Goal: Information Seeking & Learning: Learn about a topic

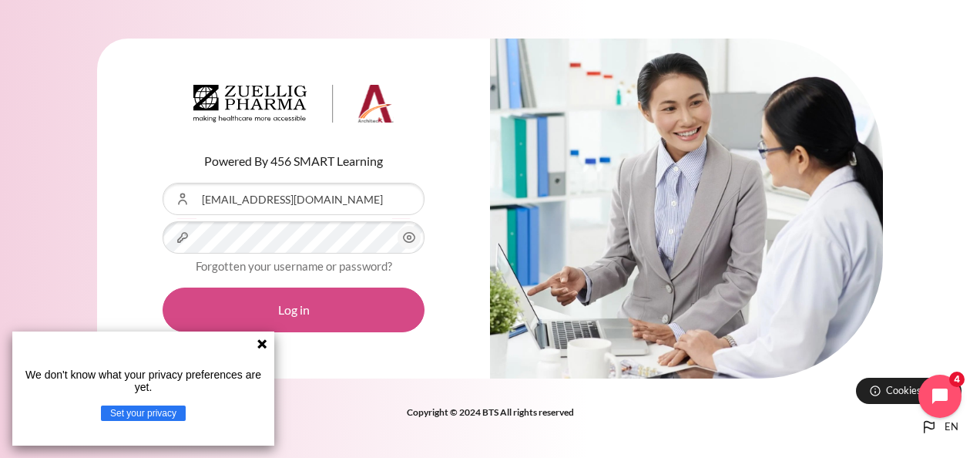
click at [286, 309] on button "Log in" at bounding box center [294, 309] width 262 height 45
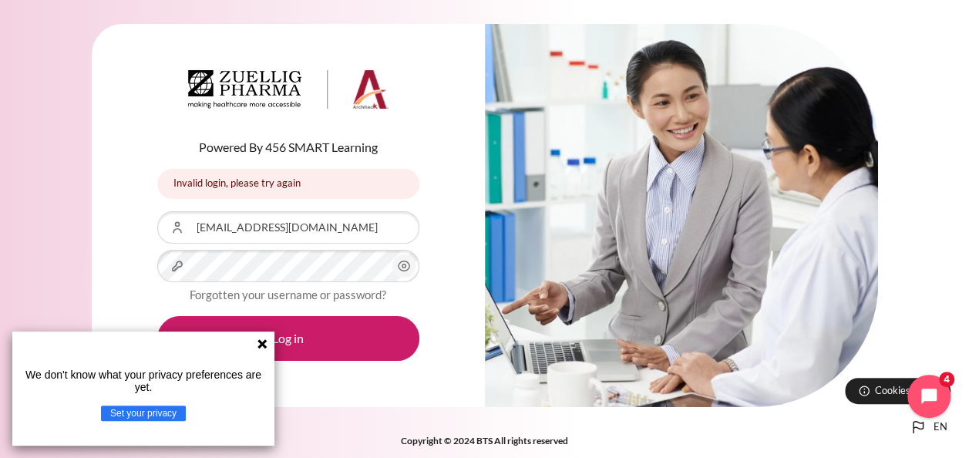
click at [264, 341] on icon at bounding box center [261, 343] width 9 height 9
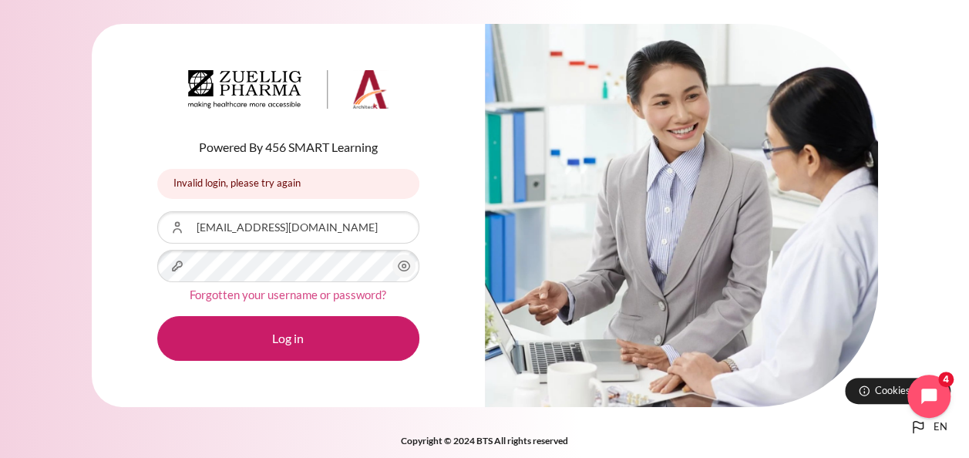
click at [282, 295] on link "Forgotten your username or password?" at bounding box center [288, 294] width 197 height 14
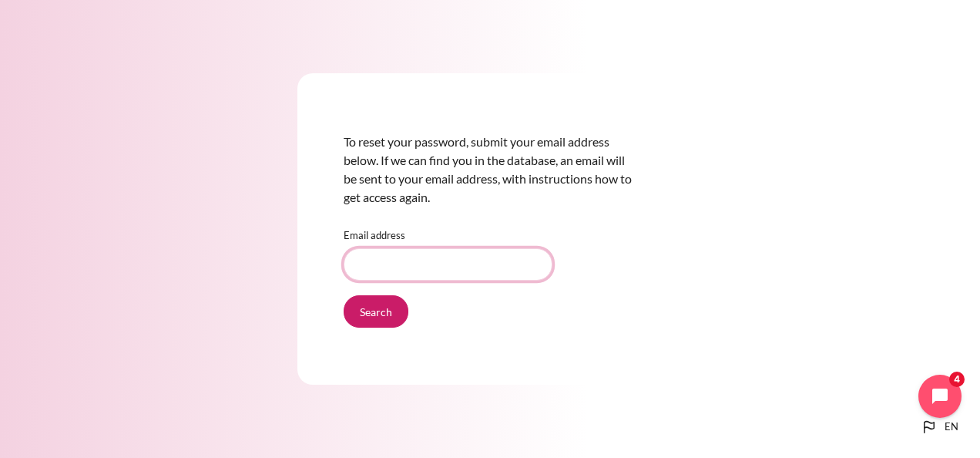
click at [365, 271] on input "Email address" at bounding box center [448, 264] width 209 height 32
click at [370, 268] on input "Email address" at bounding box center [448, 264] width 209 height 32
type input "[EMAIL_ADDRESS][DOMAIN_NAME]"
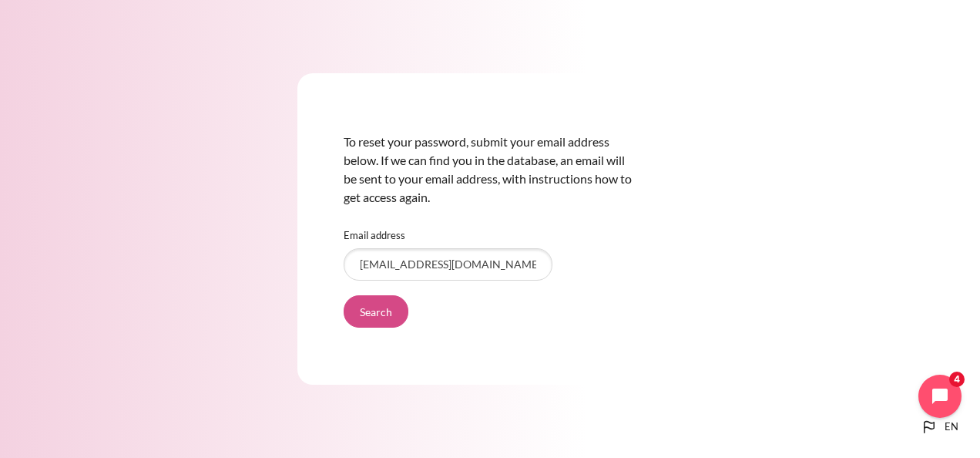
click at [386, 314] on input "Search" at bounding box center [376, 311] width 65 height 32
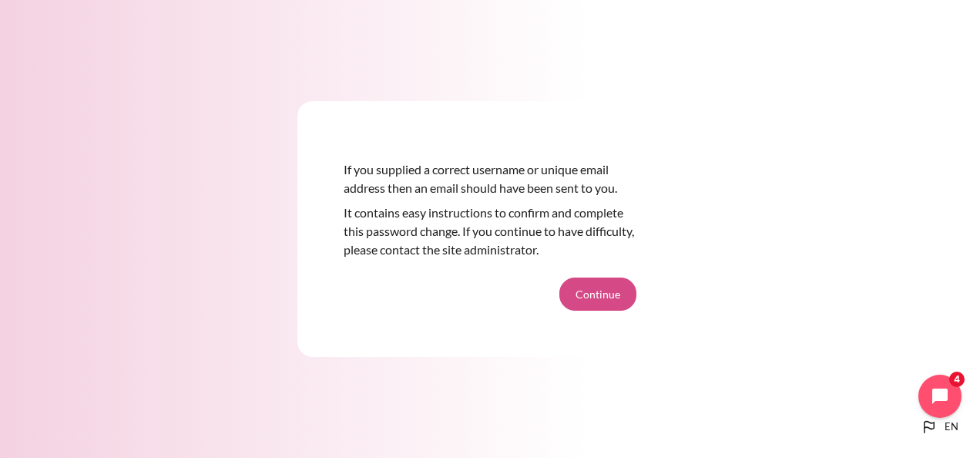
click at [587, 293] on button "Continue" at bounding box center [597, 293] width 77 height 32
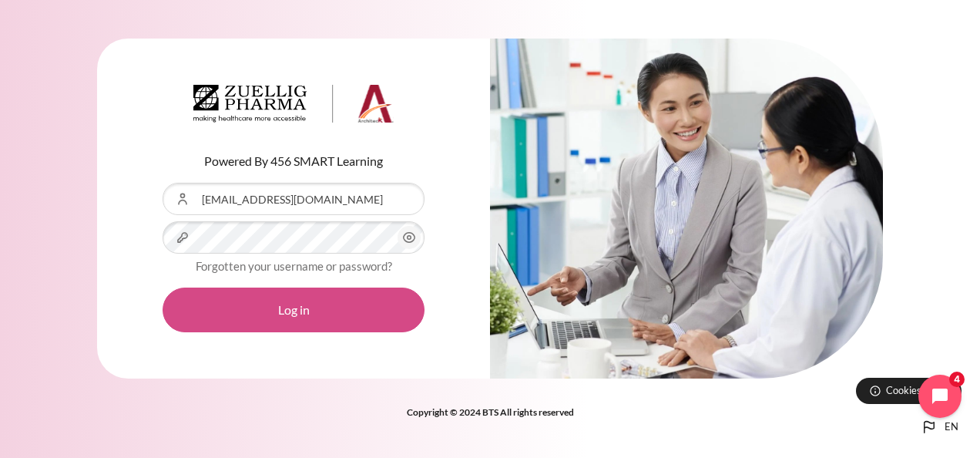
click at [277, 306] on button "Log in" at bounding box center [294, 309] width 262 height 45
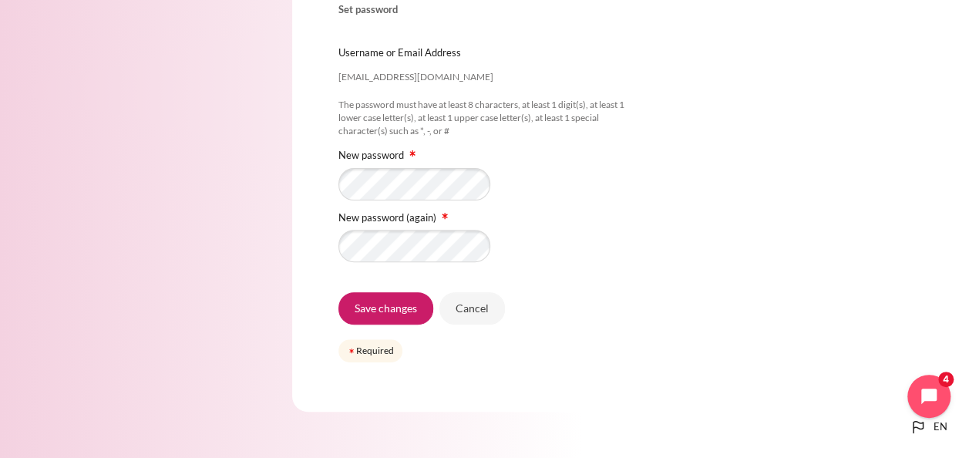
click at [670, 262] on div "Please enter your new password below, then save changes. Set password lmbtran@z…" at bounding box center [484, 153] width 385 height 518
click at [361, 313] on input "Save changes" at bounding box center [385, 308] width 95 height 32
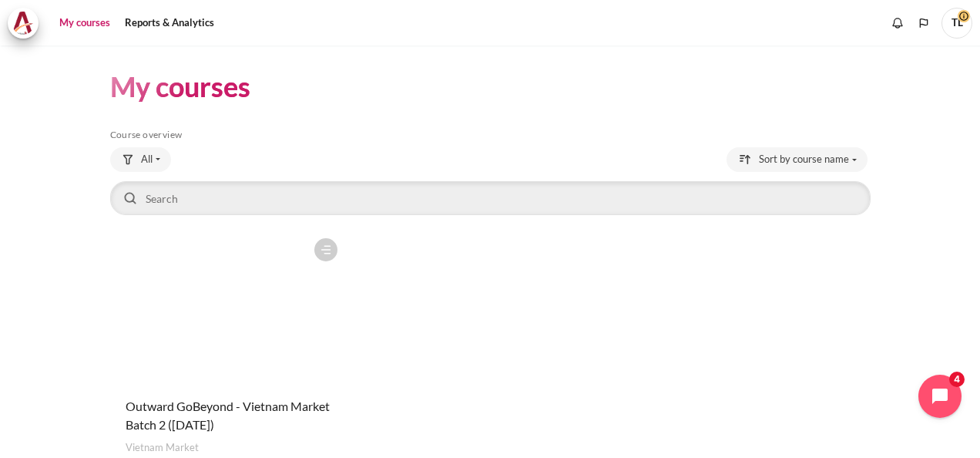
scroll to position [105, 0]
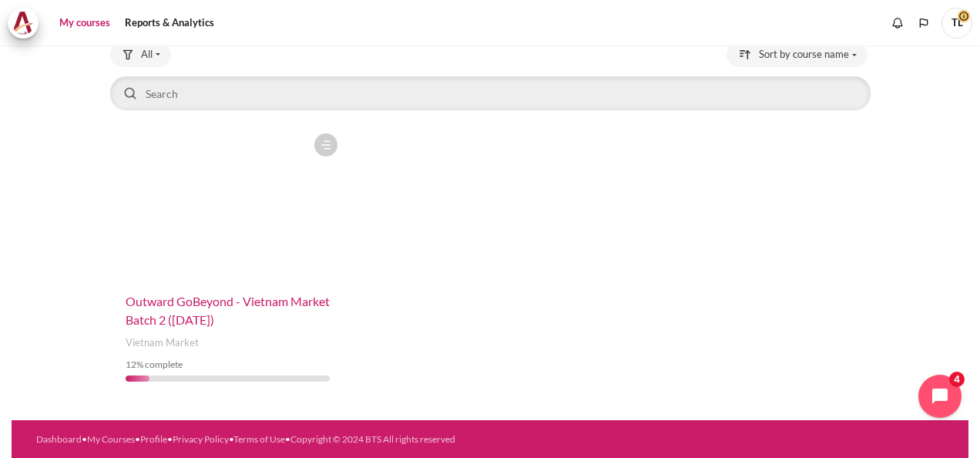
click at [170, 301] on span "Outward GoBeyond - Vietnam Market Batch 2 ([DATE])" at bounding box center [228, 310] width 204 height 33
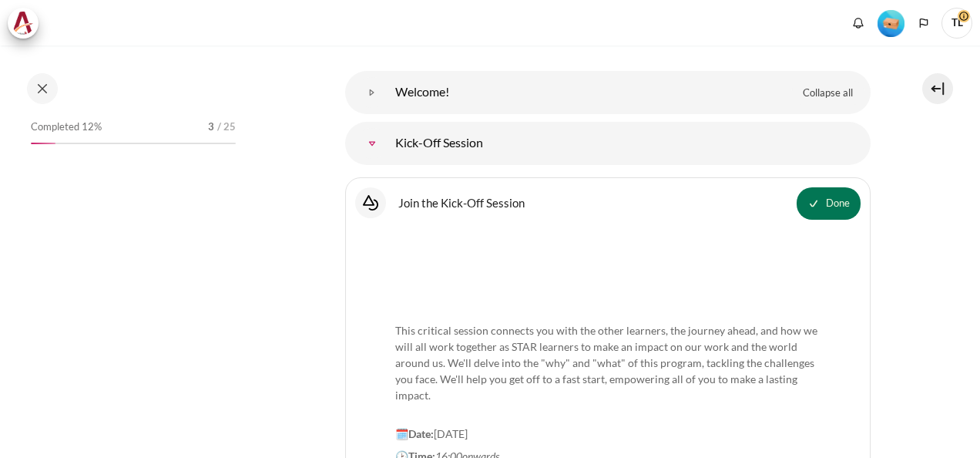
scroll to position [154, 0]
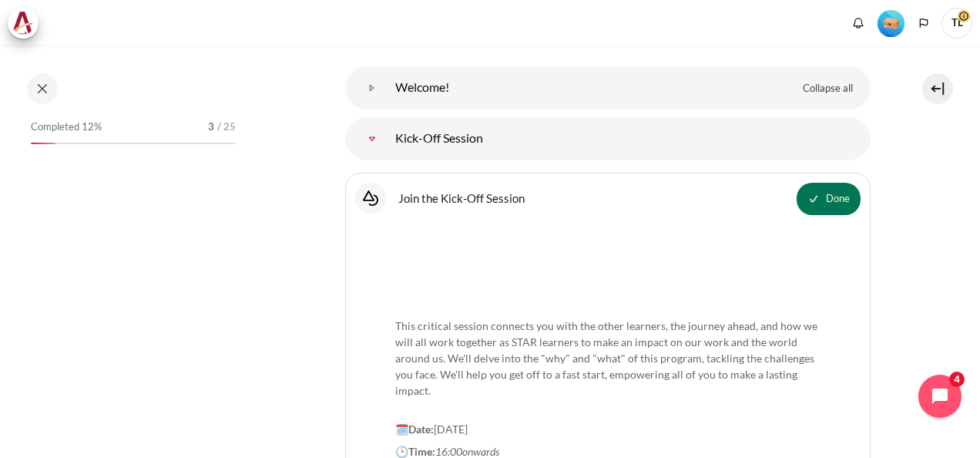
click at [371, 139] on link "Kick-Off Session" at bounding box center [372, 138] width 31 height 31
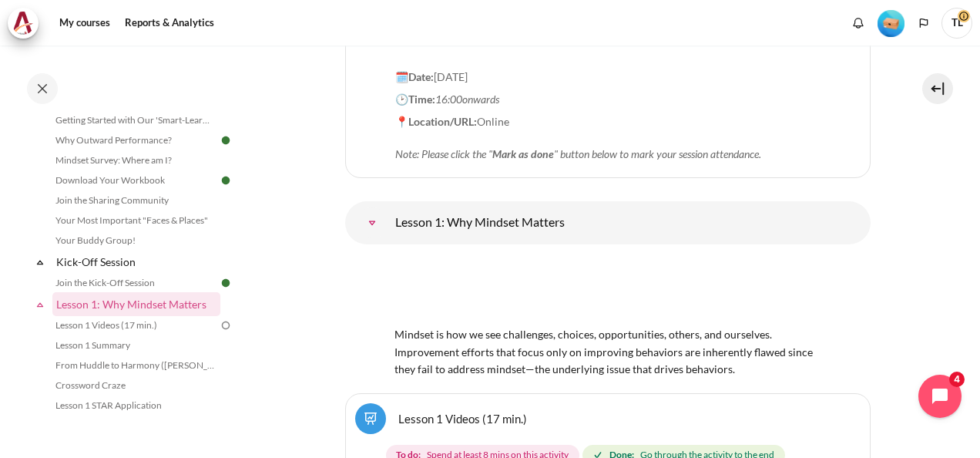
scroll to position [573, 0]
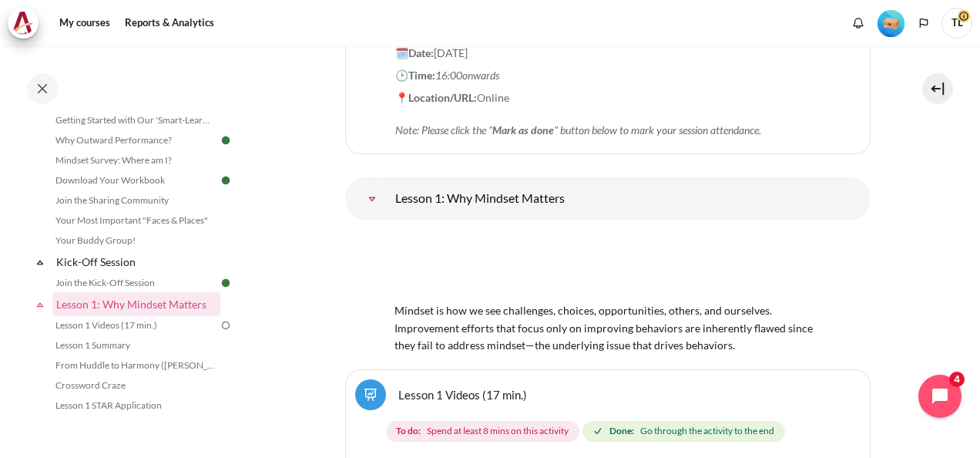
click at [562, 264] on img "Content" at bounding box center [608, 266] width 427 height 67
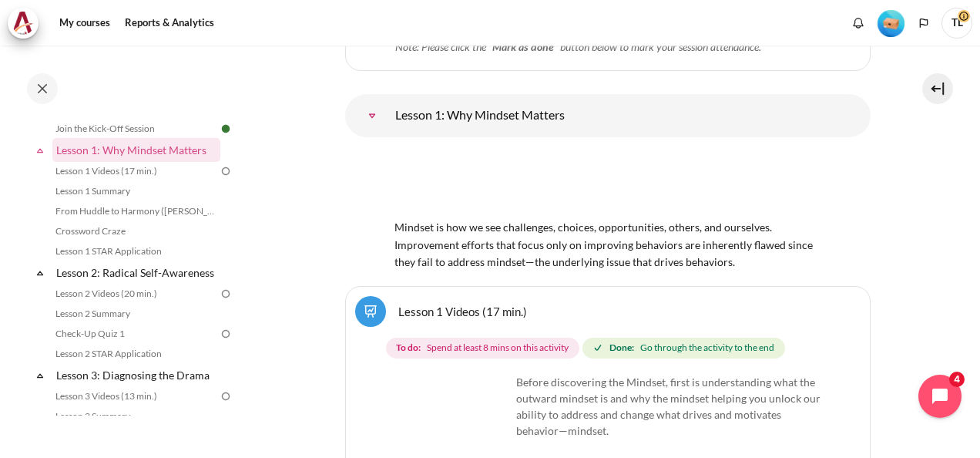
scroll to position [727, 0]
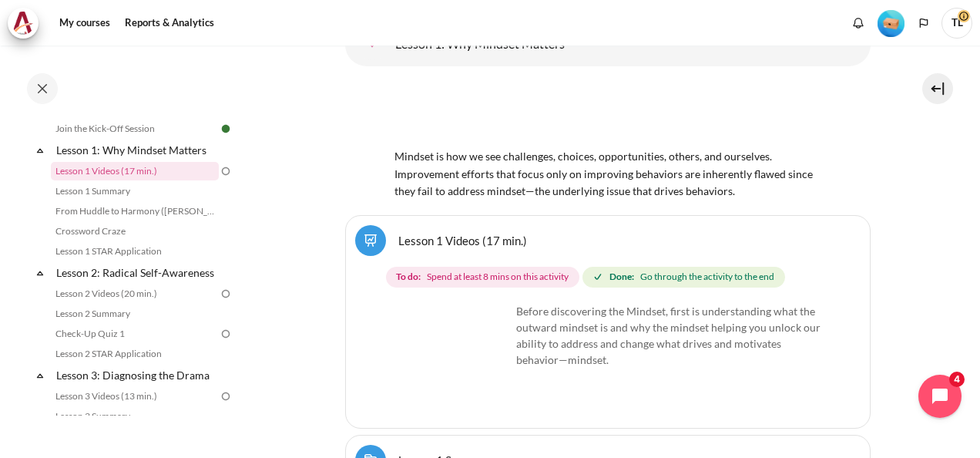
click at [442, 235] on link "Lesson 1 Videos (17 min.)" at bounding box center [462, 240] width 129 height 15
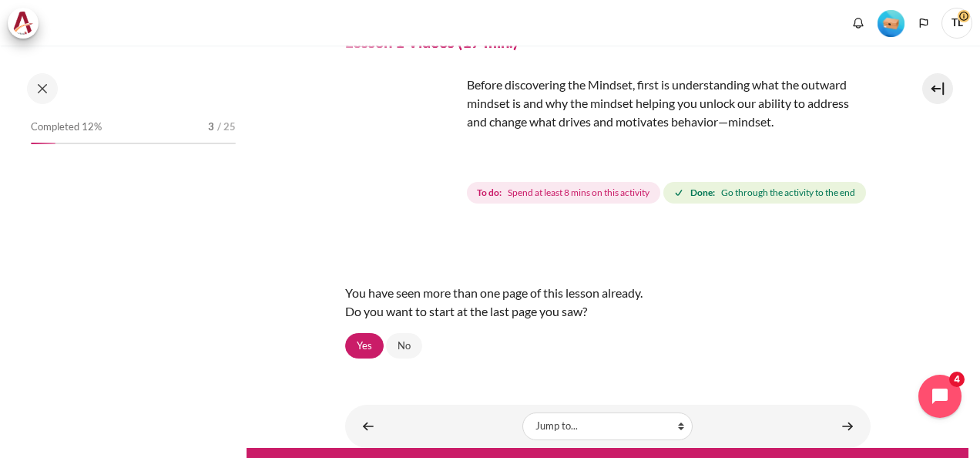
scroll to position [133, 0]
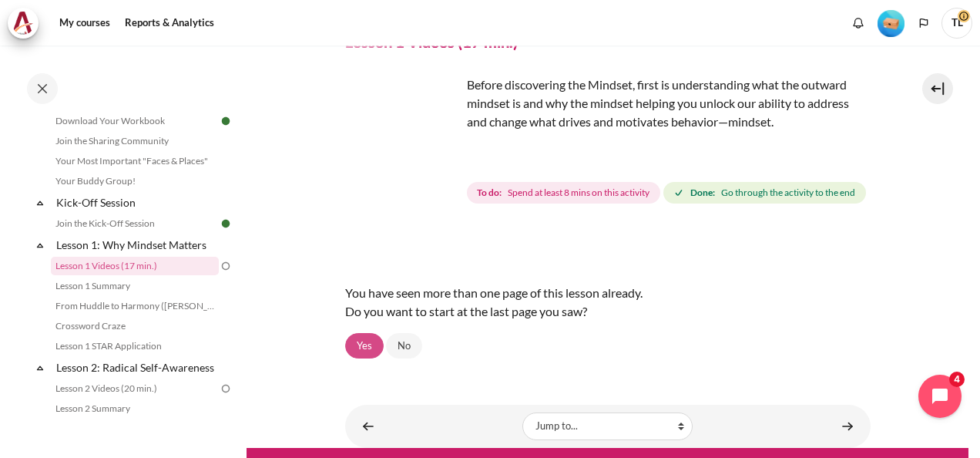
click at [366, 359] on link "Yes" at bounding box center [364, 346] width 39 height 26
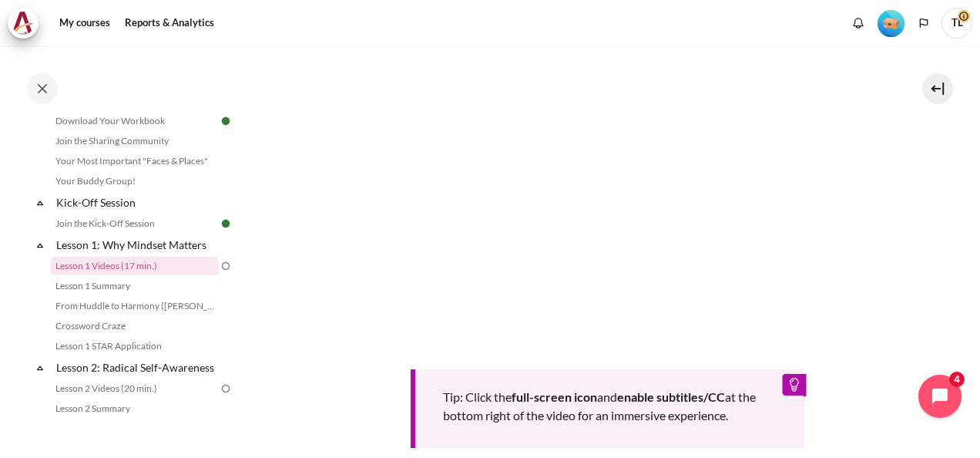
scroll to position [385, 0]
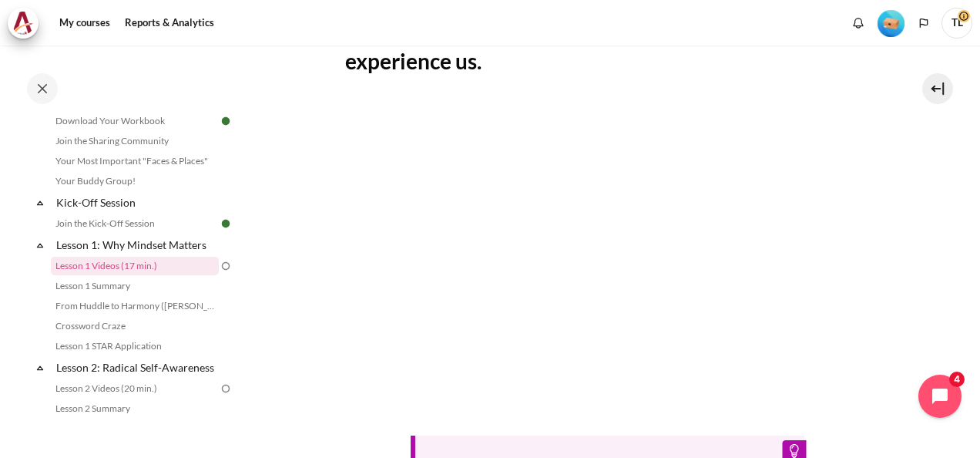
click at [612, 108] on div "Two Mindsets (9 min.) : In every moment, we either see others as people or as o…" at bounding box center [608, 273] width 526 height 705
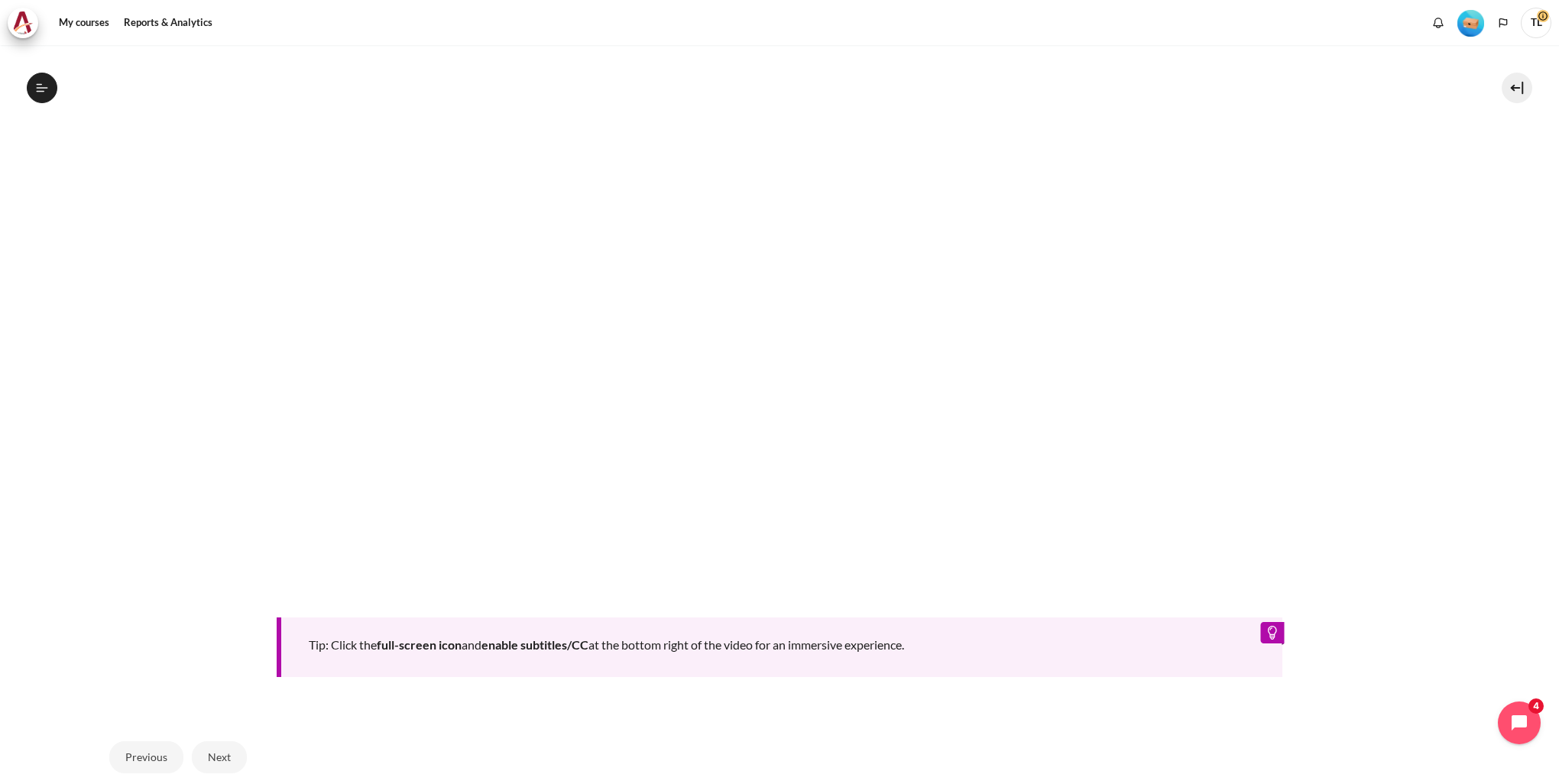
scroll to position [728, 0]
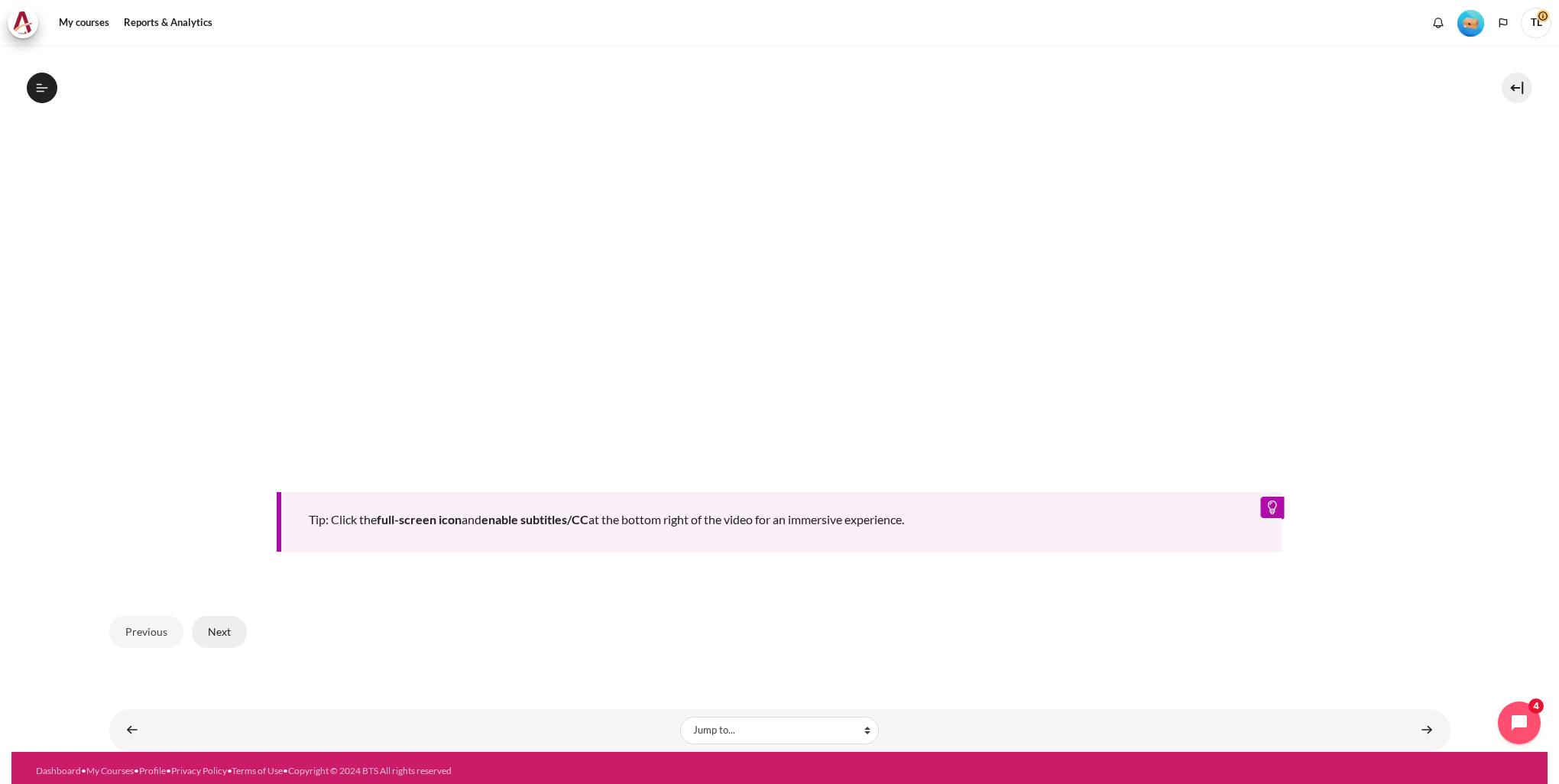
click at [226, 453] on button "Next" at bounding box center [218, 631] width 55 height 32
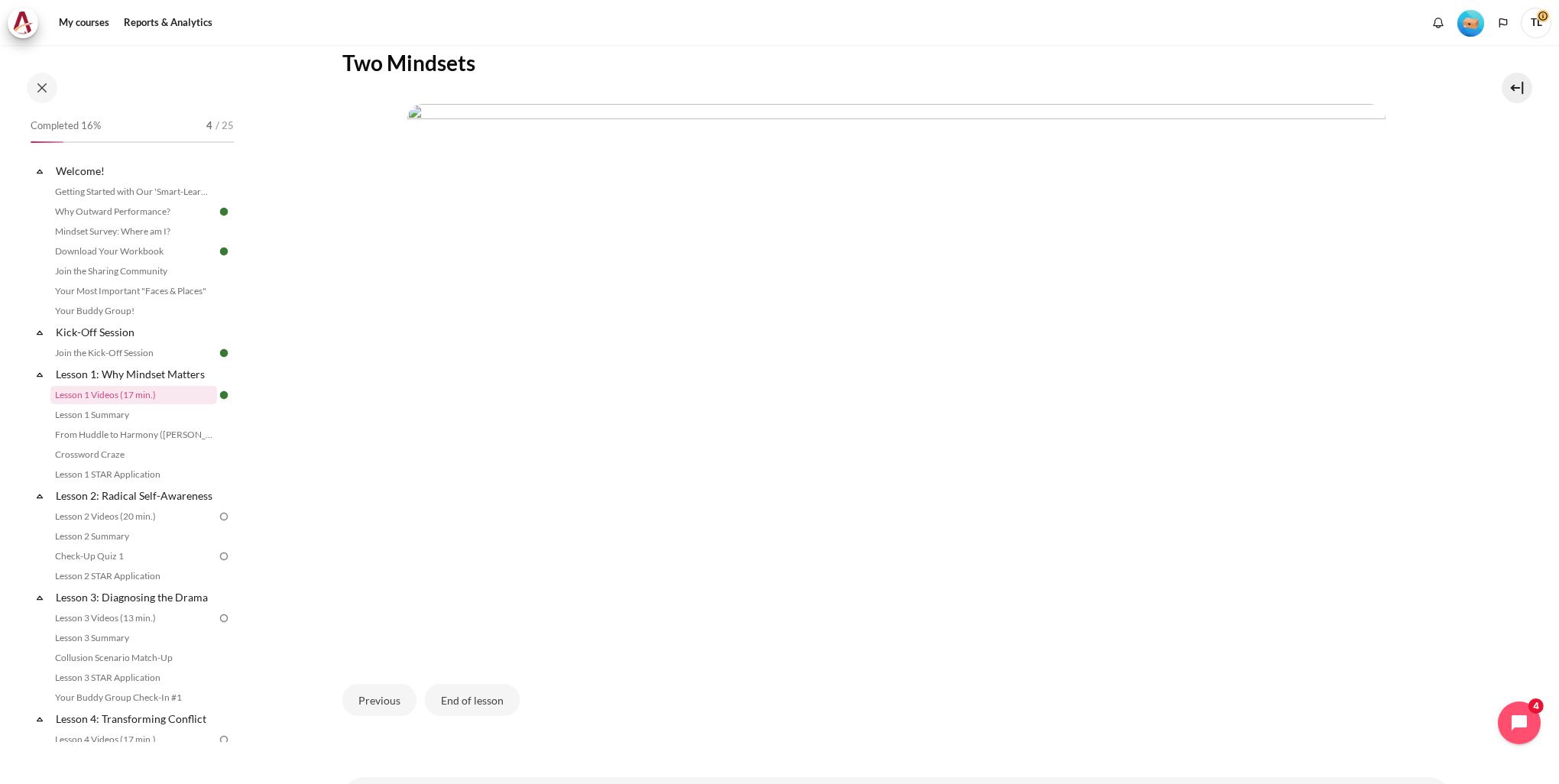
scroll to position [370, 0]
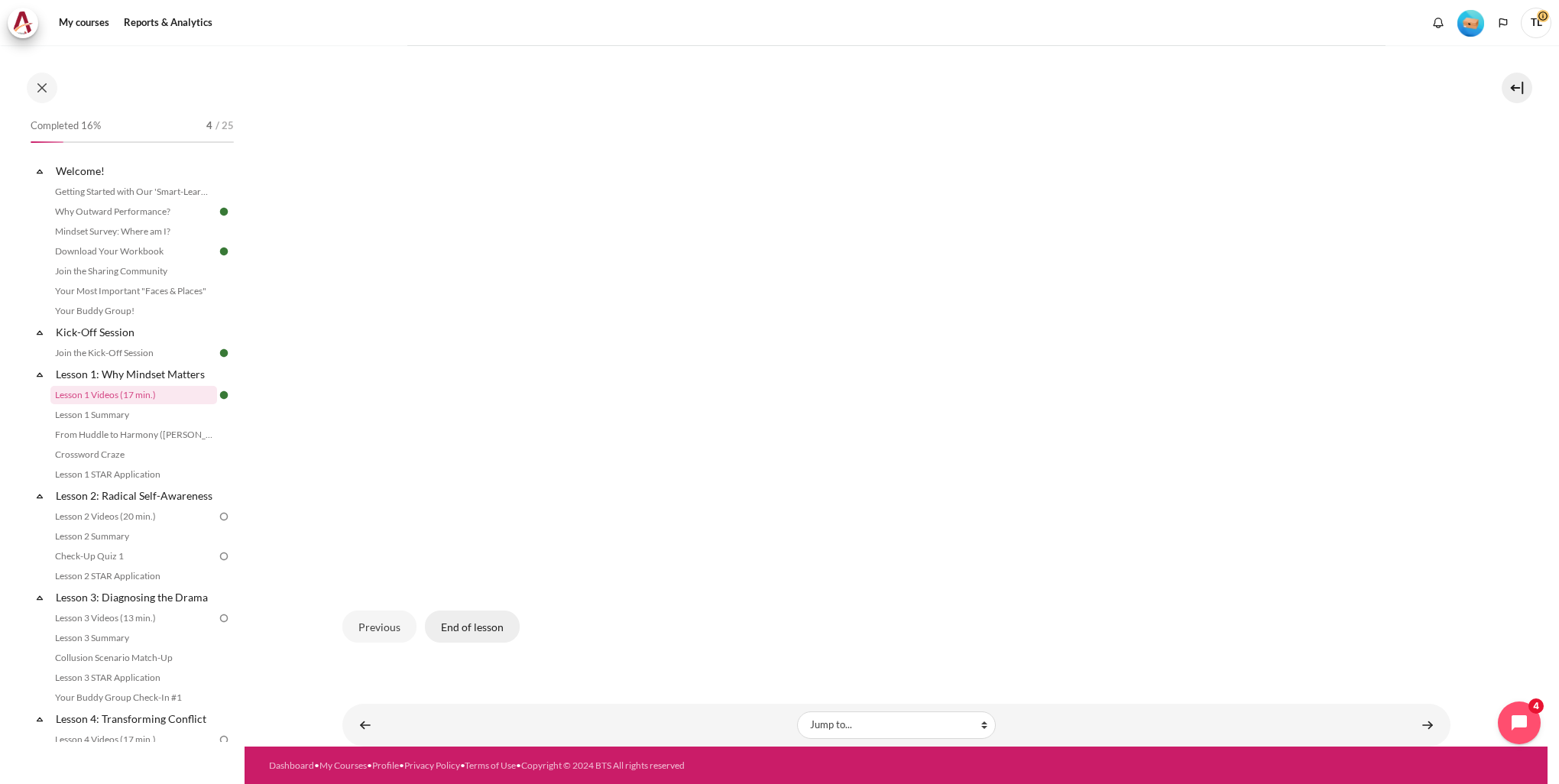
click at [502, 631] on button "End of lesson" at bounding box center [472, 626] width 95 height 32
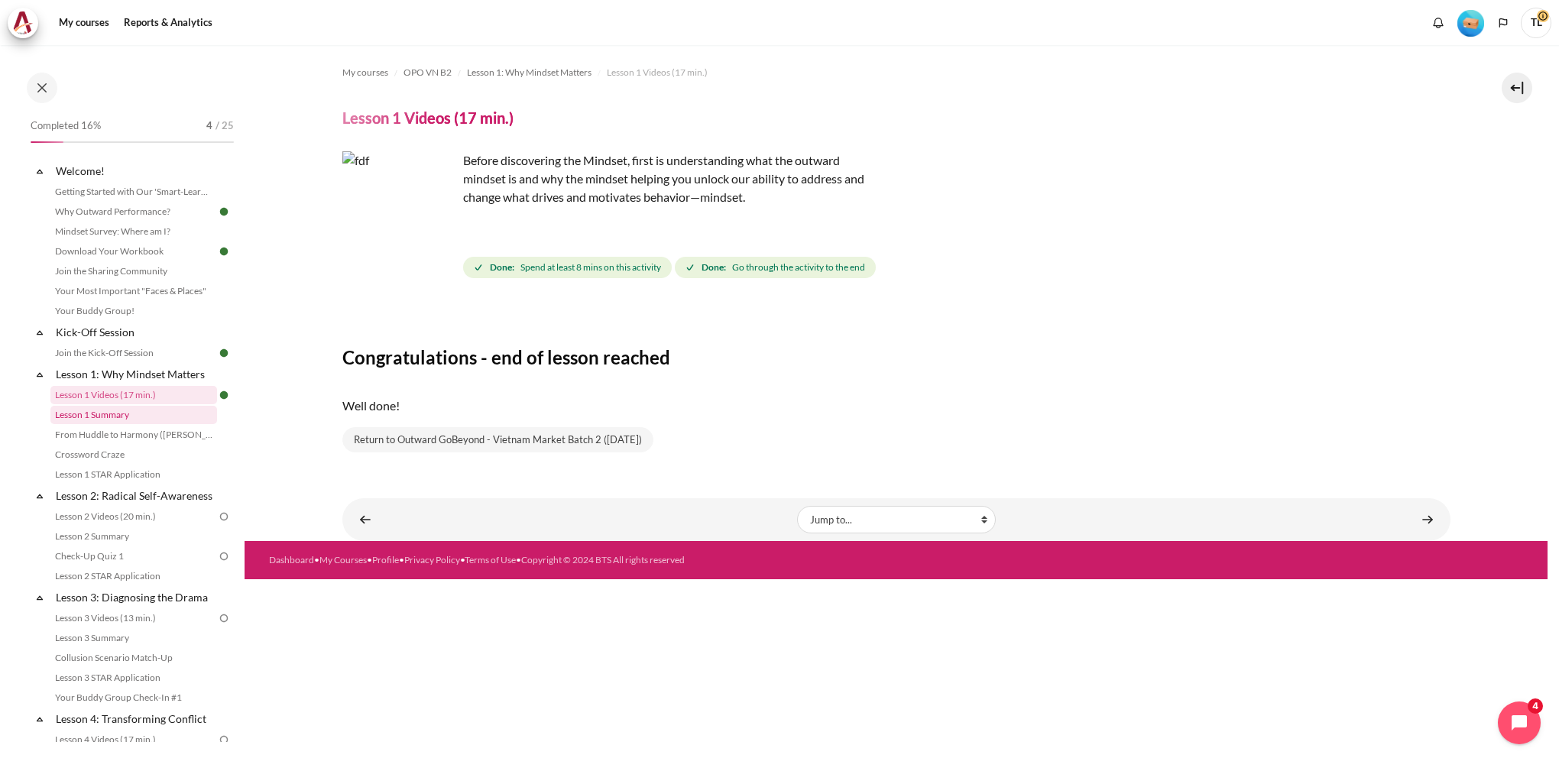
click at [107, 418] on link "Lesson 1 Summary" at bounding box center [134, 414] width 167 height 18
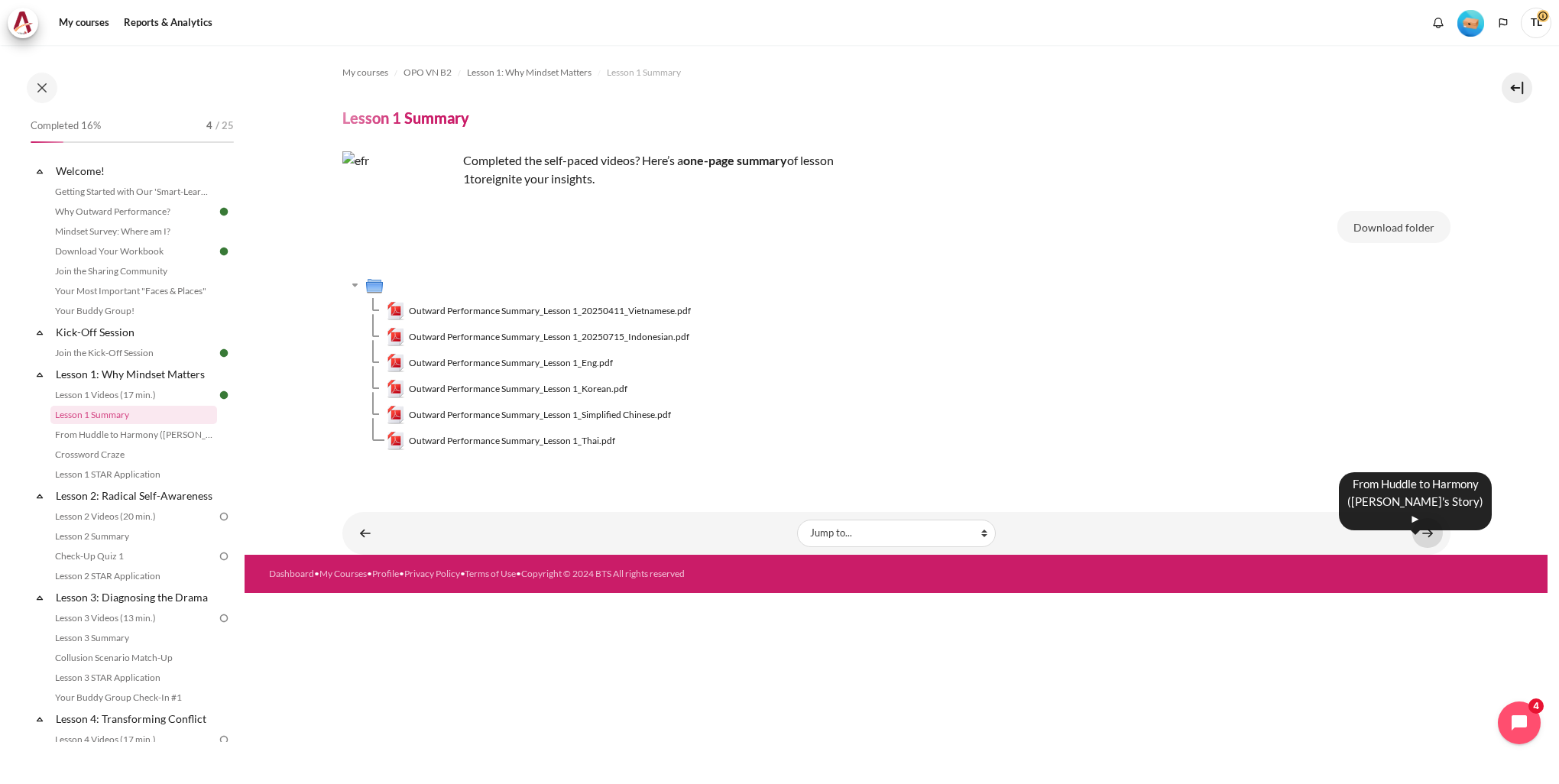
click at [1425, 533] on link "Content" at bounding box center [1427, 533] width 31 height 30
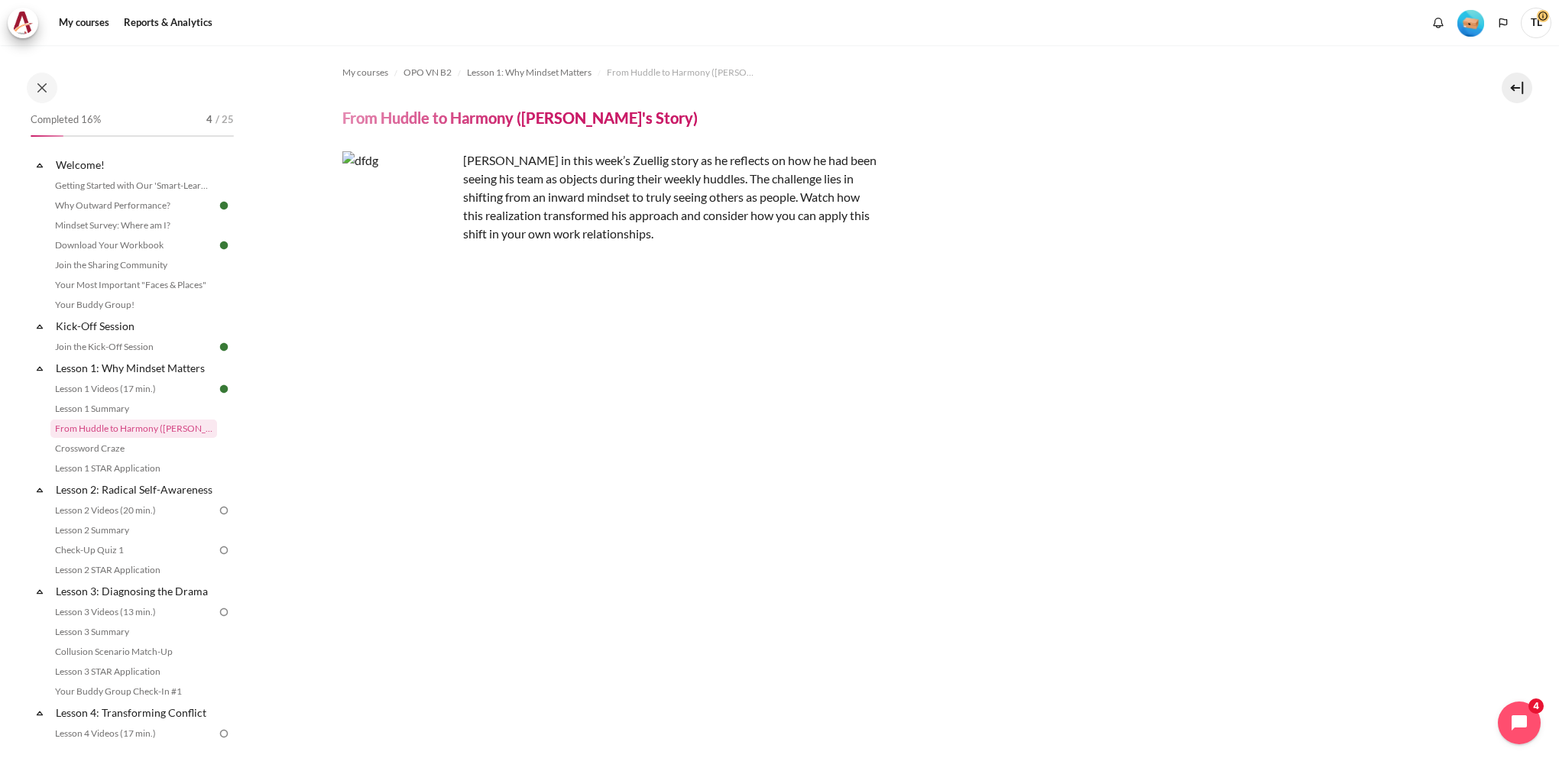
scroll to position [214, 0]
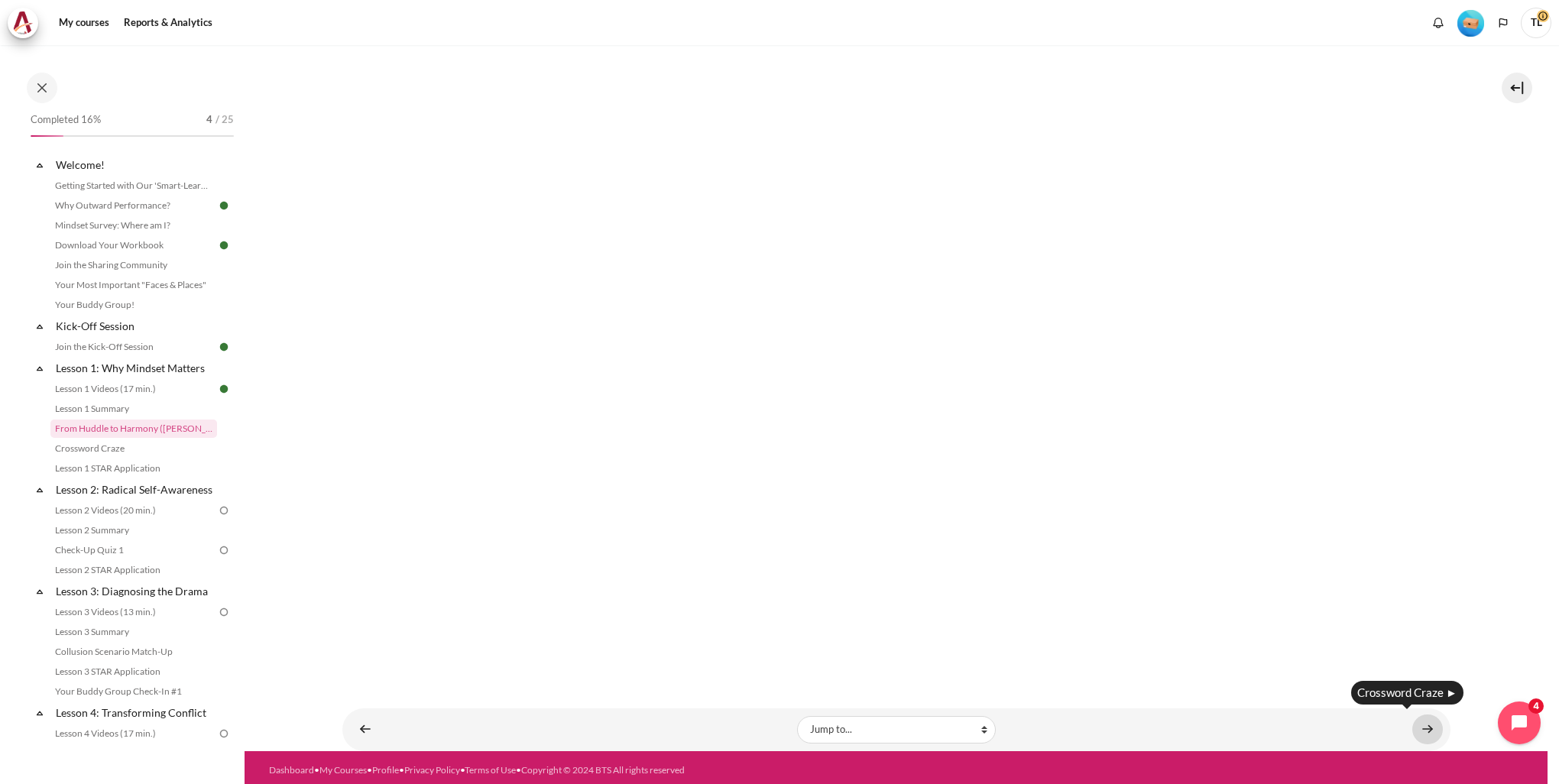
click at [1417, 725] on link "Content" at bounding box center [1427, 729] width 31 height 30
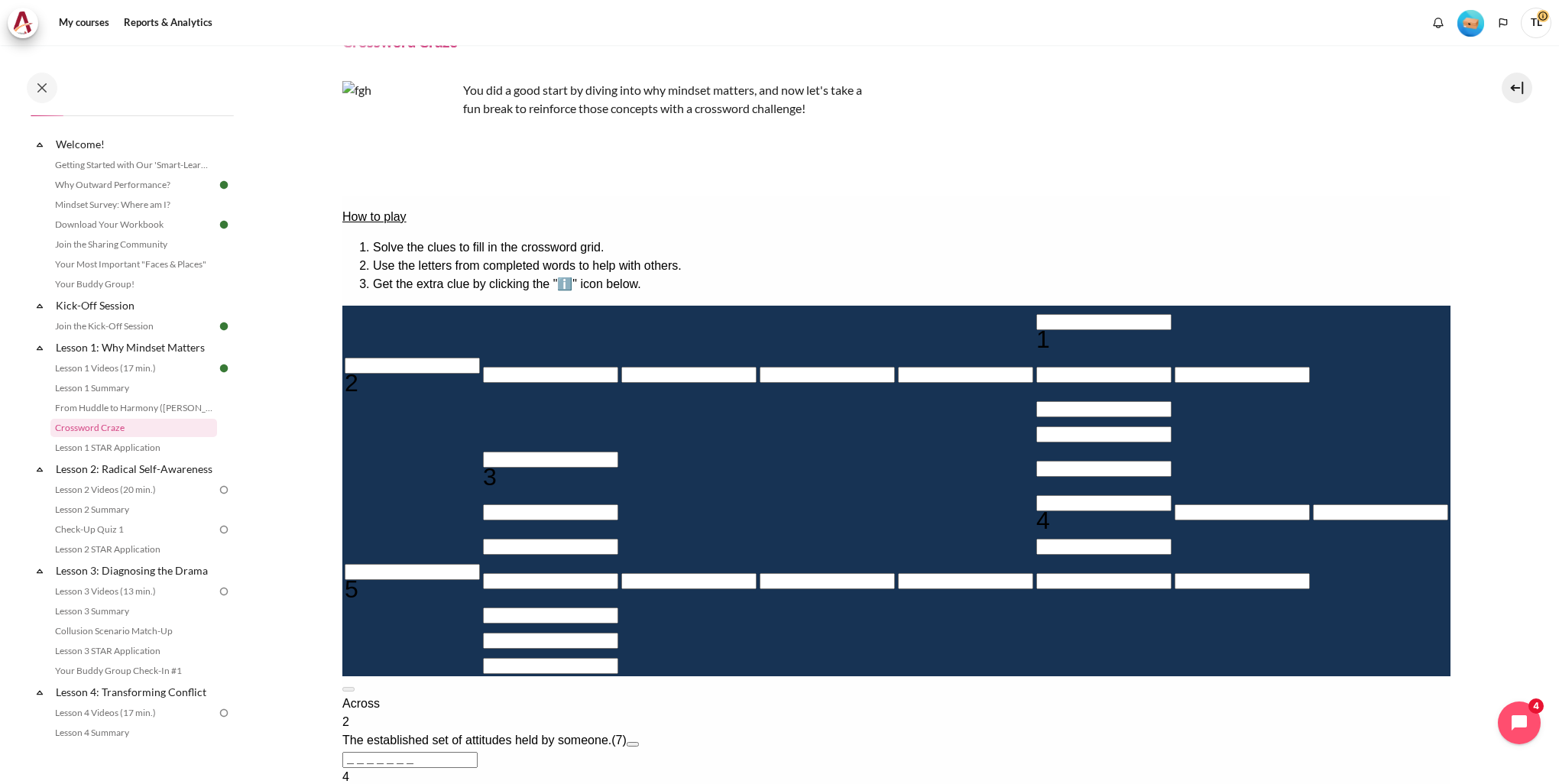
scroll to position [153, 0]
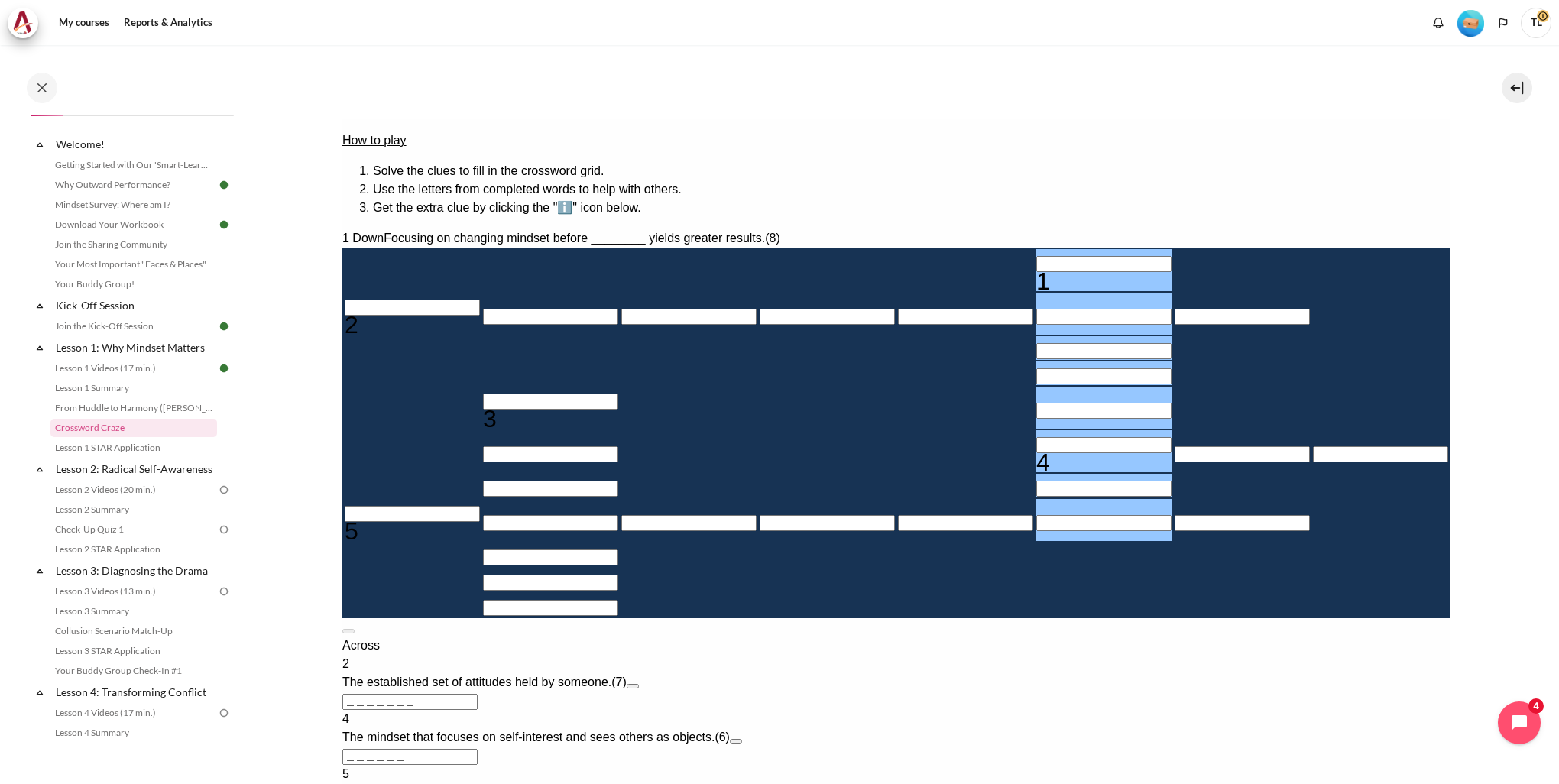
click at [1035, 259] on input "Row 1, Column 6. 1 Down. Focusing on changing mindset before ________ yields gr…" at bounding box center [1103, 264] width 135 height 16
click at [1035, 256] on input "Row 1, Column 6. 1 Down. Focusing on changing mindset before ________ yields gr…" at bounding box center [1103, 264] width 135 height 16
click at [453, 299] on input "Crossword grid. Use arrow keys to navigate and the keyboard to enter characters…" at bounding box center [412, 307] width 135 height 16
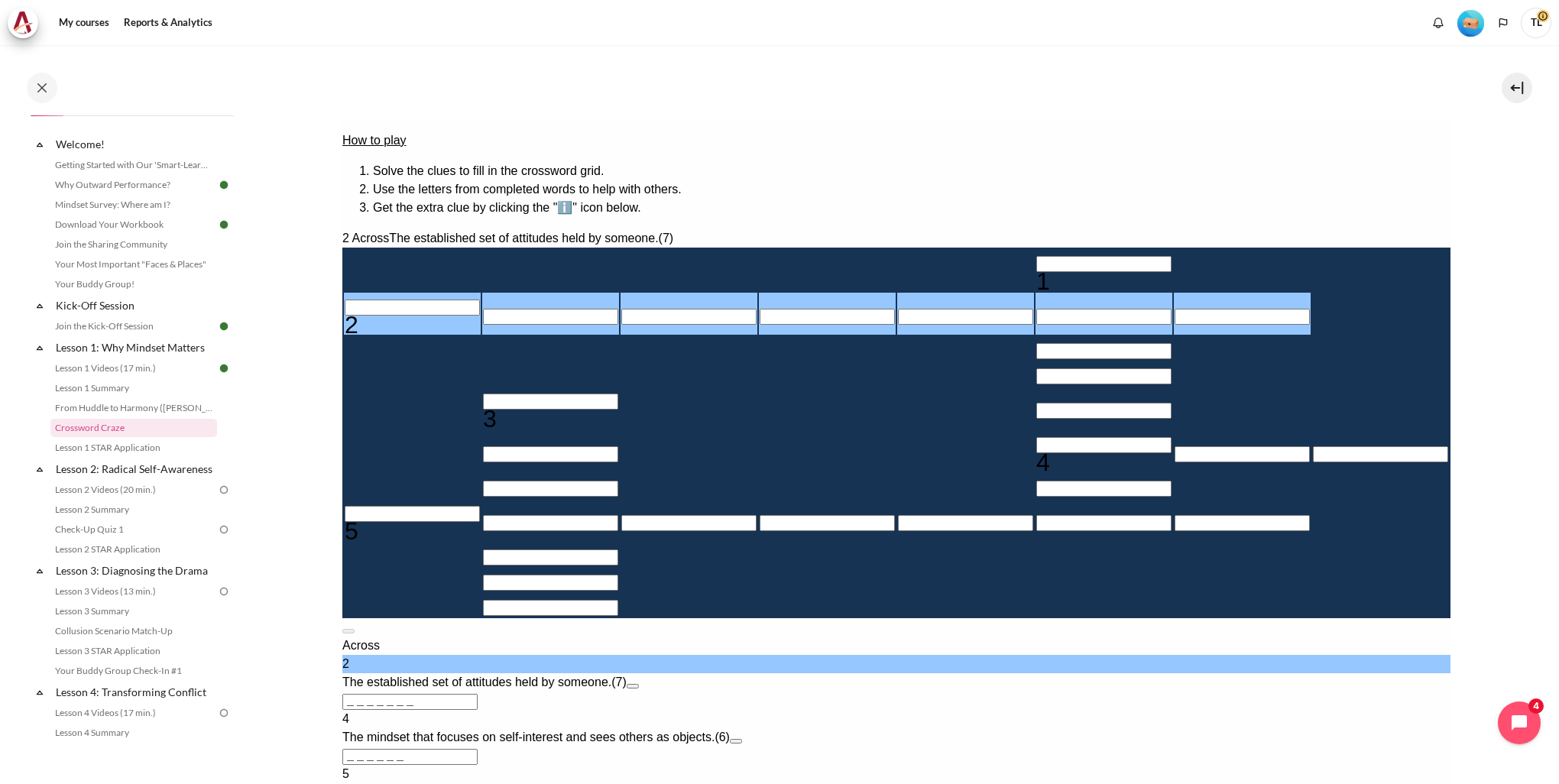
click at [502, 308] on input "Row 2, Column 2. 2 Across. The established set of attitudes held by someone., L…" at bounding box center [549, 316] width 135 height 16
click at [621, 308] on input "Row 2, Column 3. 2 Across. The established set of attitudes held by someone., L…" at bounding box center [688, 316] width 135 height 16
click at [759, 308] on input "Row 2, Column 4. 2 Across. The established set of attitudes held by someone., L…" at bounding box center [826, 316] width 135 height 16
click at [1035, 256] on input "Row 1, Column 6. 1 Down. Focusing on changing mindset before ________ yields gr…" at bounding box center [1103, 264] width 135 height 16
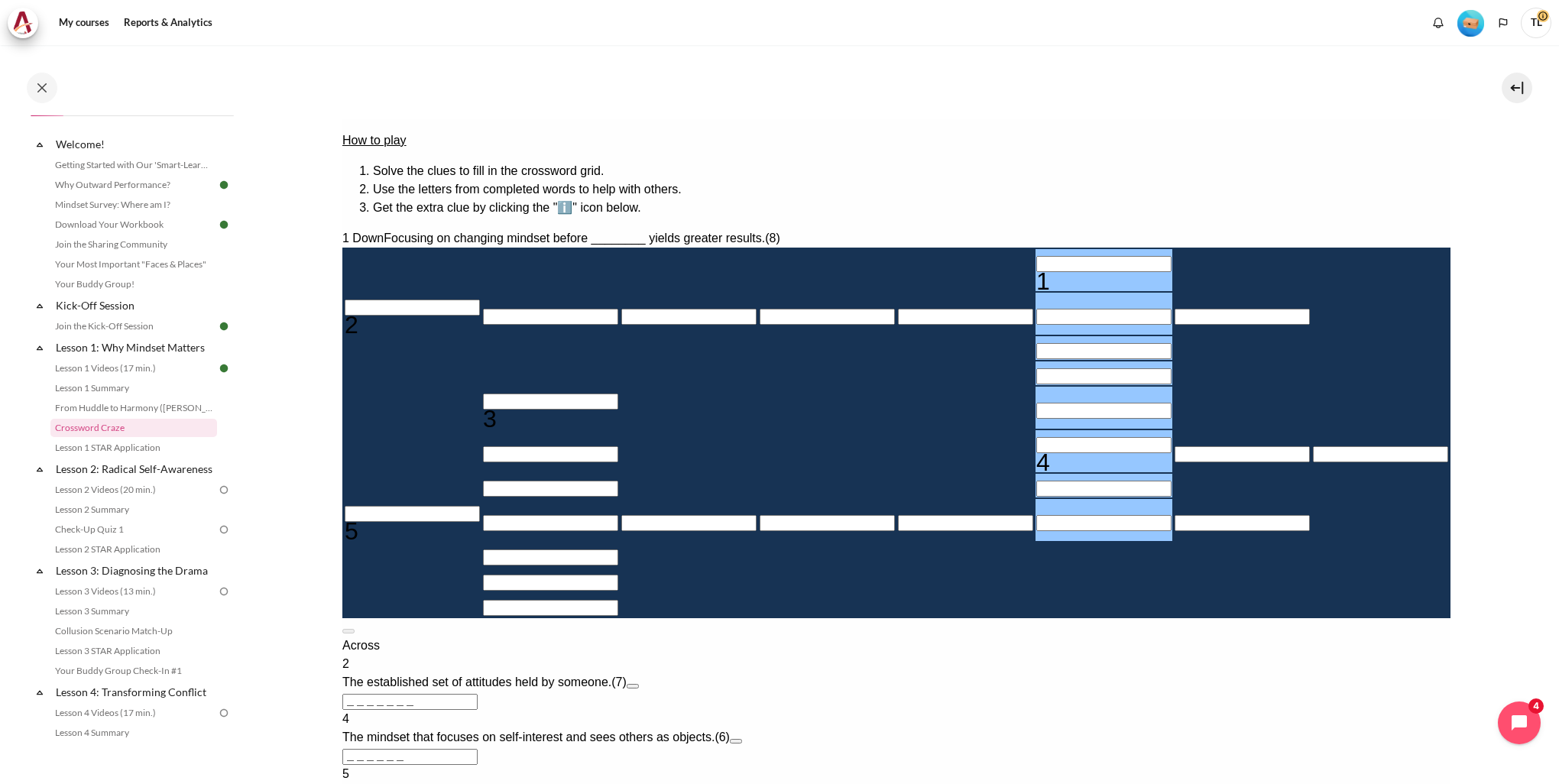
click at [1035, 256] on input "Row 1, Column 6. 1 Down. Focusing on changing mindset before ________ yields gr…" at bounding box center [1103, 264] width 135 height 16
type input "B＿＿＿＿＿＿＿"
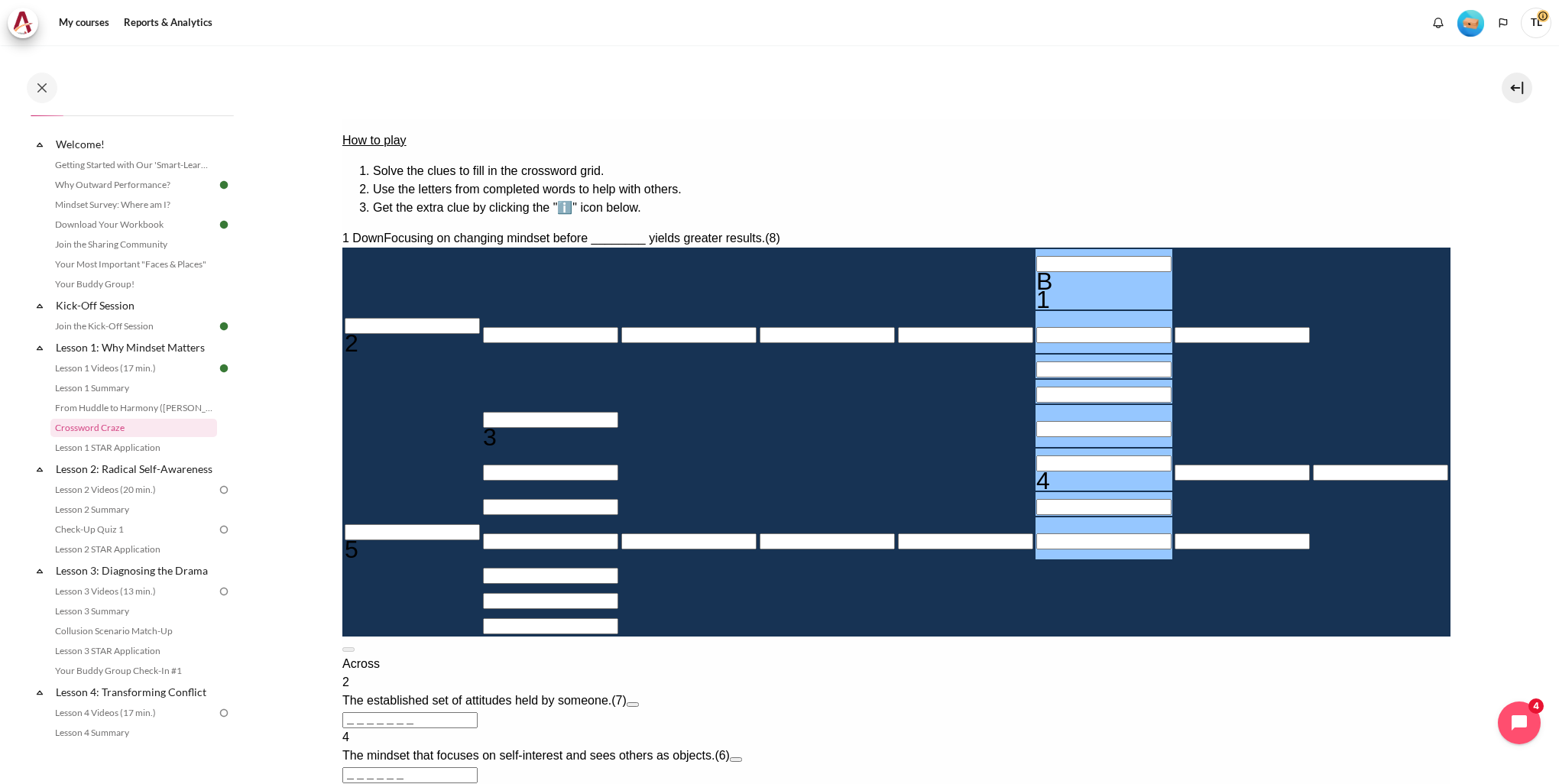
type input "＿＿＿＿＿E＿"
type input "BE＿＿＿＿＿＿"
type input "BEH＿＿＿＿＿"
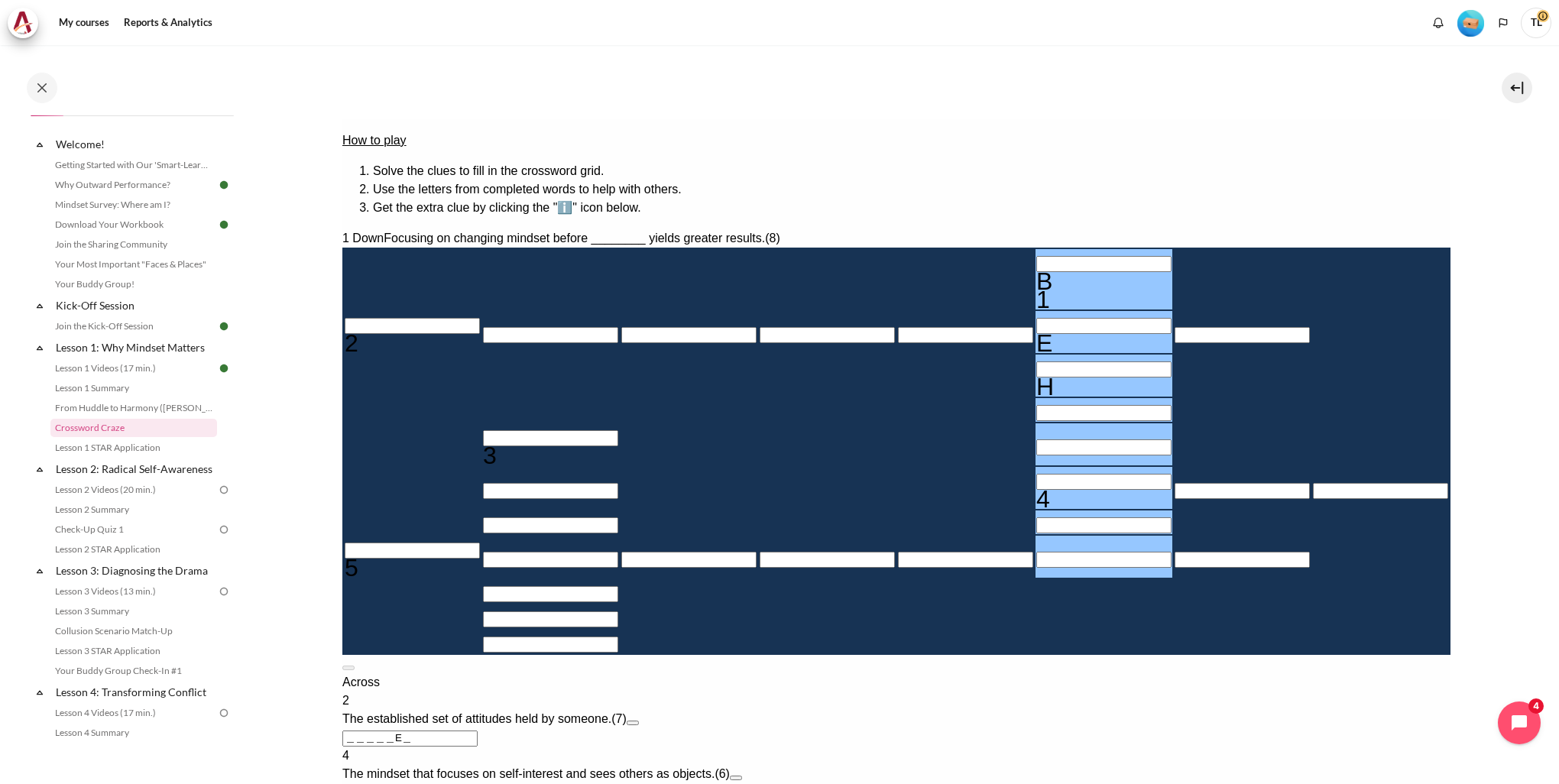
type input "BEHA＿＿＿＿"
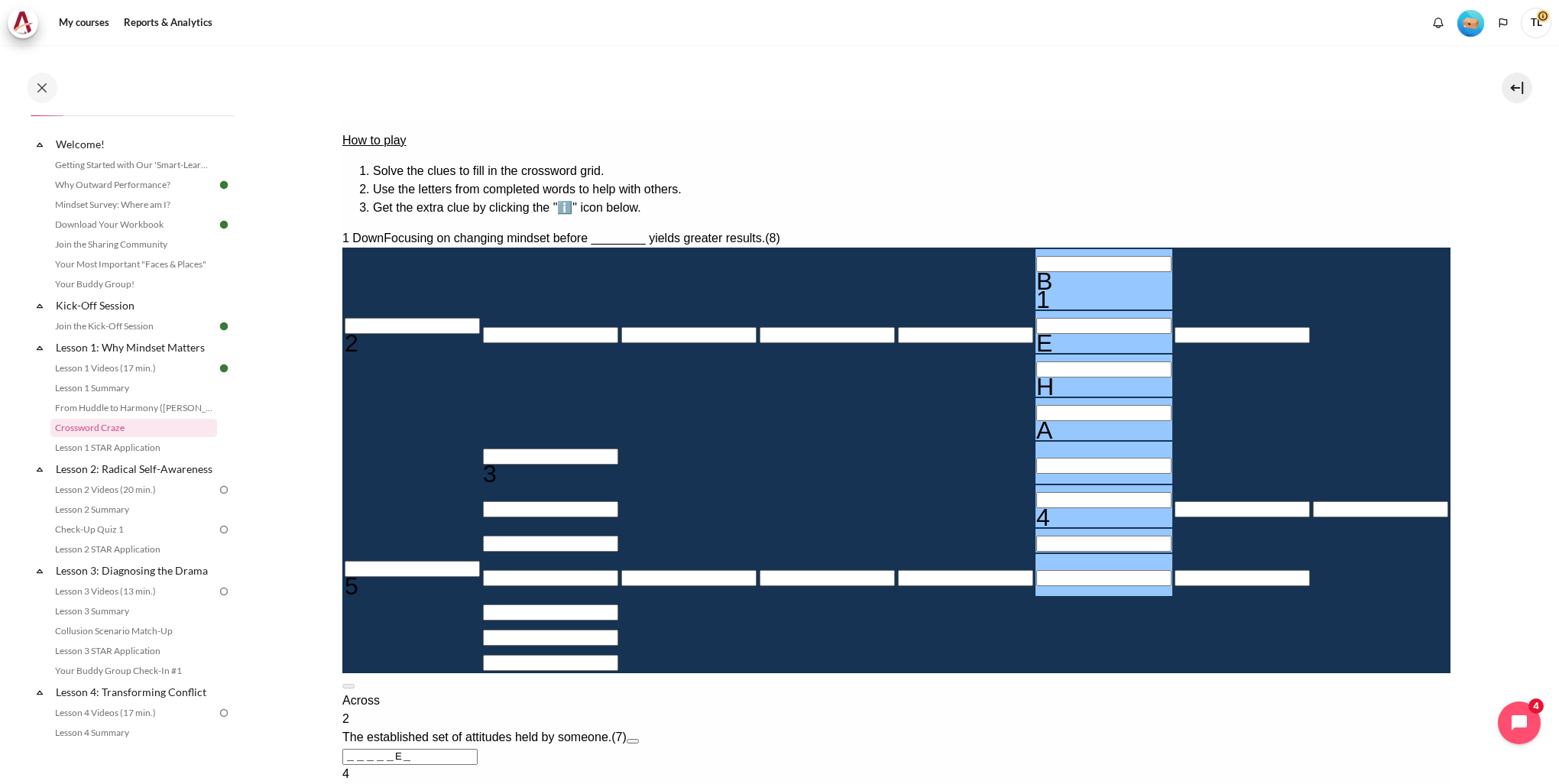
type input "BEHAV＿＿＿"
type input "I＿＿＿＿＿"
type input "BEHAVI＿＿"
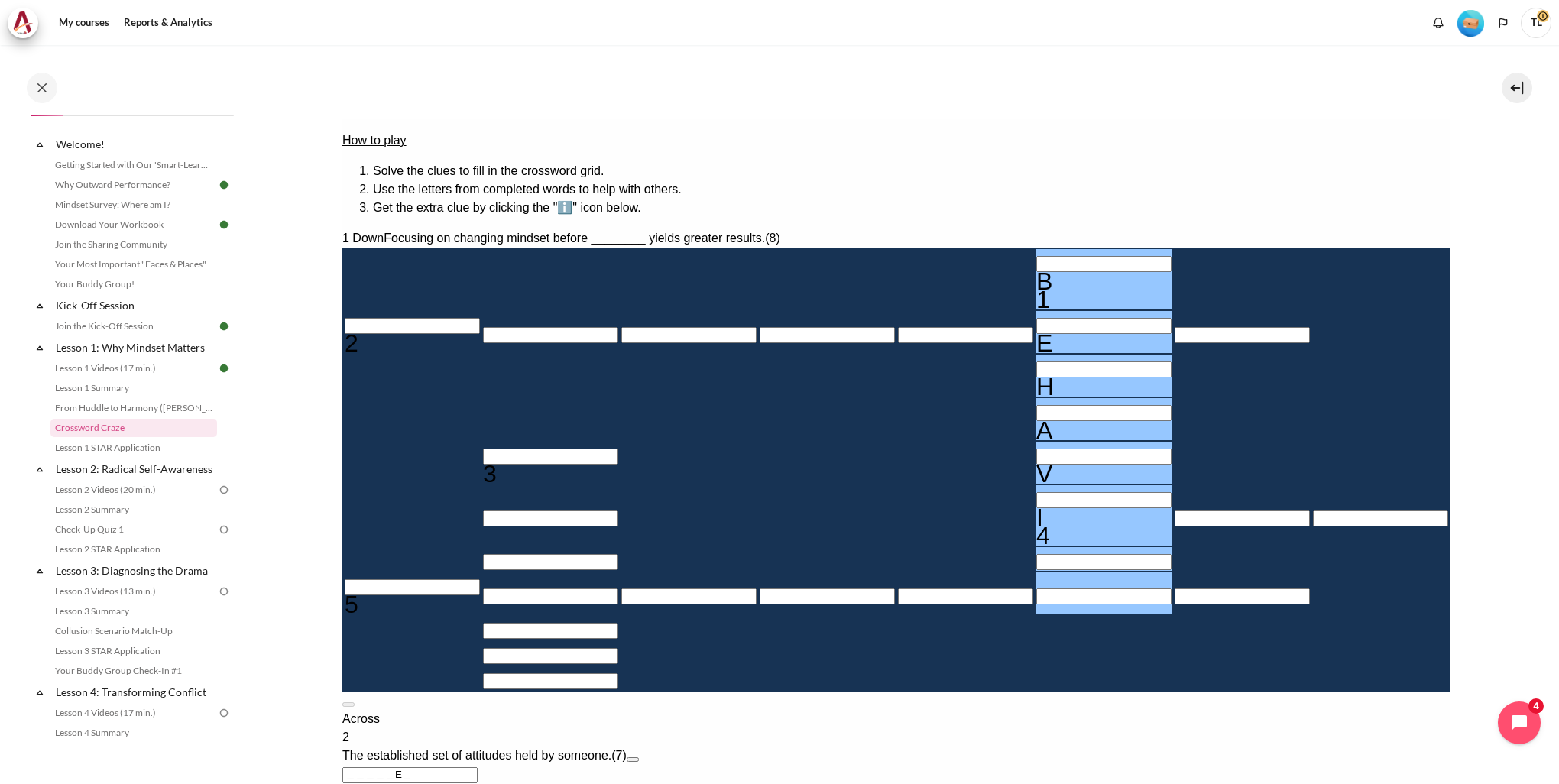
type input "BEHAVIO＿"
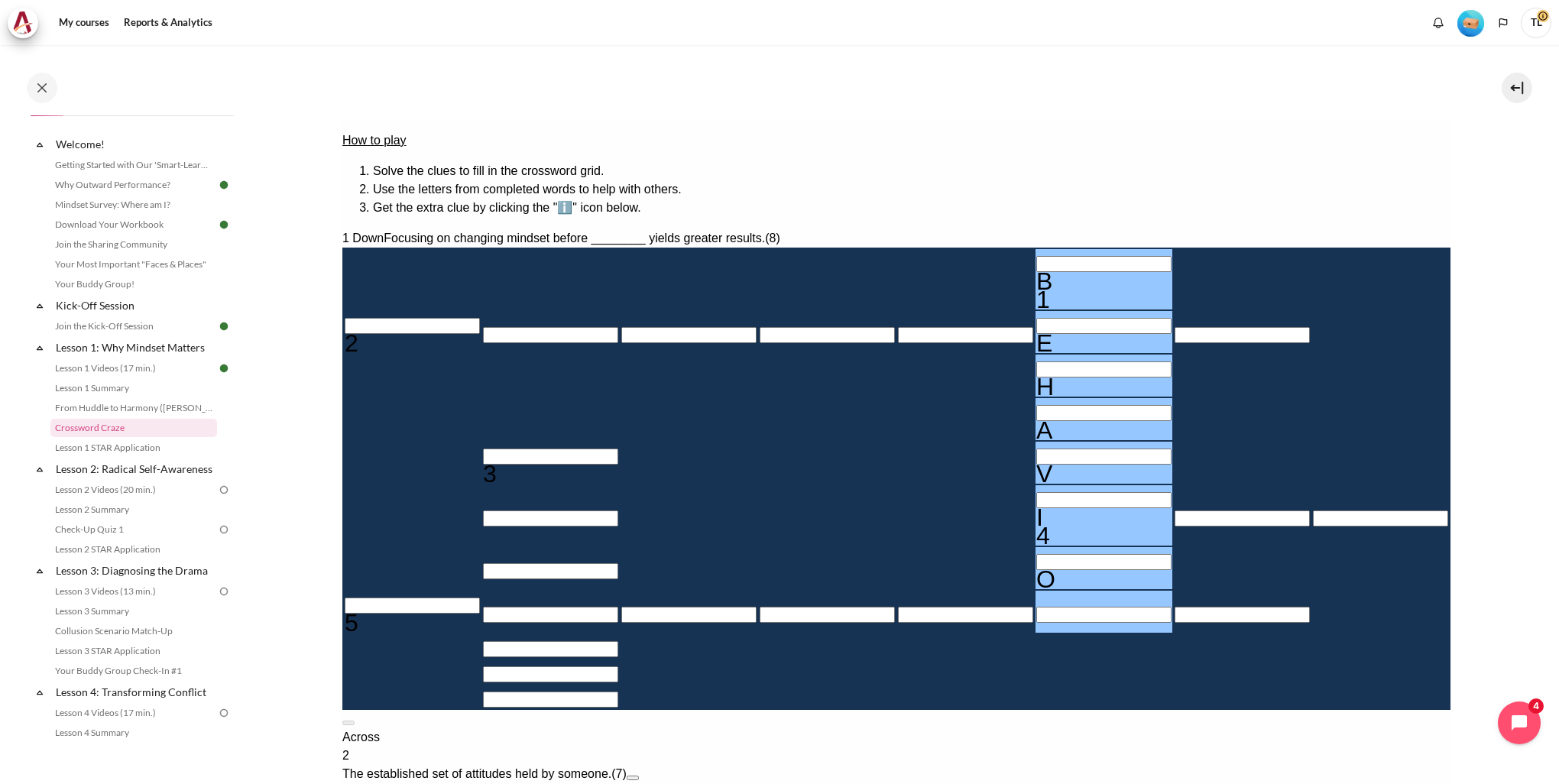
type input "＿＿＿＿＿R＿"
type input "BEHAVIOR"
click at [459, 318] on input "Row 2, Column 1. 2 Across. The established set of attitudes held by someone., L…" at bounding box center [412, 326] width 135 height 16
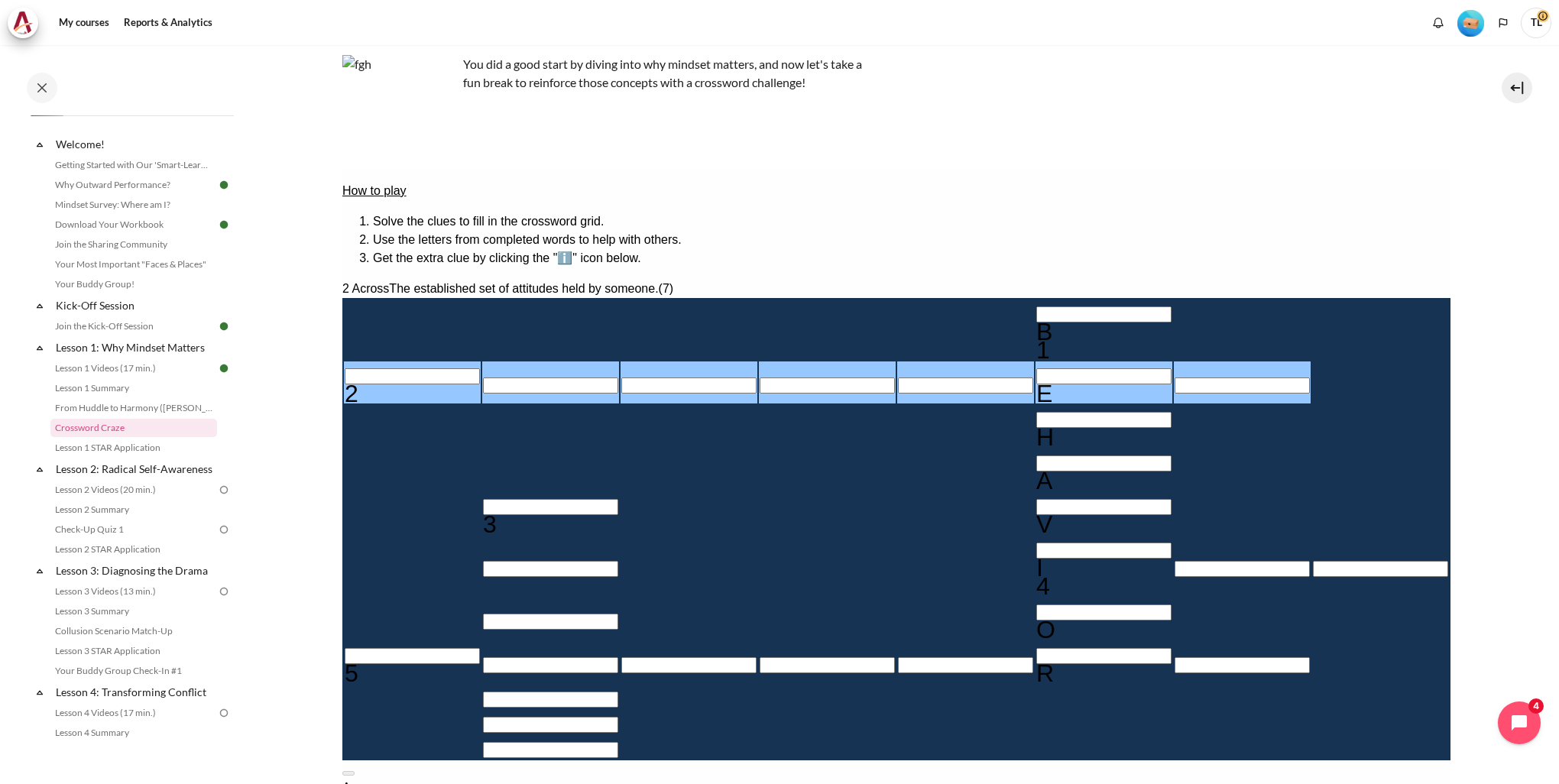
scroll to position [76, 0]
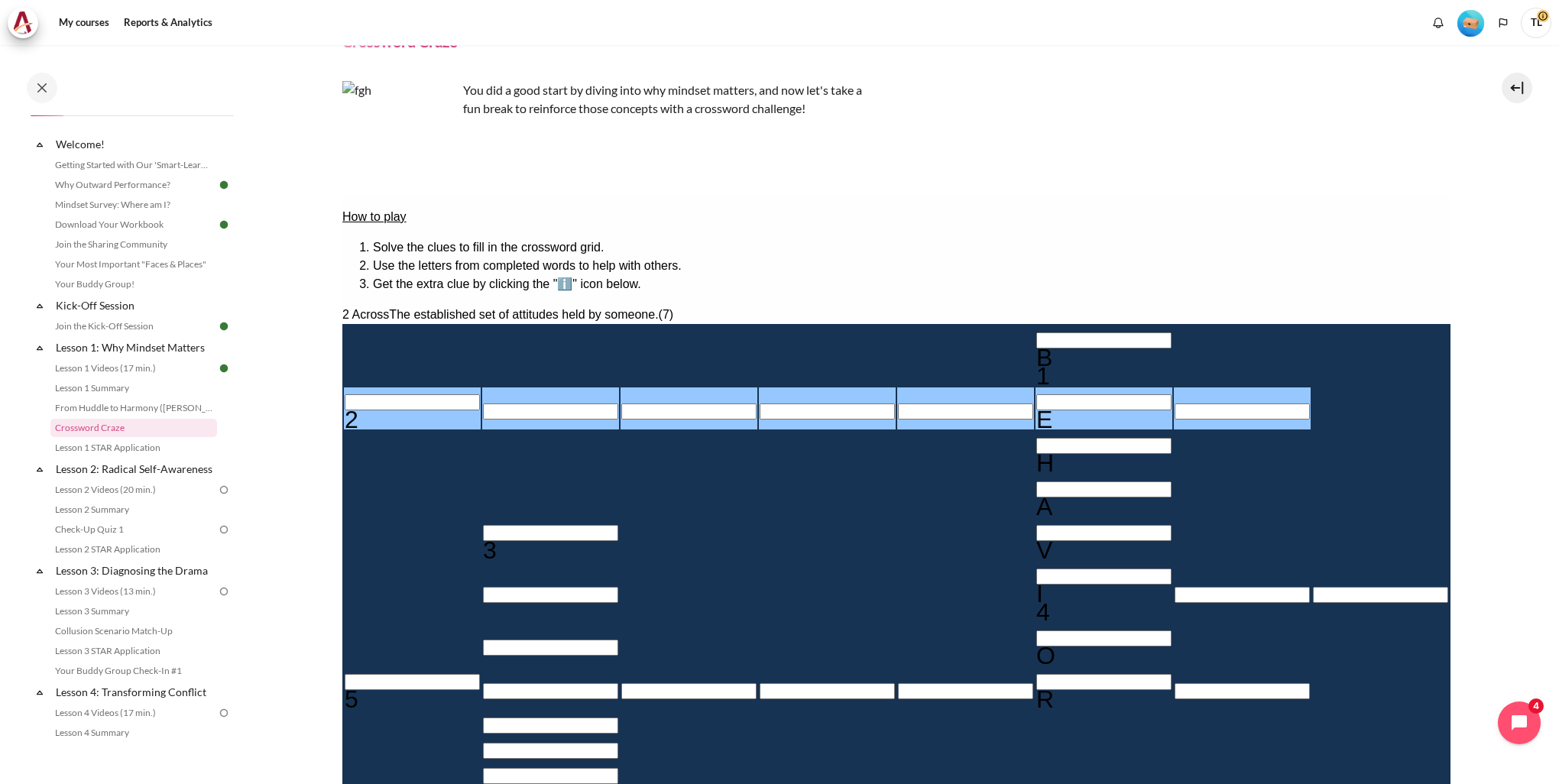
click at [1174, 587] on input "Crossword grid. Use arrow keys to navigate and the keyboard to enter characters…" at bounding box center [1242, 595] width 135 height 16
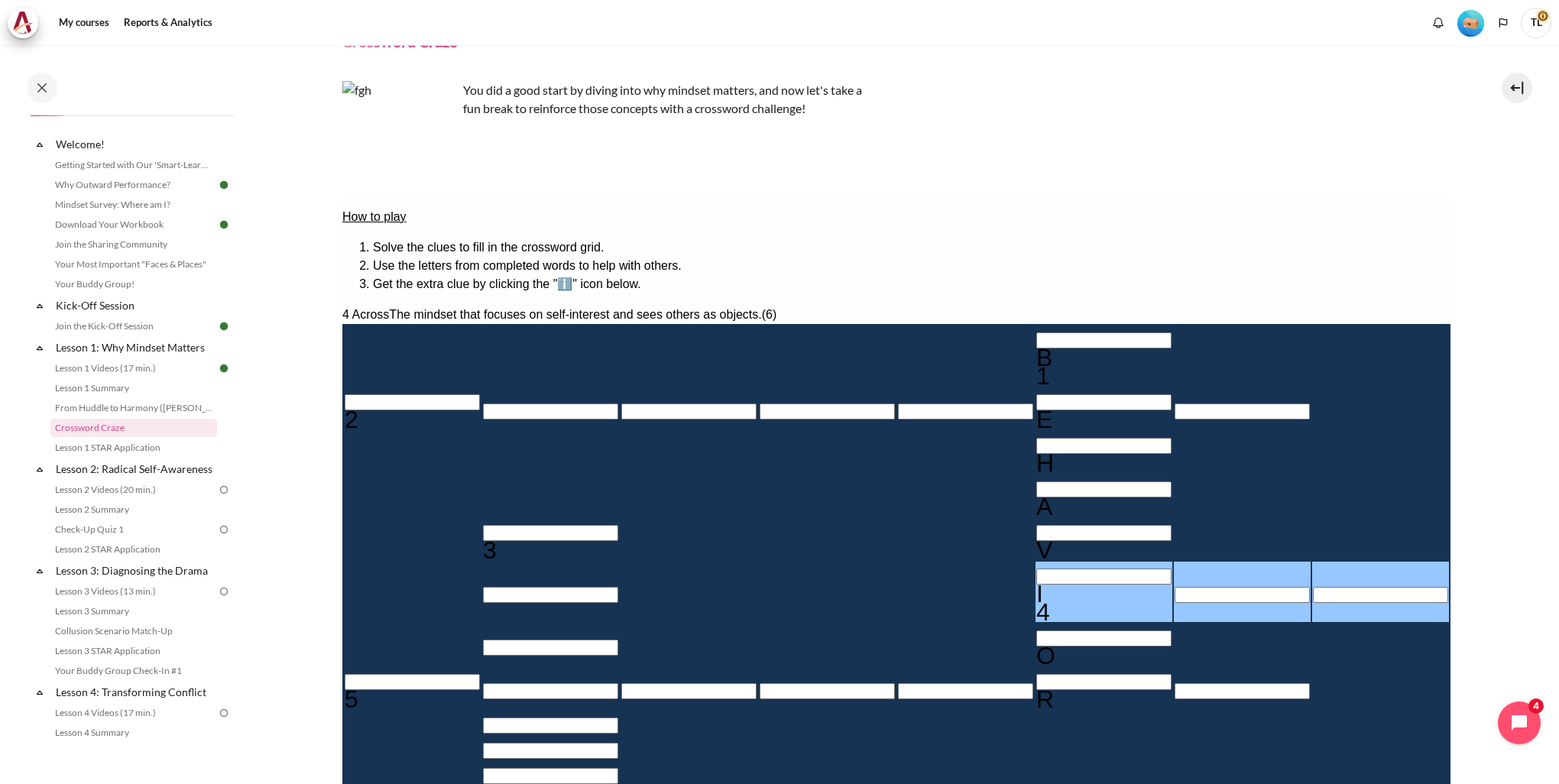
type input "IN＿＿＿＿"
type input "INW＿＿＿"
type input "INWA＿＿"
type input "INWAR＿"
type input "INWARD"
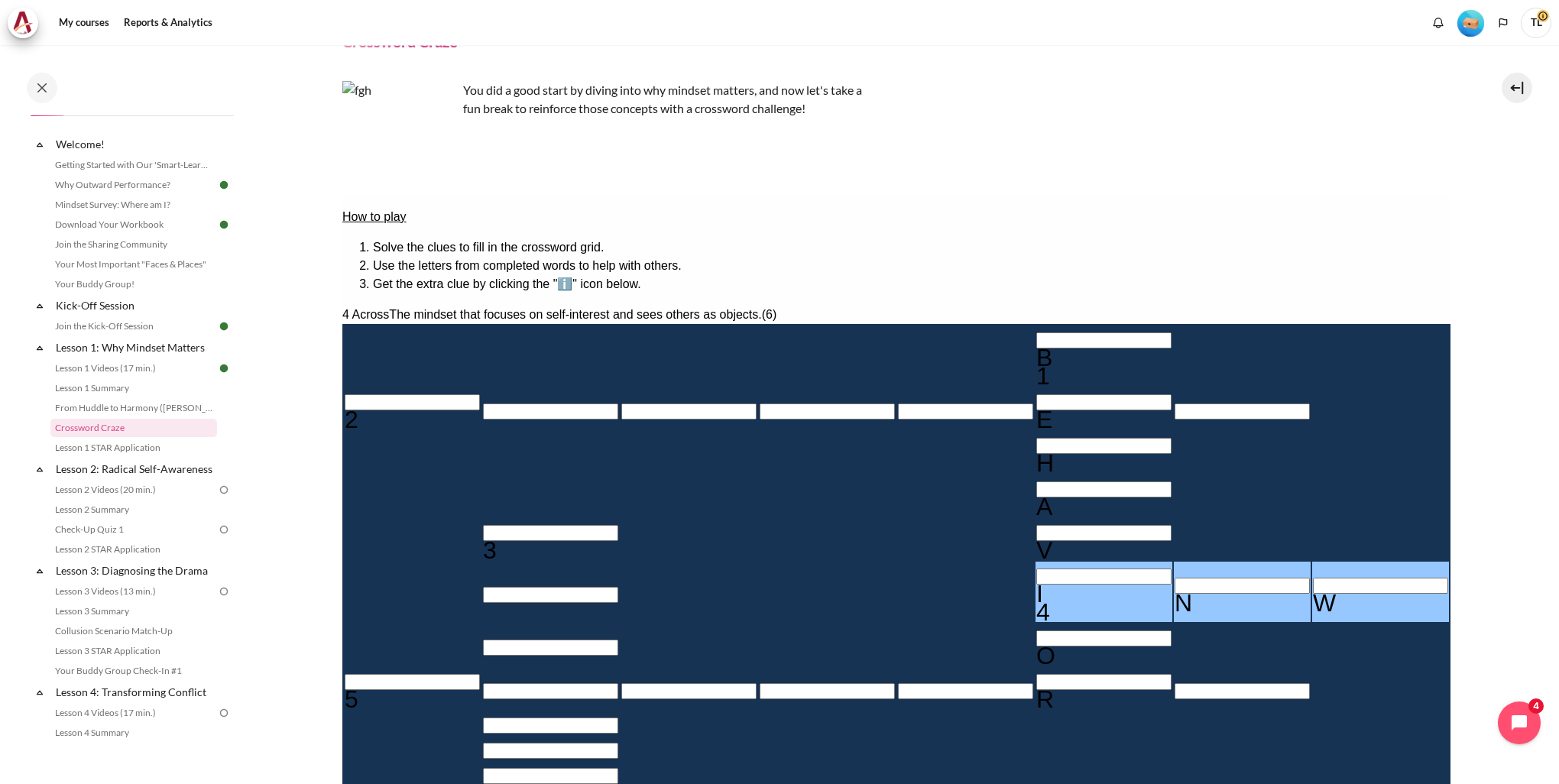
click at [462, 394] on input "Row 2, Column 1. 2 Across. The established set of attitudes held by someone., L…" at bounding box center [412, 402] width 135 height 16
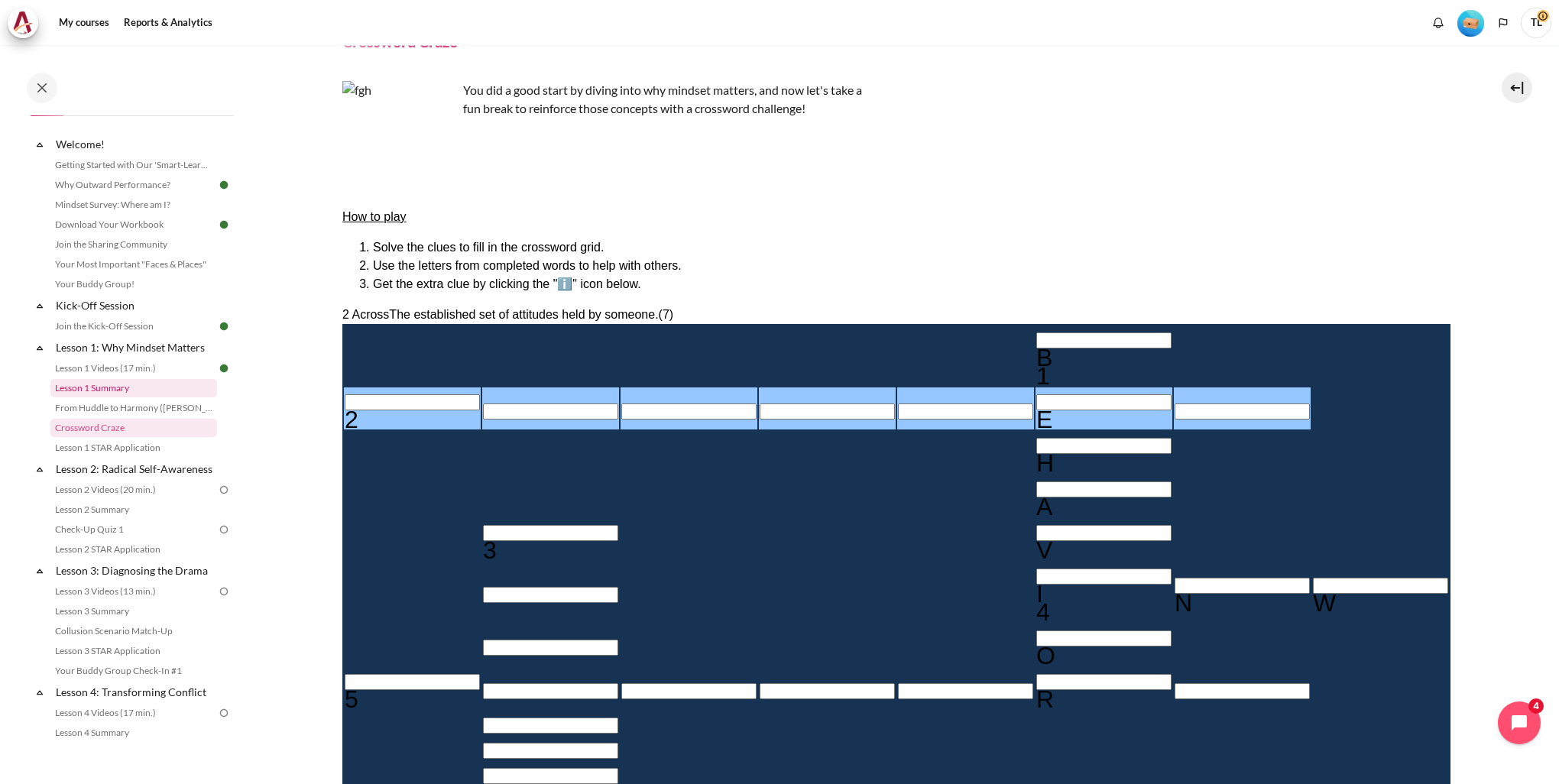
click at [111, 392] on link "Lesson 1 Summary" at bounding box center [134, 388] width 167 height 18
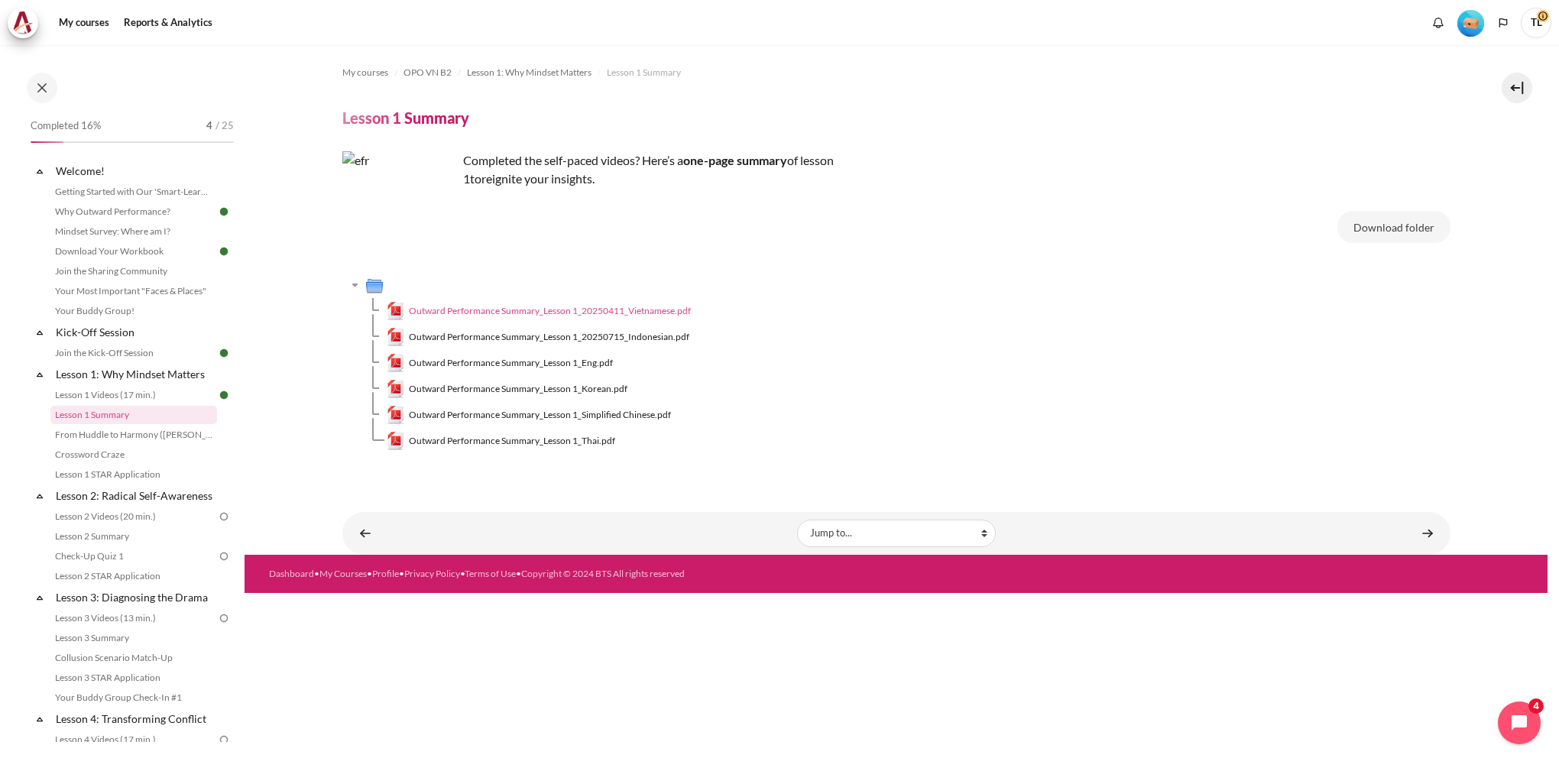
click at [531, 310] on span "Outward Performance Summary_Lesson 1_20250411_Vietnamese.pdf" at bounding box center [549, 311] width 282 height 14
click at [537, 374] on td "Outward Performance Summary_Lesson 1_Eng.pdf" at bounding box center [918, 363] width 1064 height 26
click at [537, 363] on span "Outward Performance Summary_Lesson 1_Eng.pdf" at bounding box center [511, 363] width 204 height 14
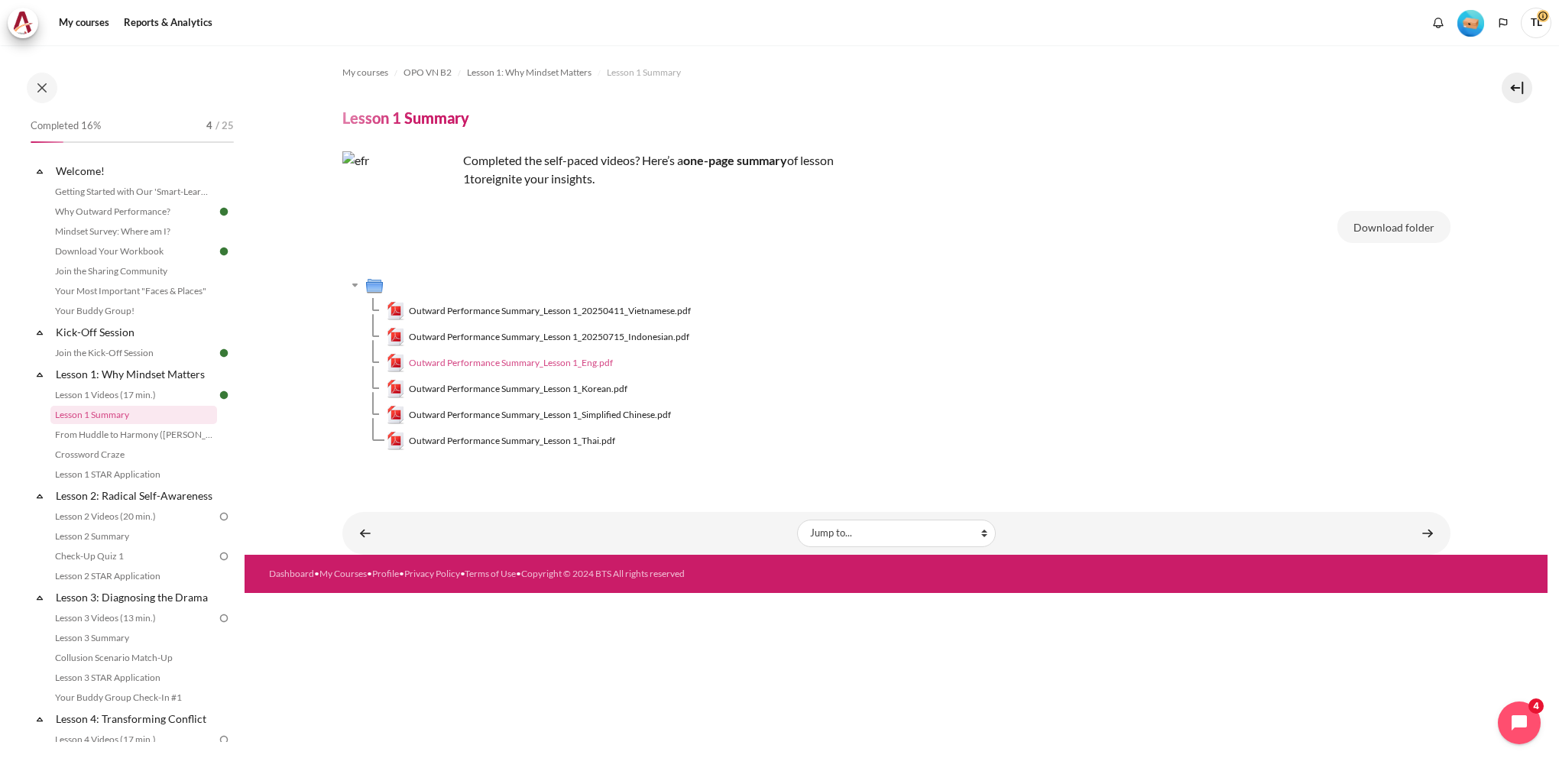
click at [520, 362] on span "Outward Performance Summary_Lesson 1_Eng.pdf" at bounding box center [511, 363] width 204 height 14
click at [113, 458] on link "Crossword Craze" at bounding box center [134, 454] width 167 height 18
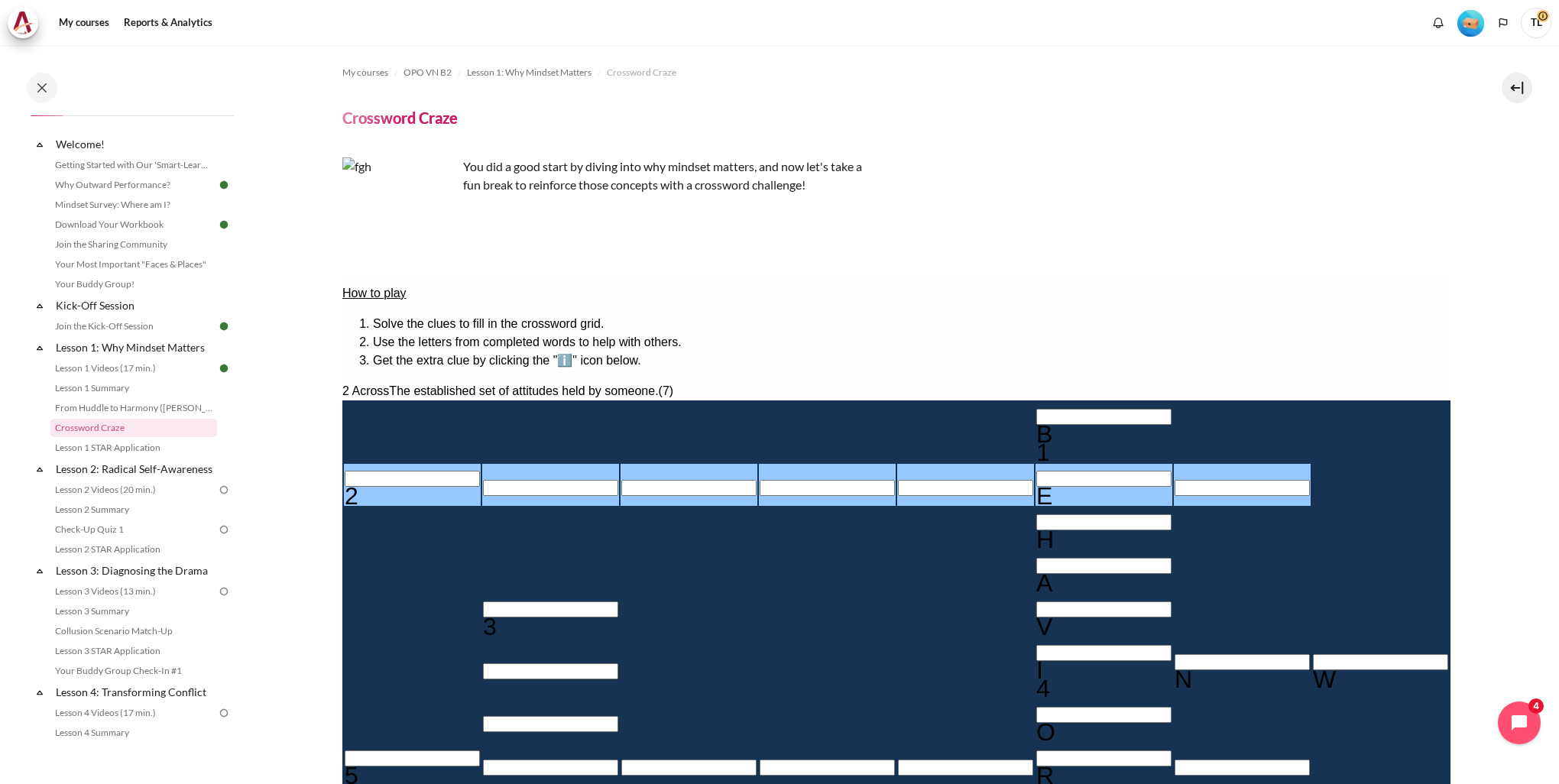
scroll to position [229, 0]
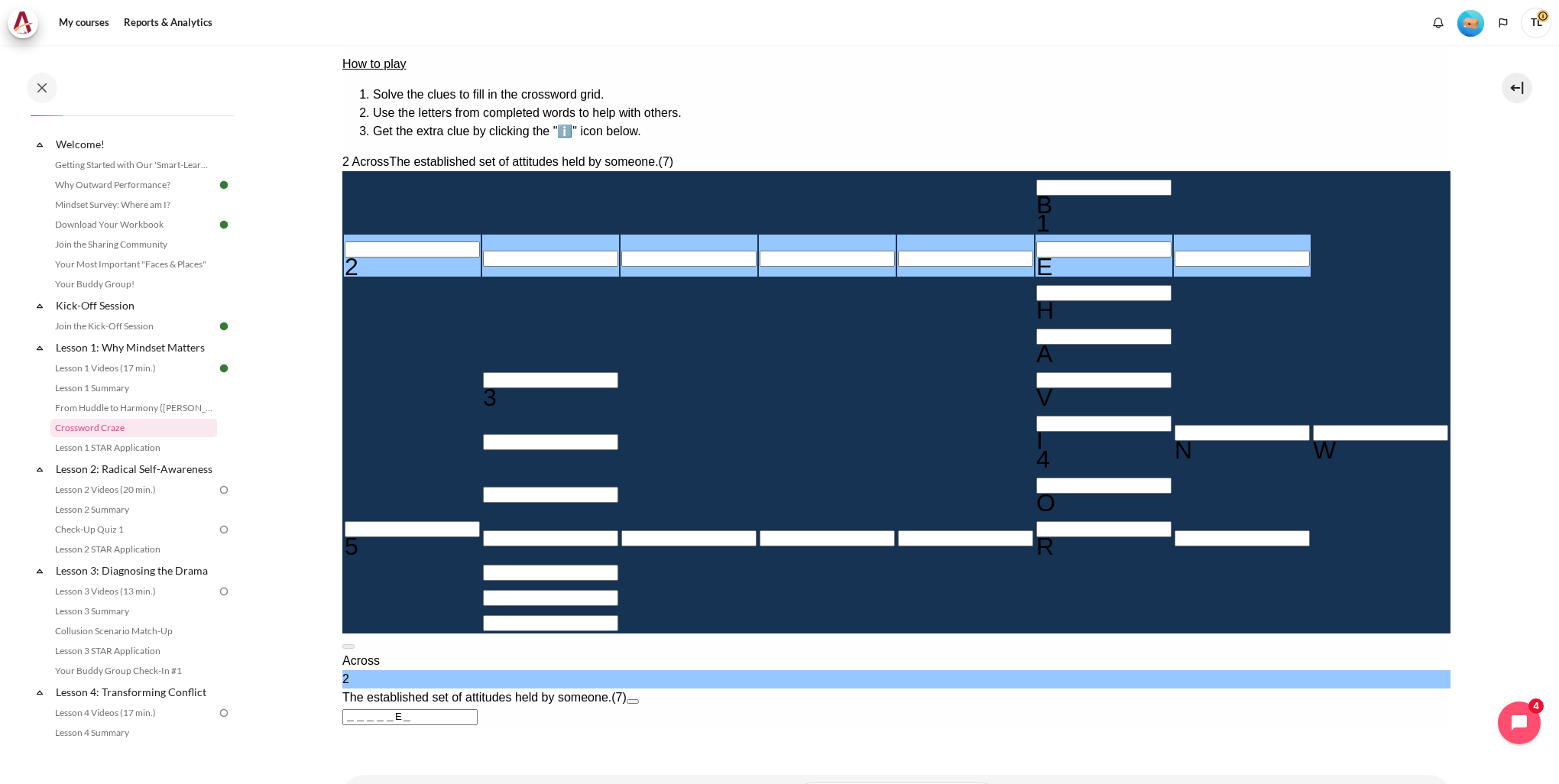
click at [498, 372] on input "Crossword grid. Use arrow keys to navigate and the keyboard to enter characters…" at bounding box center [549, 380] width 135 height 16
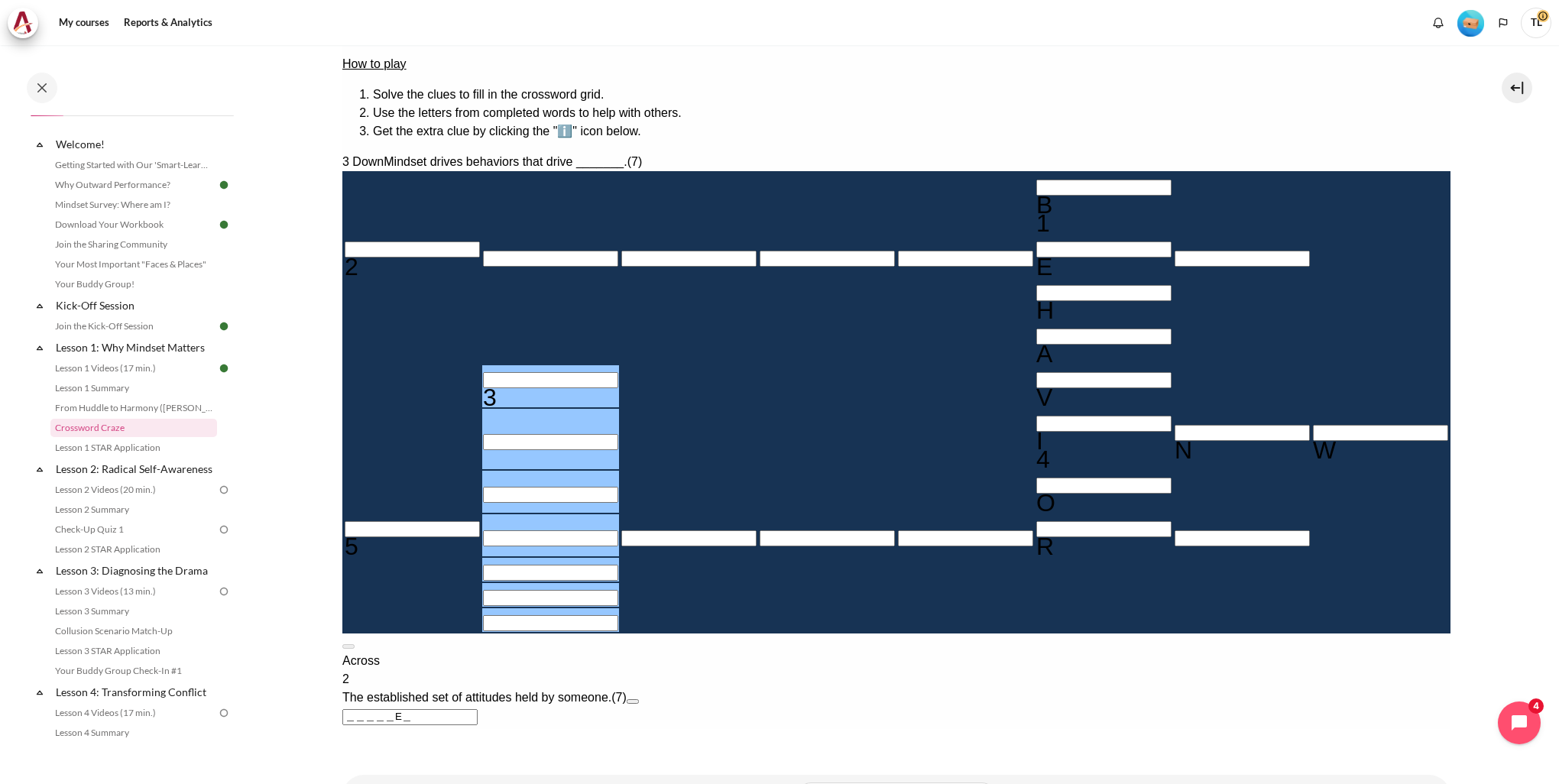
type input "O＿＿＿＿＿＿"
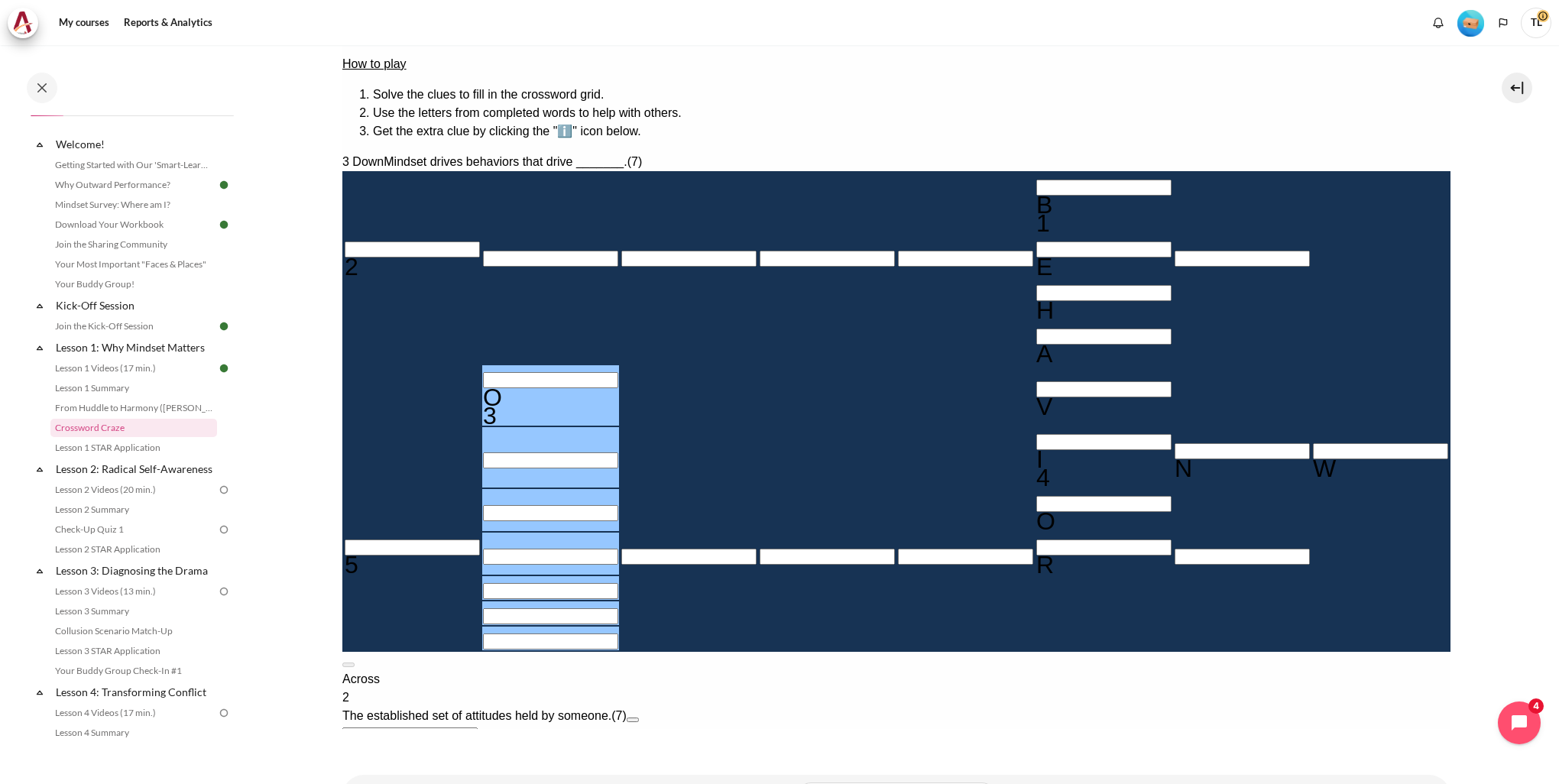
type input "OB＿＿＿＿＿"
type input "[DEMOGRAPHIC_DATA]"
type input "＿E＿＿＿R＿"
type input "OBJE＿＿＿"
type input "OBJEC＿＿"
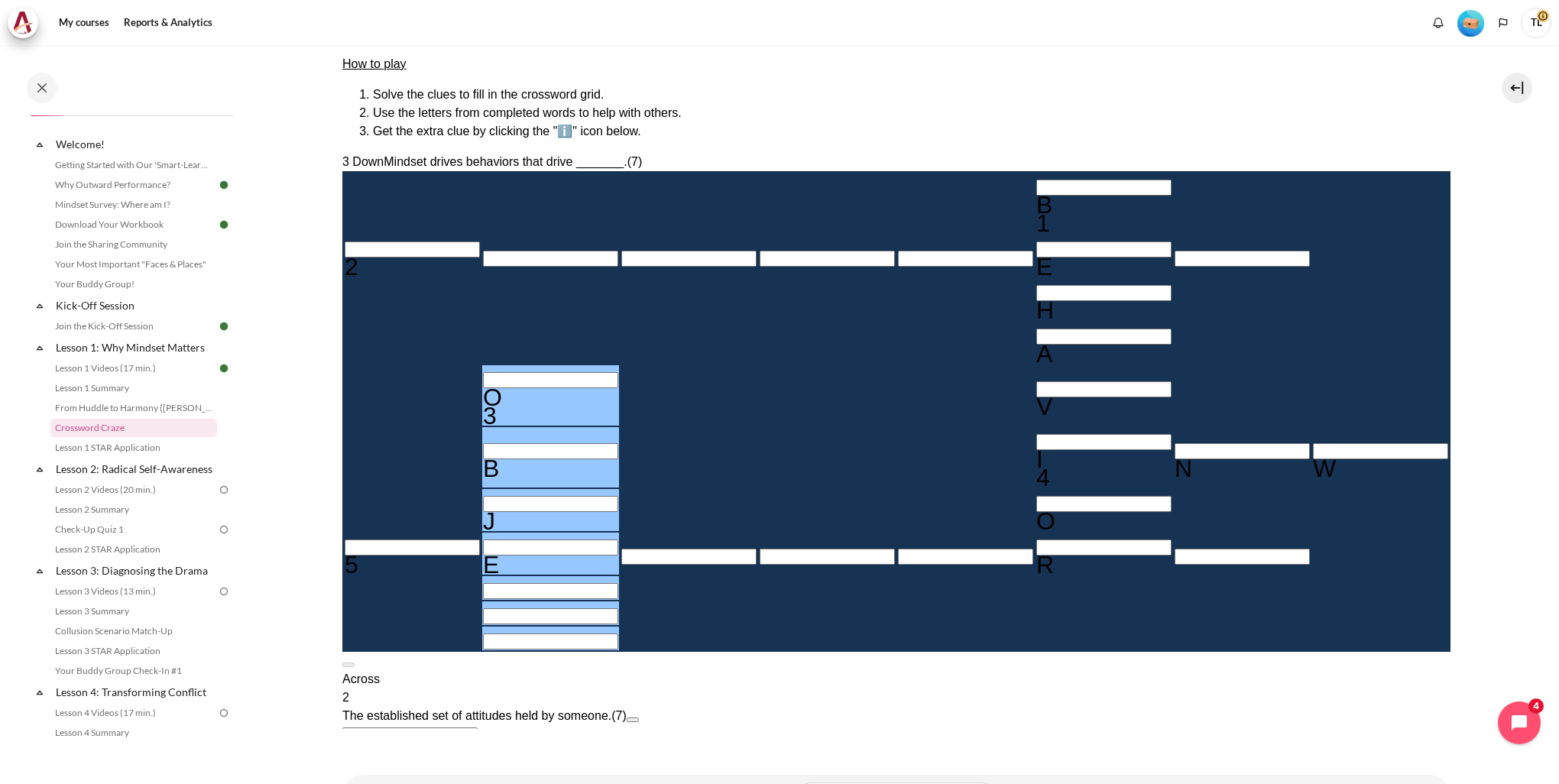
type input "OBJECT＿"
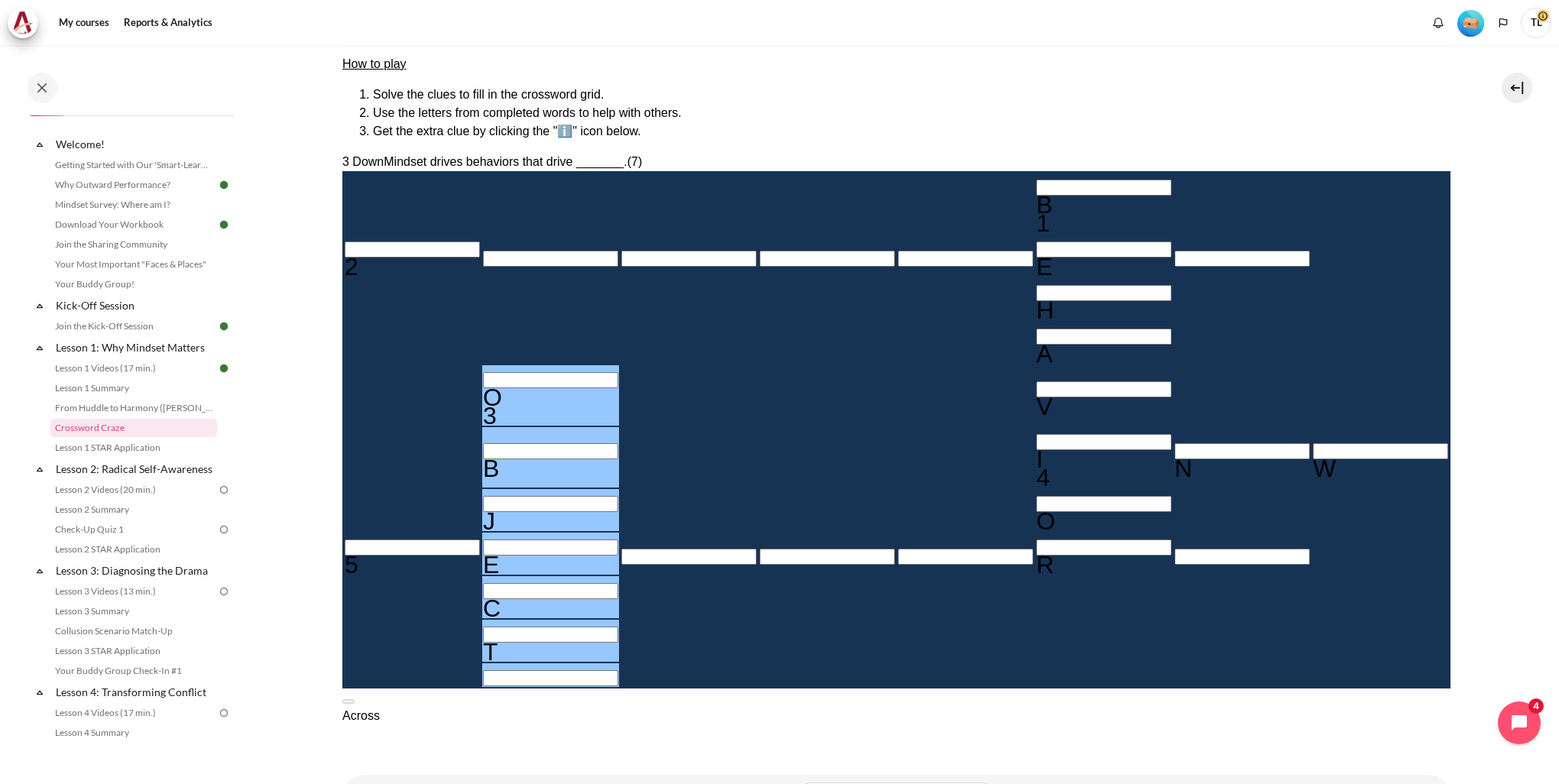
type input "OBJECTS"
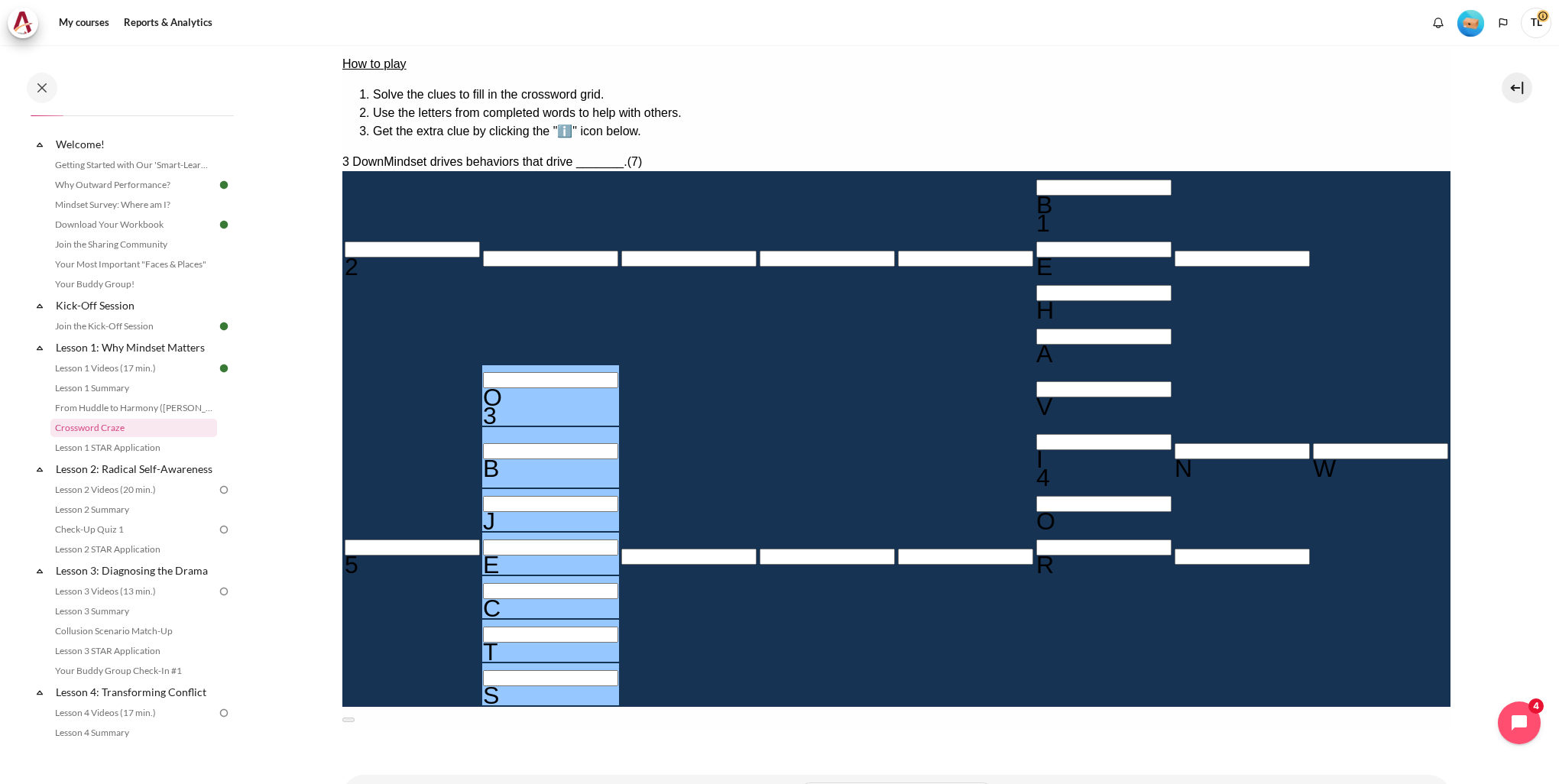
click at [470, 539] on input "Crossword grid. Use arrow keys to navigate and the keyboard to enter characters…" at bounding box center [412, 547] width 135 height 16
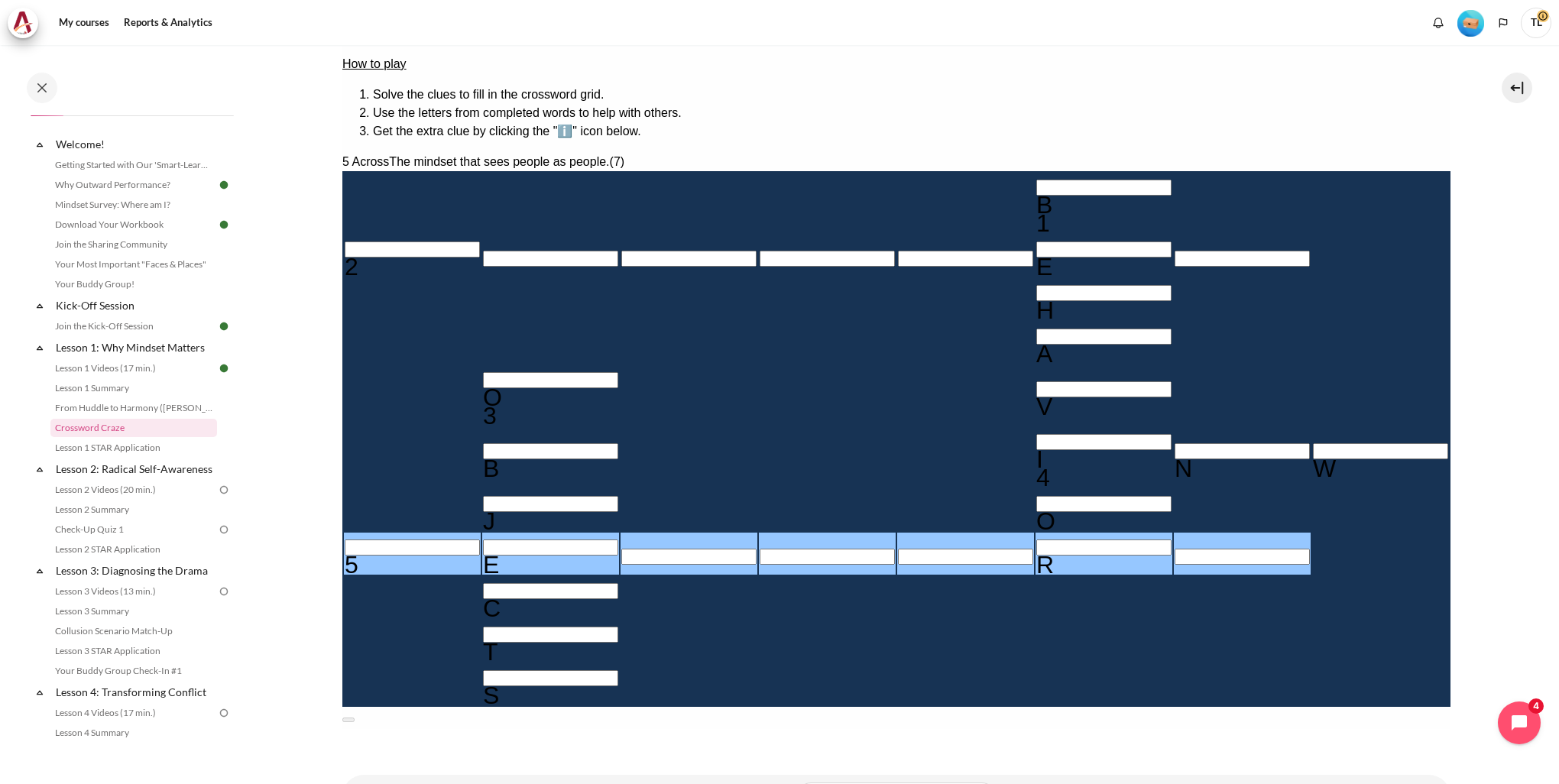
click at [459, 539] on input "Row 8, Column 1. 5 Across. The mindset that sees people as people., Letter 1 of…" at bounding box center [412, 547] width 135 height 16
type input "PE＿＿＿R＿"
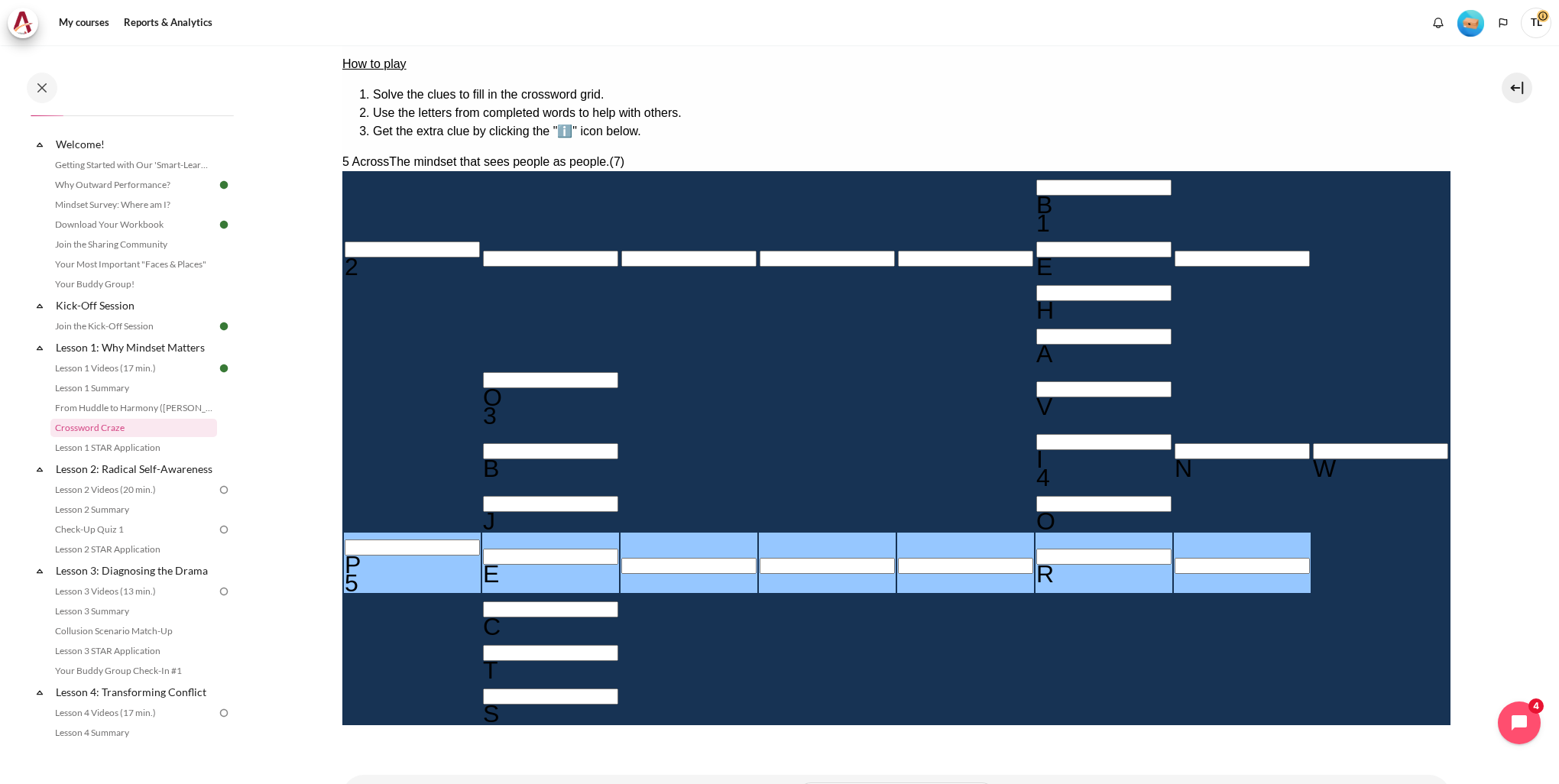
type input "PEO＿＿R＿"
type input "PEOP＿R＿"
type input "PEOPLR＿"
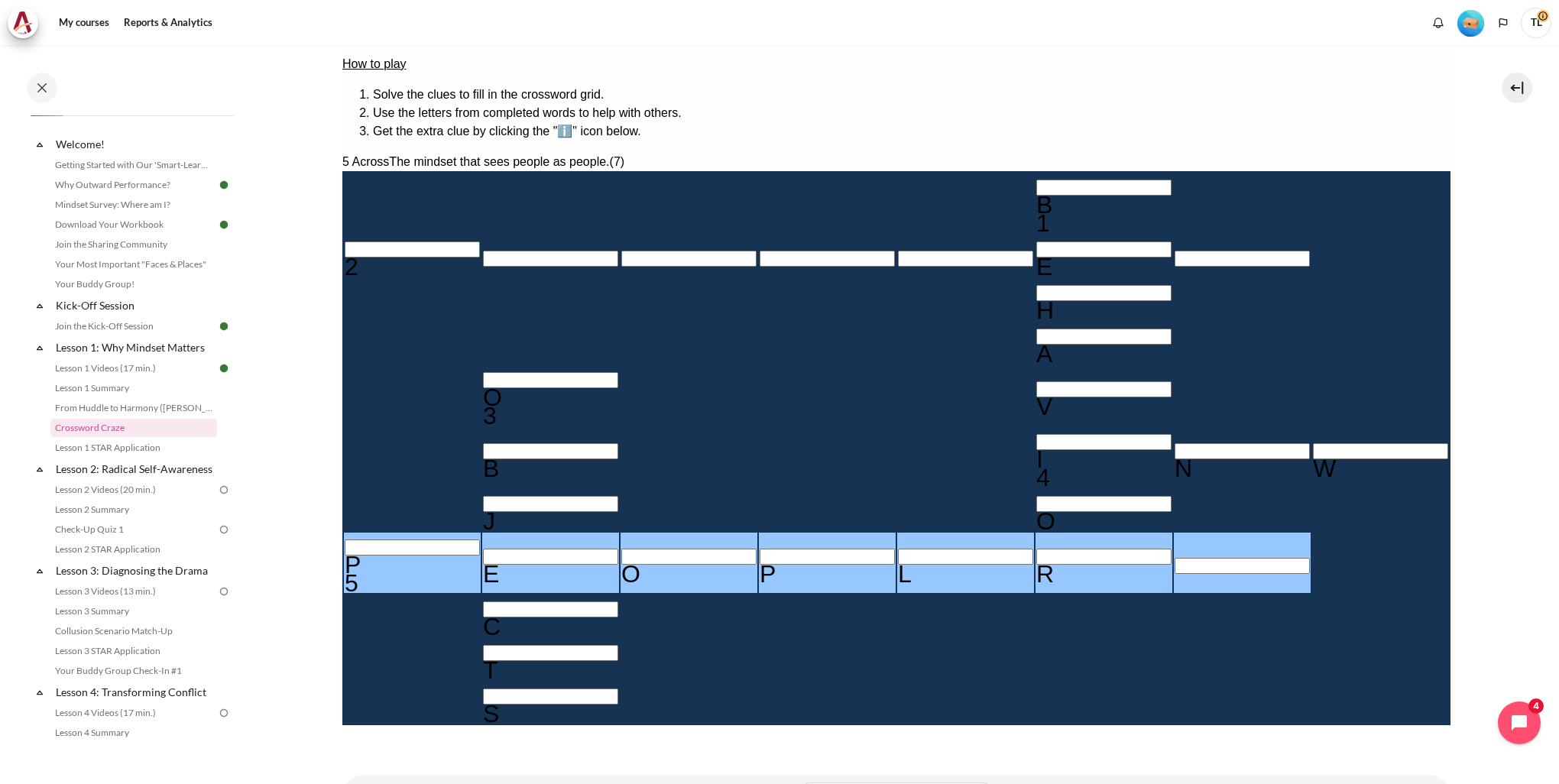
type input "PEOPLE＿"
type input "BEHAVIOE"
click at [621, 565] on div "O" at bounding box center [688, 574] width 135 height 18
click at [470, 242] on input "Row 2, Column 1. 2 Across. The established set of attitudes held by someone., L…" at bounding box center [412, 250] width 135 height 16
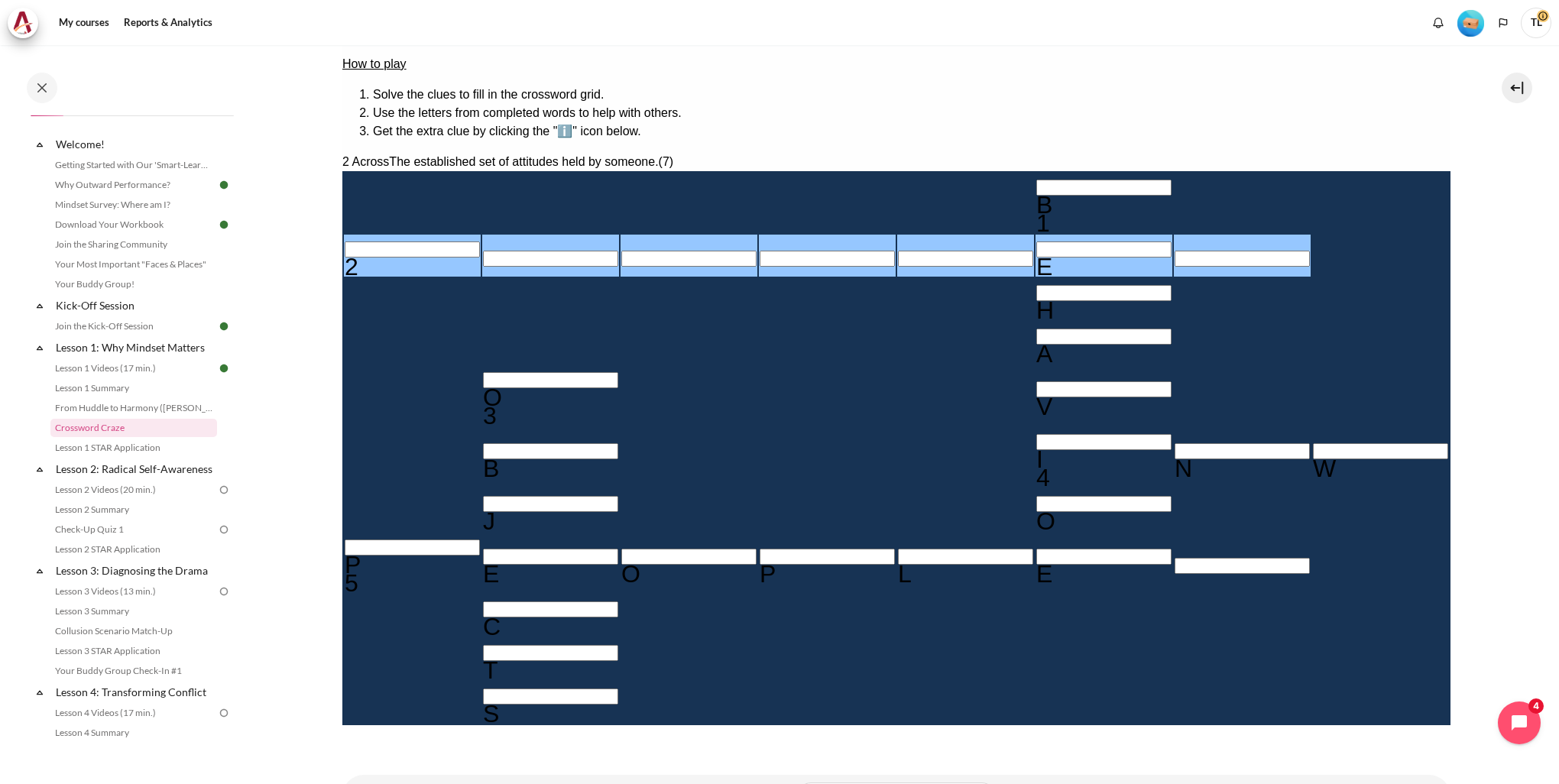
type input "M＿＿＿＿E＿"
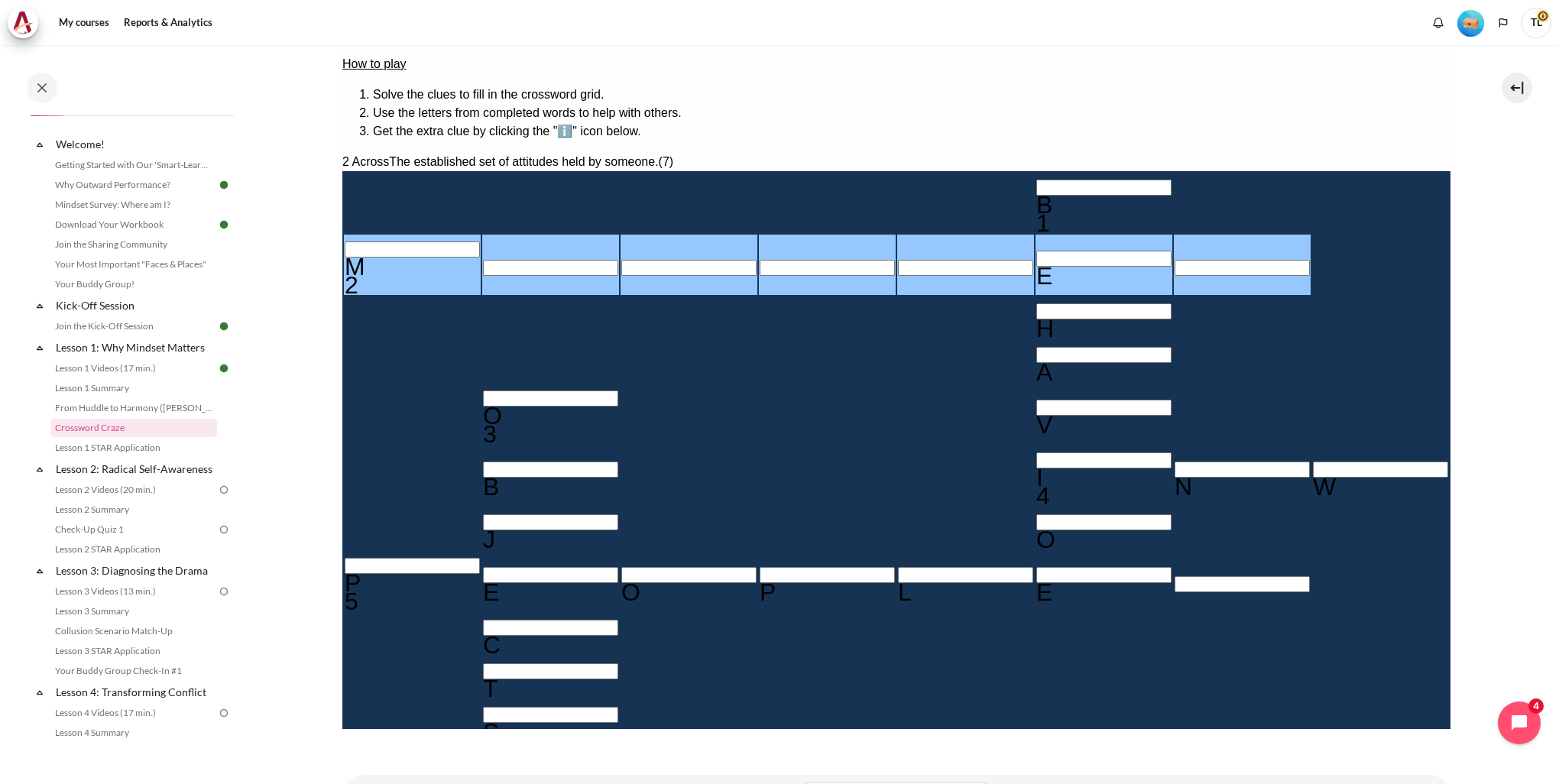
type input "MI＿＿＿E＿"
type input "MIN＿＿E＿"
type input "MIND＿E＿"
type input "MINDSE＿"
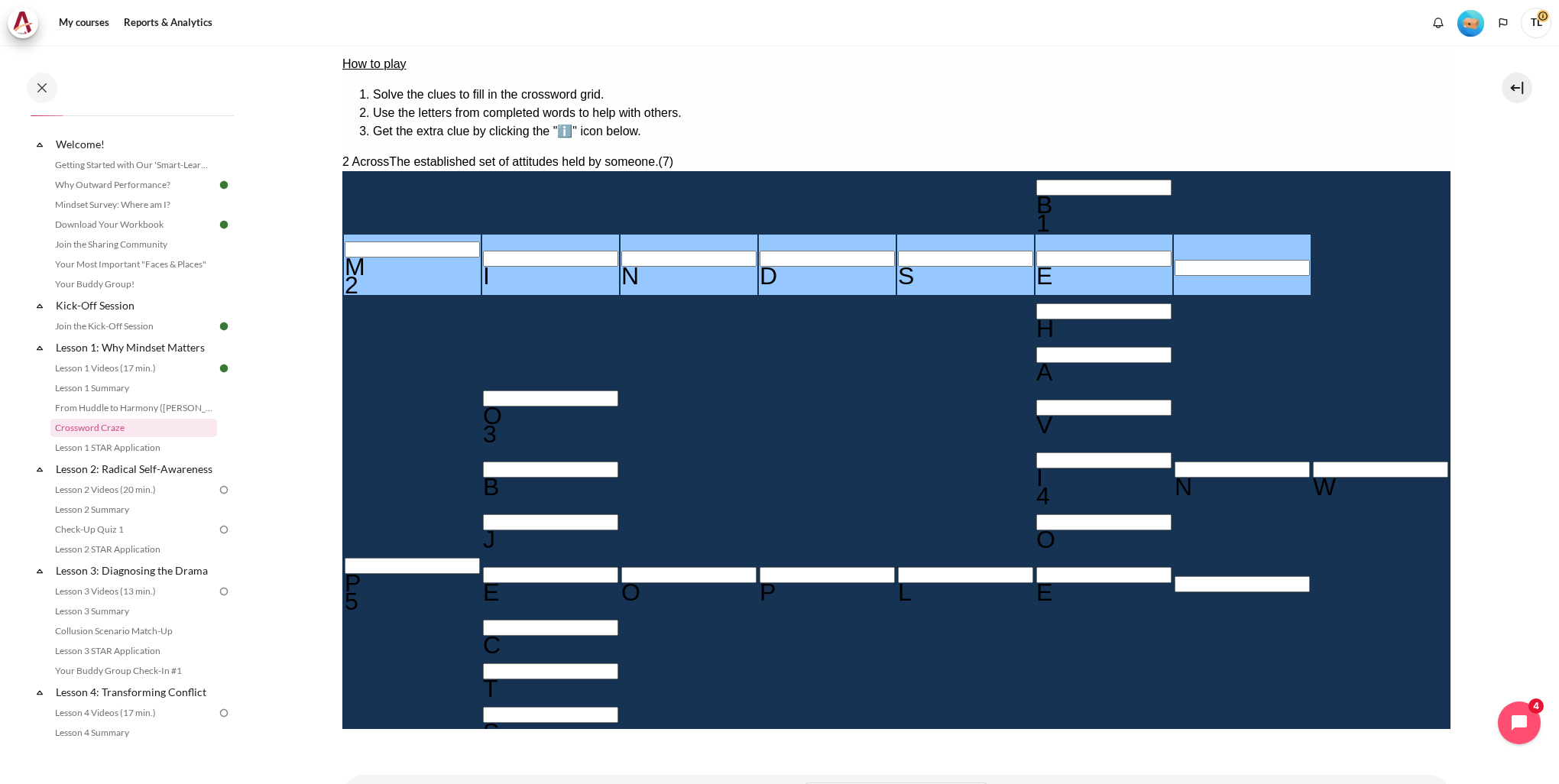
type input "MINDSET"
click at [759, 476] on div "Empty" at bounding box center [826, 476] width 135 height 0
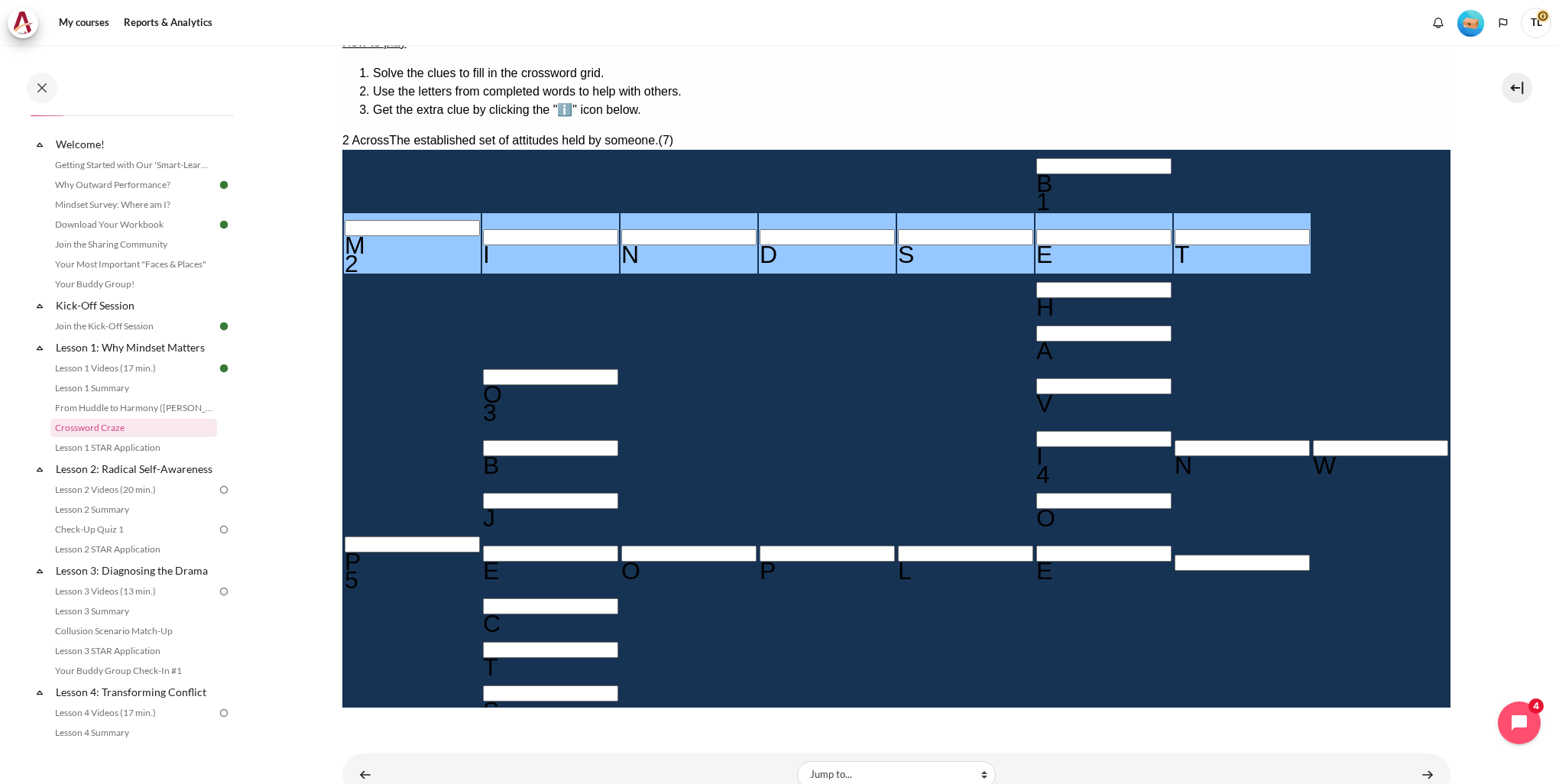
scroll to position [224, 0]
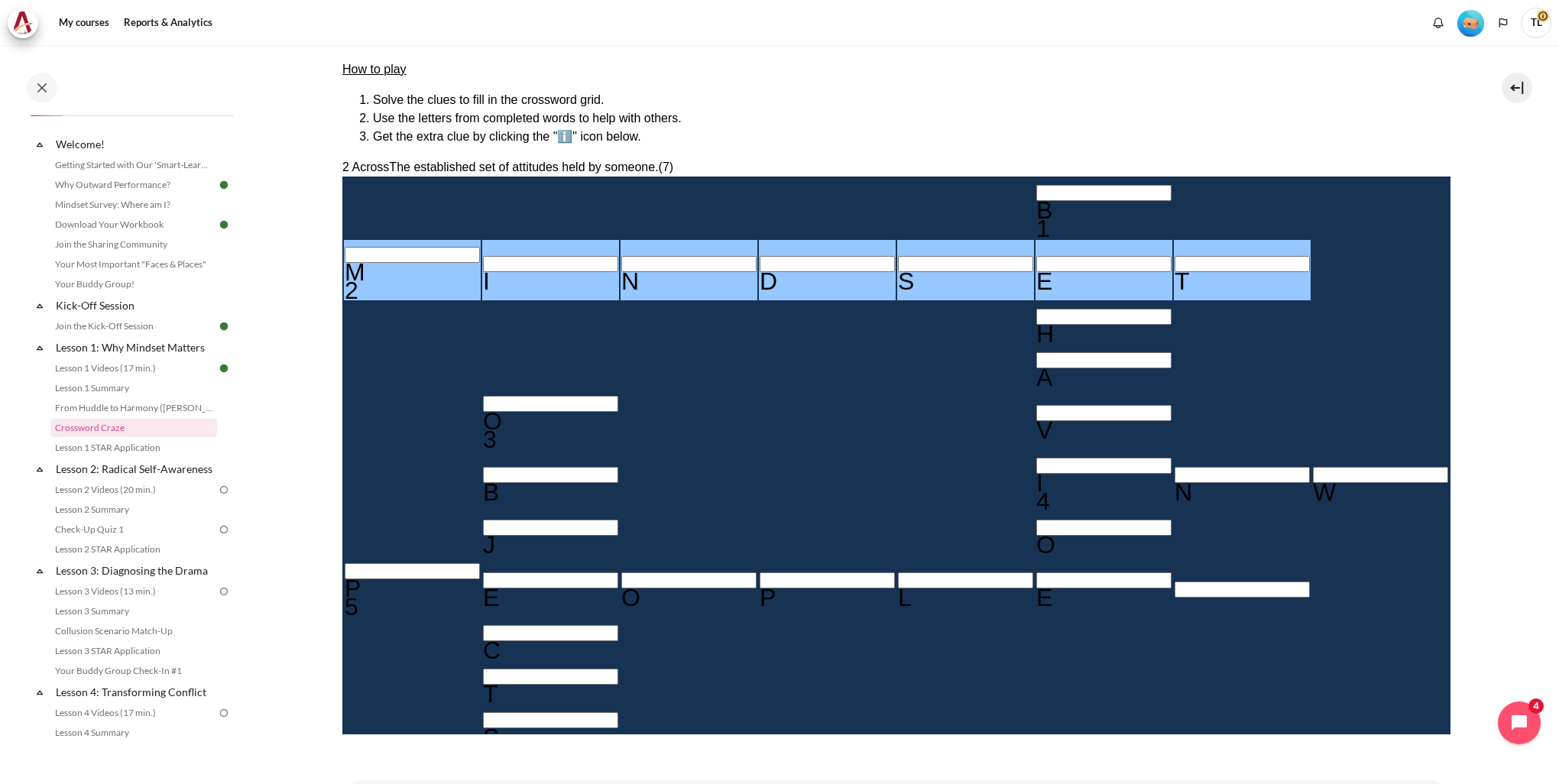
click at [1312, 683] on div "Empty" at bounding box center [1379, 683] width 135 height 0
click at [1035, 572] on input "Row 8, Column 6. 5 Across. The mindset that sees people as people., Letter 6 of…" at bounding box center [1103, 580] width 135 height 16
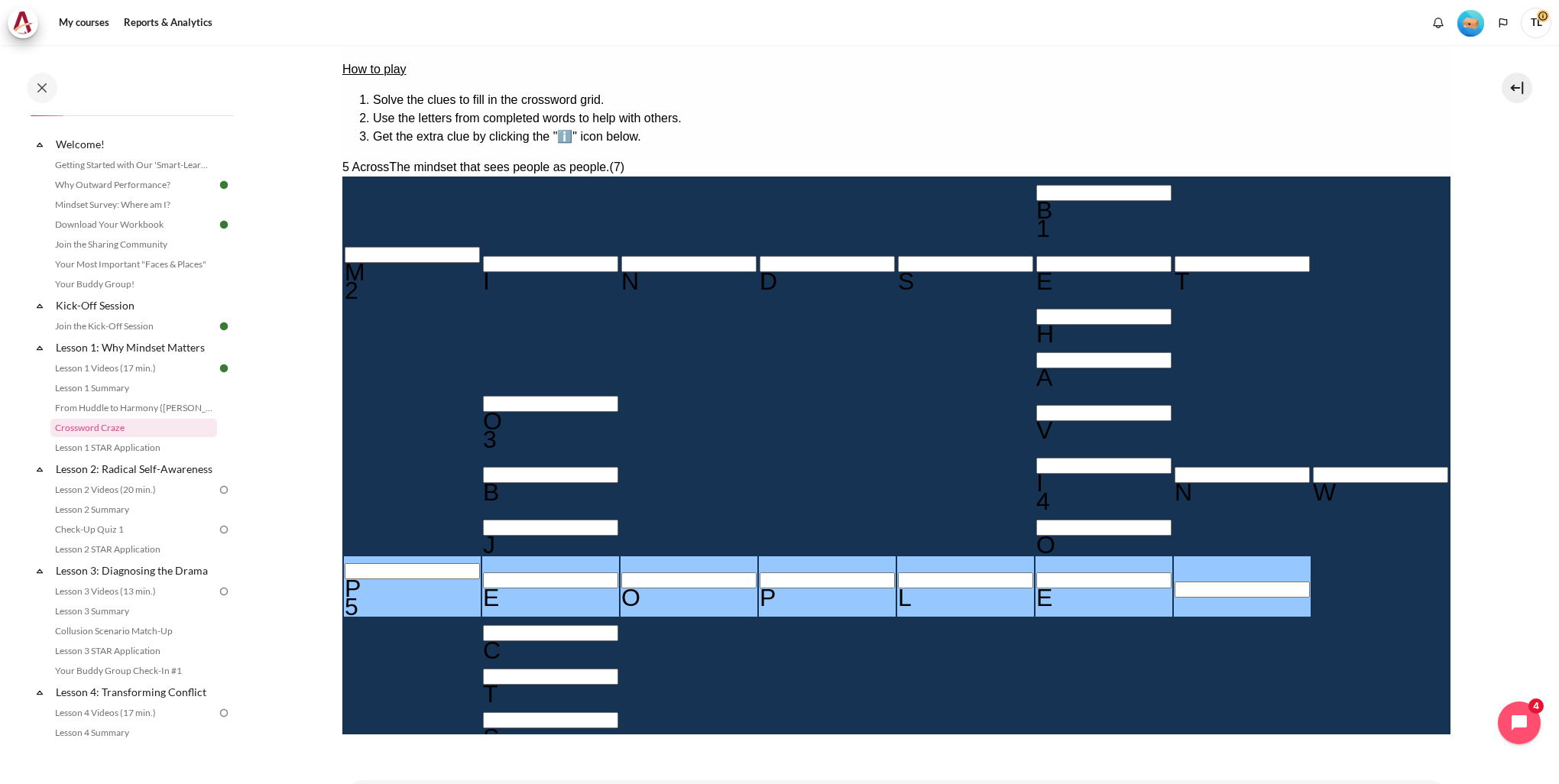
type input "PEOPLR＿"
type input "BEHAVIOR"
click at [898, 572] on input "Row 8, Column 5. 5 Across. The mindset that sees people as people., Letter 5 of…" at bounding box center [965, 580] width 135 height 16
click at [467, 579] on div "P" at bounding box center [412, 588] width 135 height 18
type input "OEOPLR＿"
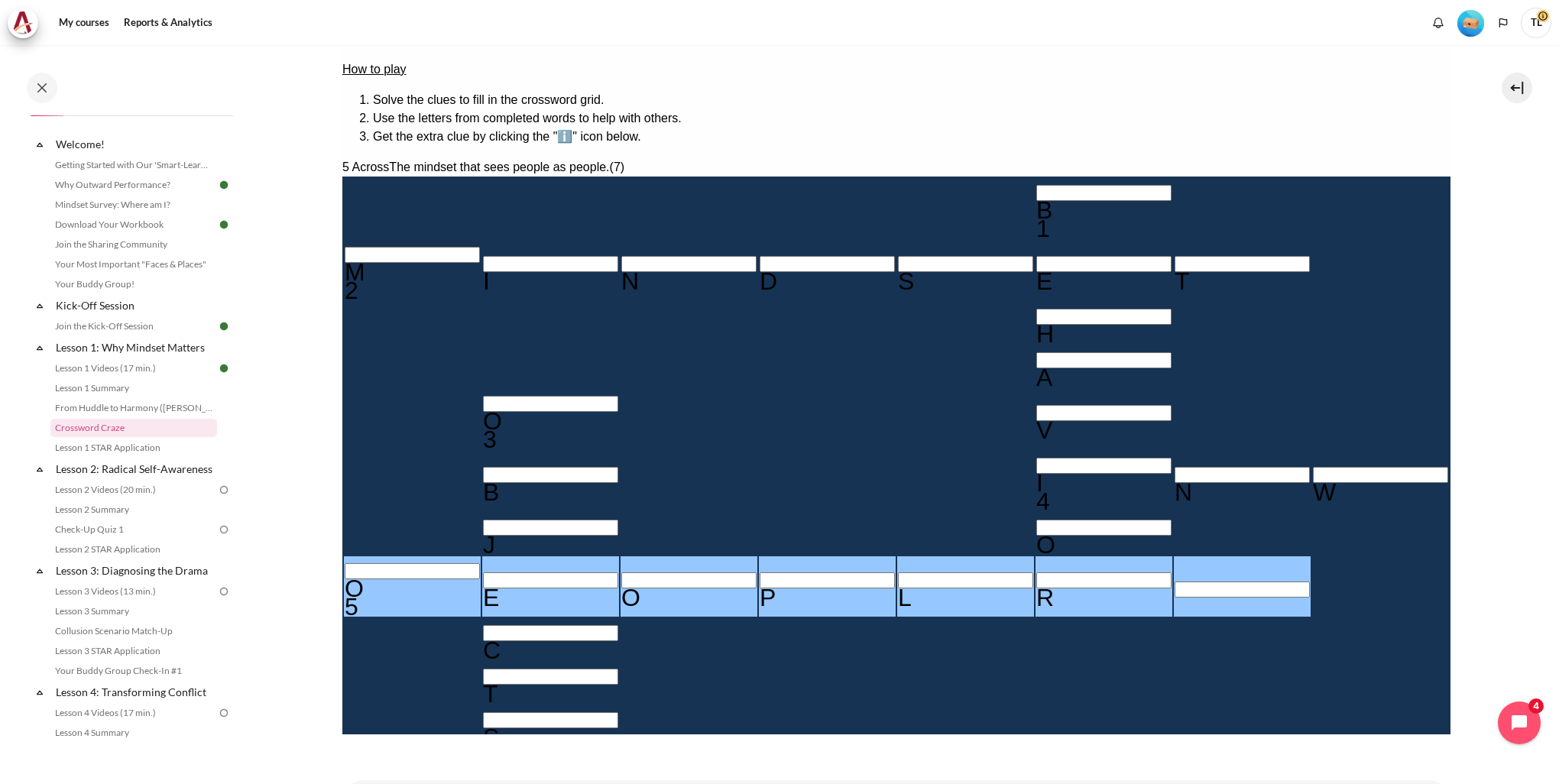
type input "OYOPLR＿"
type input "OBJYCTS"
type input "OY＿PLR＿"
type input "OU＿PLR＿"
type input "OBJUCTS"
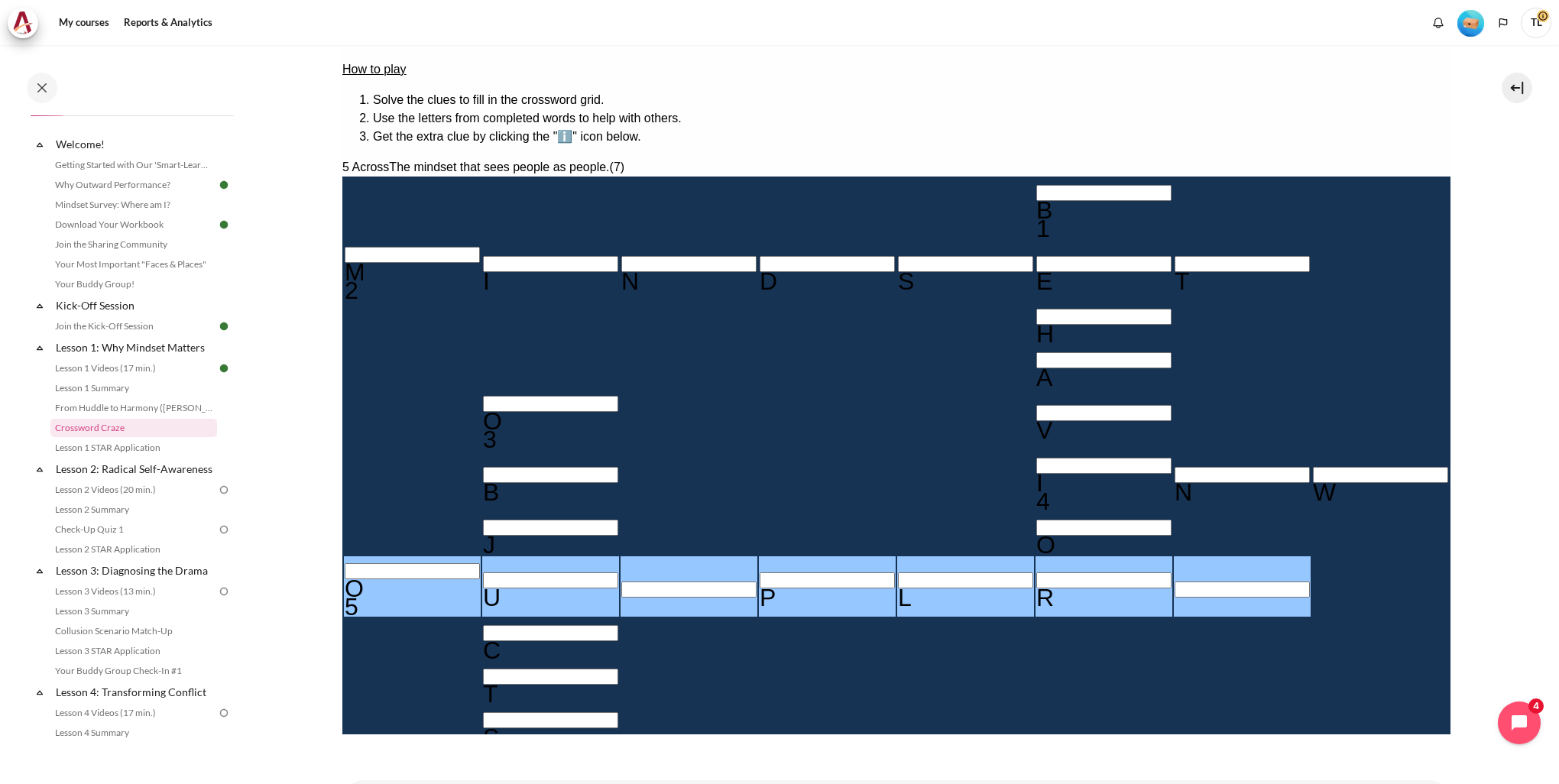
type input "OUTPLR＿"
type input "OUTWLR＿"
type input "OUTWAR＿"
type input "OUTWARD"
click at [1035, 458] on input "Crossword grid. Use arrow keys to navigate and the keyboard to enter characters…" at bounding box center [1103, 466] width 135 height 16
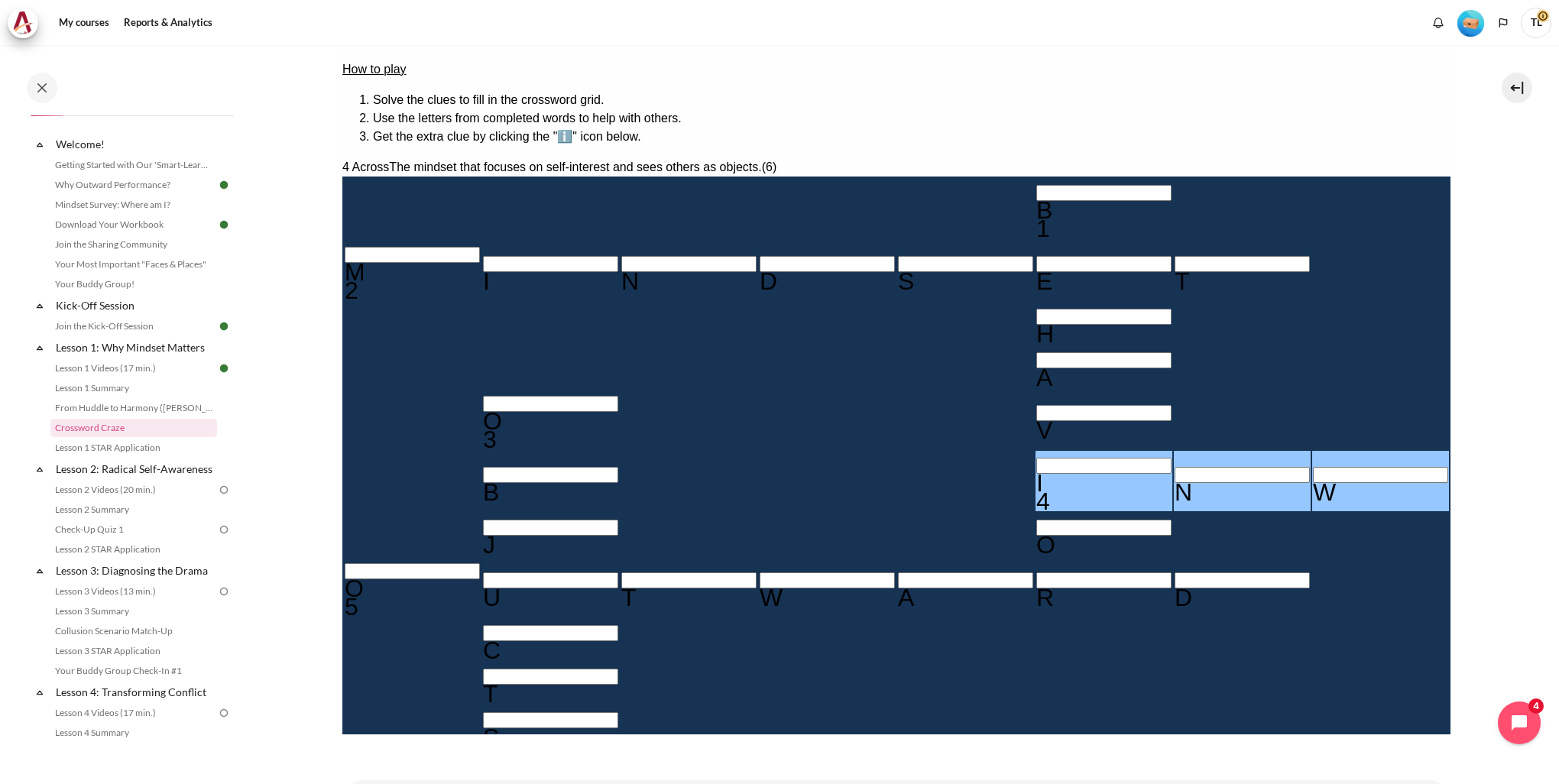
type input "MNWARD"
type input "BEHAVMOR"
type input "MIWARD"
type input "MINARD"
type input "MINDRD"
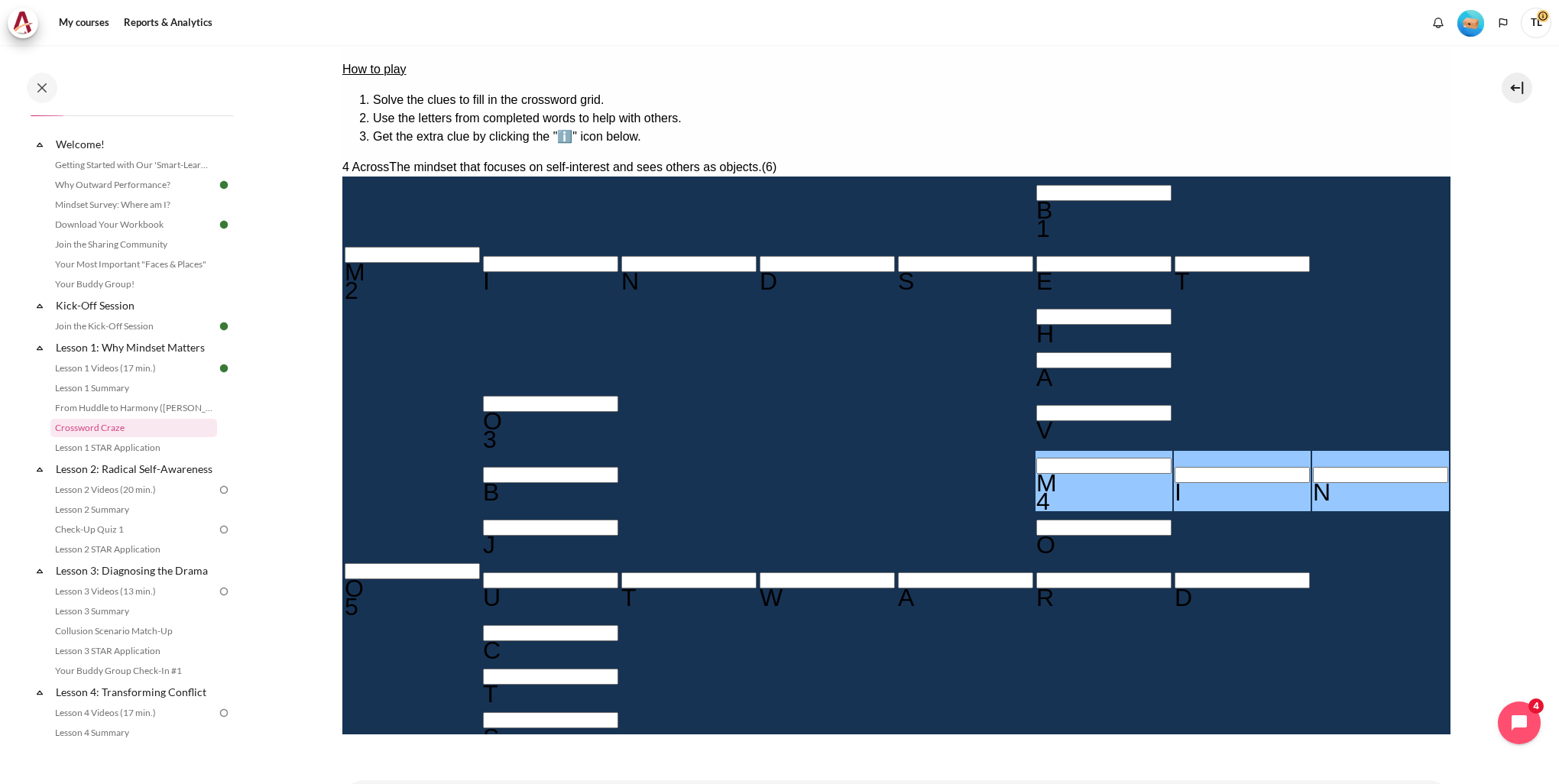
type input "MINDSD"
type input "MINDSE"
type input "MINDS＿"
click at [1035, 474] on div "M" at bounding box center [1103, 483] width 135 height 18
type input "IINDS＿"
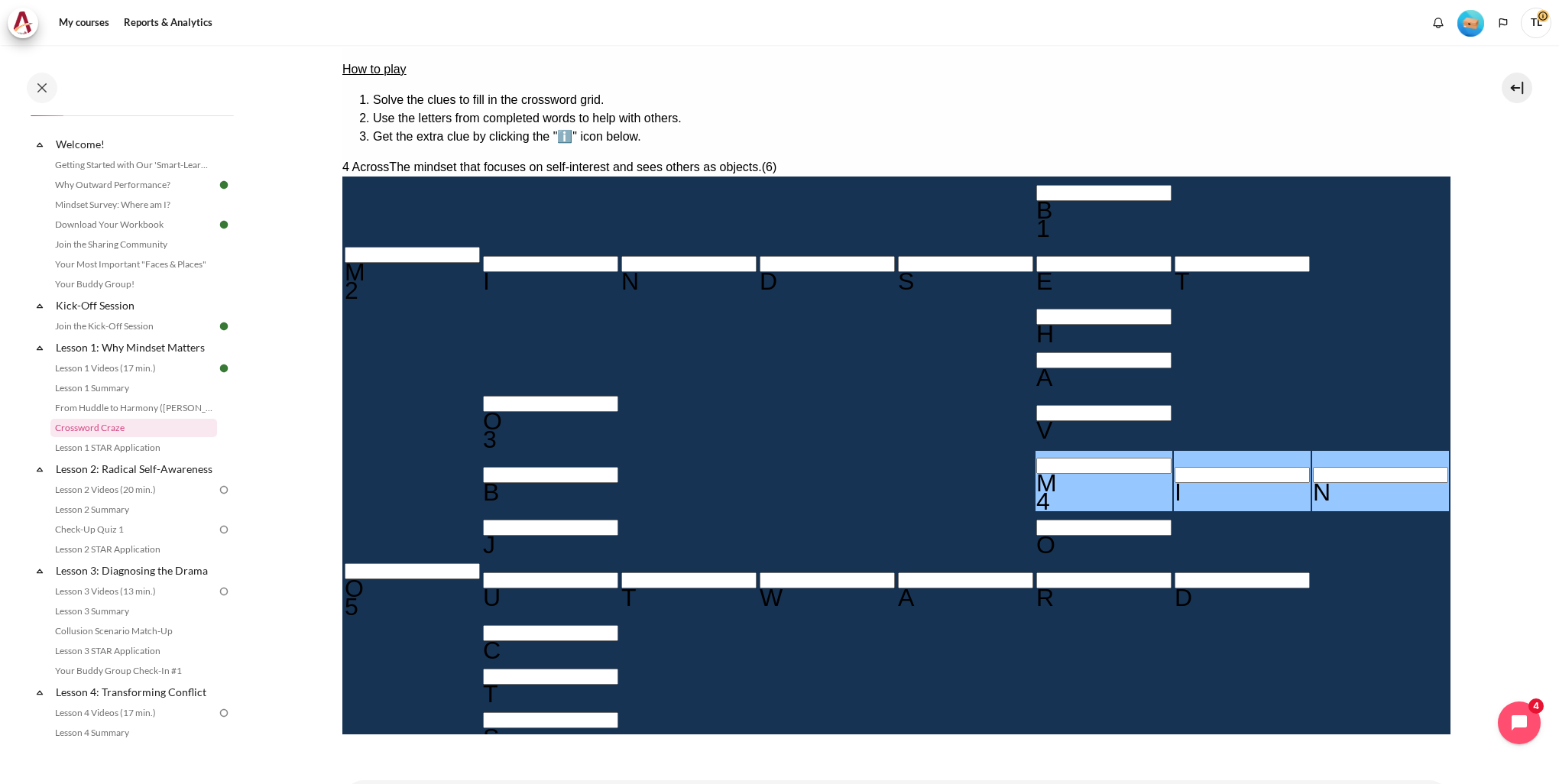
type input "BEHAVIOR"
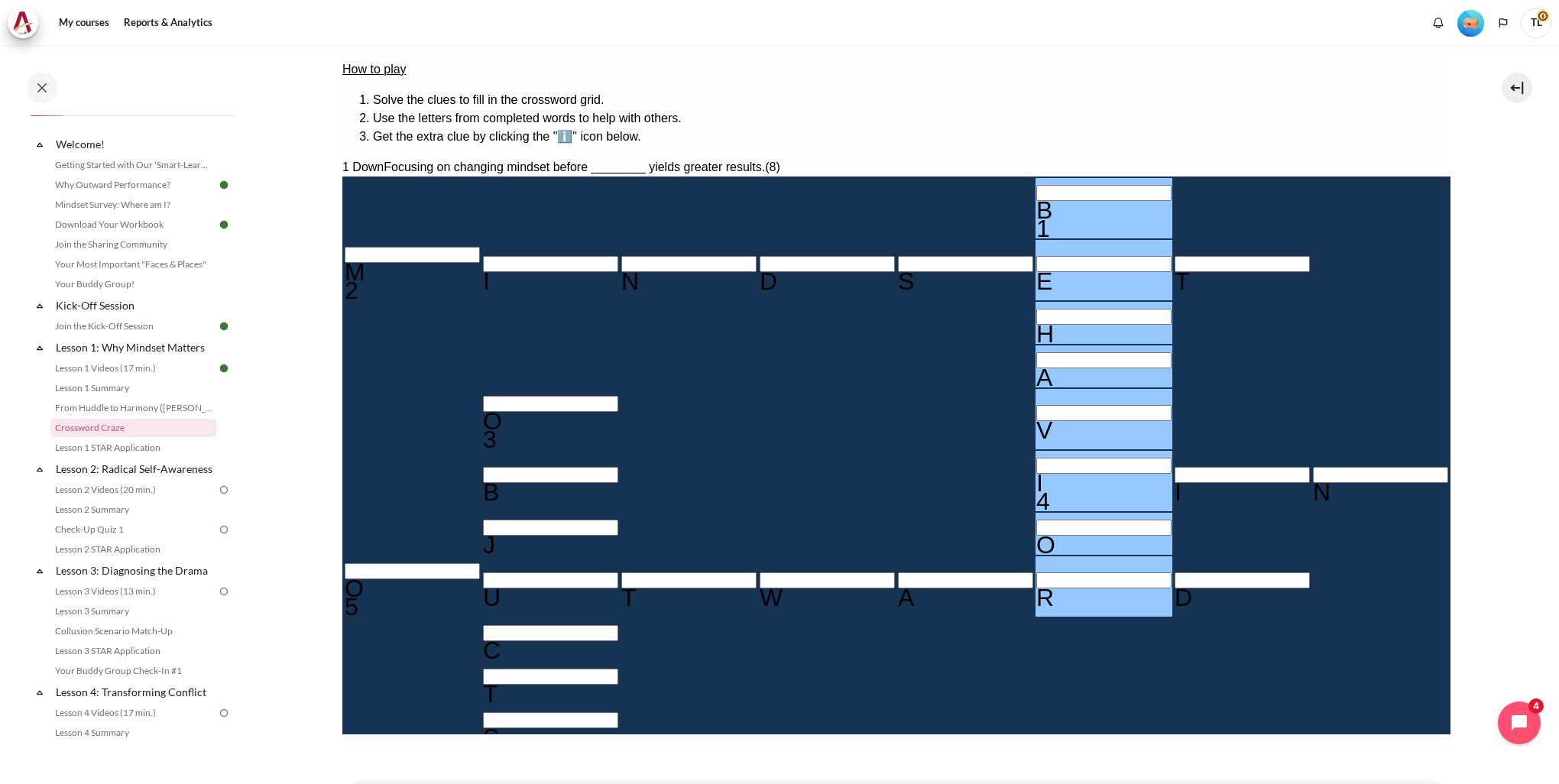
type input "BEHAVINR"
type input "OUTWAWD"
type input "BEHAVINW"
type input "OUTWAAD"
type input "BEHAVINA"
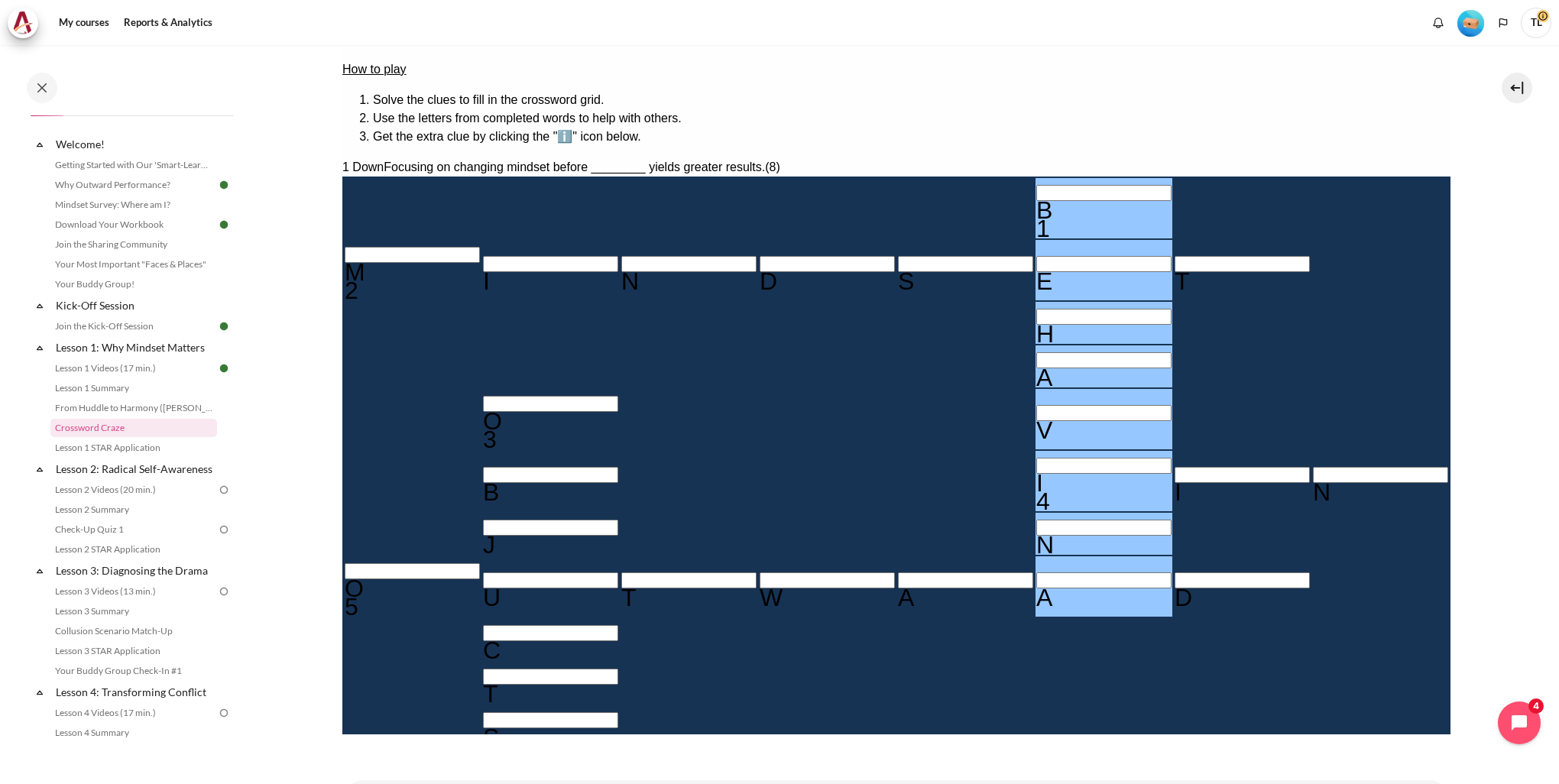
type input "OUTWARD"
type input "BEHAVINR"
type input "OUTWADD"
type input "BEHAVIND"
click at [1035, 474] on div "I" at bounding box center [1103, 483] width 135 height 18
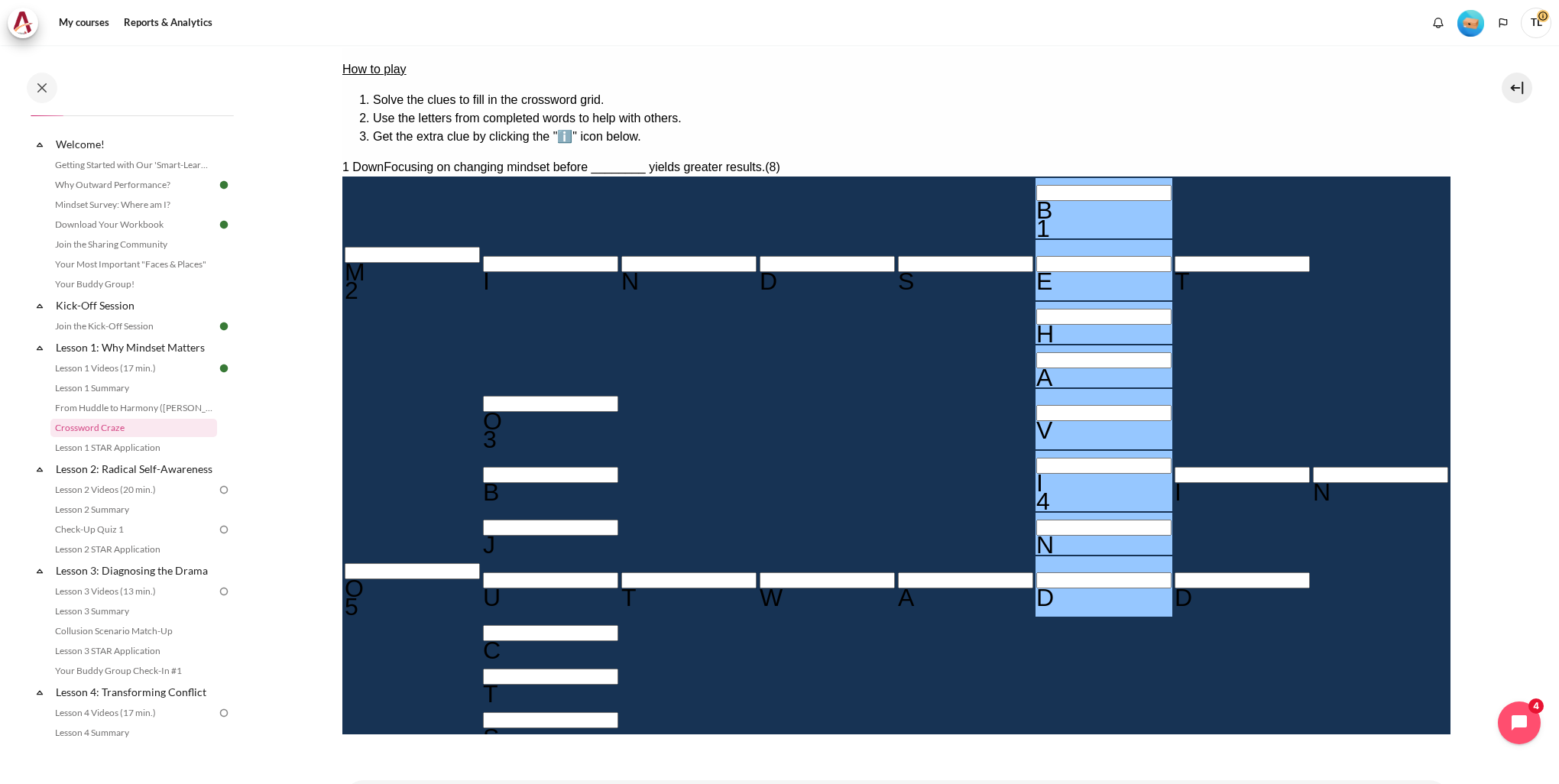
click at [1174, 467] on input "Row 6, Column 7. 4 Across. The mindset that focuses on self-interest and sees o…" at bounding box center [1242, 475] width 135 height 16
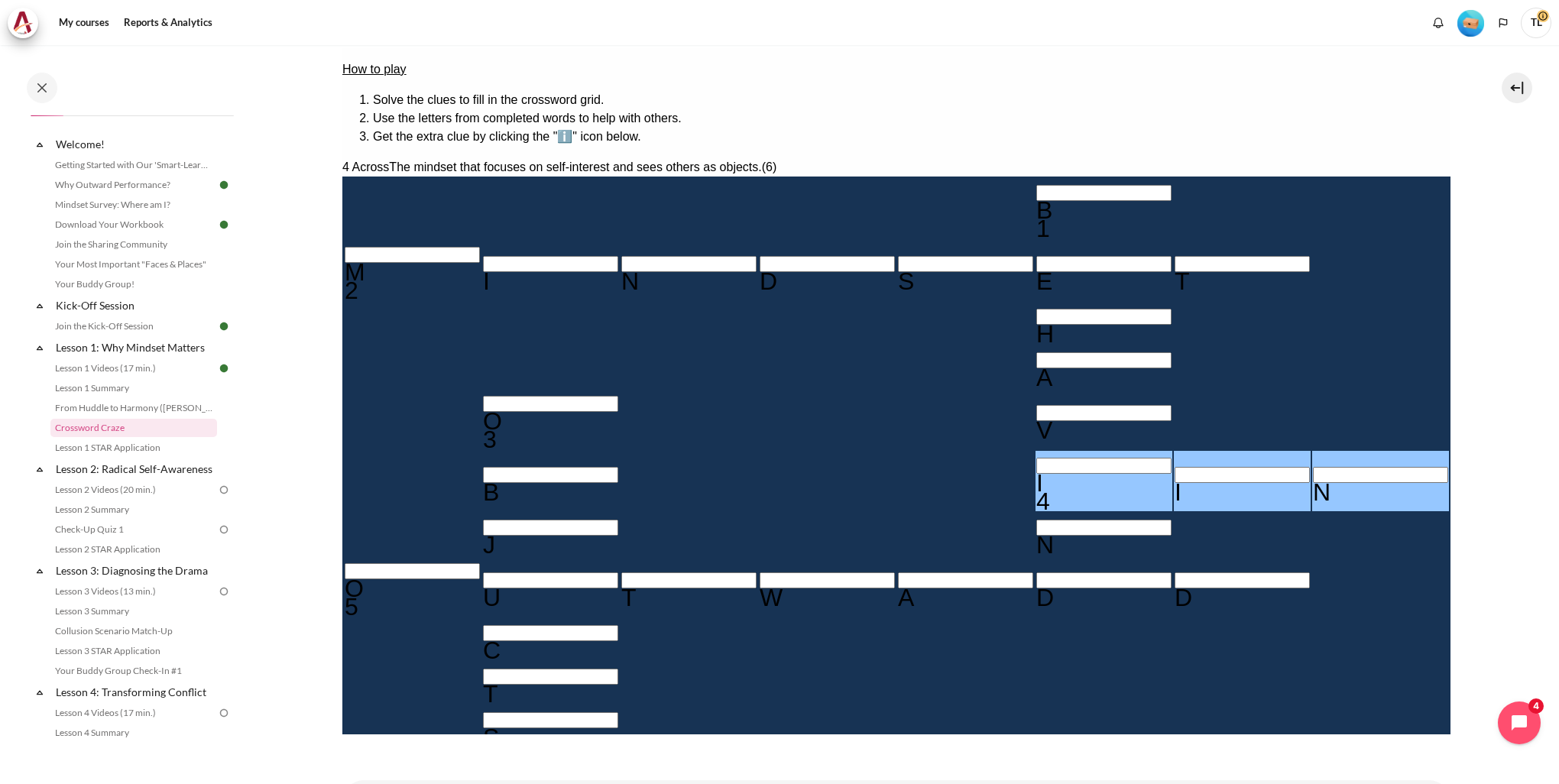
type input "INNDS＿"
type input "INWDS＿"
type input "INWAS＿"
type input "INWAR＿"
type input "INWARD"
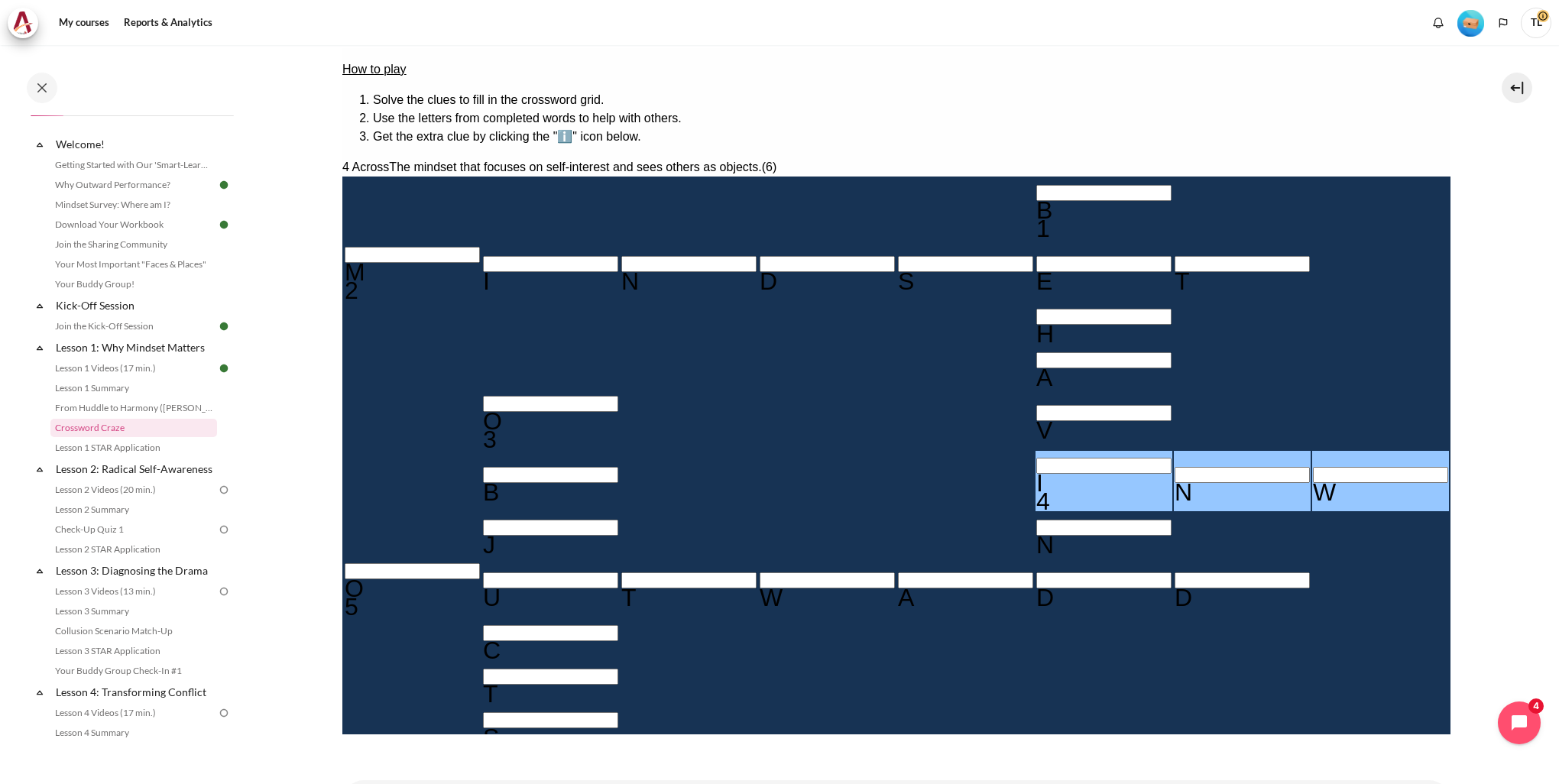
click at [1451, 587] on div "Empty" at bounding box center [1518, 587] width 135 height 0
click at [1035, 535] on div "N" at bounding box center [1103, 544] width 135 height 18
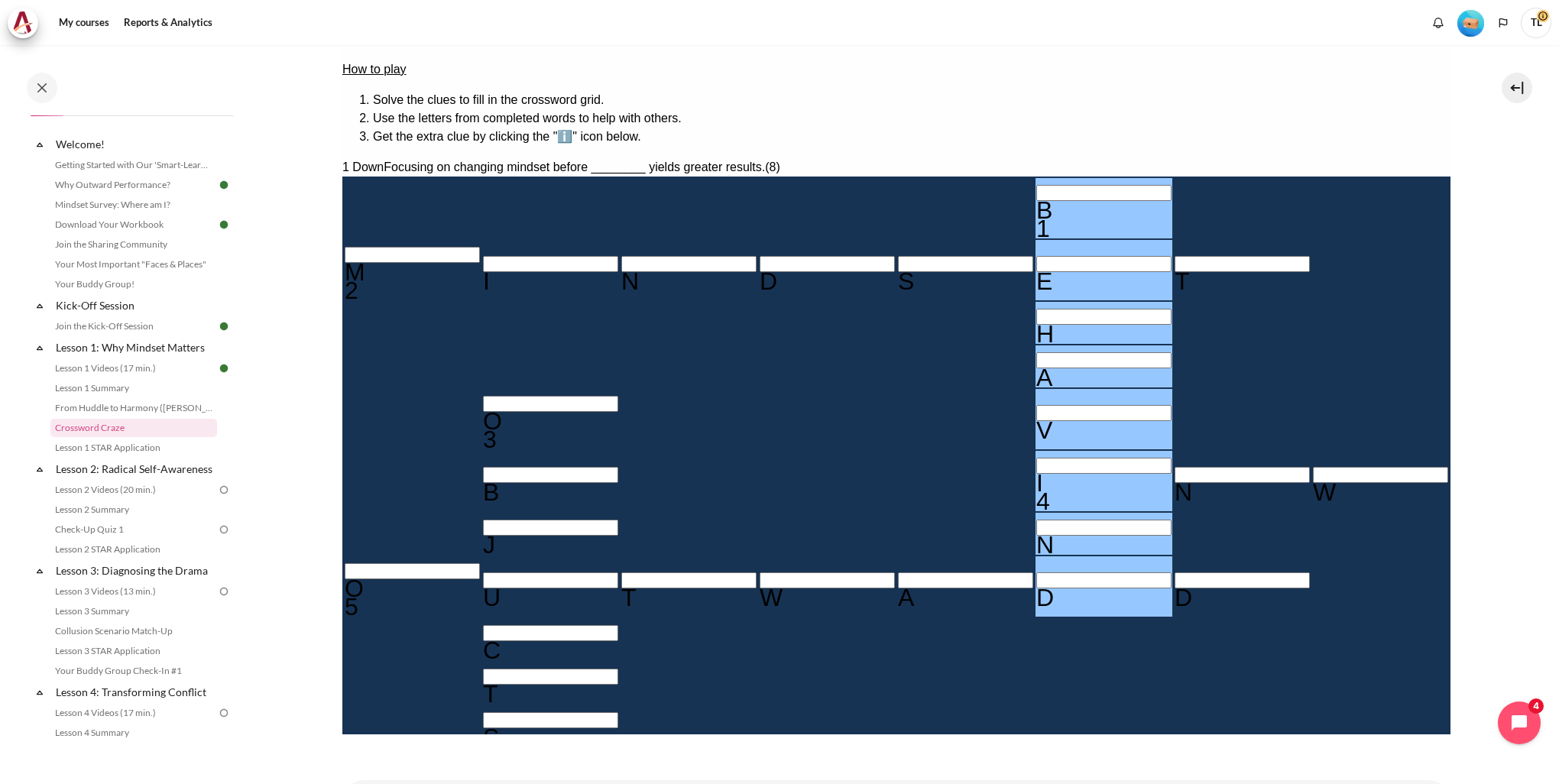
type input "BEHAVI0D"
type input "OUTWARD"
click at [1174, 534] on div "Empty" at bounding box center [1242, 534] width 135 height 0
click at [1035, 519] on input "Row 7, Column 6. 1 Down. Focusing on changing mindset before ________ yields gr…" at bounding box center [1103, 527] width 135 height 16
click at [1035, 535] on div "0" at bounding box center [1103, 544] width 135 height 18
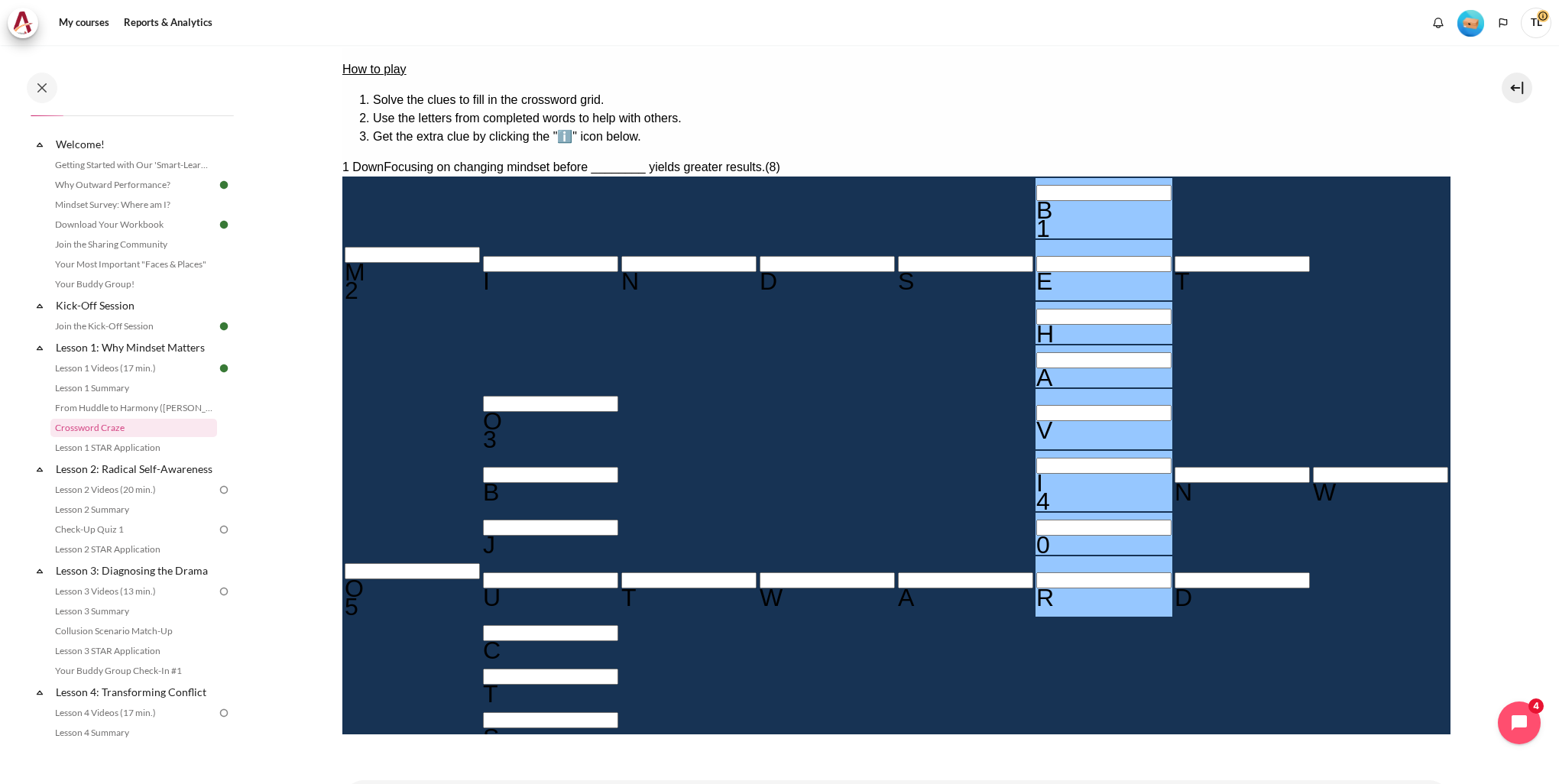
type input "BEHAVI＿R"
type input "0NWARD"
type input "BEHAV0＿R"
type input "INWARD"
type input "BEHAVI＿R"
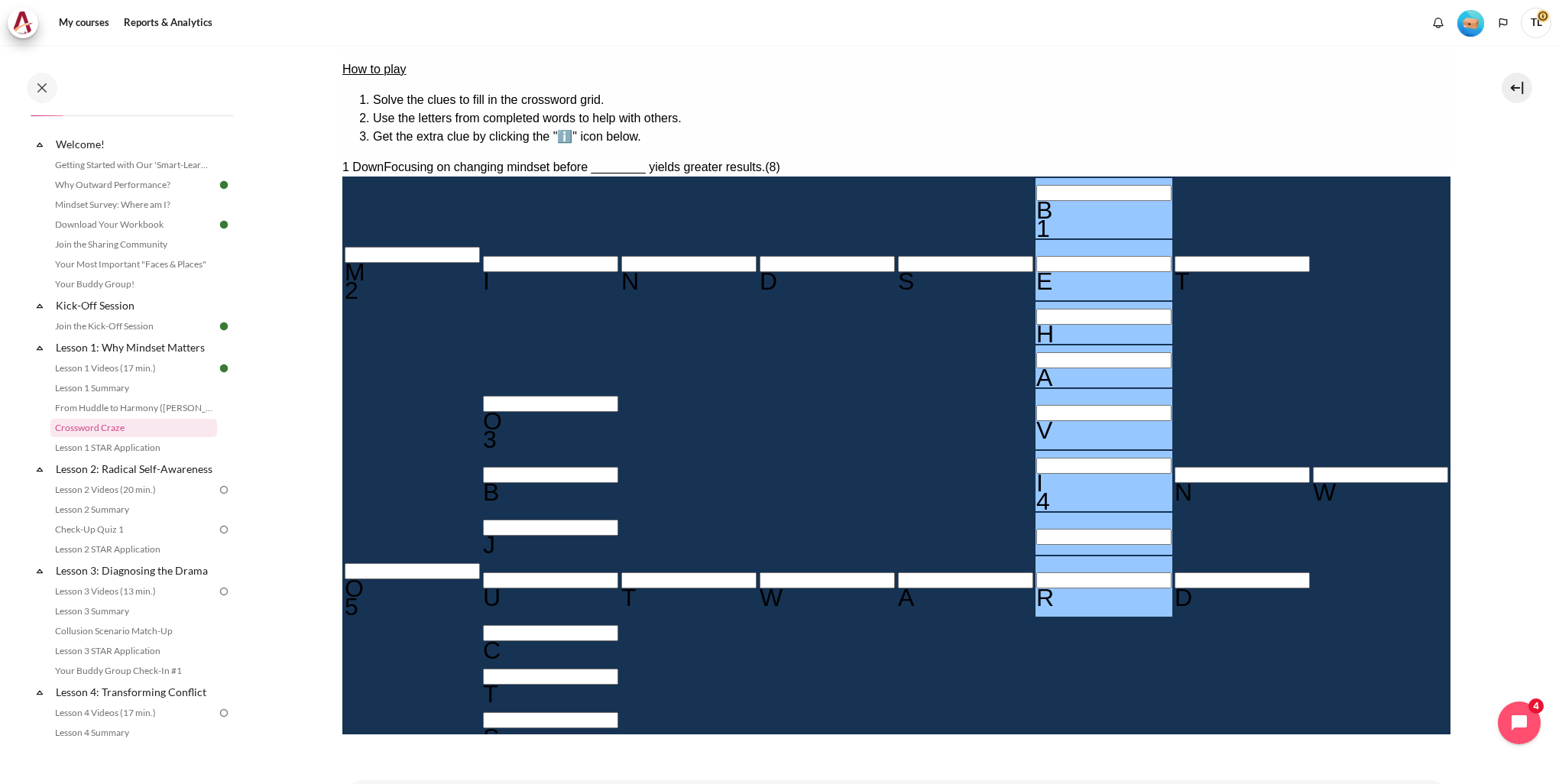
type input "BEHAVIOR"
click at [759, 683] on div "Empty" at bounding box center [826, 683] width 135 height 0
click at [508, 411] on div "O" at bounding box center [549, 420] width 135 height 18
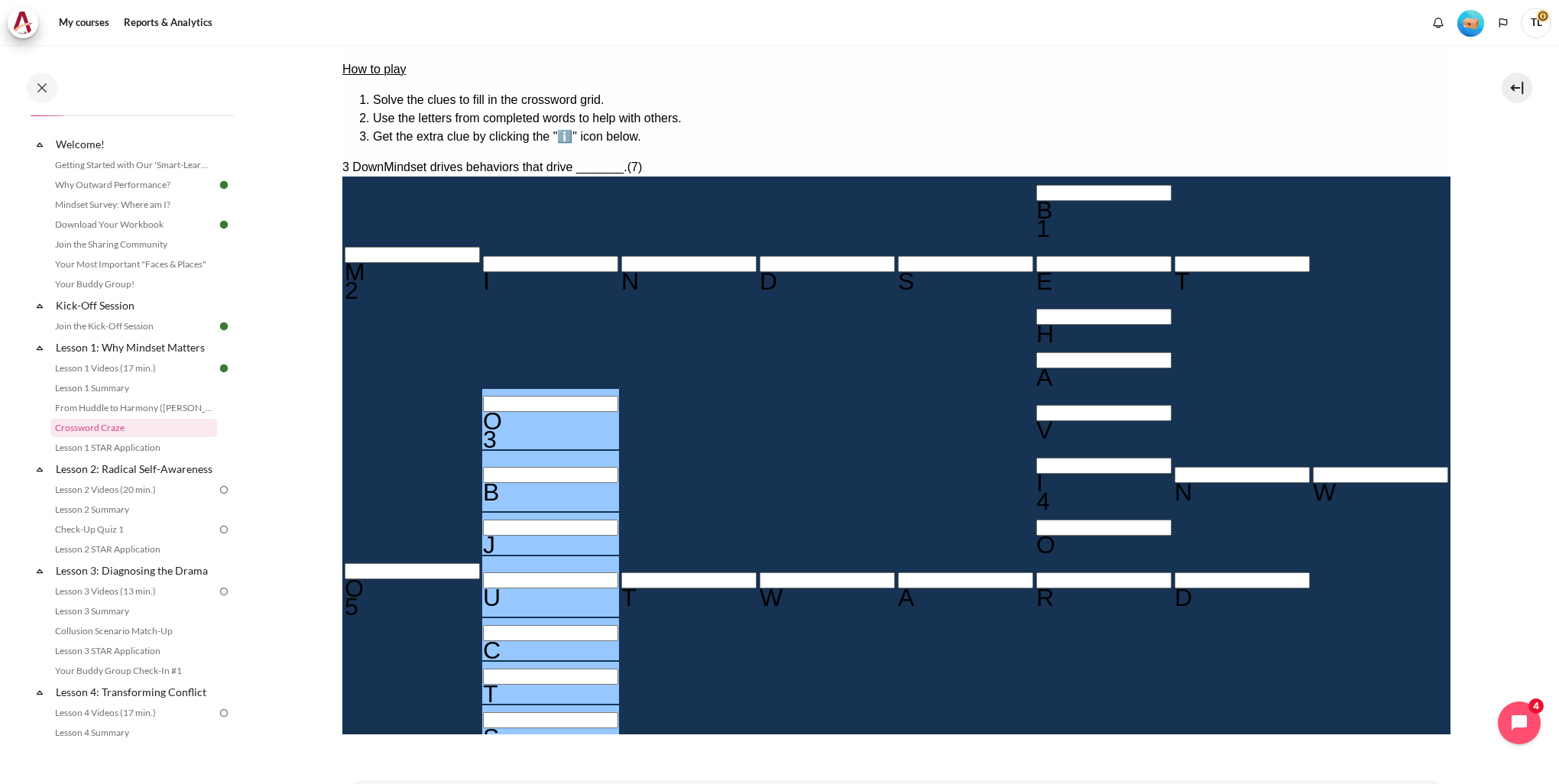
type input "RBJUCTS"
type input "REJUCTS"
type input "RESUCTS"
type input "RESULTS"
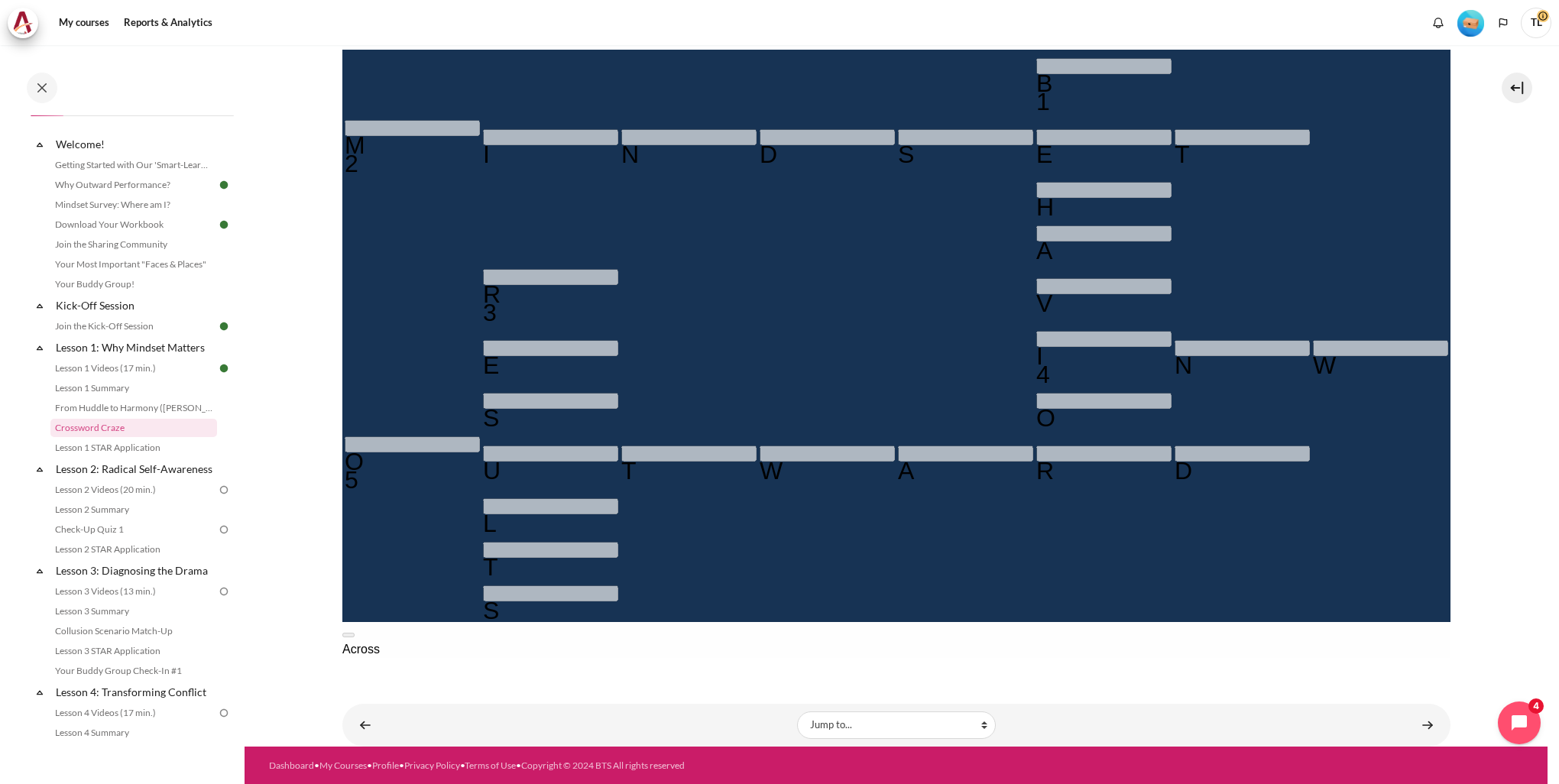
scroll to position [333, 0]
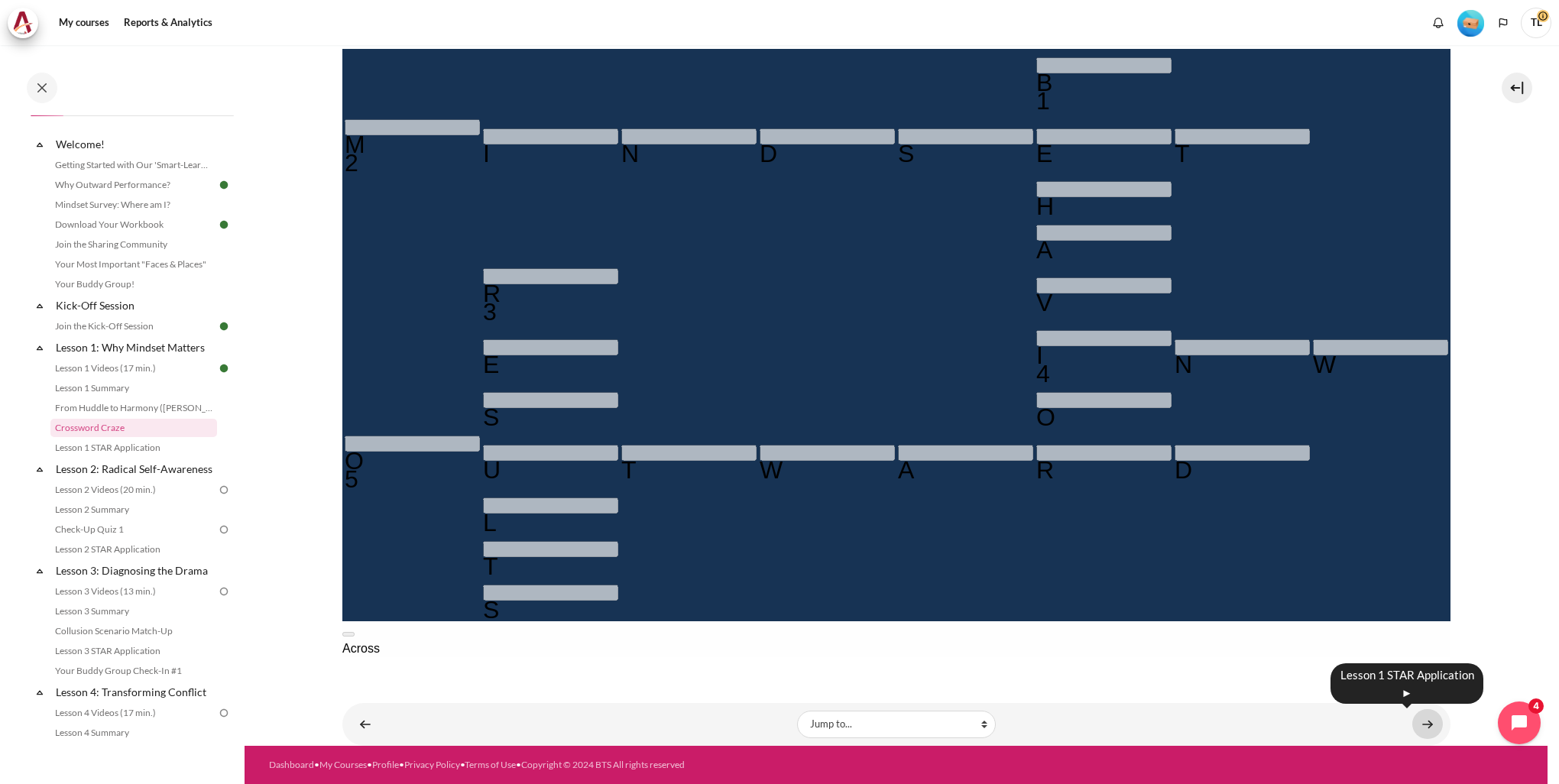
click at [1421, 730] on link "Content" at bounding box center [1427, 724] width 31 height 30
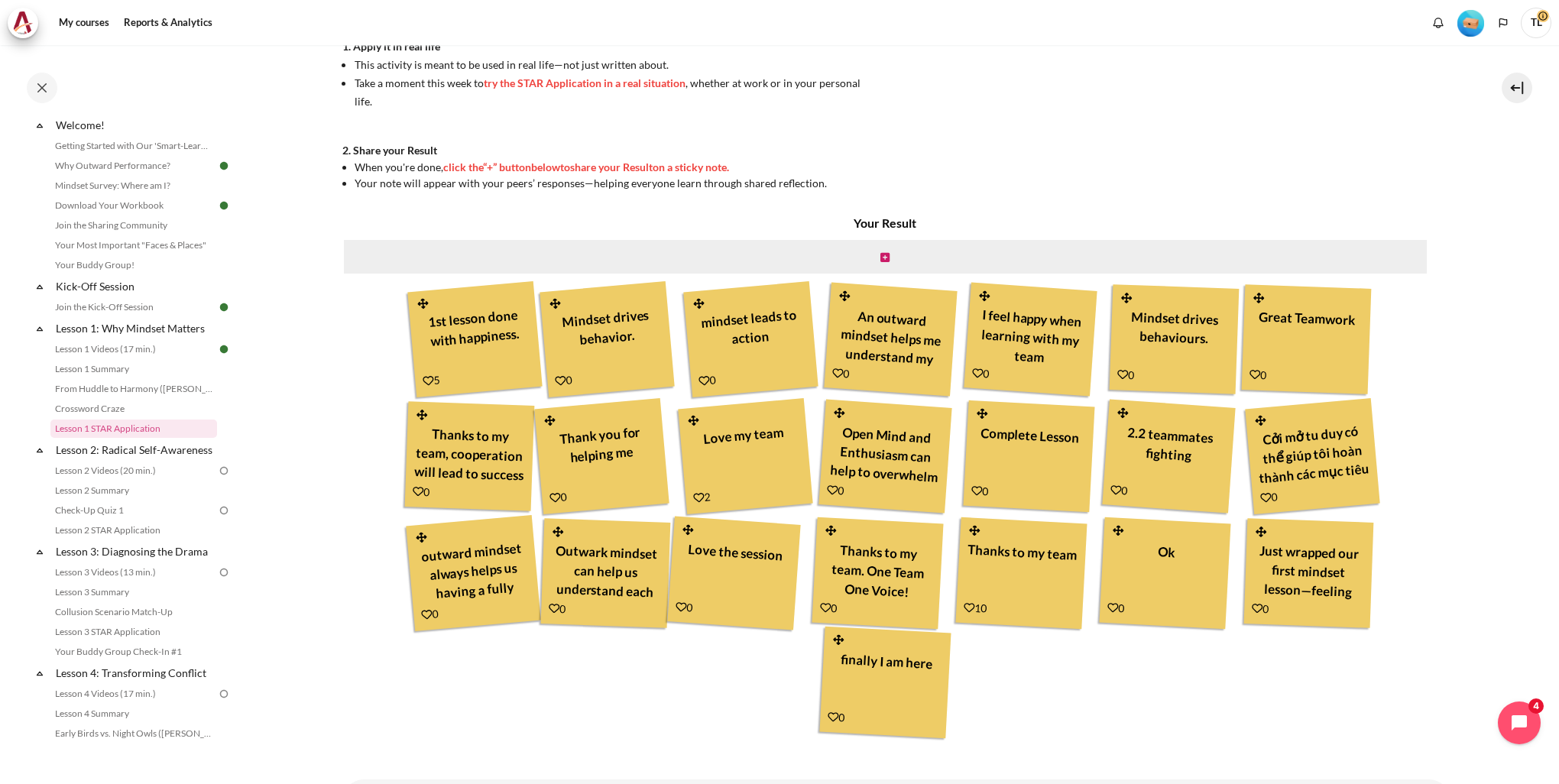
scroll to position [507, 0]
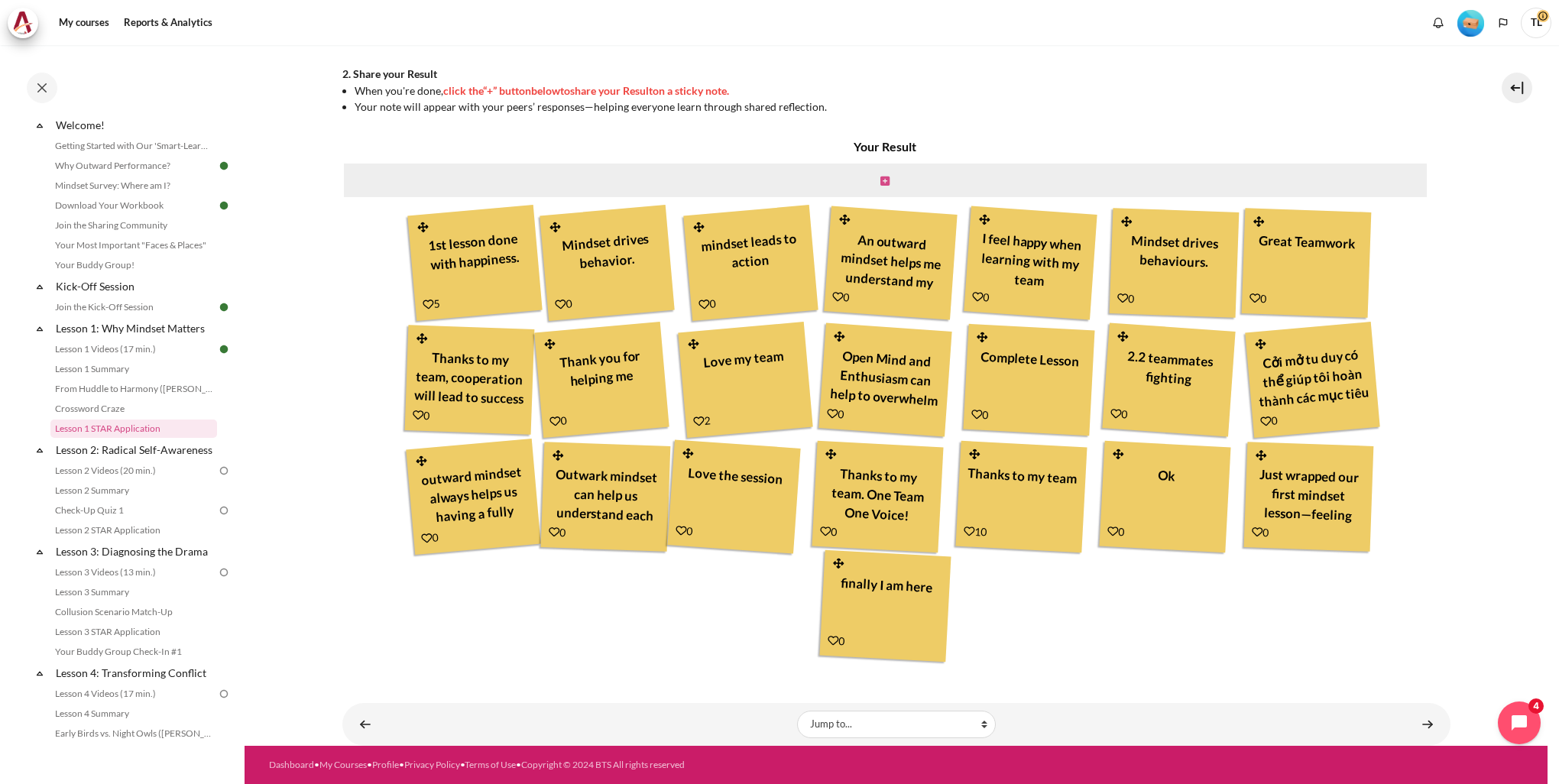
click at [881, 181] on icon "Content" at bounding box center [885, 180] width 9 height 11
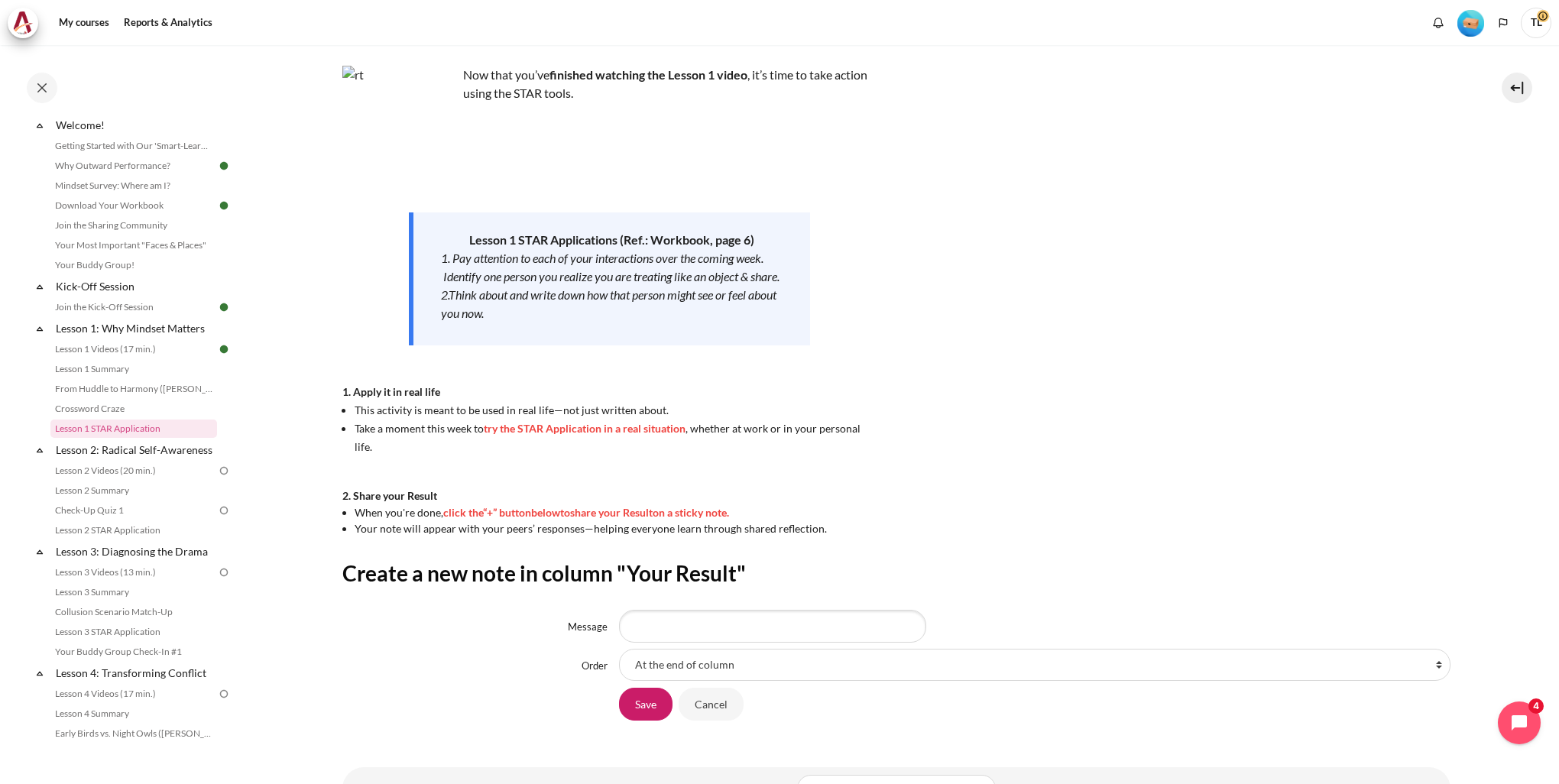
scroll to position [150, 0]
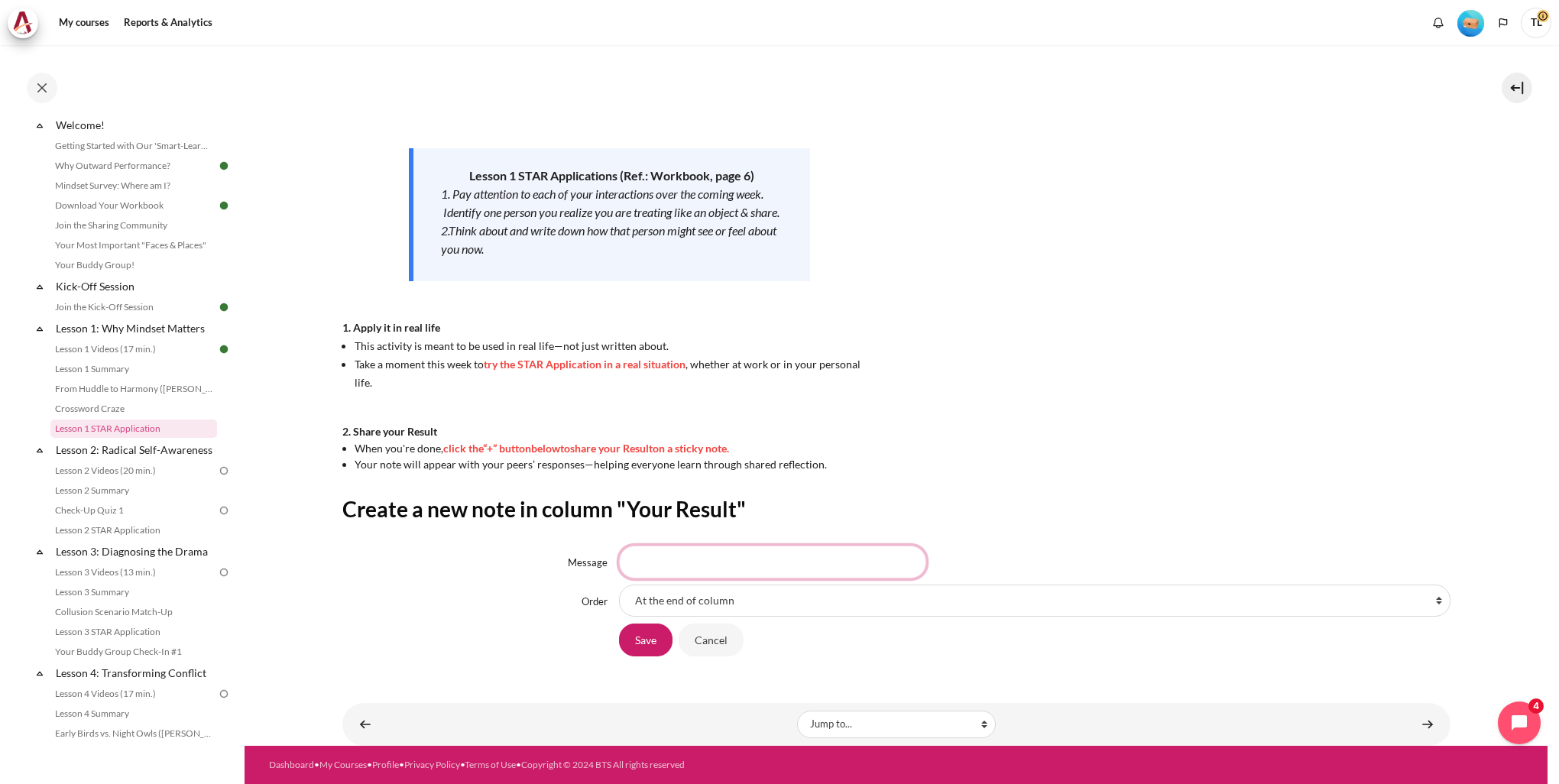
click at [673, 561] on input "Message" at bounding box center [773, 561] width 307 height 32
type input "Always think about outward"
click at [649, 644] on input "Save" at bounding box center [646, 639] width 54 height 32
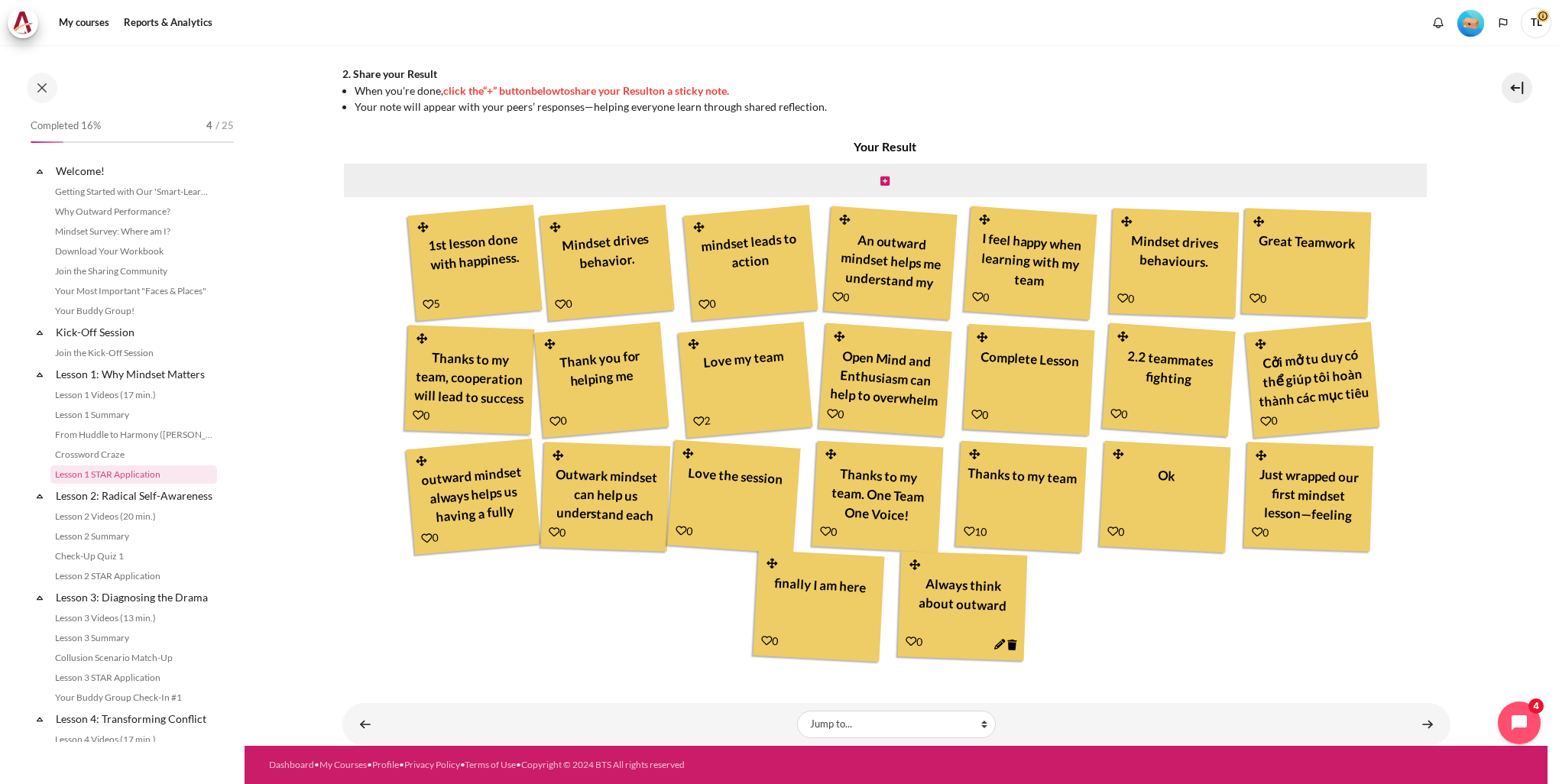
scroll to position [46, 0]
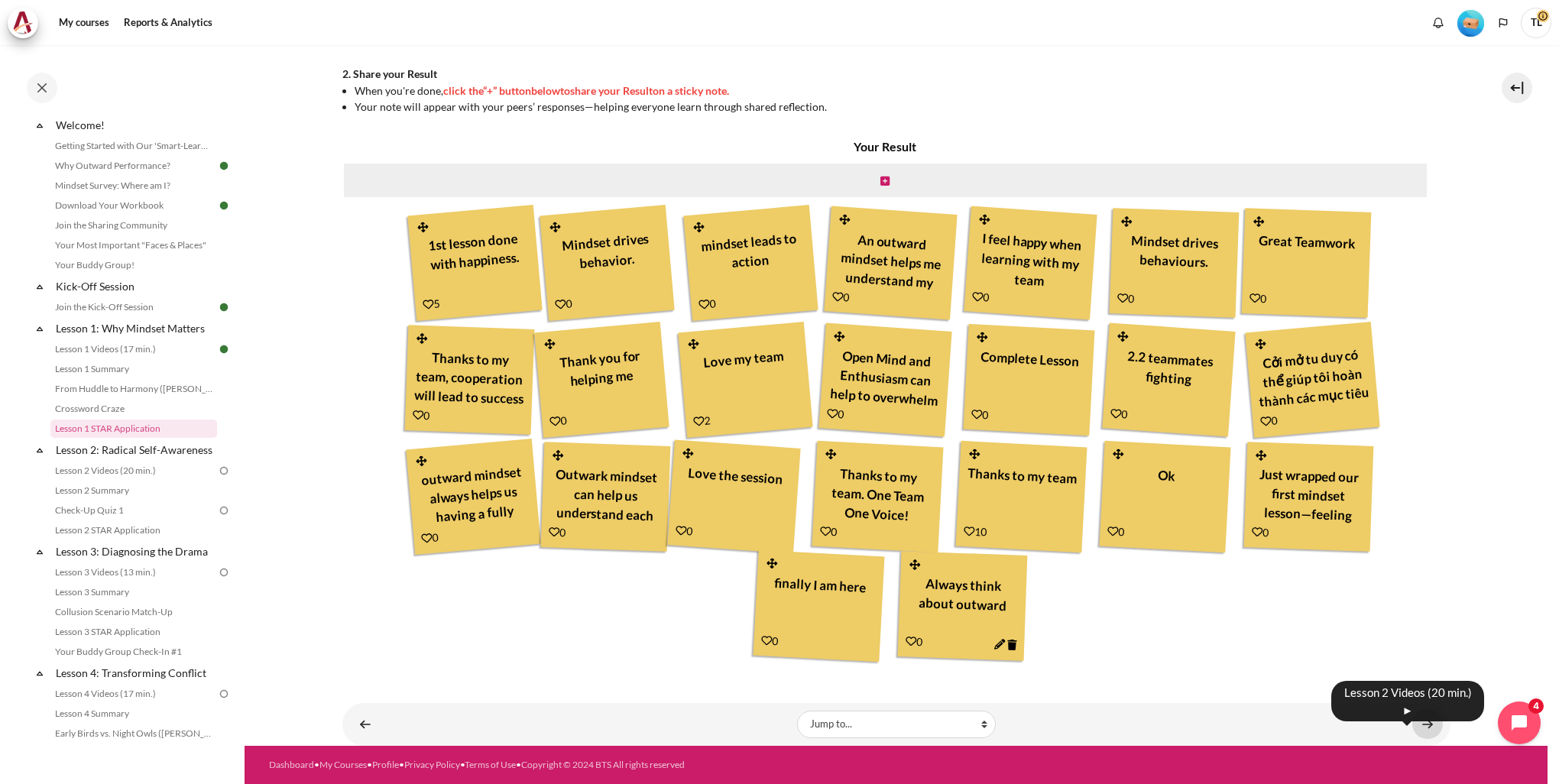
click at [1416, 717] on link "Content" at bounding box center [1427, 724] width 31 height 30
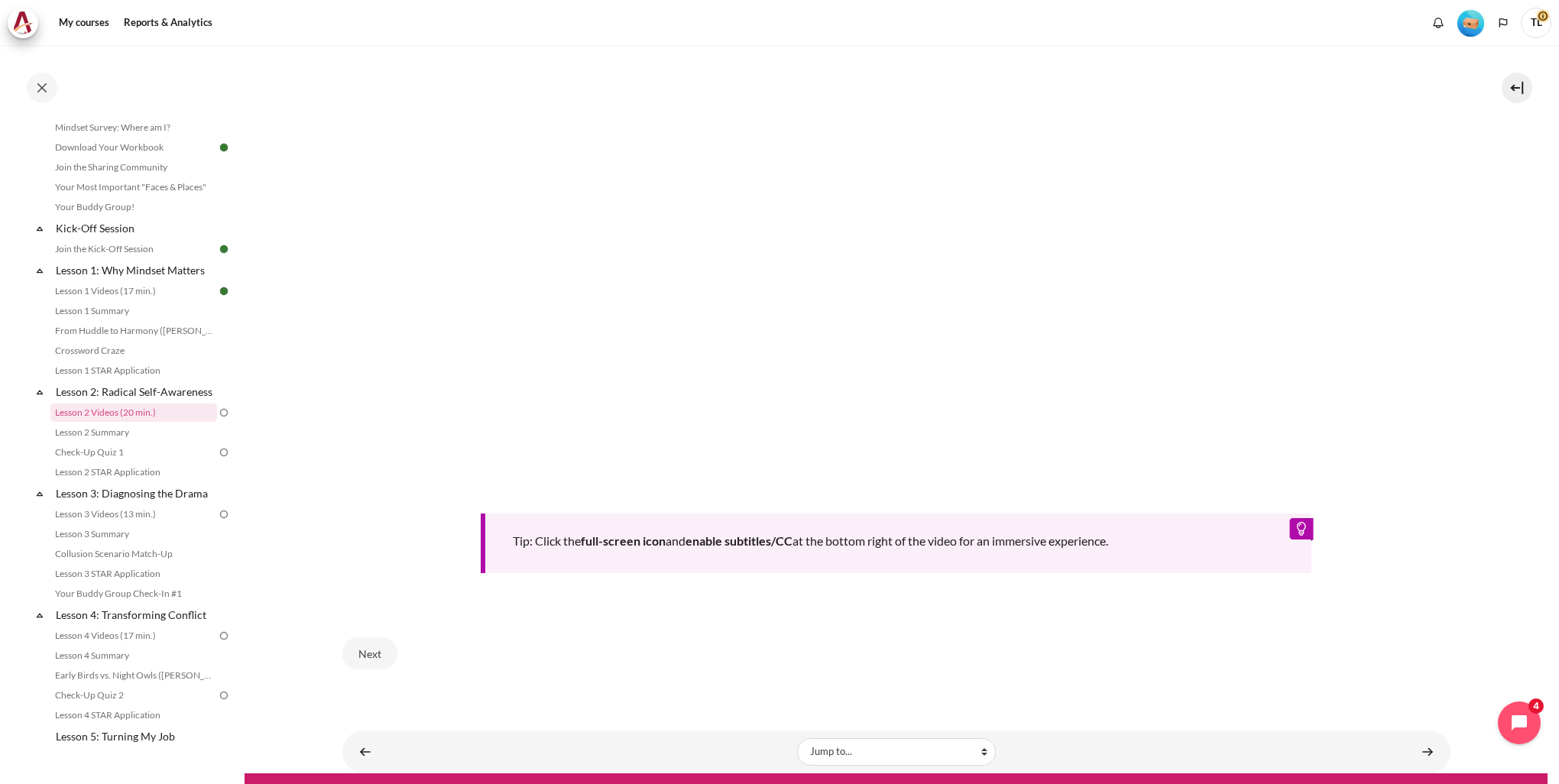
scroll to position [585, 0]
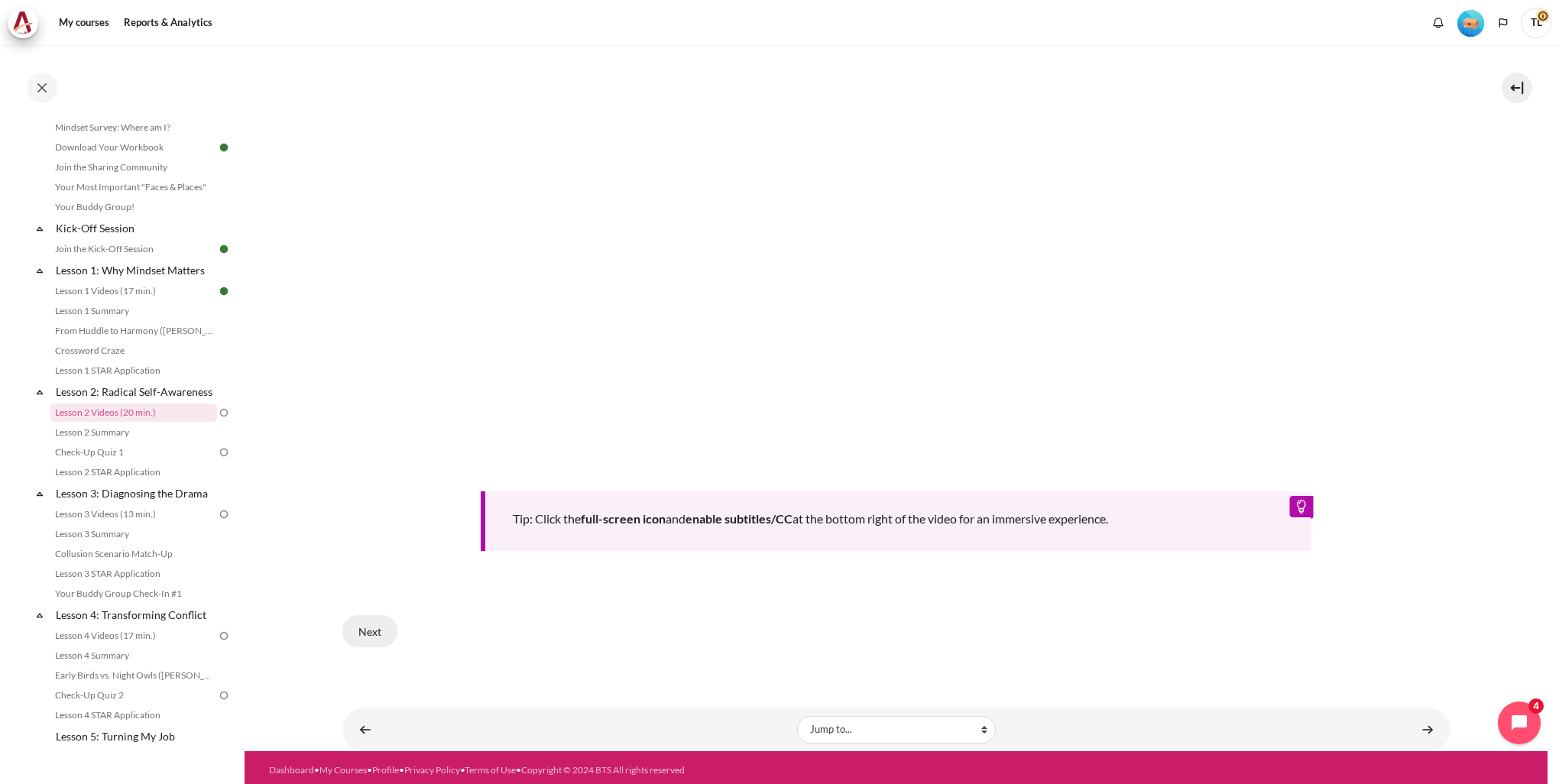
click at [381, 621] on button "Next" at bounding box center [369, 630] width 55 height 32
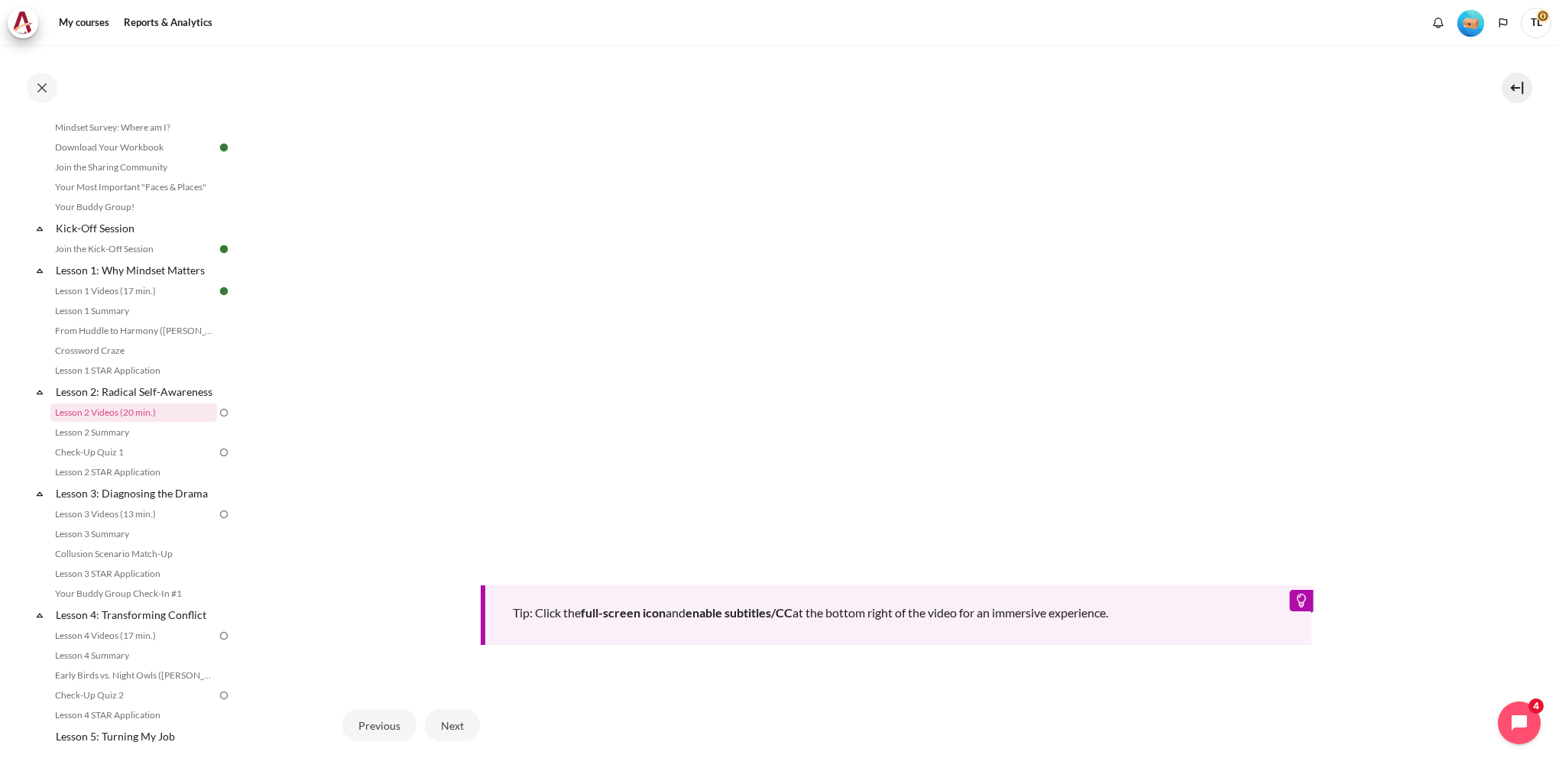
scroll to position [585, 0]
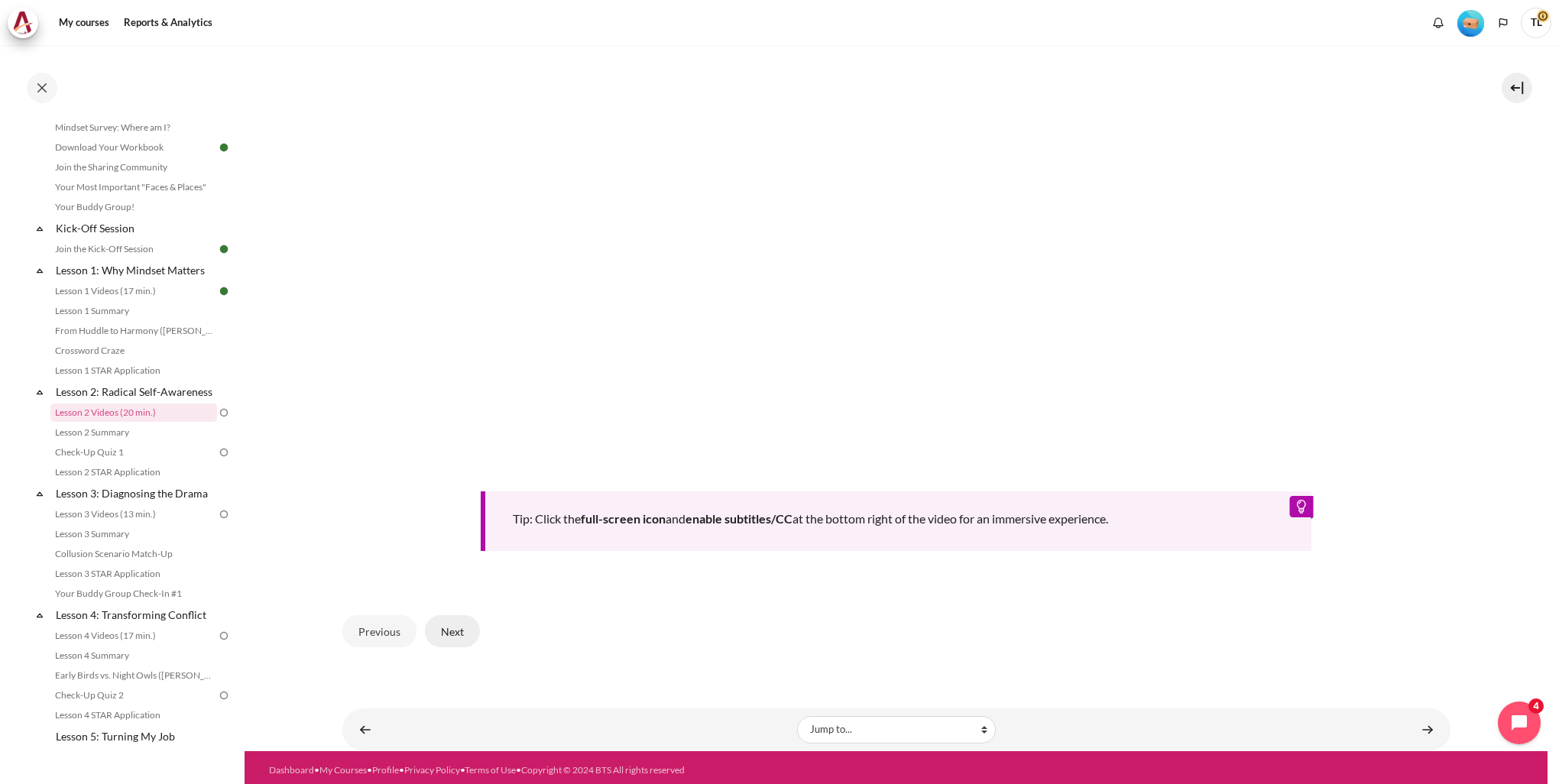
click at [458, 629] on button "Next" at bounding box center [451, 630] width 55 height 32
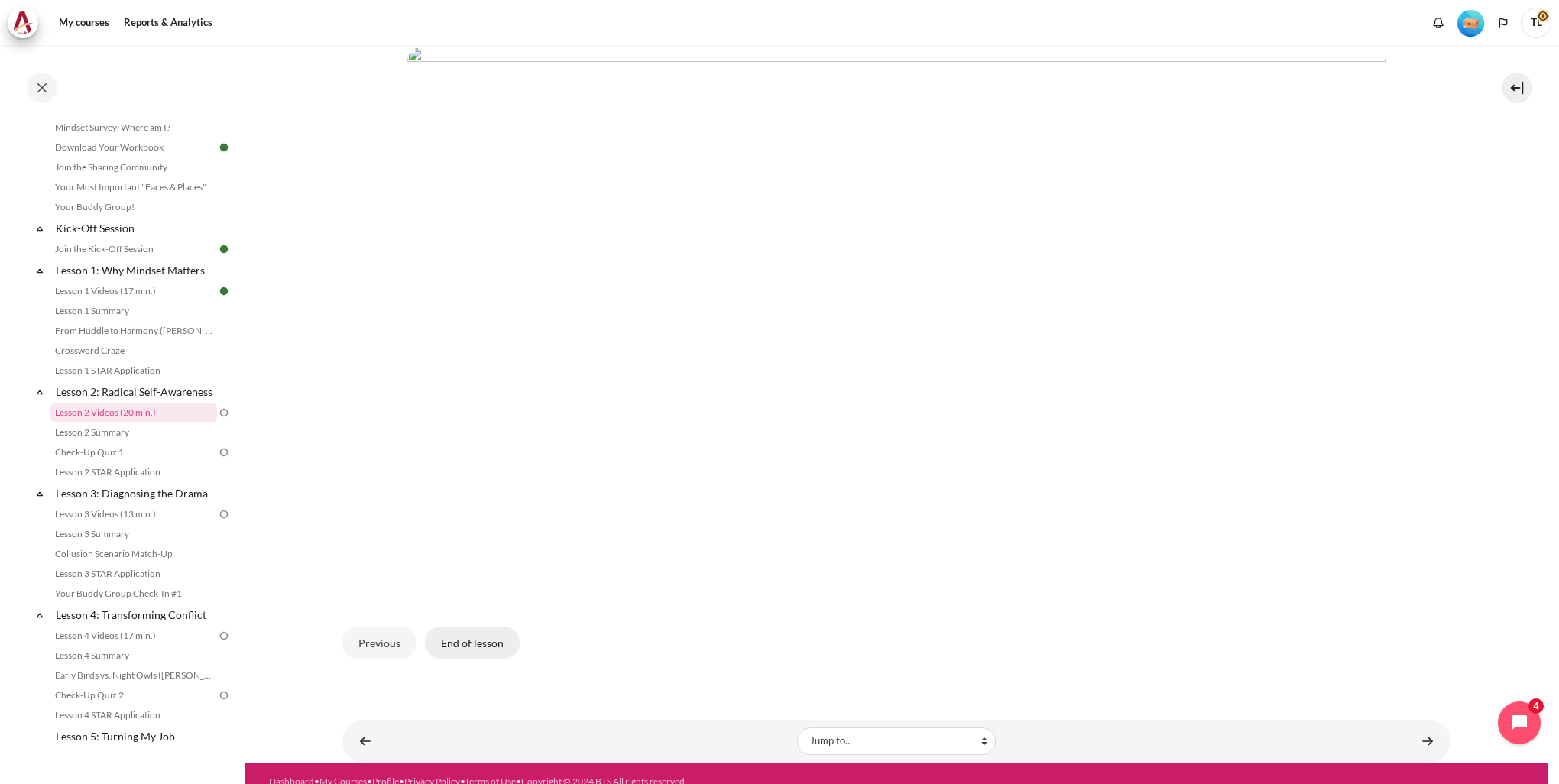
scroll to position [358, 0]
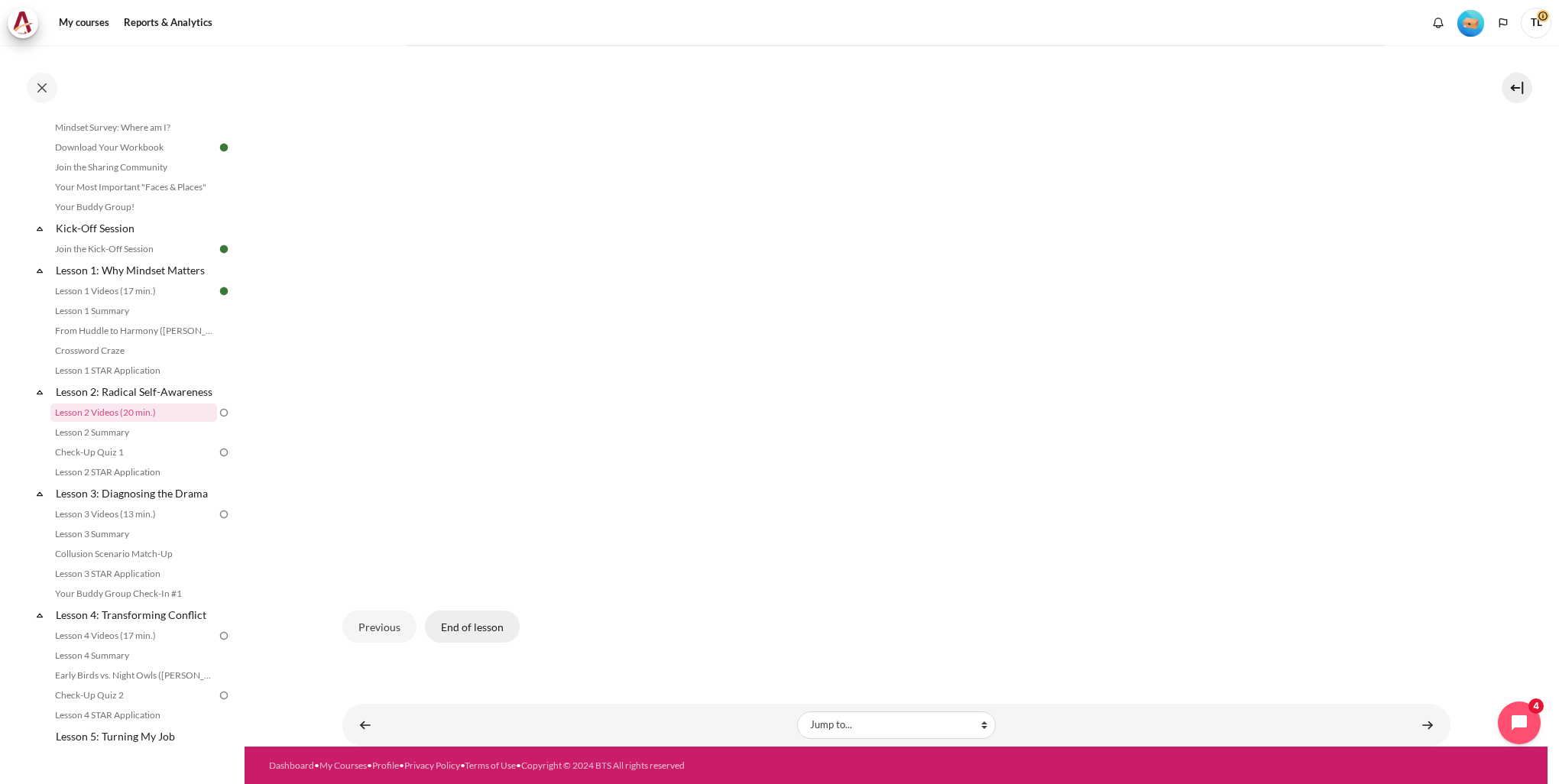
click at [465, 632] on button "End of lesson" at bounding box center [472, 626] width 95 height 32
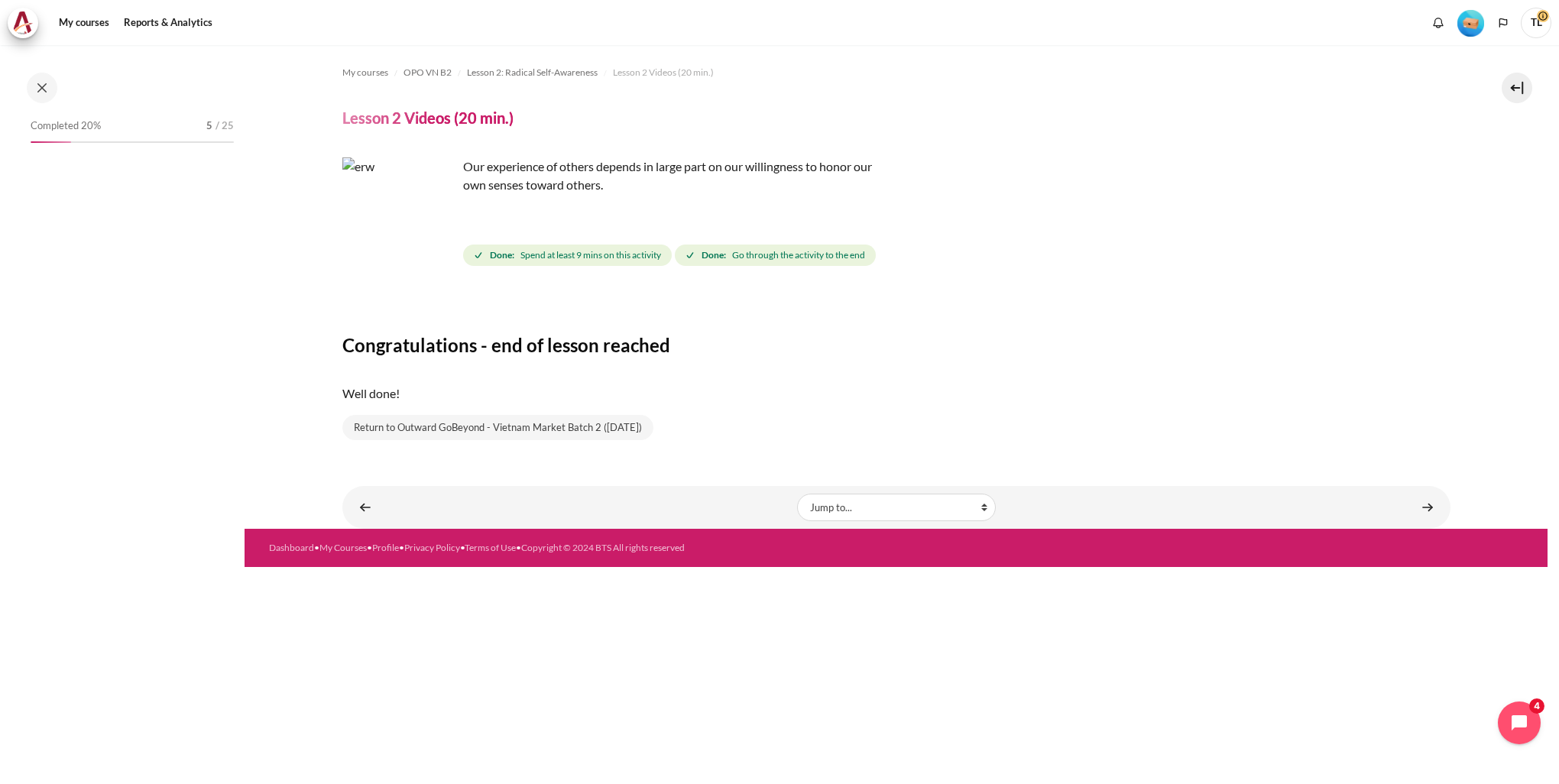
scroll to position [104, 0]
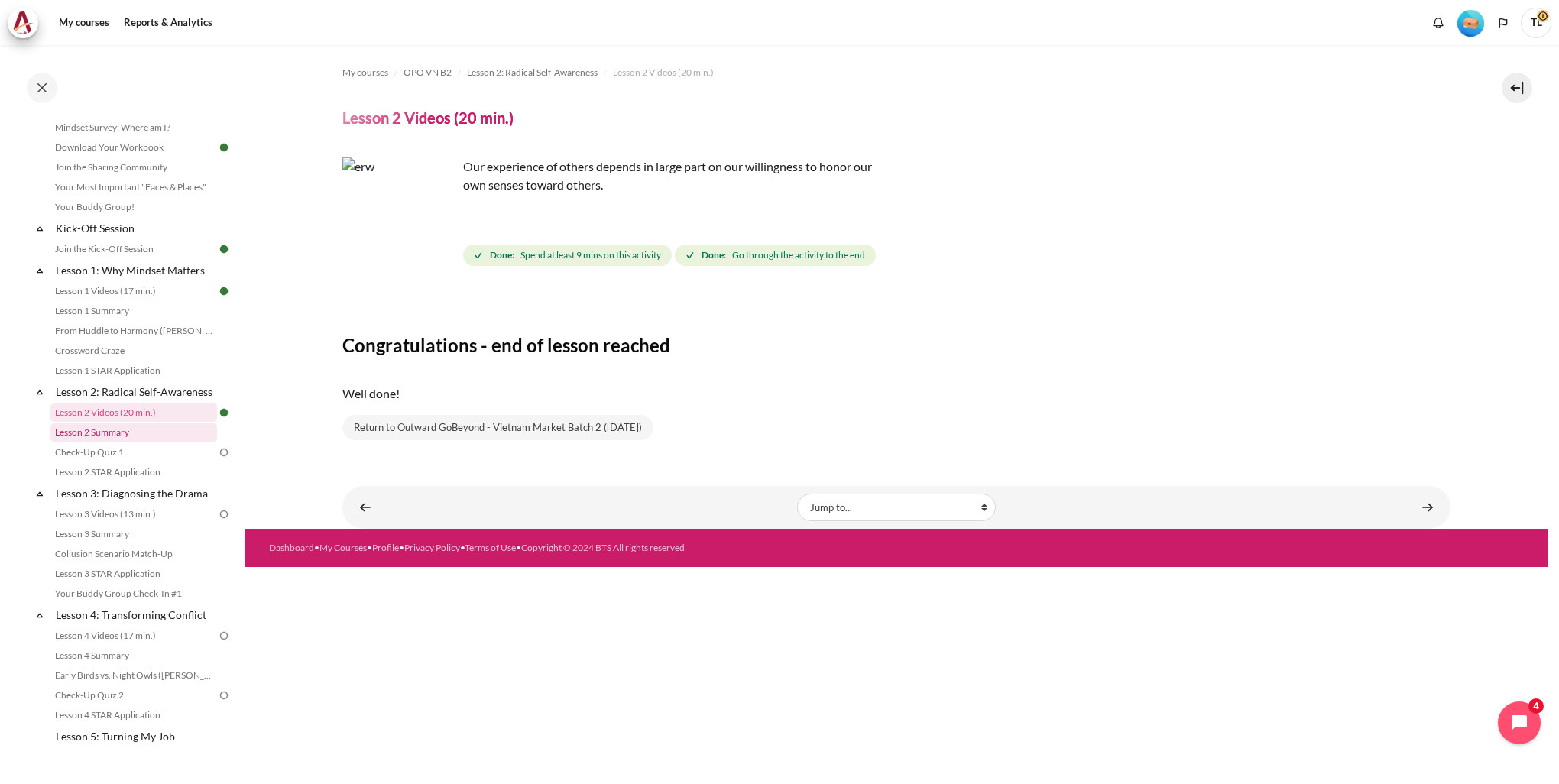
click at [128, 441] on link "Lesson 2 Summary" at bounding box center [134, 432] width 167 height 18
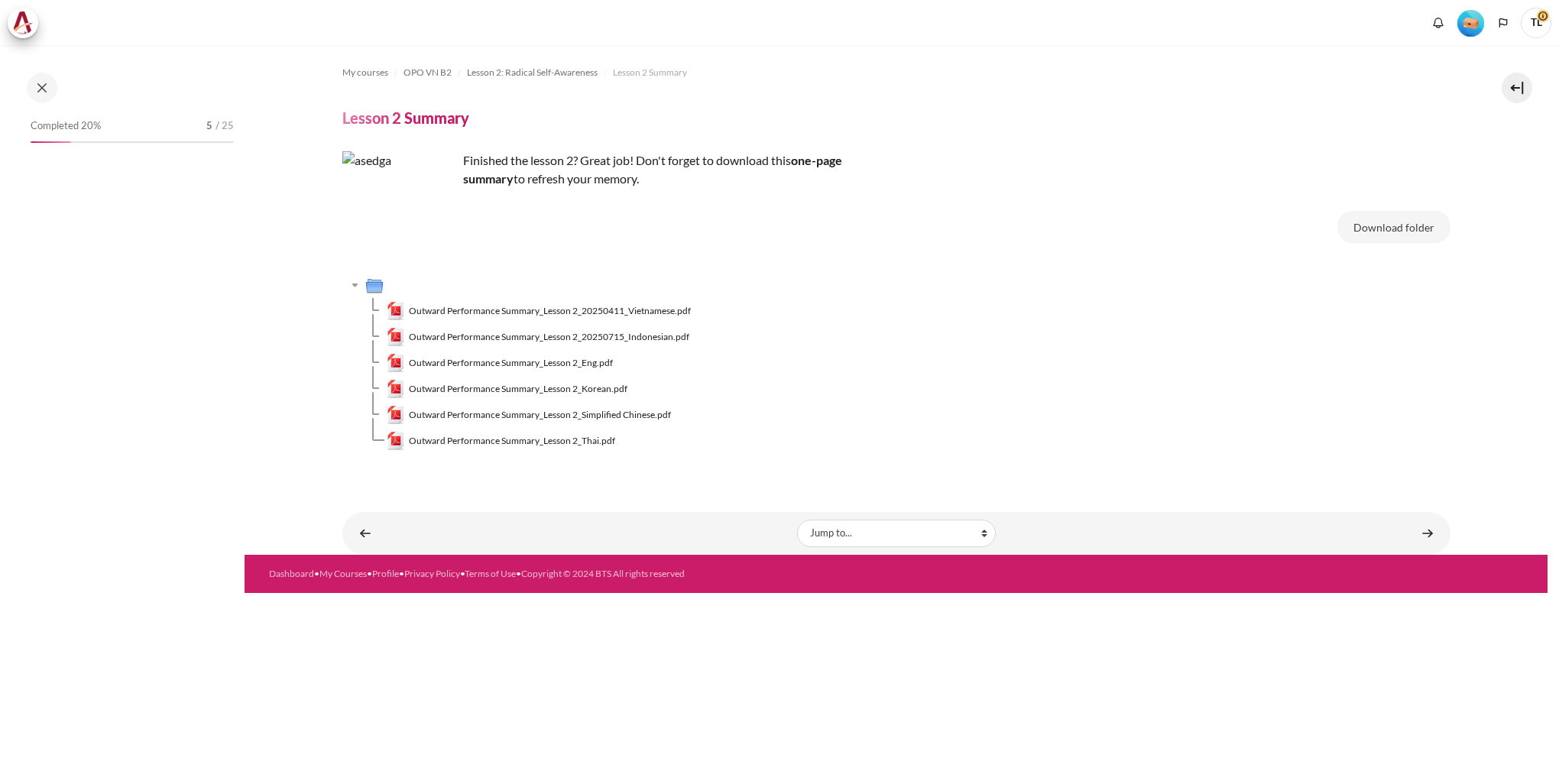
scroll to position [125, 0]
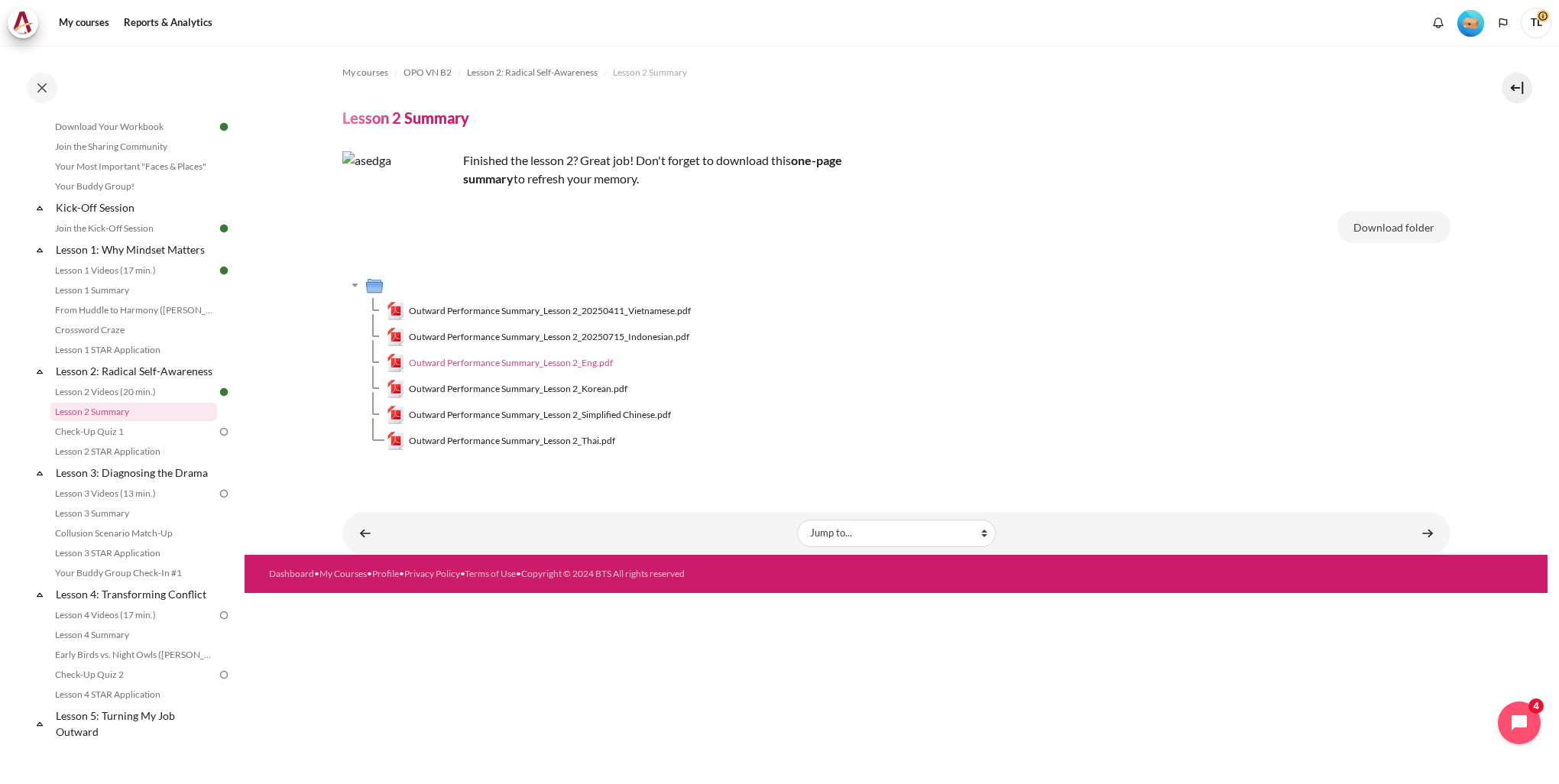
click at [565, 365] on span "Outward Performance Summary_Lesson 2_Eng.pdf" at bounding box center [511, 363] width 204 height 14
click at [520, 362] on span "Outward Performance Summary_Lesson 2_Eng.pdf" at bounding box center [511, 363] width 204 height 14
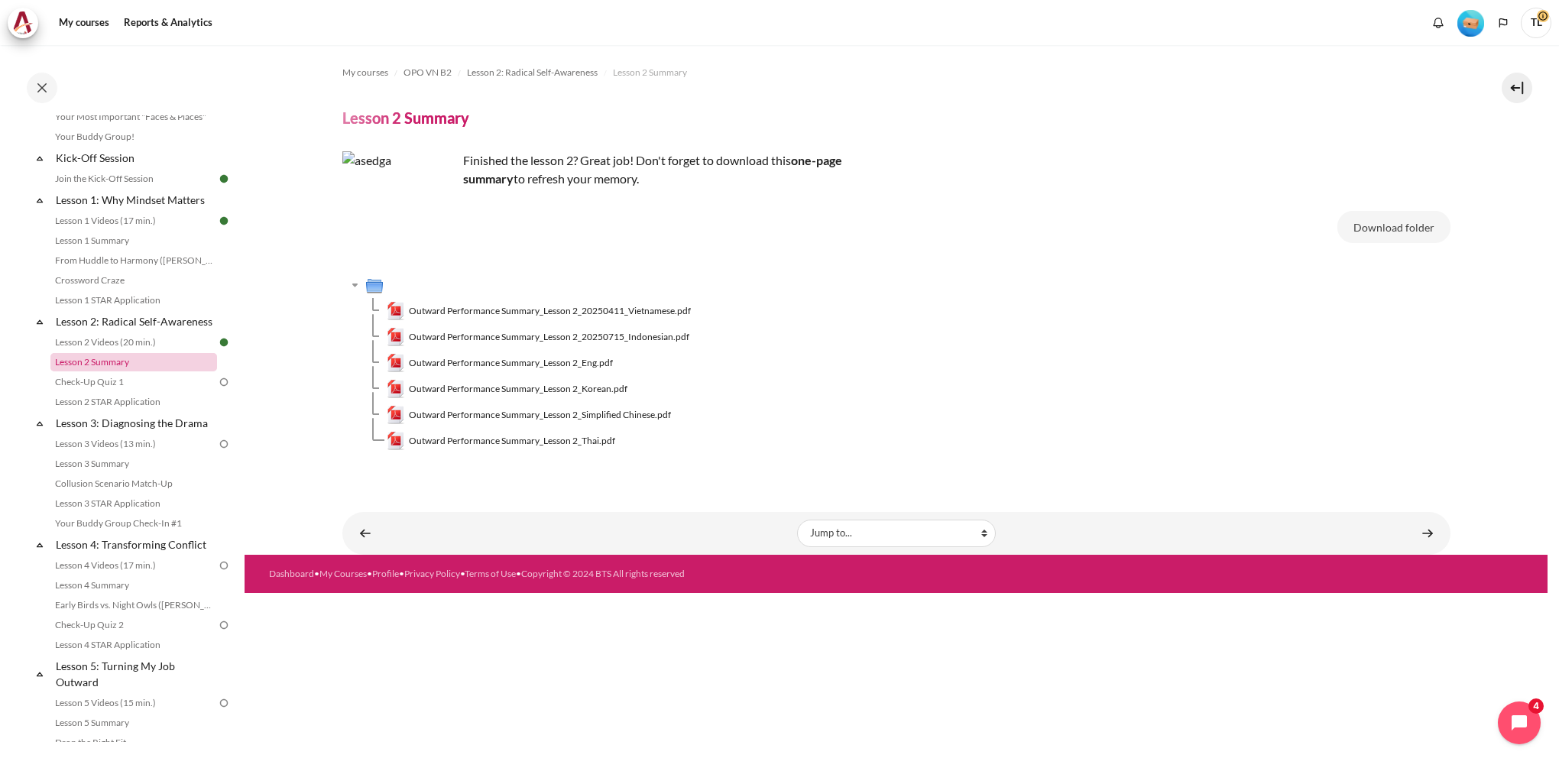
scroll to position [278, 0]
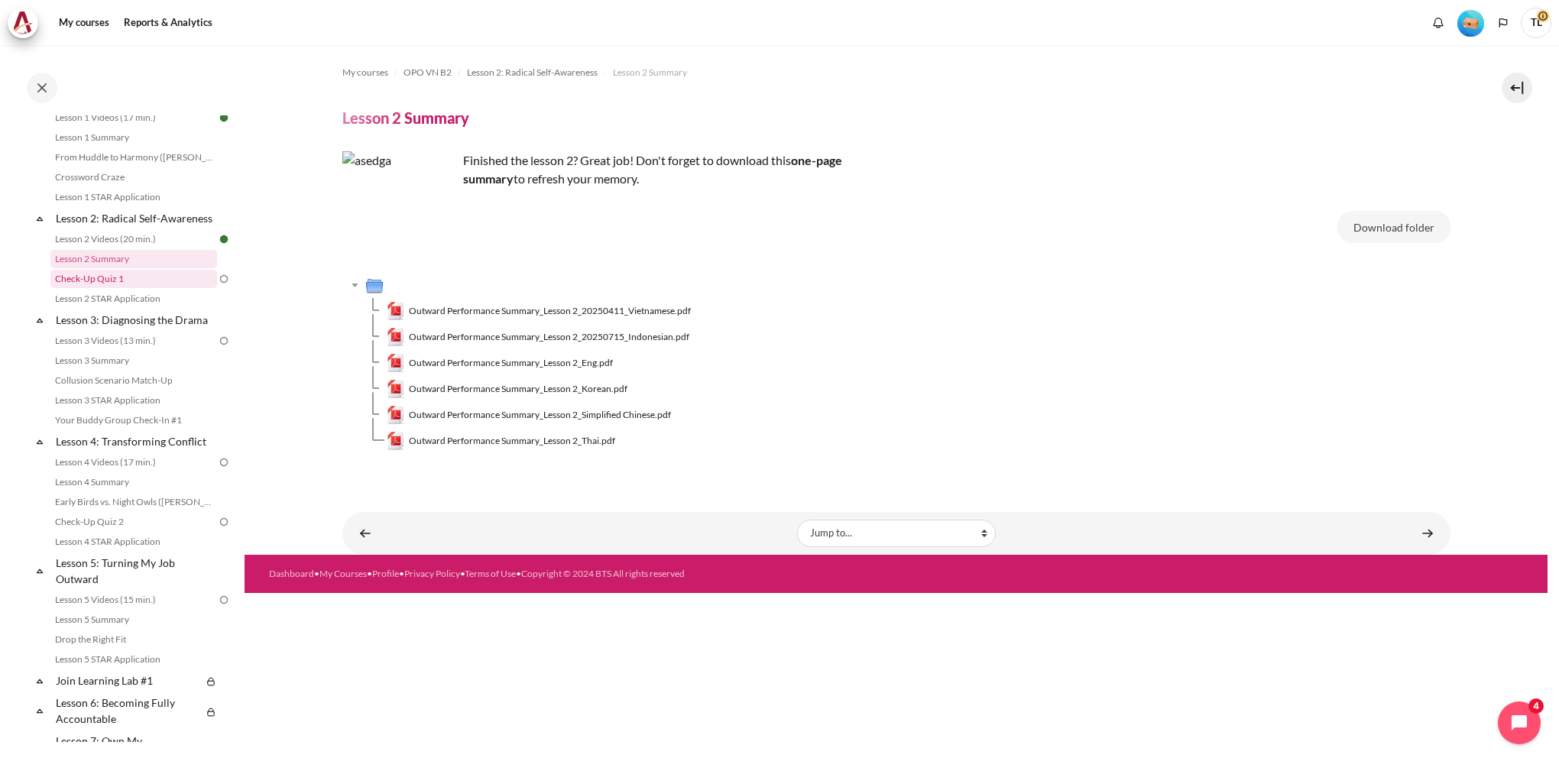
click at [112, 288] on link "Check-Up Quiz 1" at bounding box center [134, 279] width 167 height 18
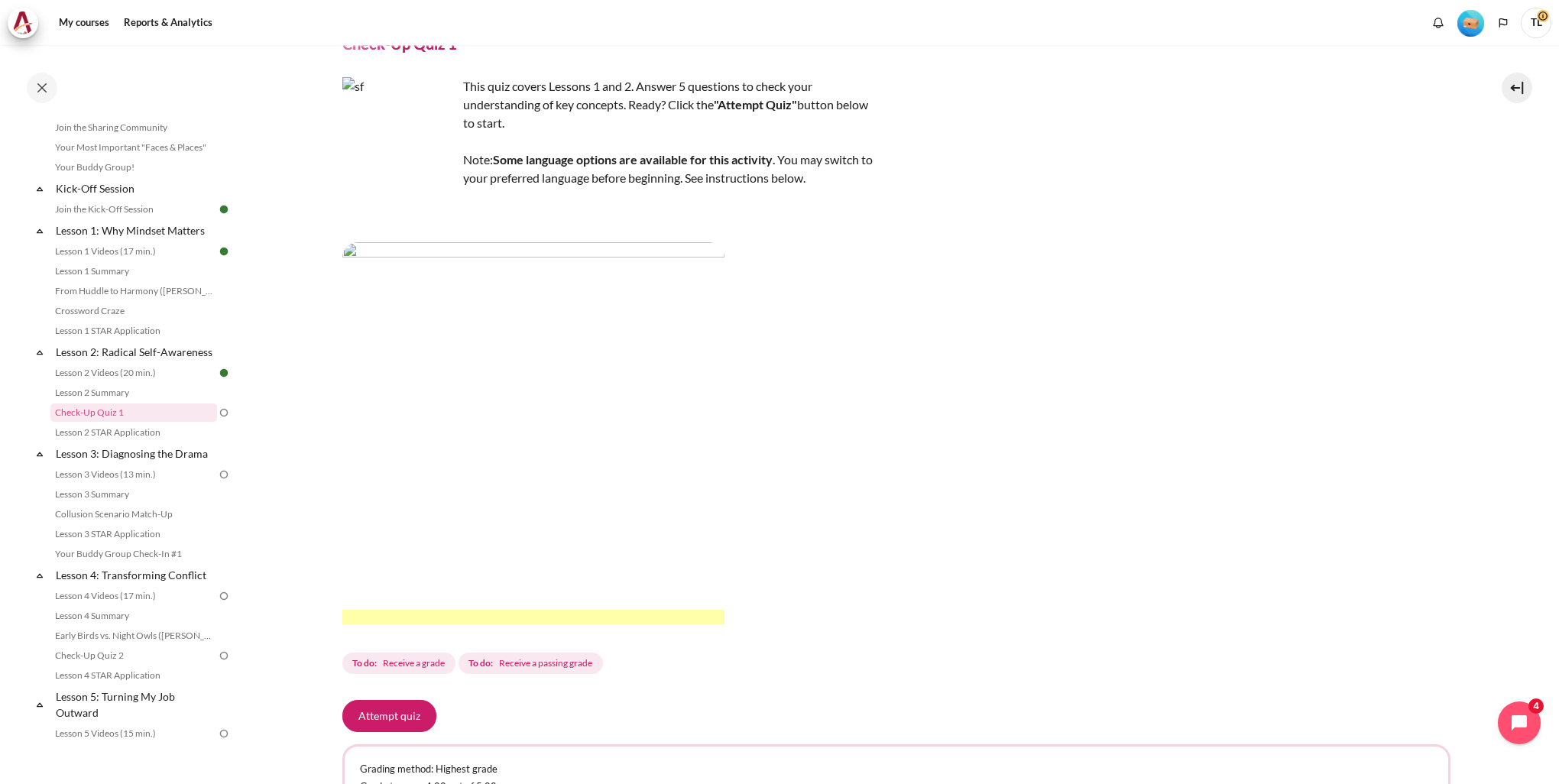
scroll to position [151, 0]
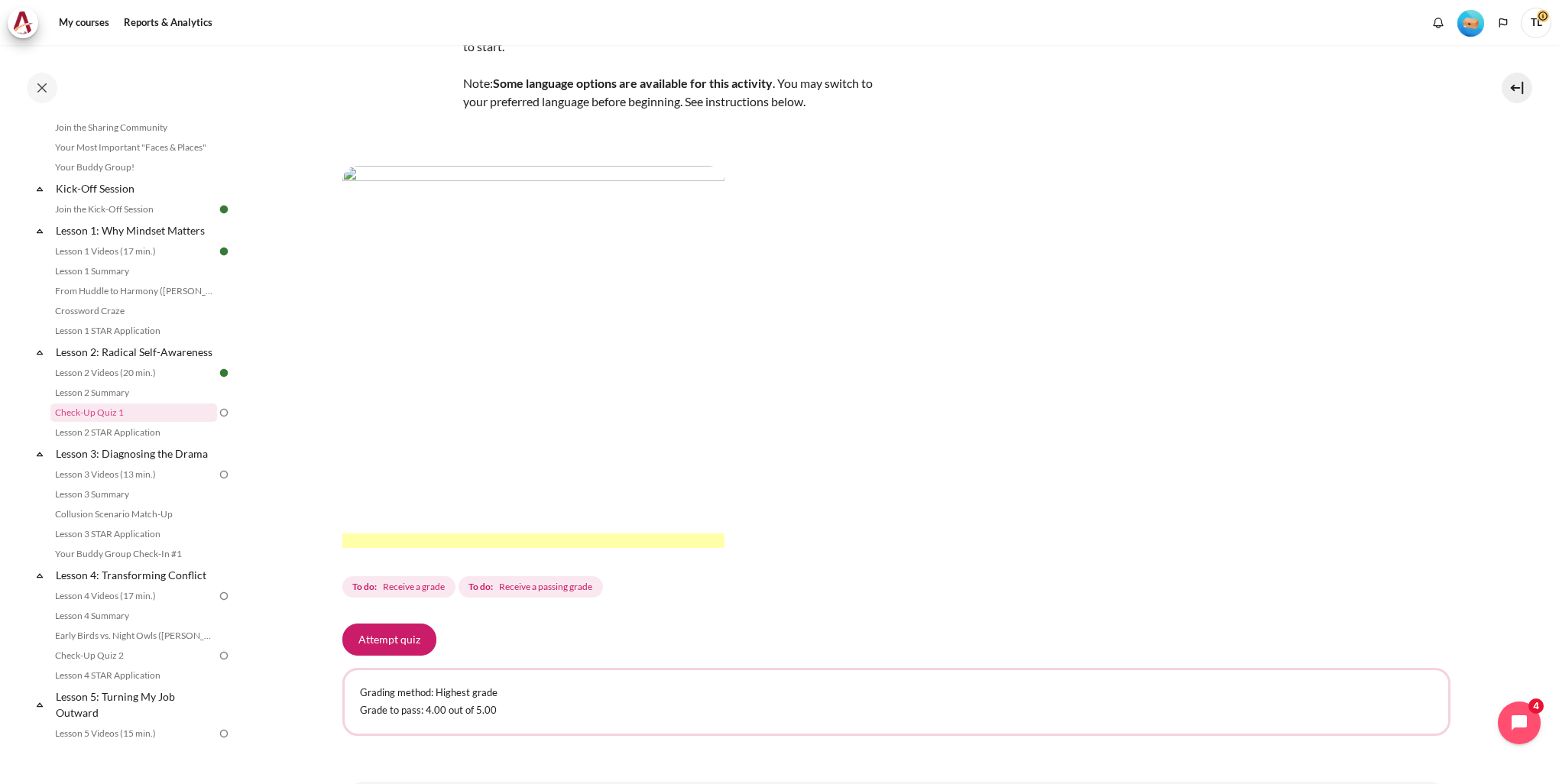
click at [441, 270] on img "Content" at bounding box center [533, 356] width 382 height 382
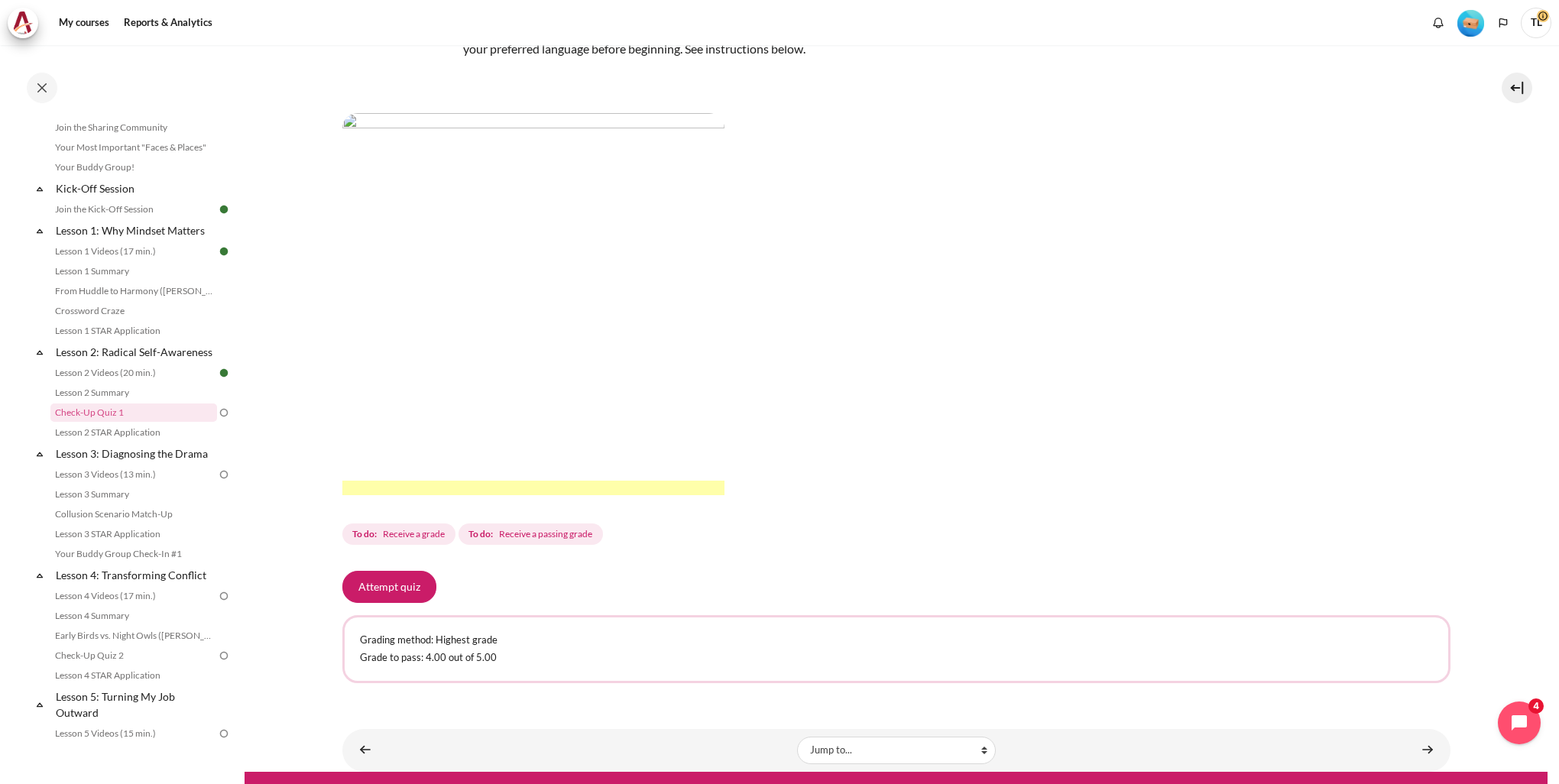
scroll to position [227, 0]
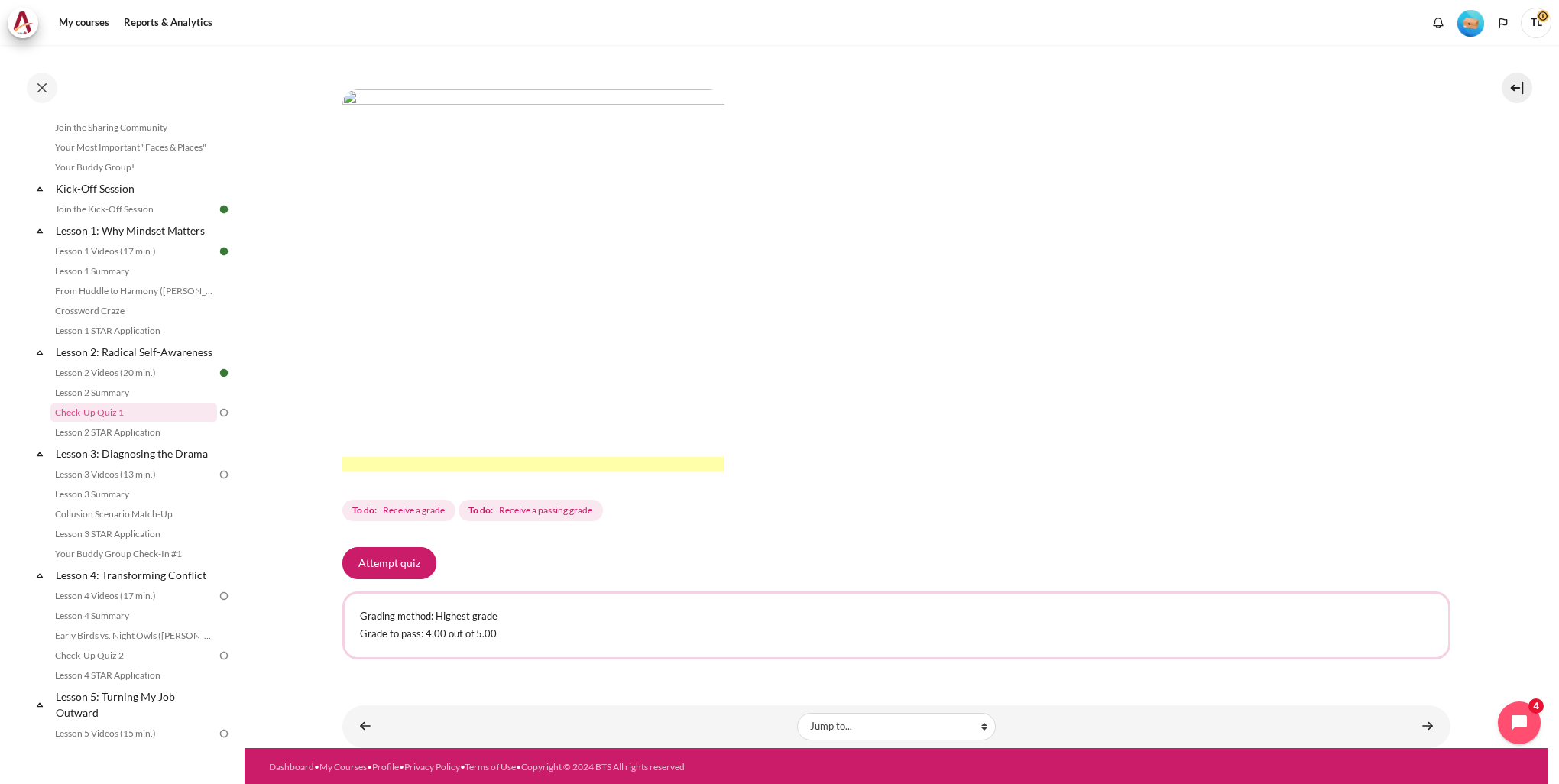
click at [440, 195] on img "Content" at bounding box center [533, 280] width 382 height 382
click at [407, 561] on button "Attempt quiz" at bounding box center [389, 563] width 94 height 32
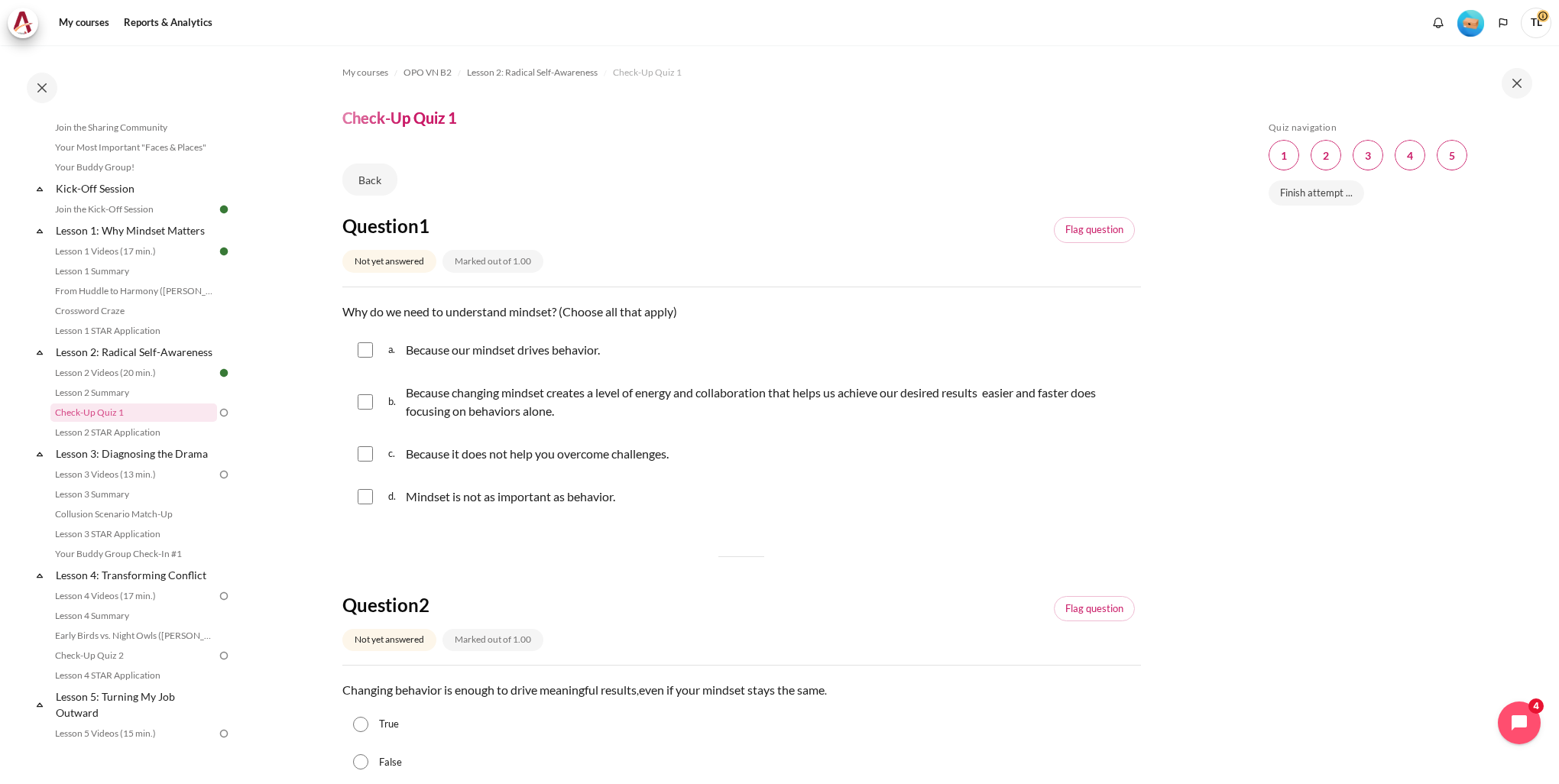
scroll to position [76, 0]
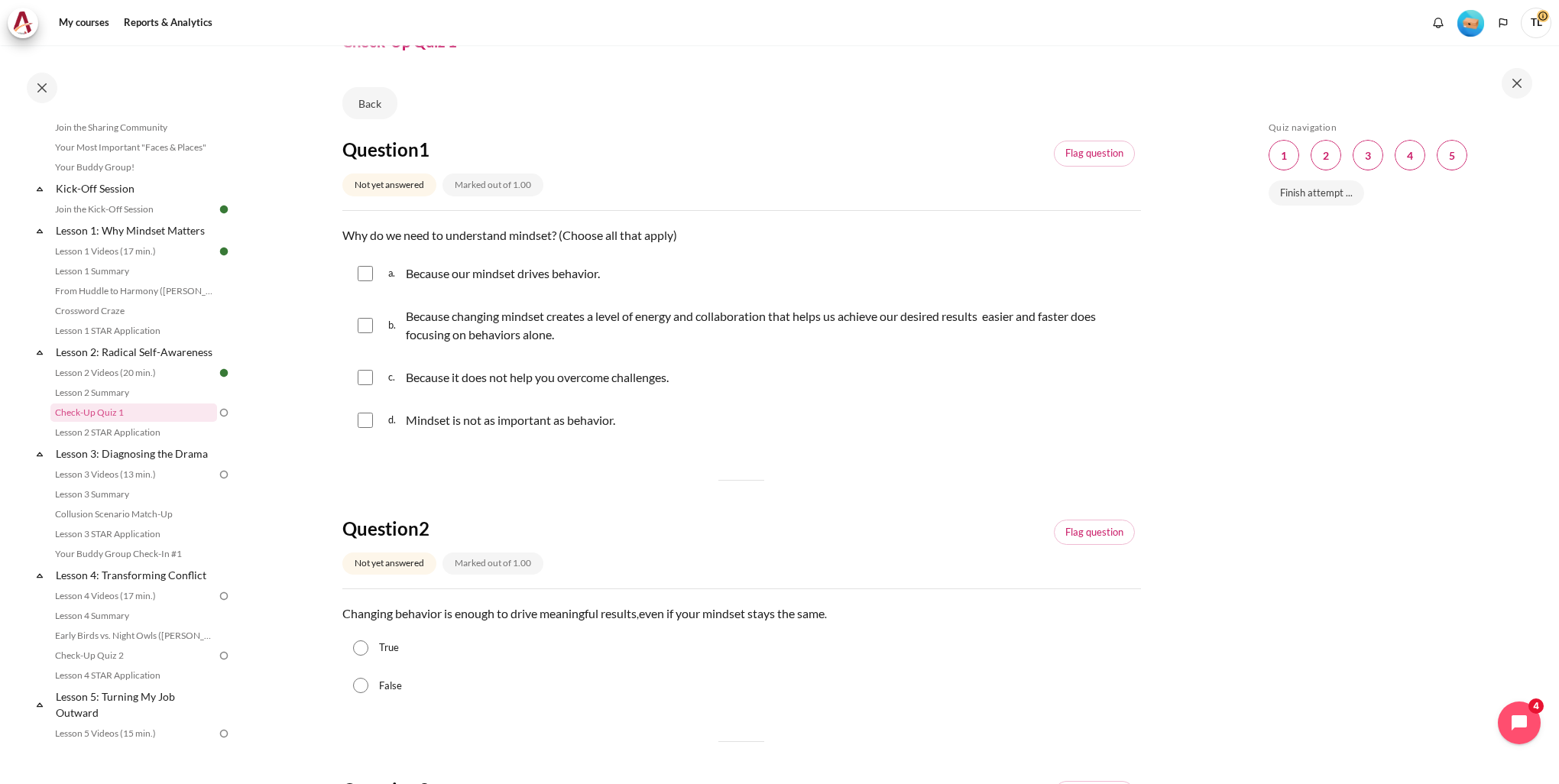
click at [367, 272] on input "Content" at bounding box center [365, 273] width 15 height 15
checkbox input "true"
click at [370, 324] on input "Content" at bounding box center [365, 325] width 15 height 15
checkbox input "true"
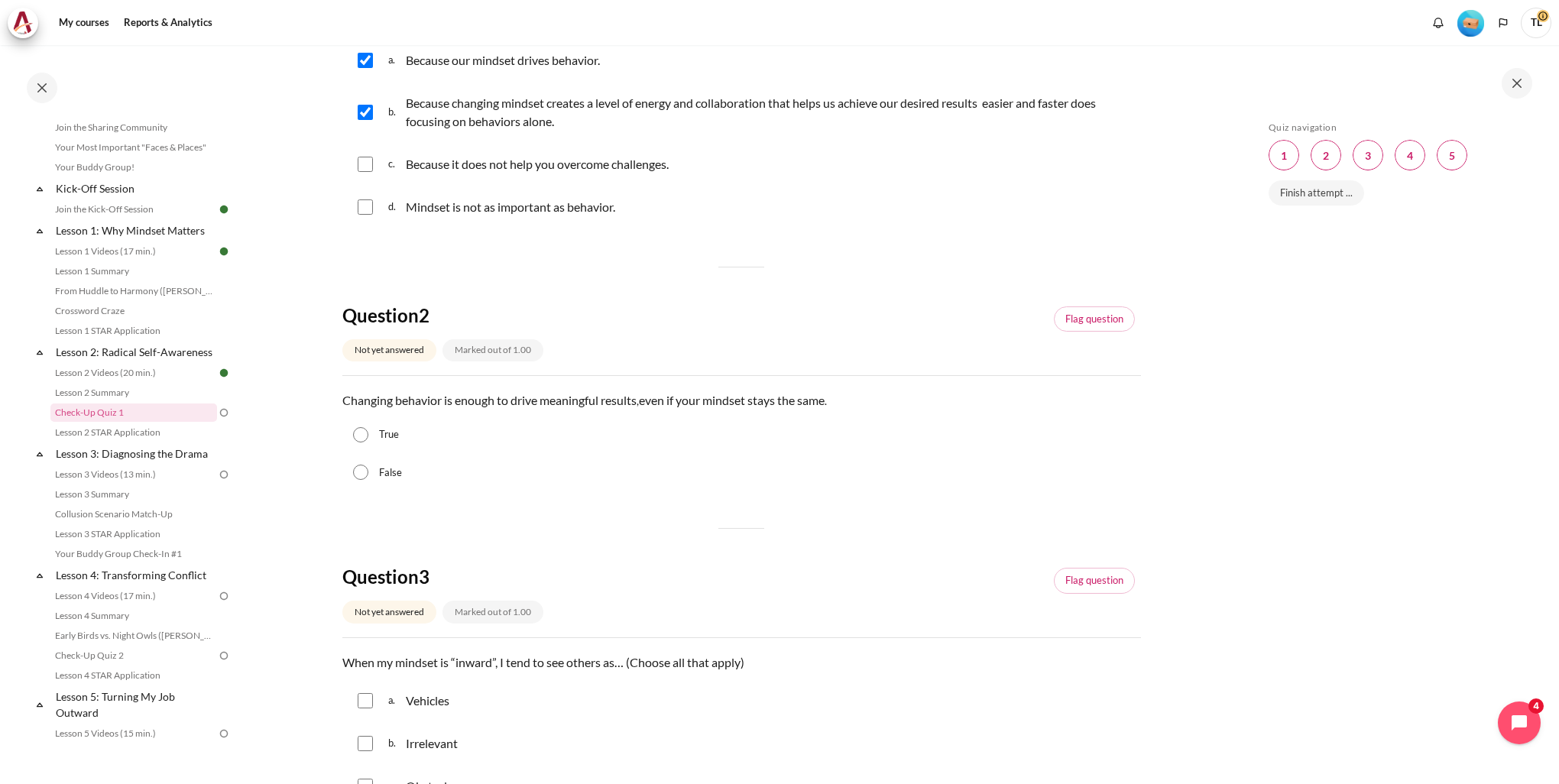
scroll to position [305, 0]
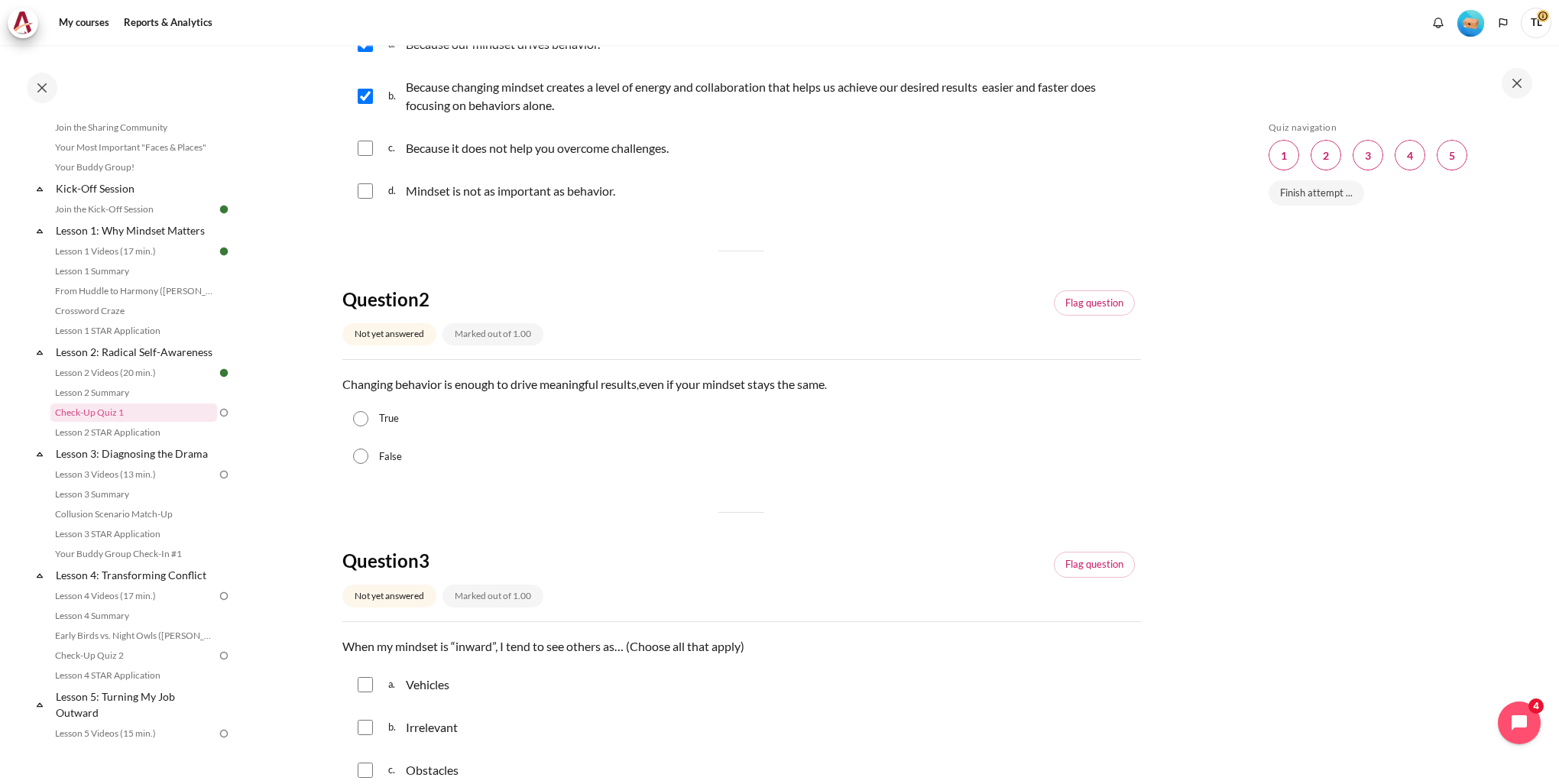
click at [360, 460] on input "False" at bounding box center [360, 455] width 15 height 15
radio input "true"
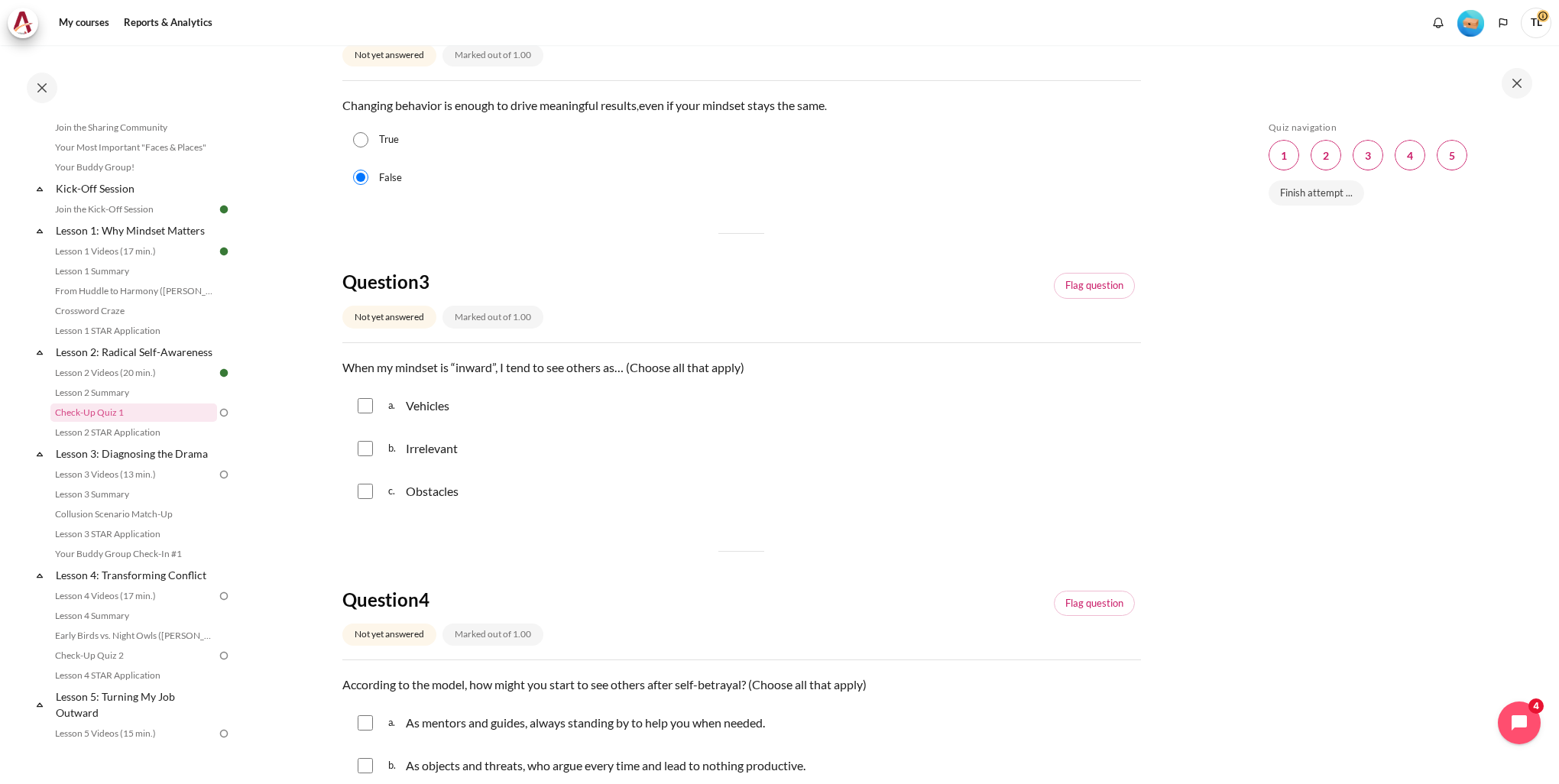
scroll to position [612, 0]
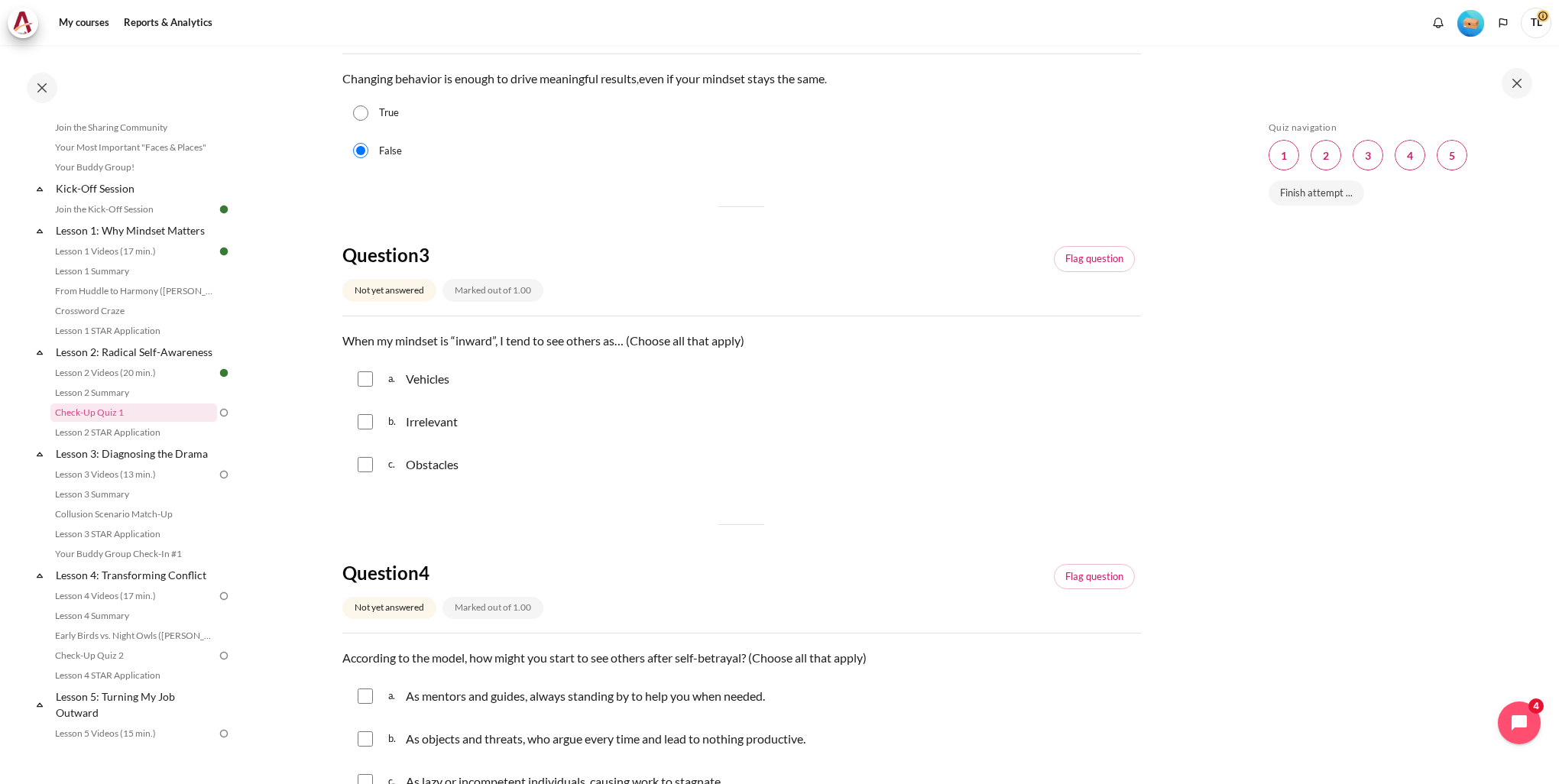
click at [373, 377] on div "a. Vehicles" at bounding box center [741, 379] width 798 height 40
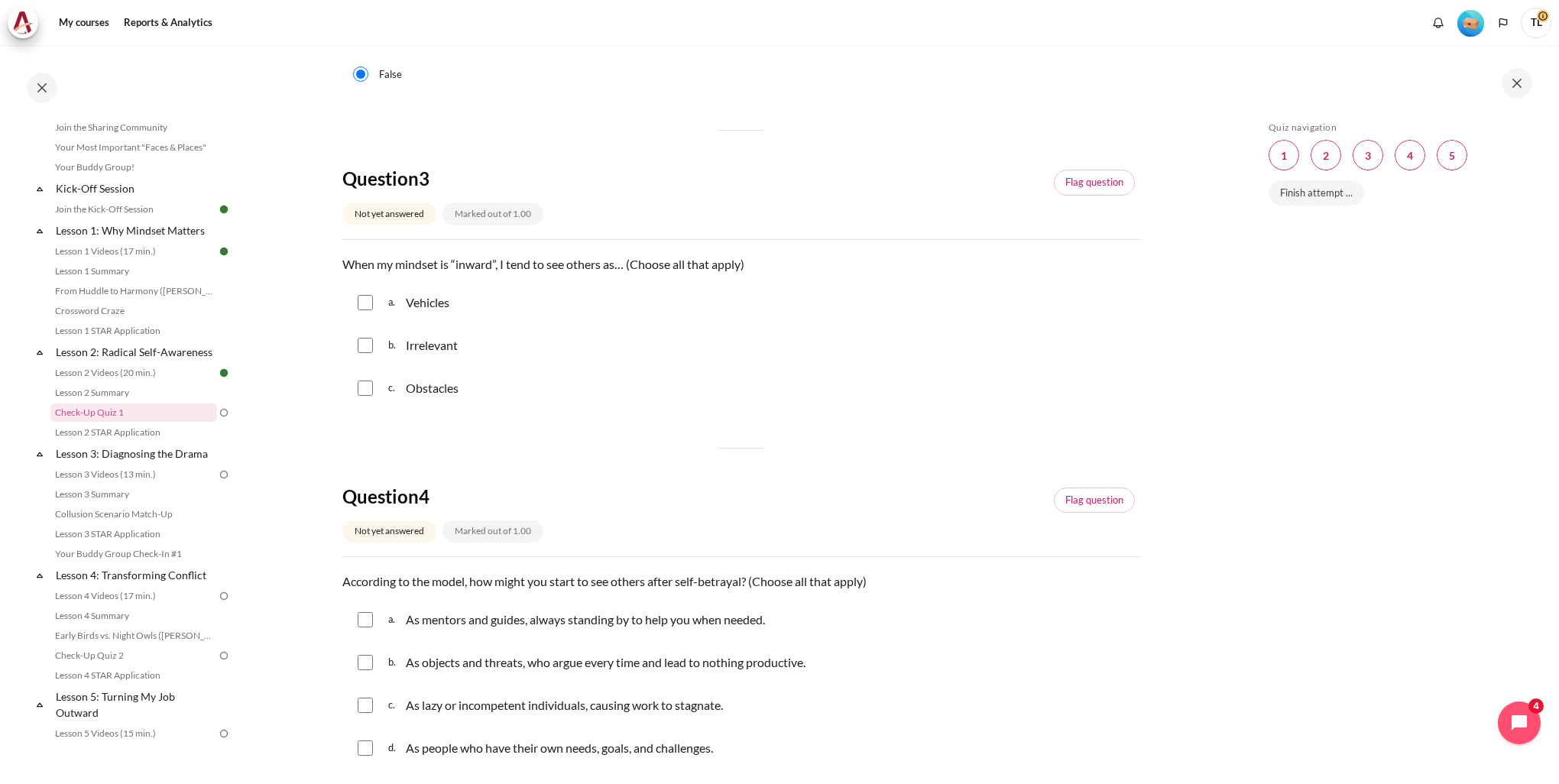
scroll to position [764, 0]
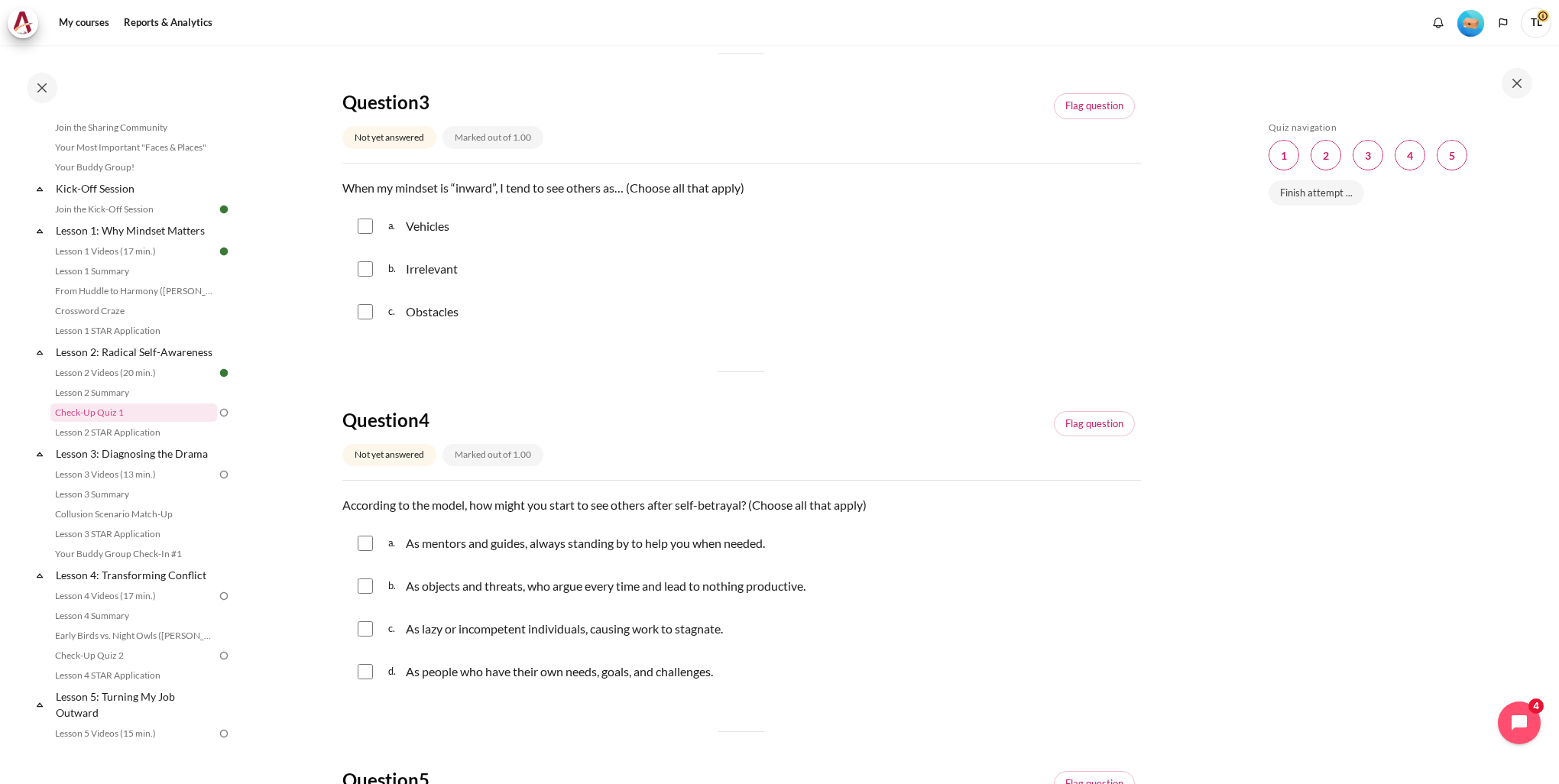
click at [362, 232] on input "Content" at bounding box center [365, 225] width 15 height 15
checkbox input "true"
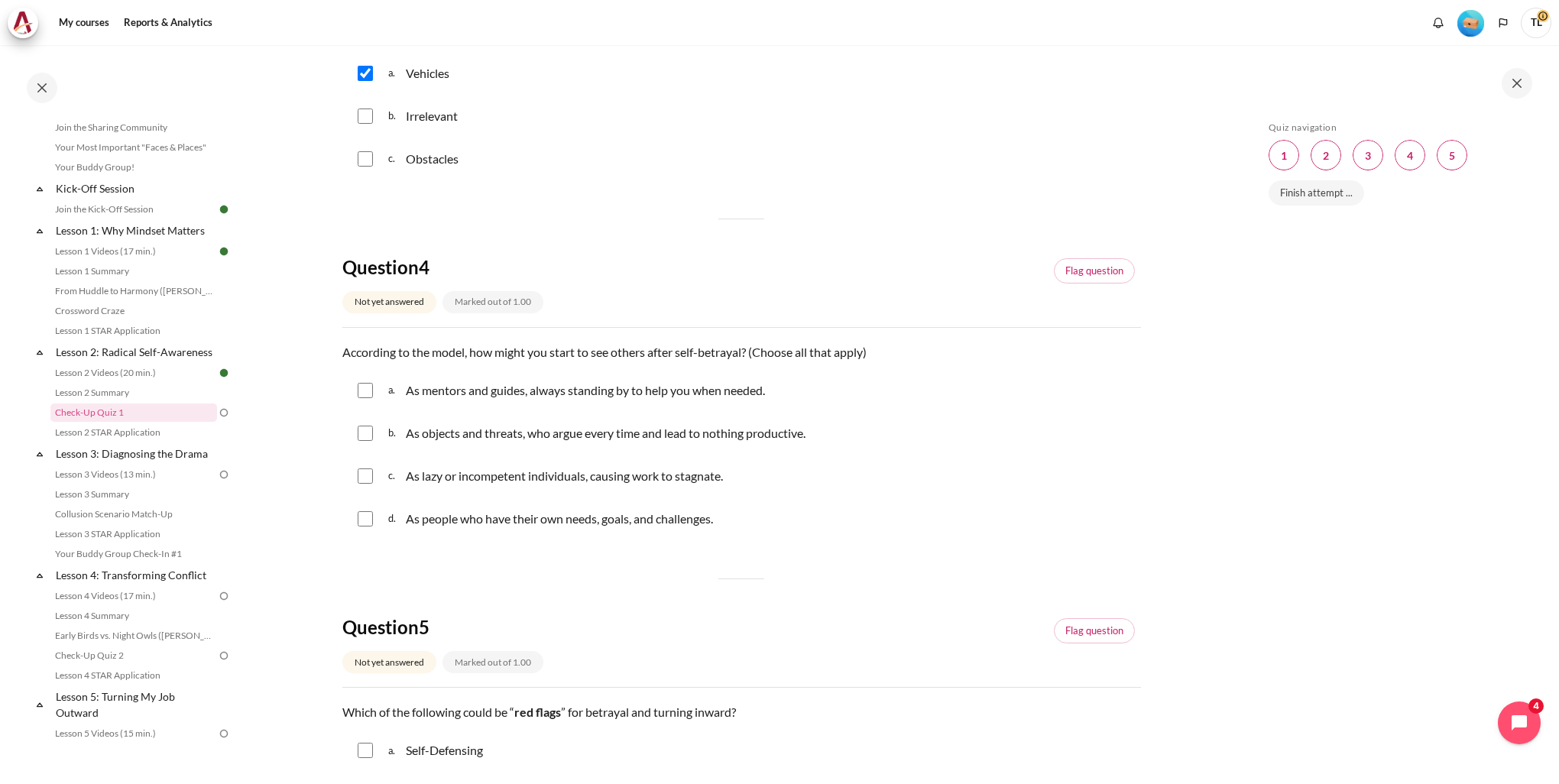
click at [366, 519] on input "Content" at bounding box center [365, 518] width 15 height 15
checkbox input "true"
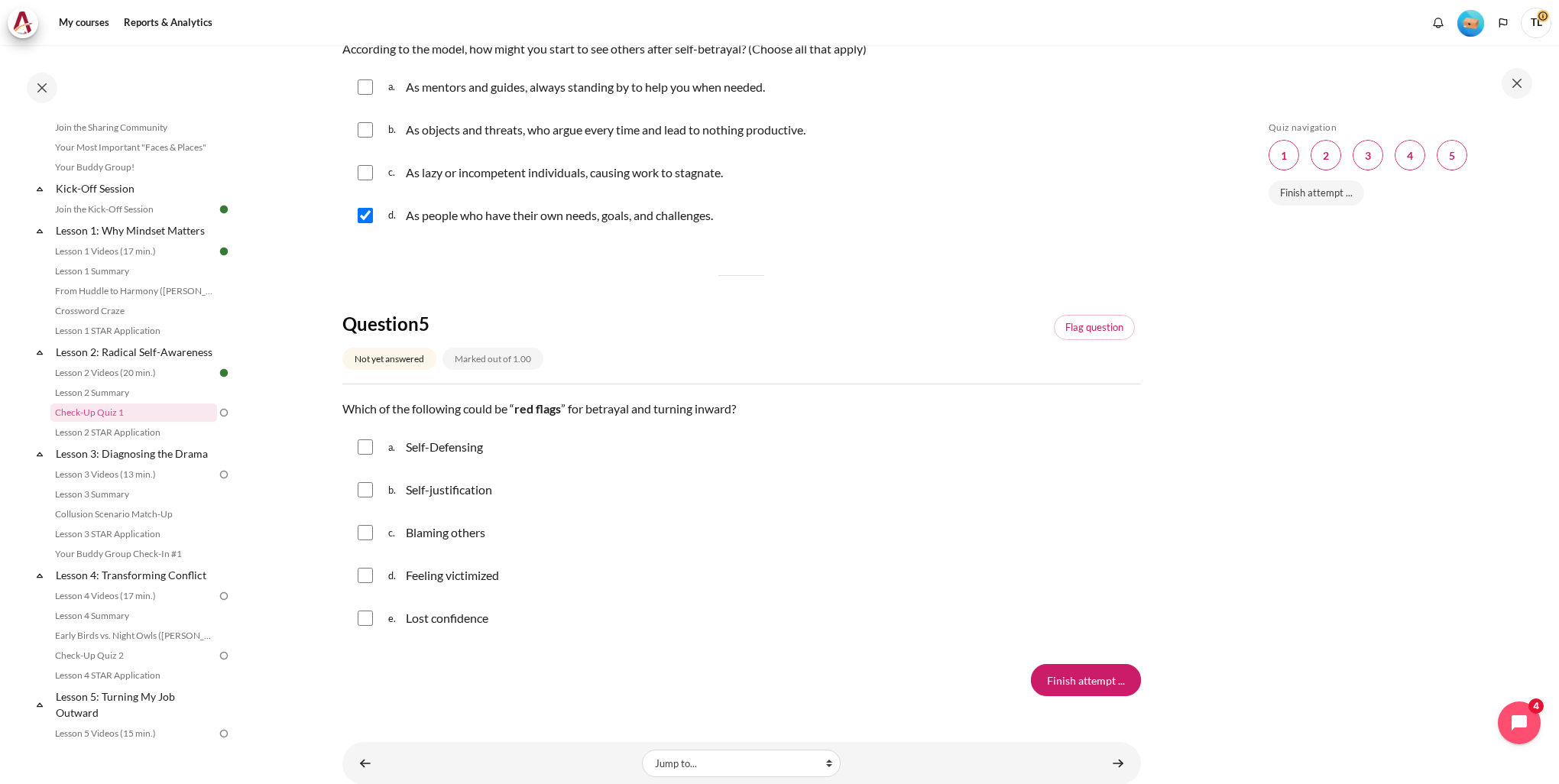
scroll to position [1222, 0]
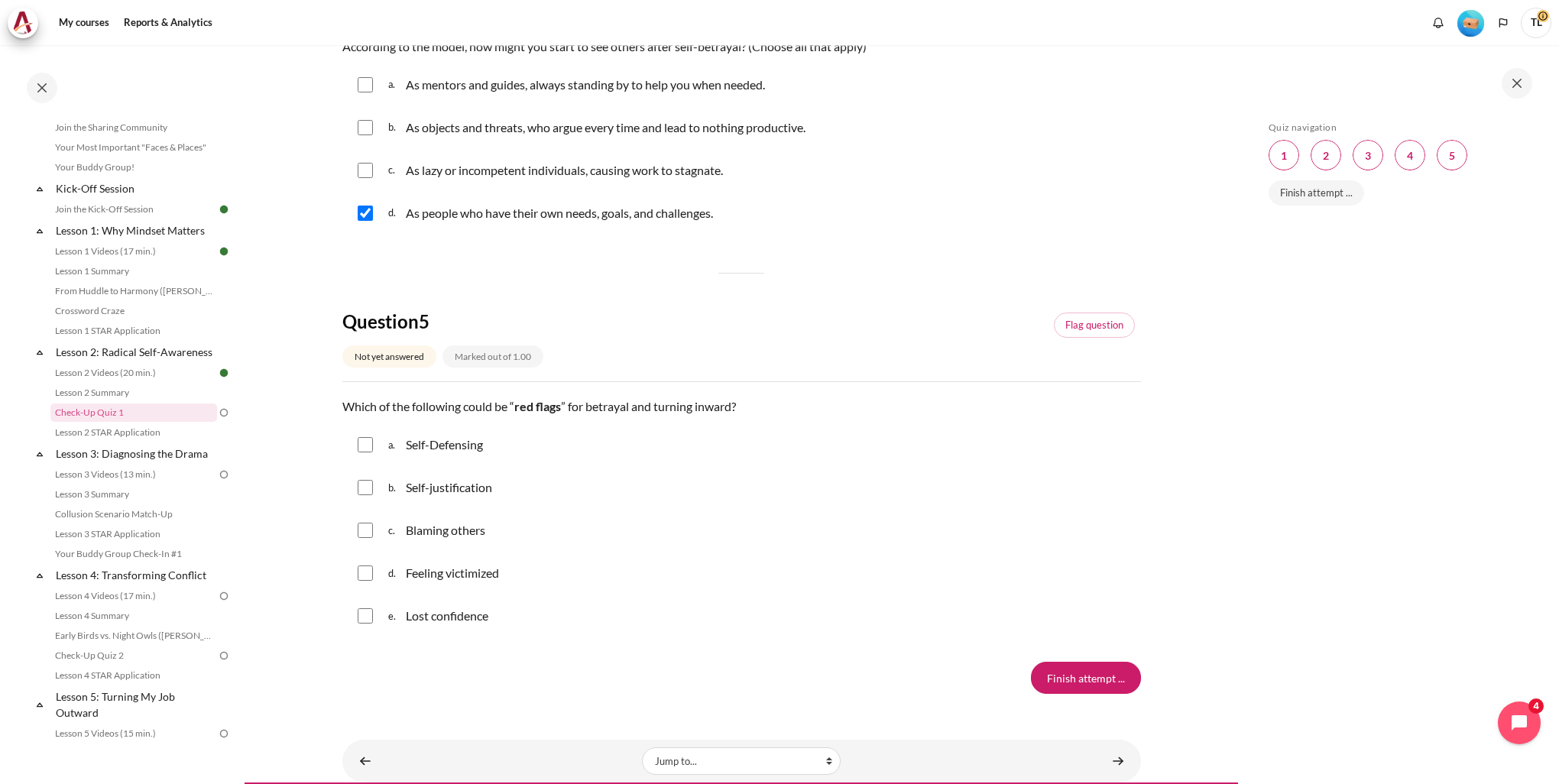
click at [365, 492] on input "Content" at bounding box center [365, 487] width 15 height 15
checkbox input "true"
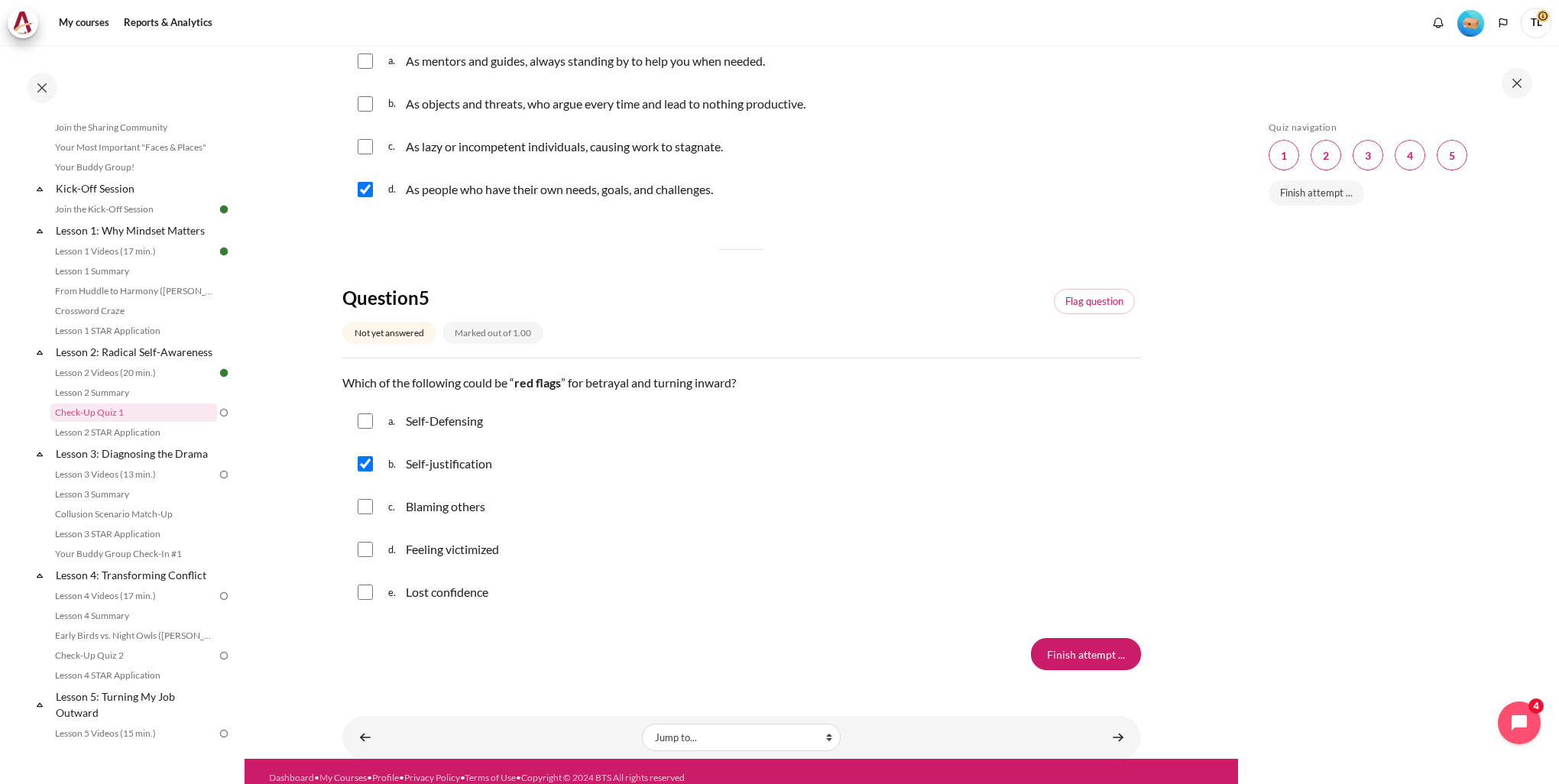
scroll to position [1258, 0]
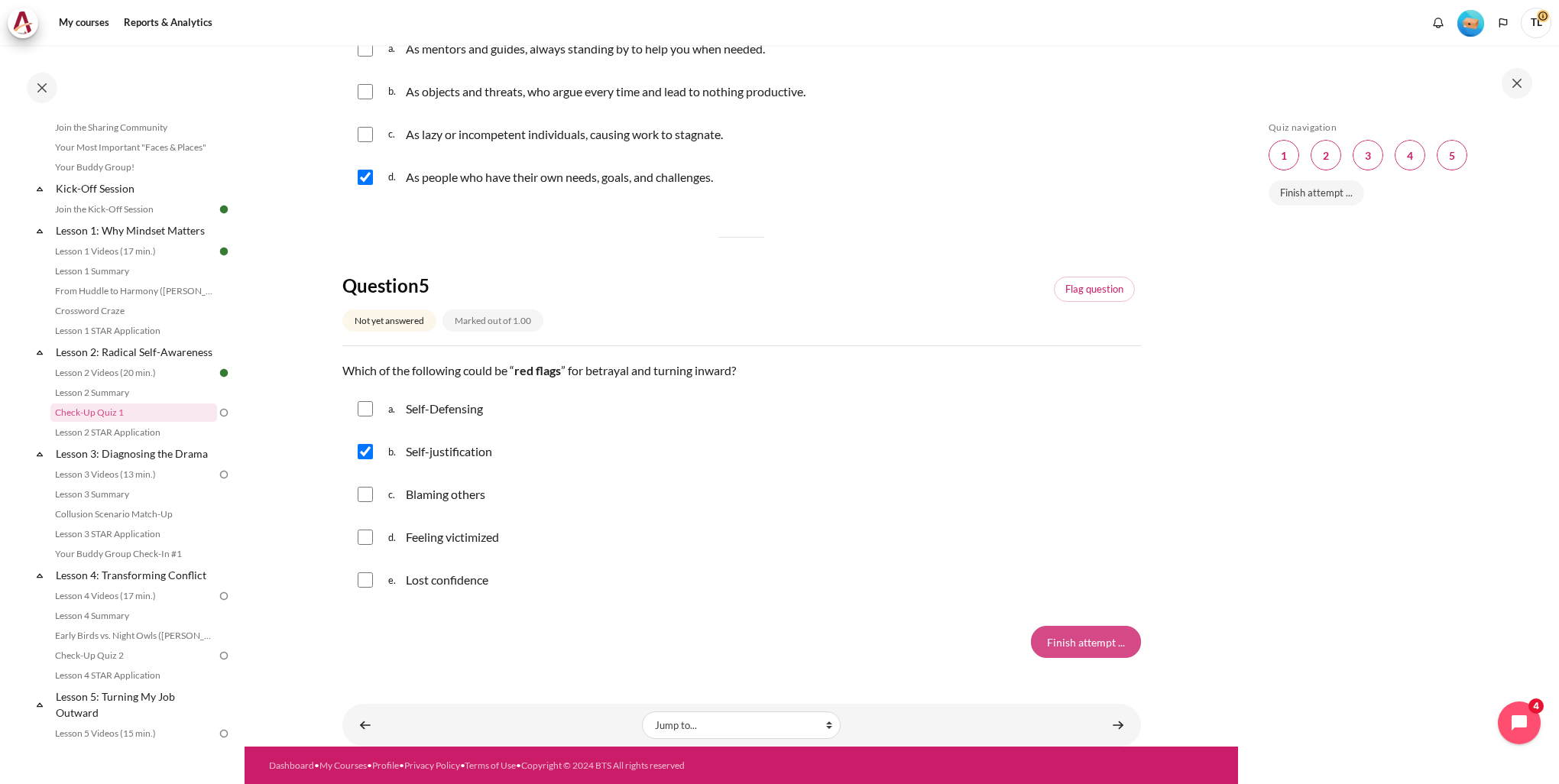
click at [1074, 643] on input "Finish attempt ..." at bounding box center [1086, 641] width 110 height 32
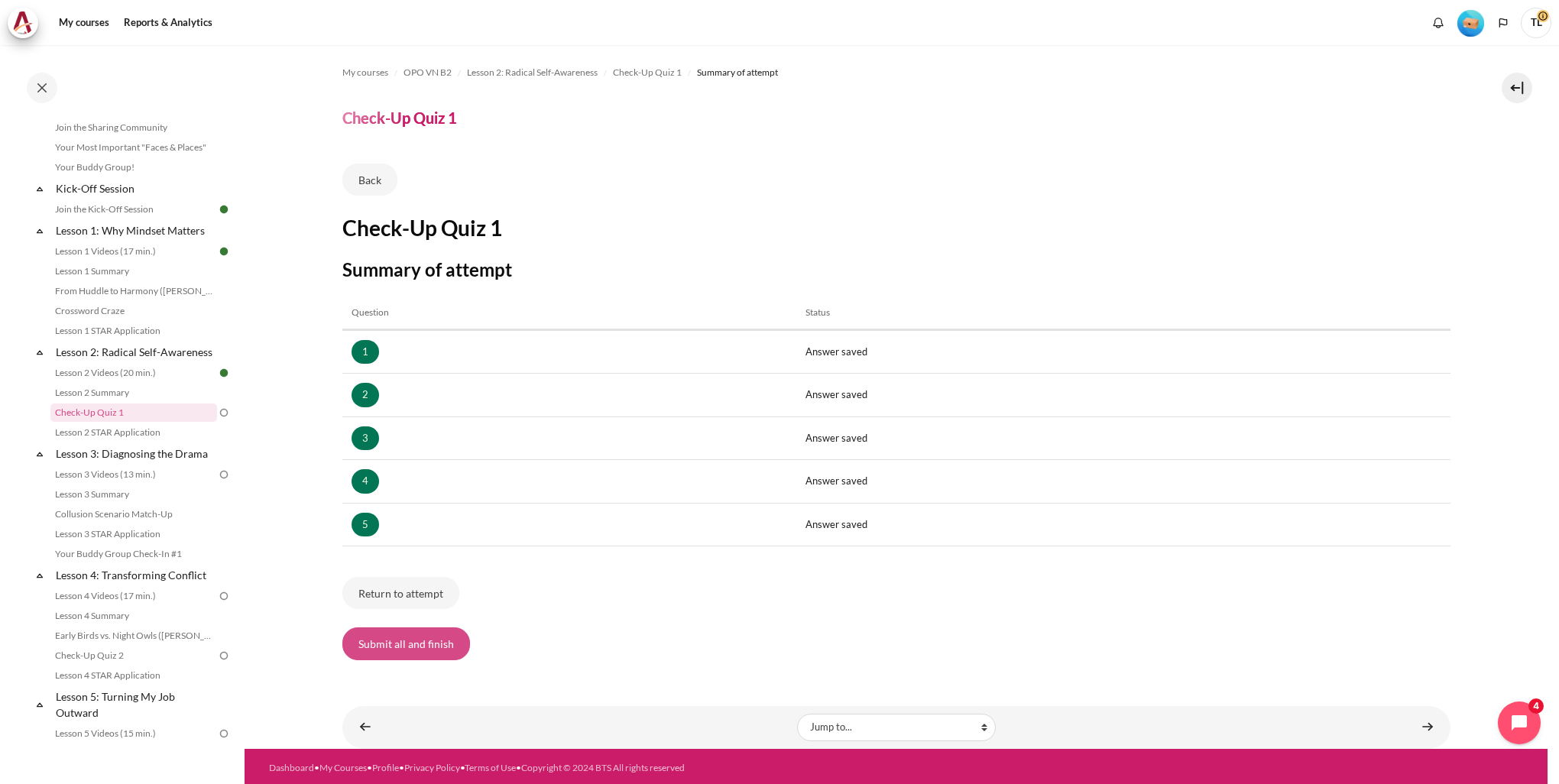
click at [416, 643] on button "Submit all and finish" at bounding box center [406, 643] width 128 height 32
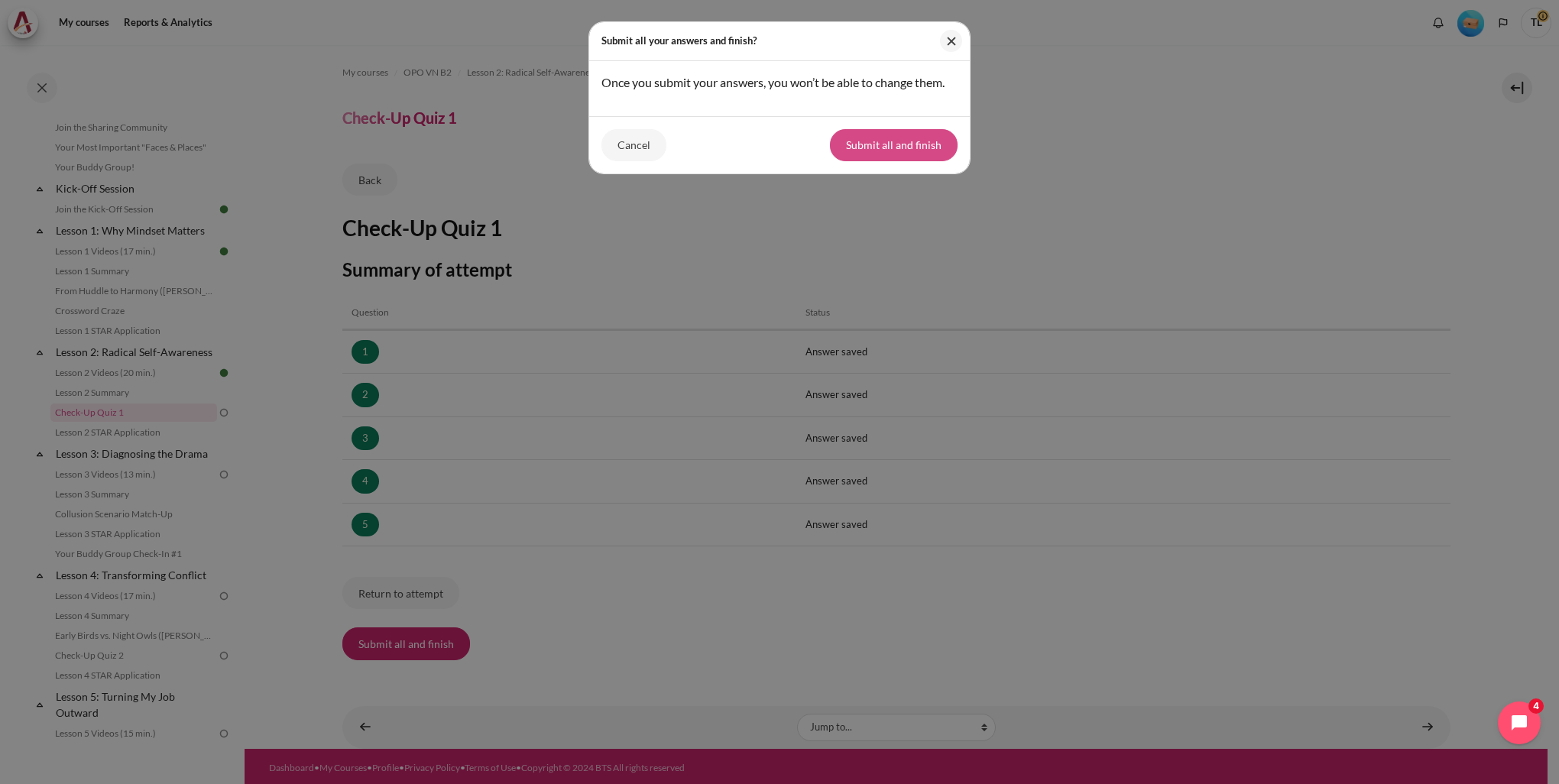
click at [882, 142] on button "Submit all and finish" at bounding box center [894, 145] width 128 height 32
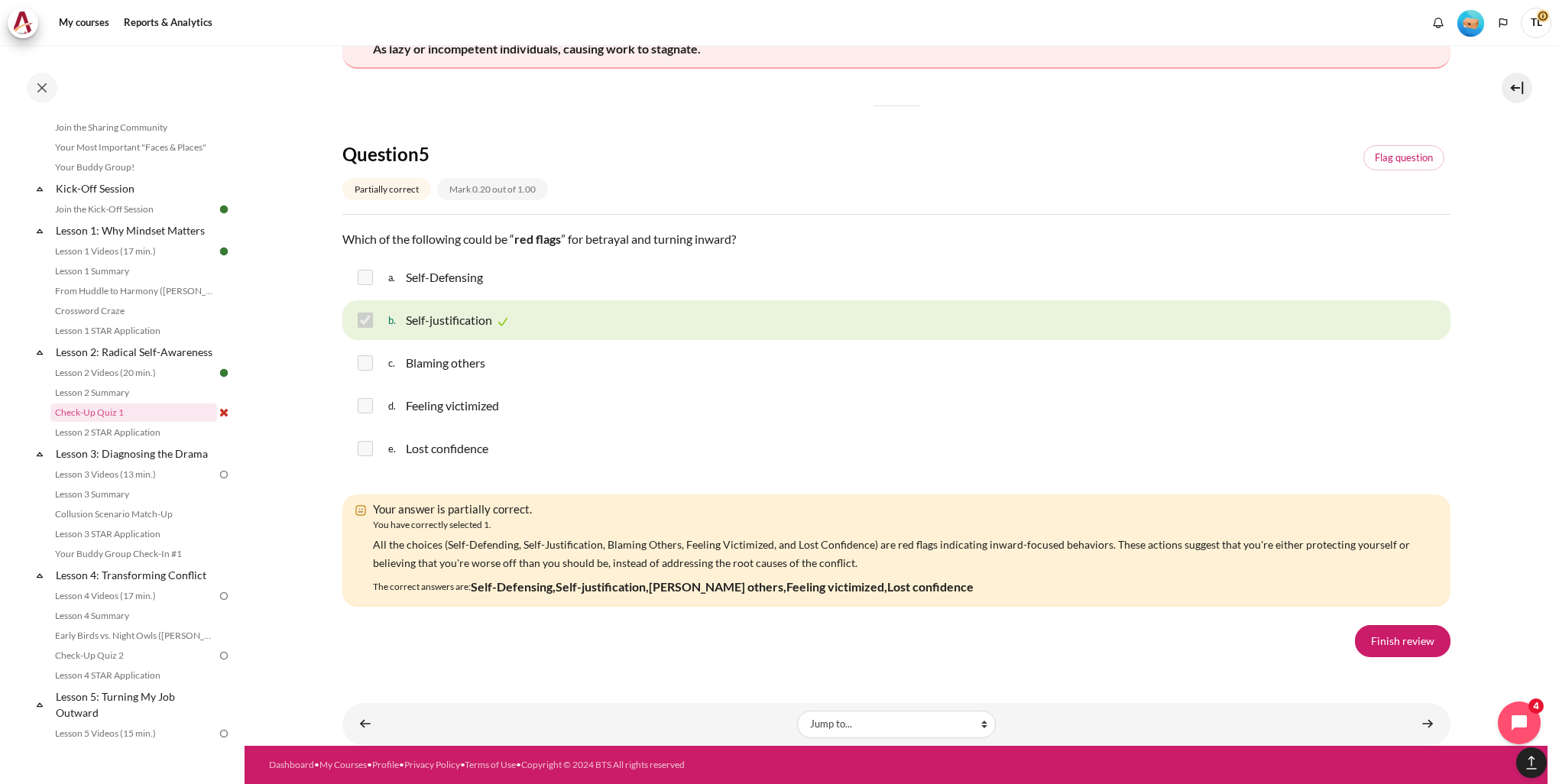
scroll to position [2371, 0]
click at [1383, 638] on link "Finish review" at bounding box center [1402, 640] width 95 height 32
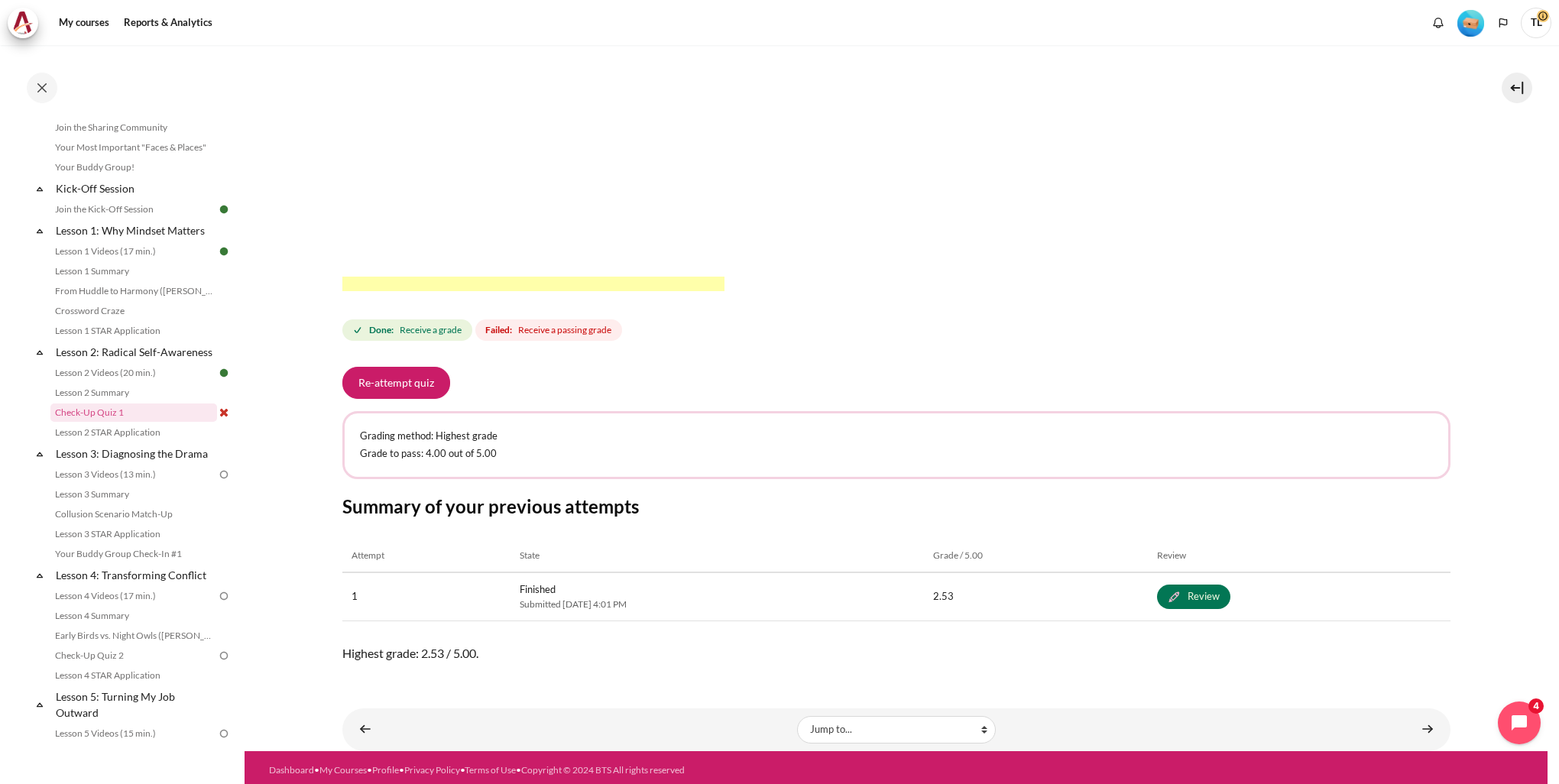
scroll to position [409, 0]
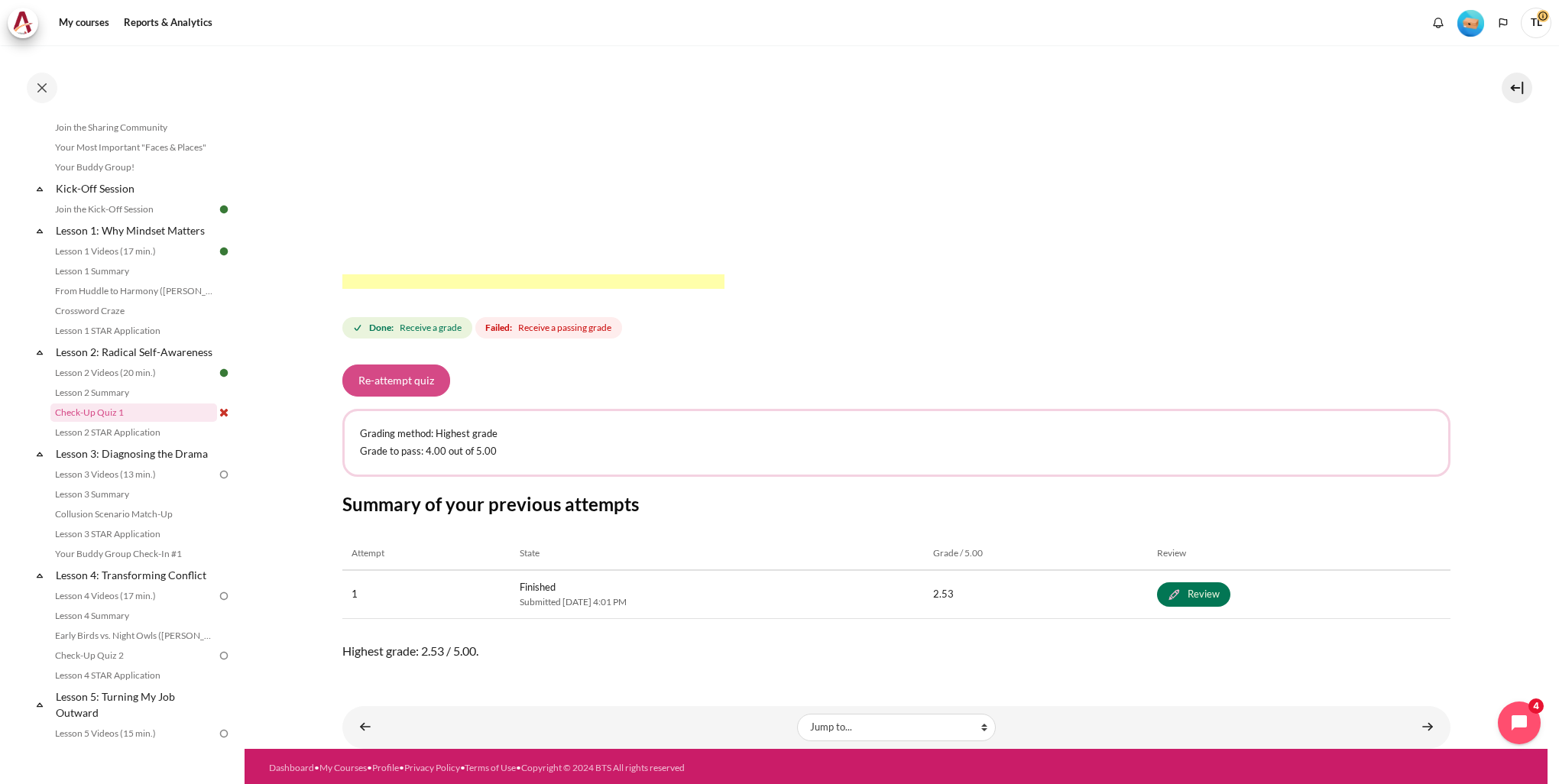
click at [413, 388] on button "Re-attempt quiz" at bounding box center [396, 381] width 108 height 32
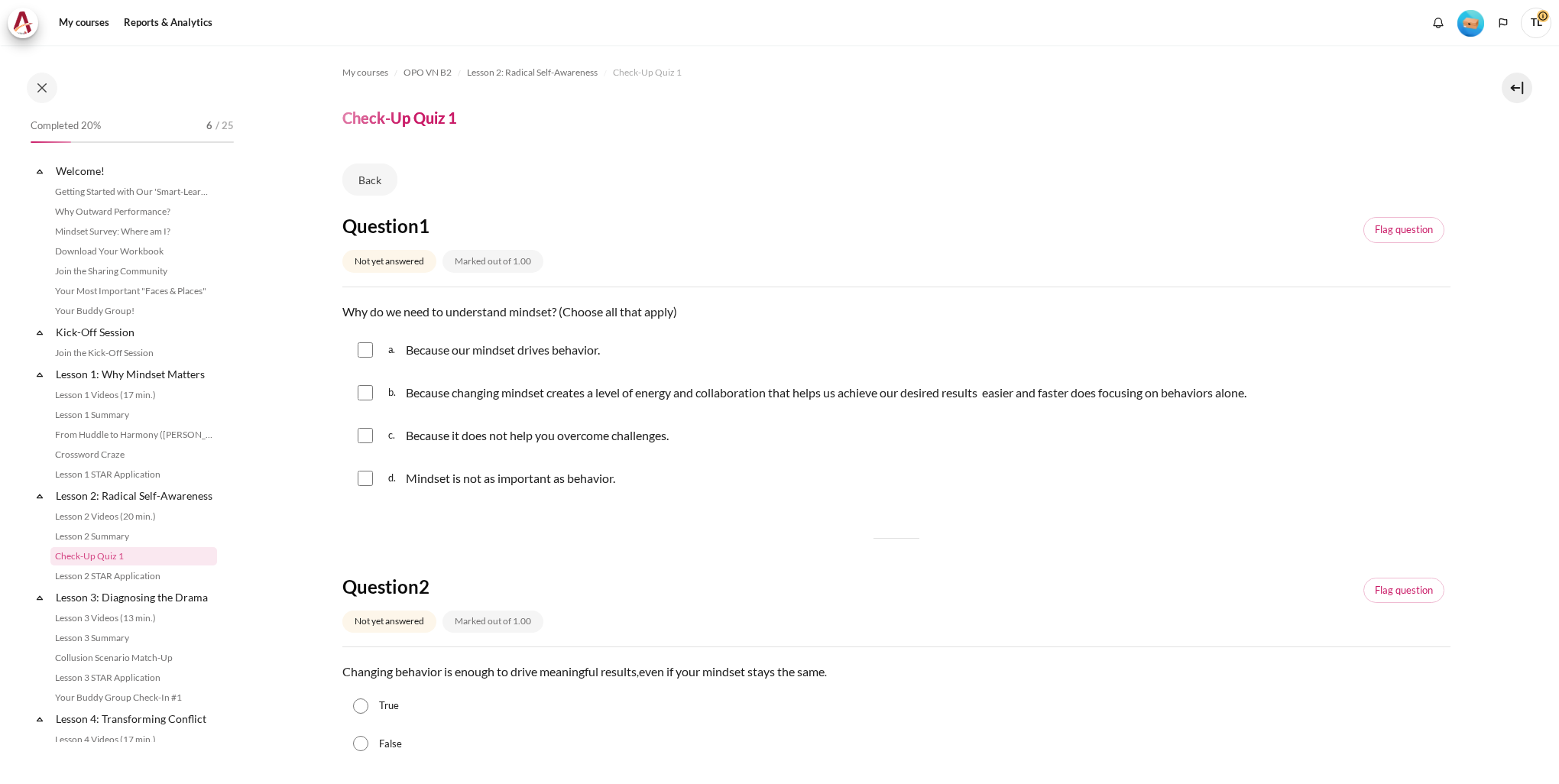
scroll to position [144, 0]
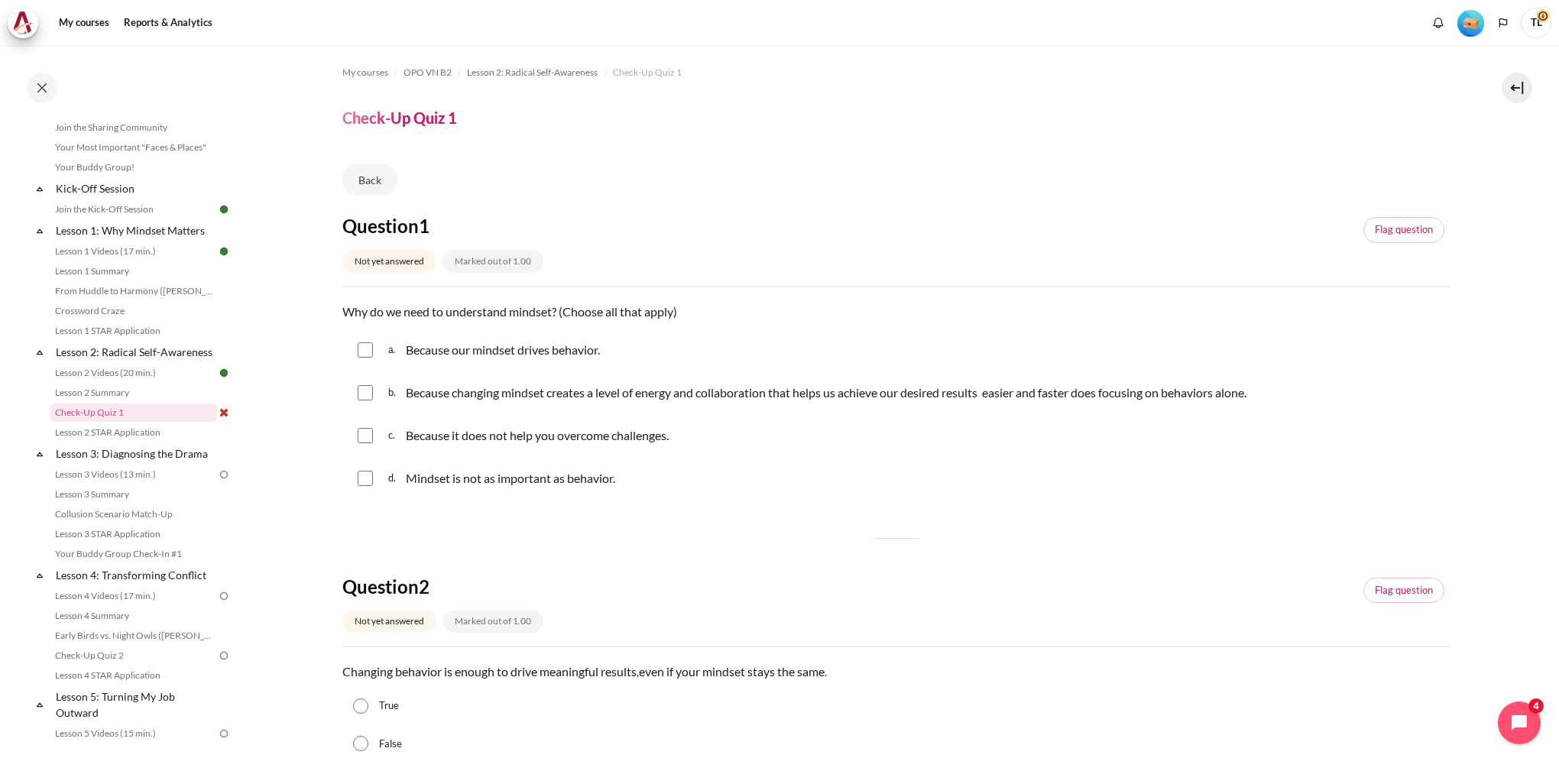
click at [364, 395] on input "Content" at bounding box center [365, 392] width 15 height 15
checkbox input "true"
click at [367, 358] on div "a. Because our mindset drives behavior." at bounding box center [896, 350] width 1108 height 40
click at [366, 352] on input "Content" at bounding box center [365, 349] width 15 height 15
checkbox input "true"
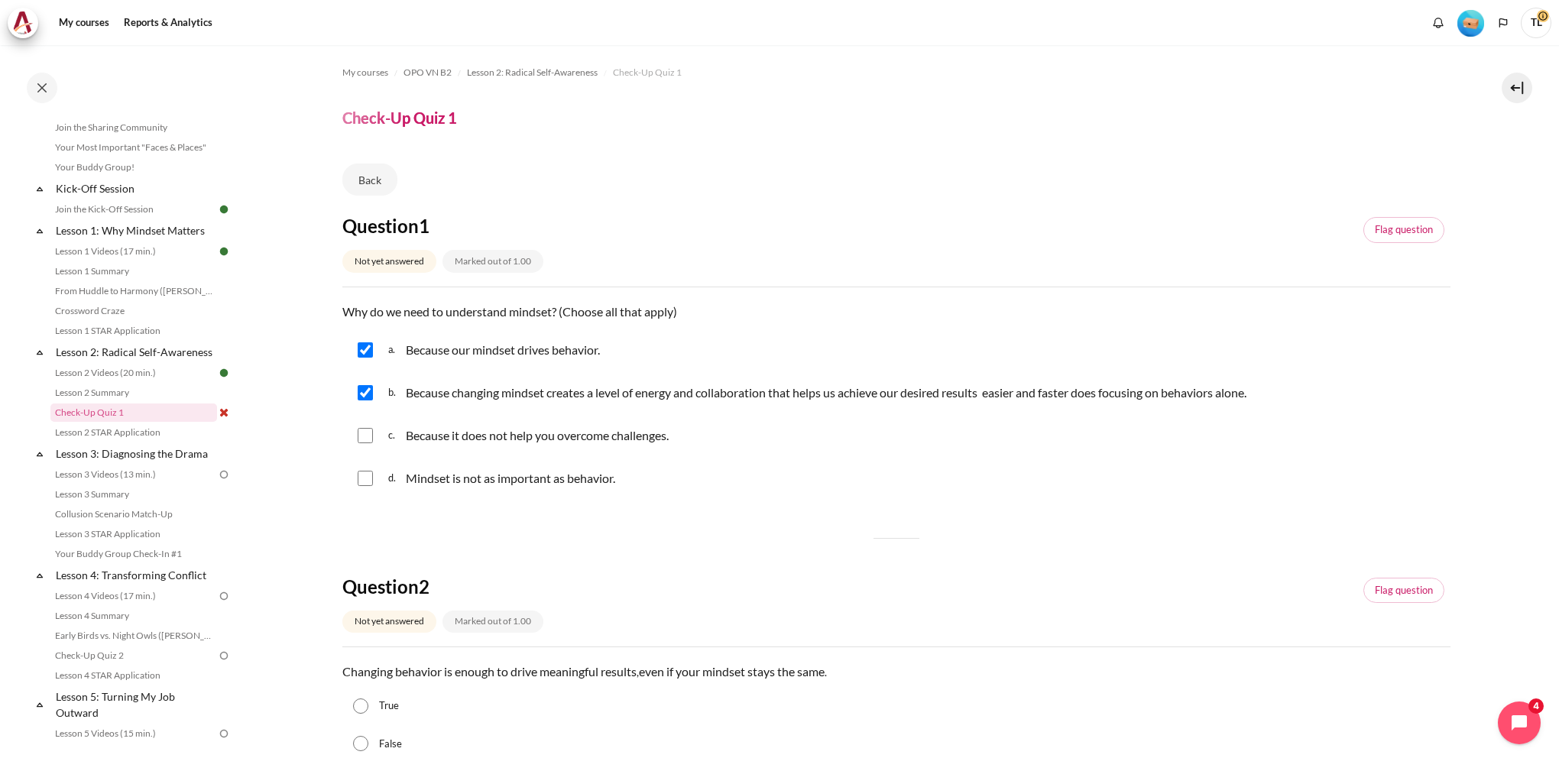
scroll to position [153, 0]
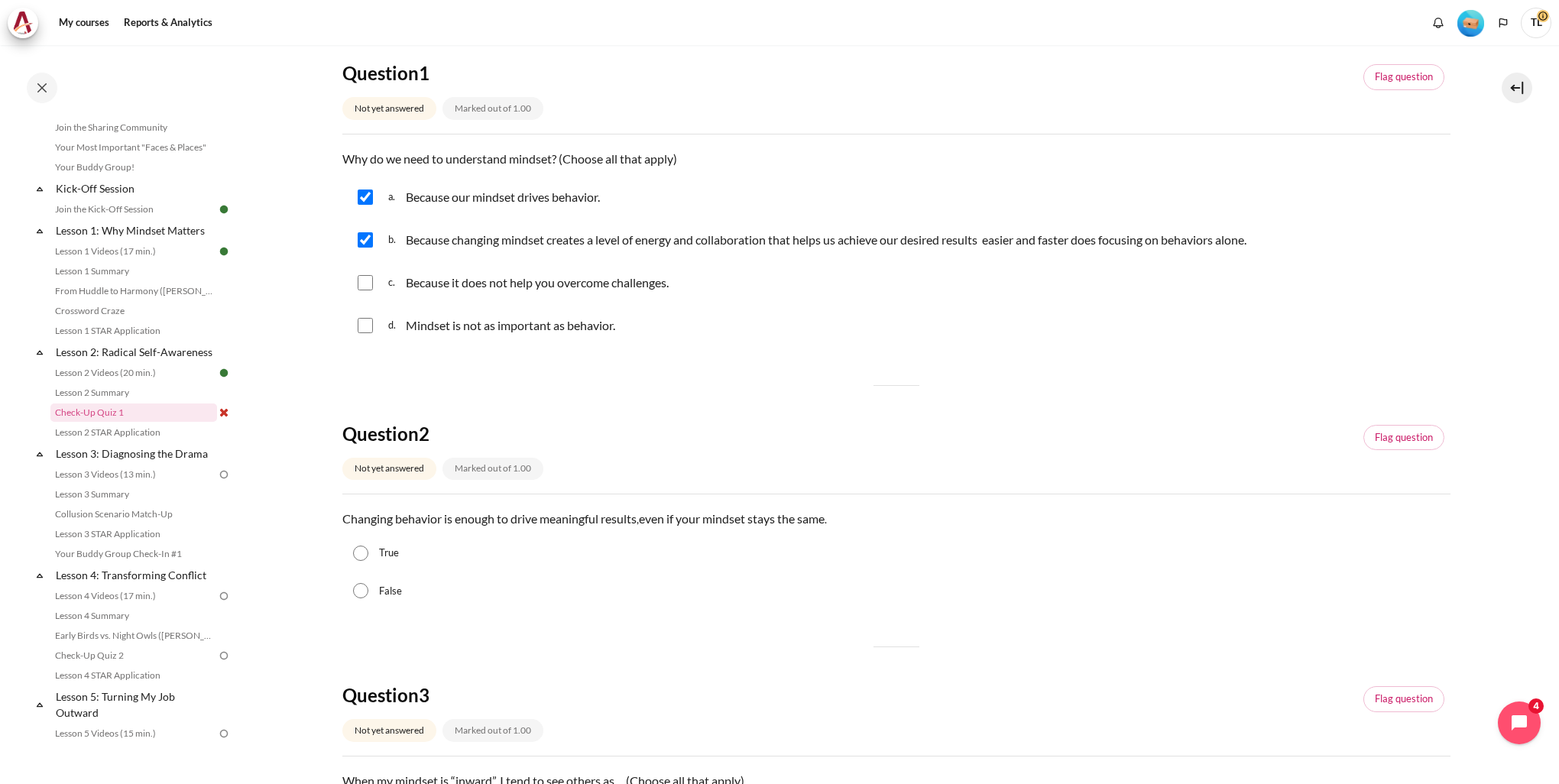
click at [365, 587] on input "False" at bounding box center [360, 590] width 15 height 15
radio input "true"
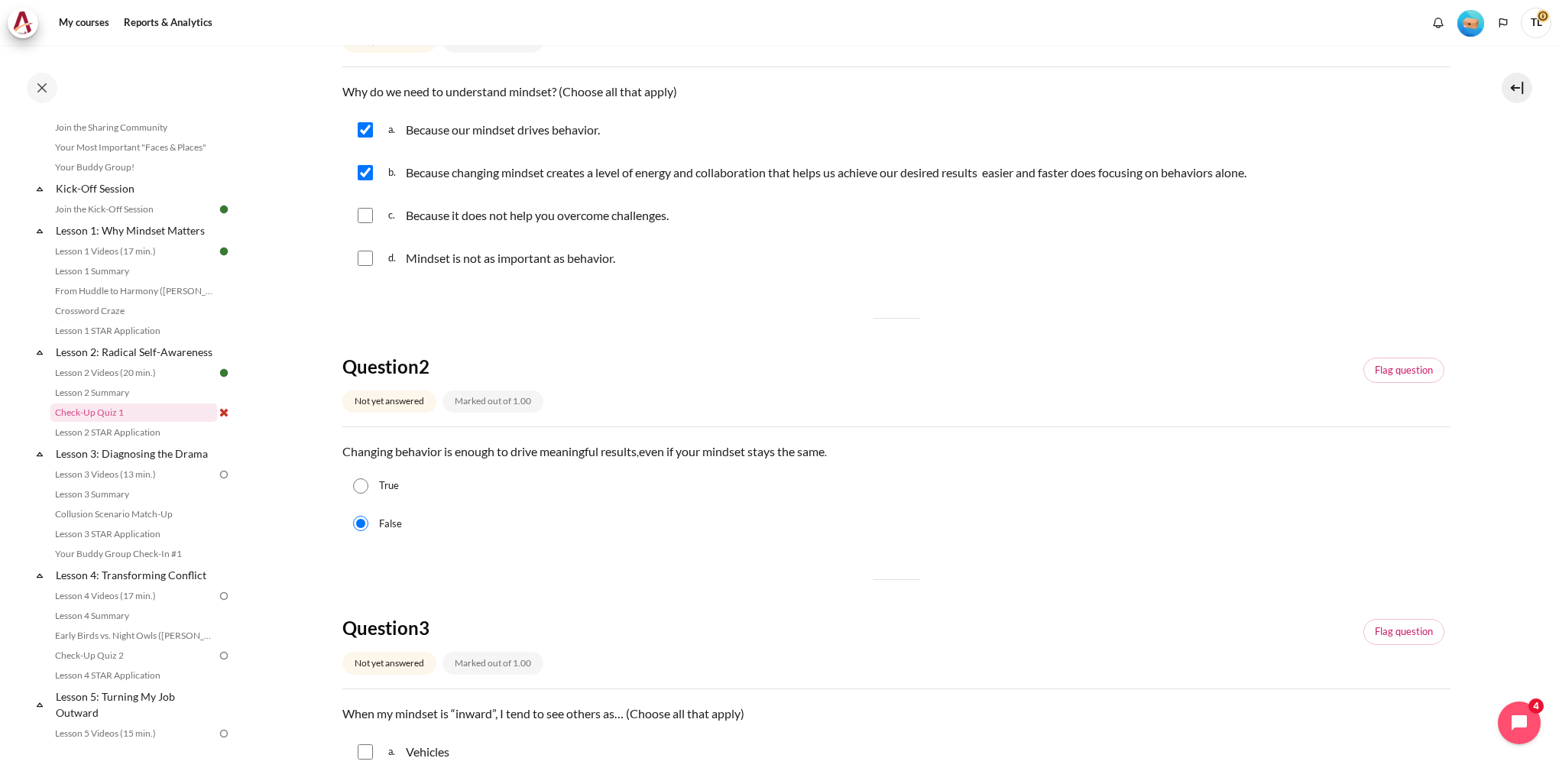
scroll to position [458, 0]
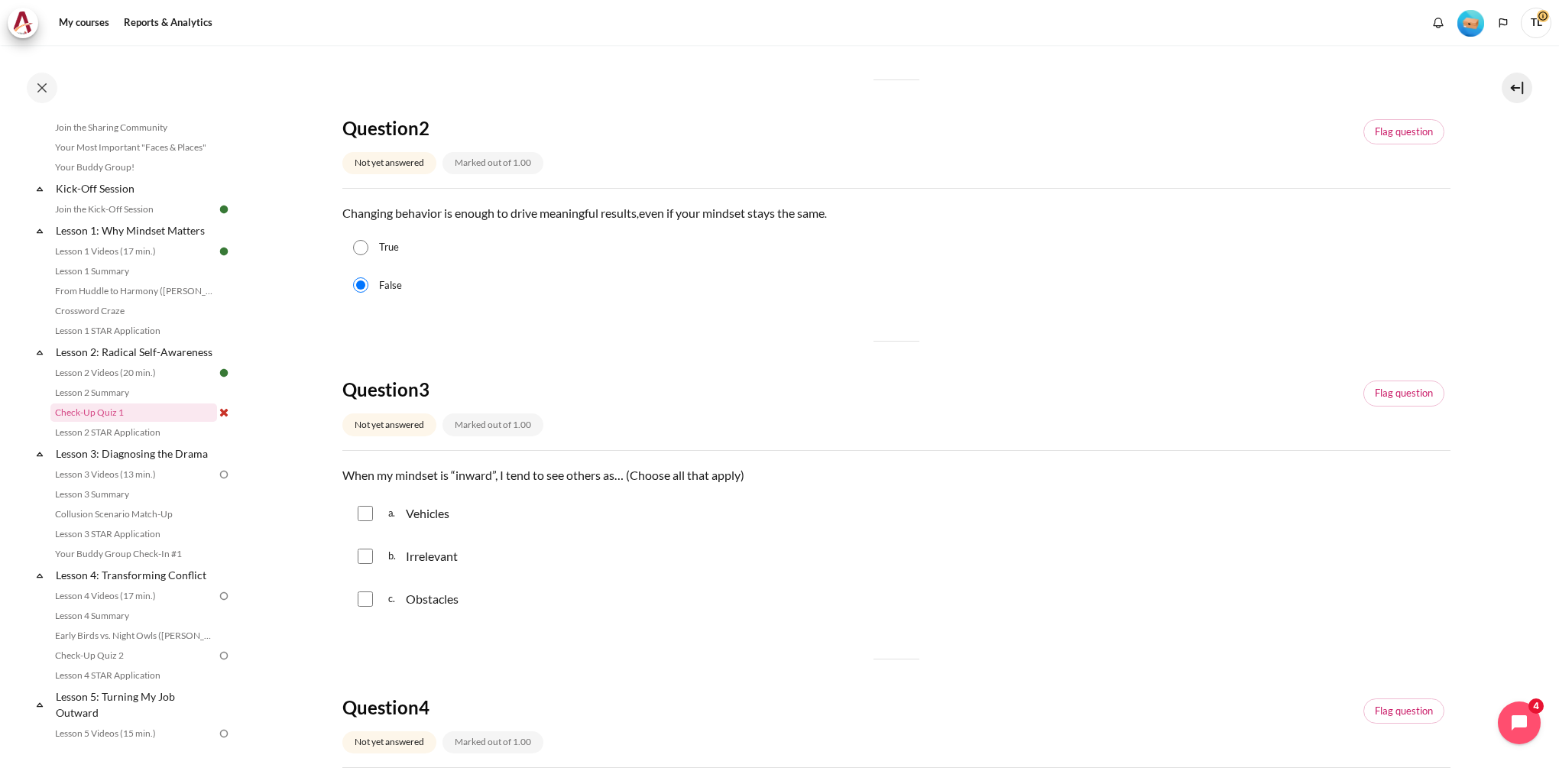
click at [368, 518] on input "Content" at bounding box center [365, 512] width 15 height 15
checkbox input "true"
click at [362, 596] on input "Content" at bounding box center [365, 598] width 15 height 15
checkbox input "true"
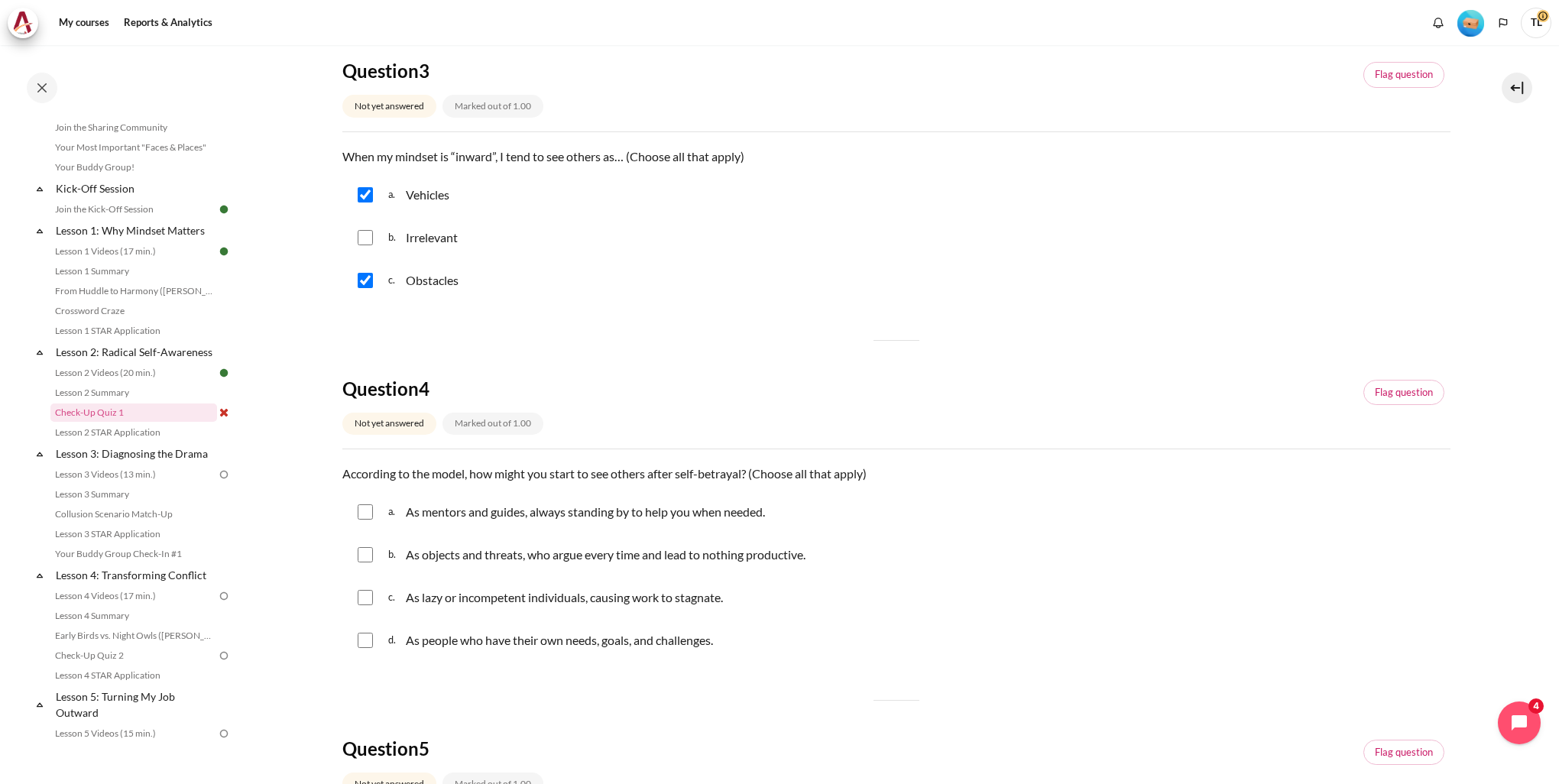
scroll to position [840, 0]
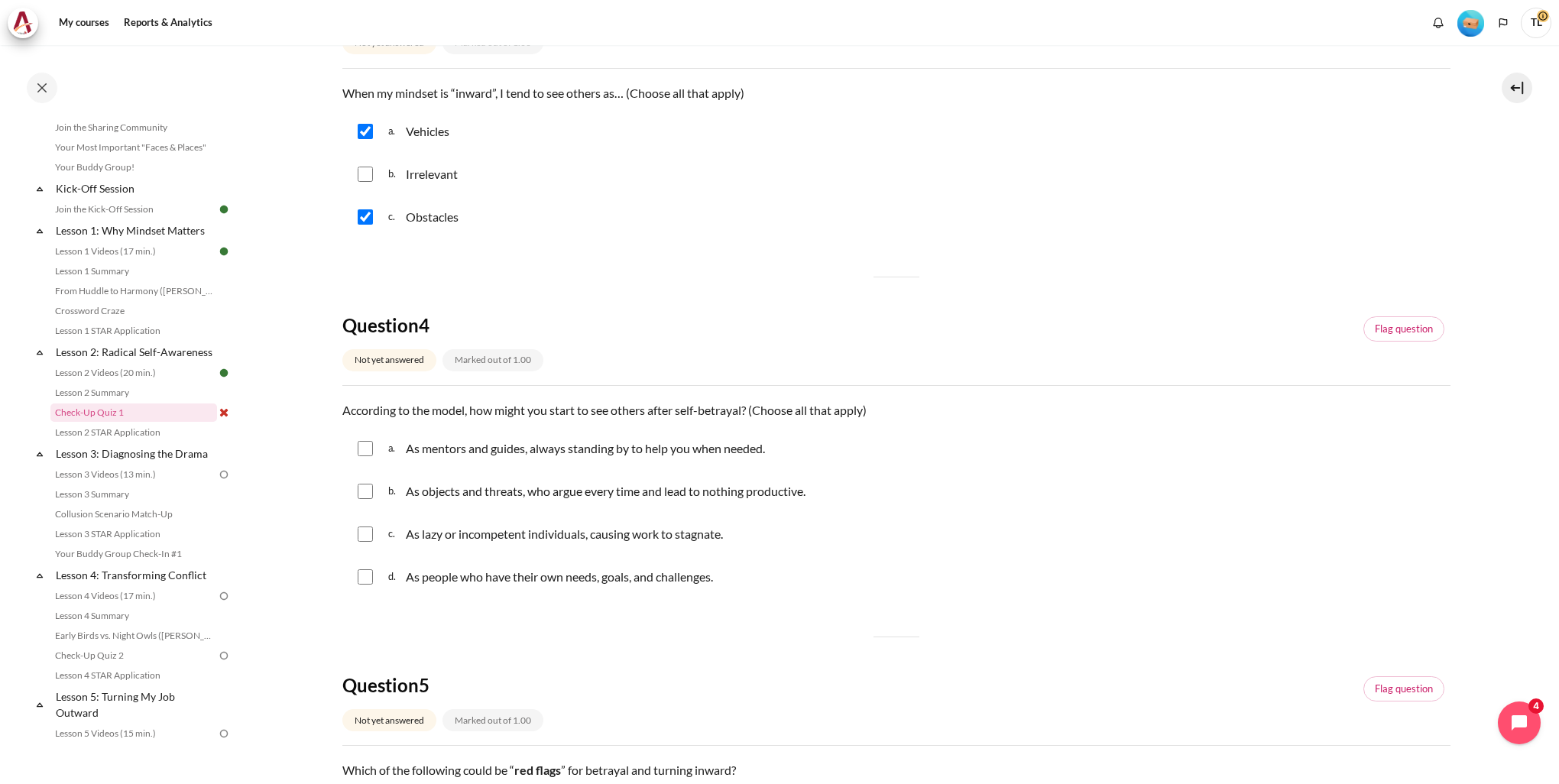
click at [367, 453] on input "Content" at bounding box center [365, 448] width 15 height 15
checkbox input "true"
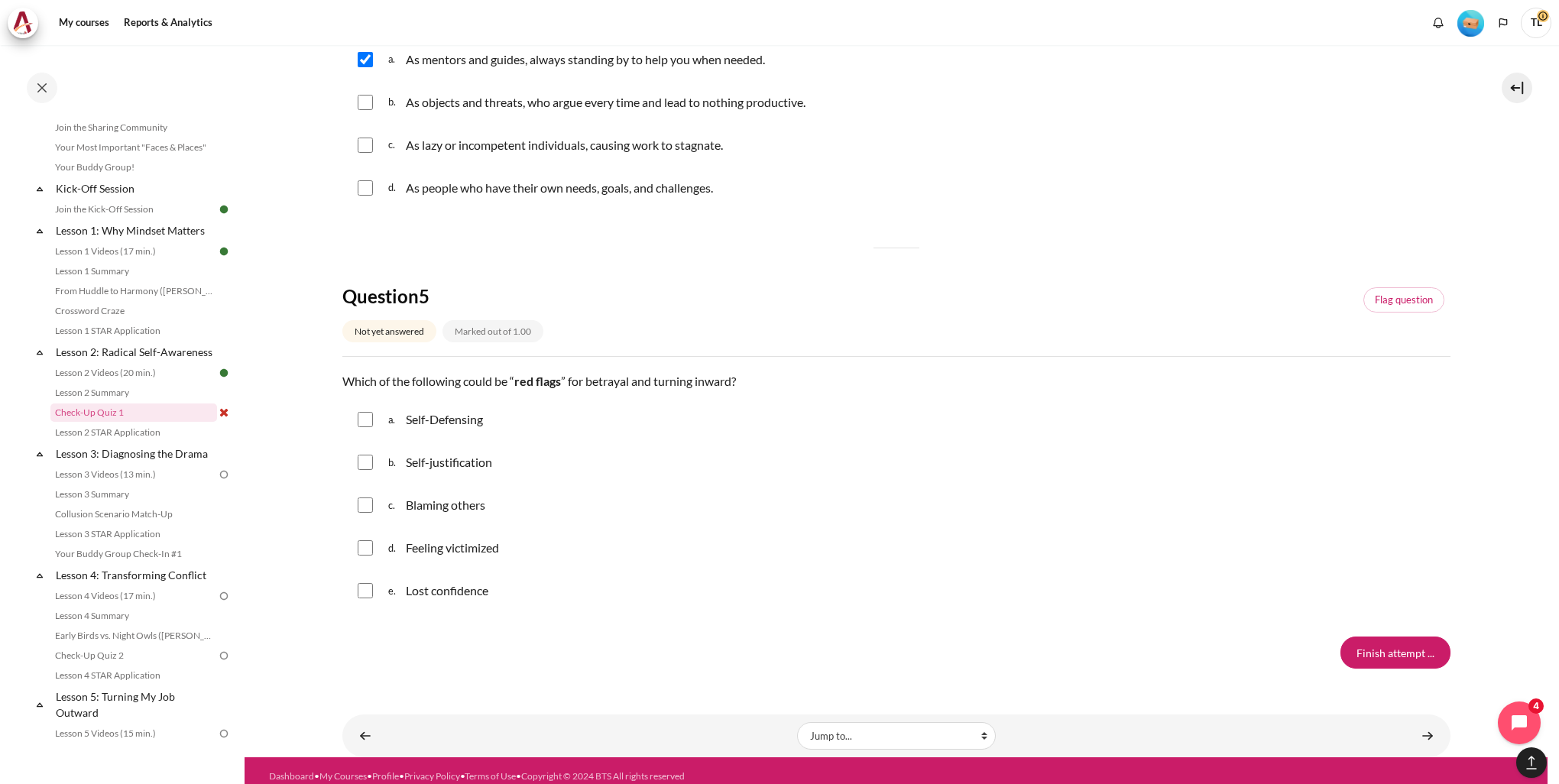
scroll to position [1240, 0]
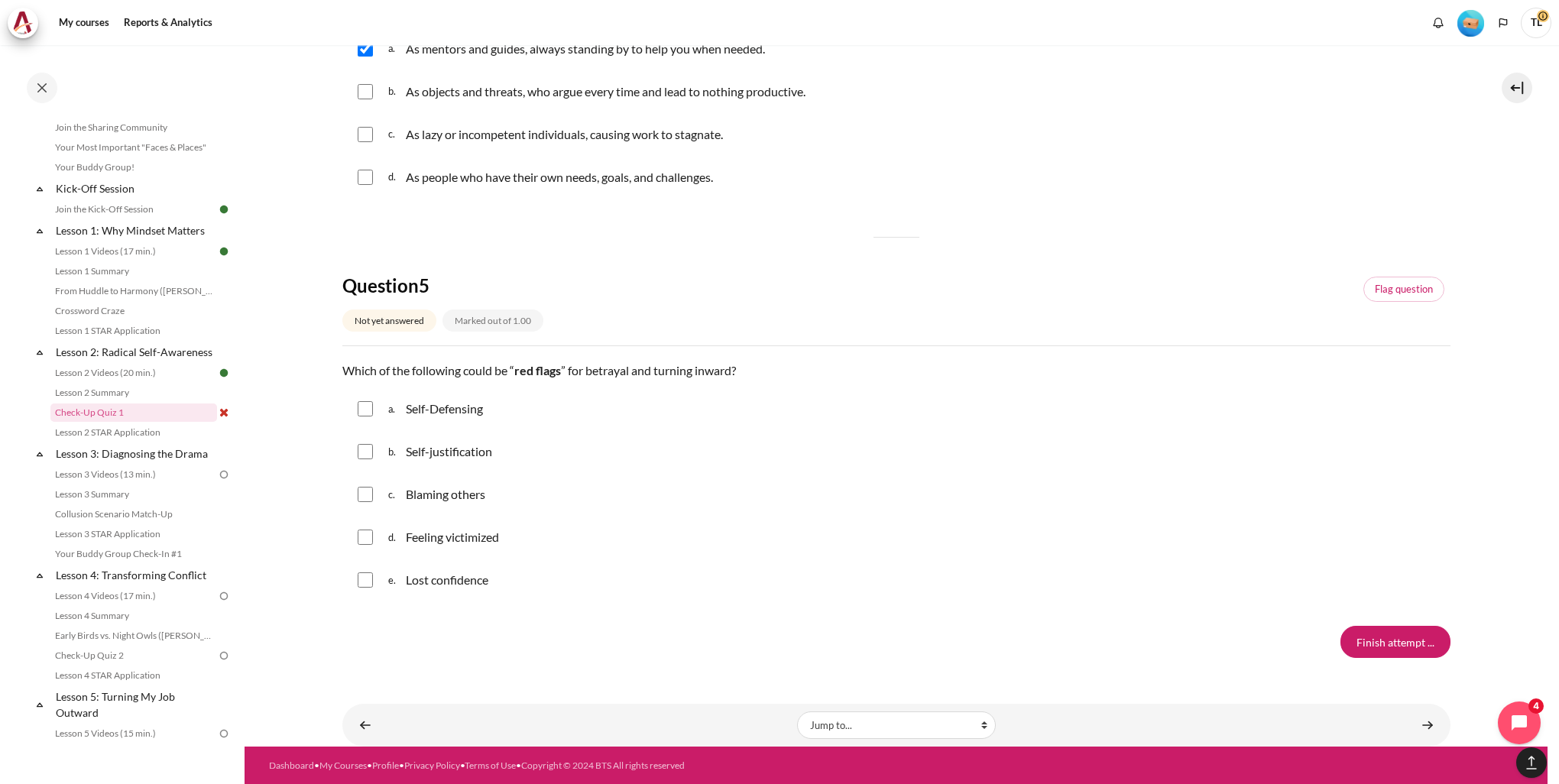
click at [366, 457] on input "Content" at bounding box center [365, 451] width 15 height 15
checkbox input "true"
click at [1379, 642] on input "Finish attempt ..." at bounding box center [1395, 641] width 110 height 32
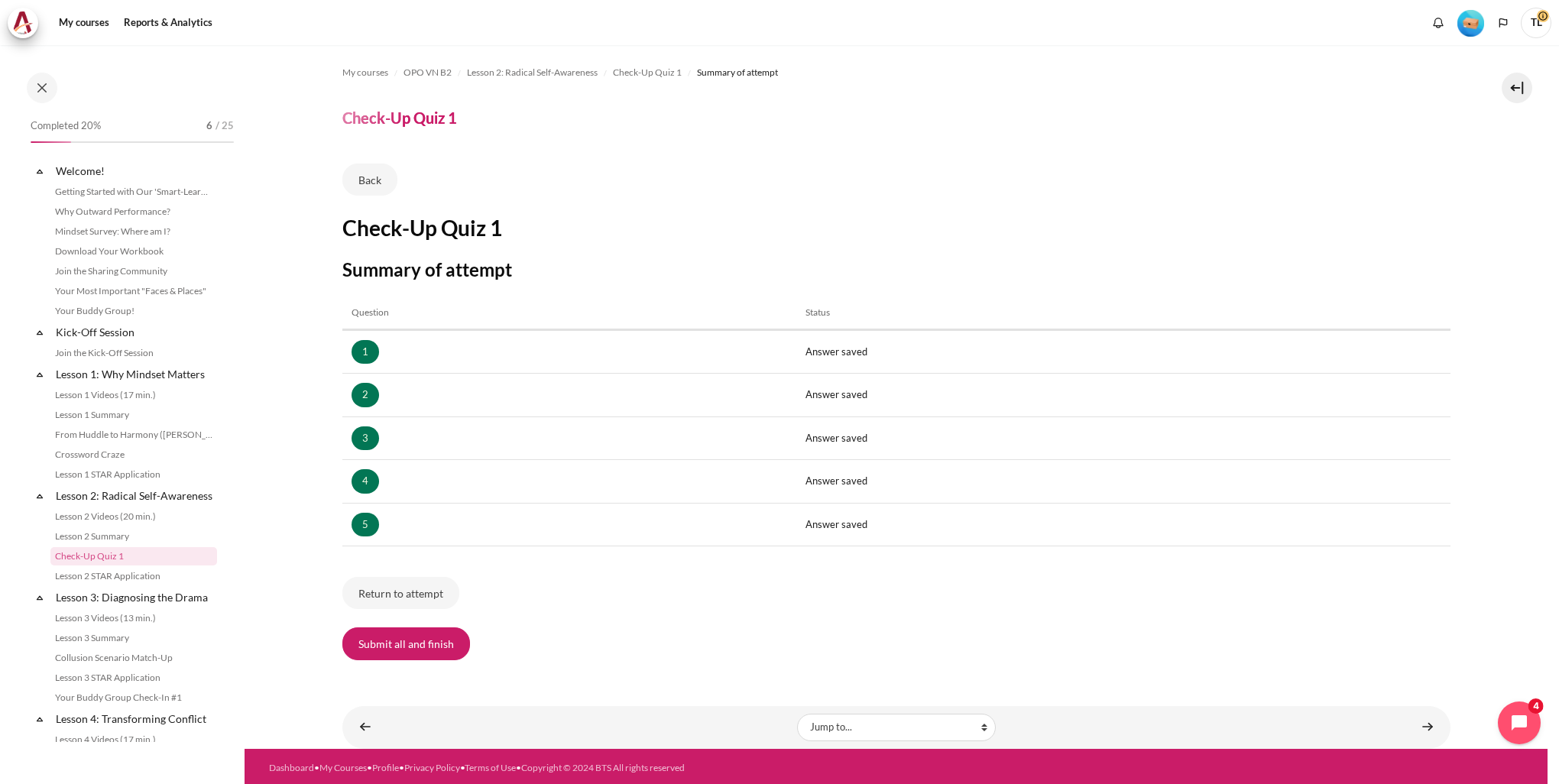
scroll to position [144, 0]
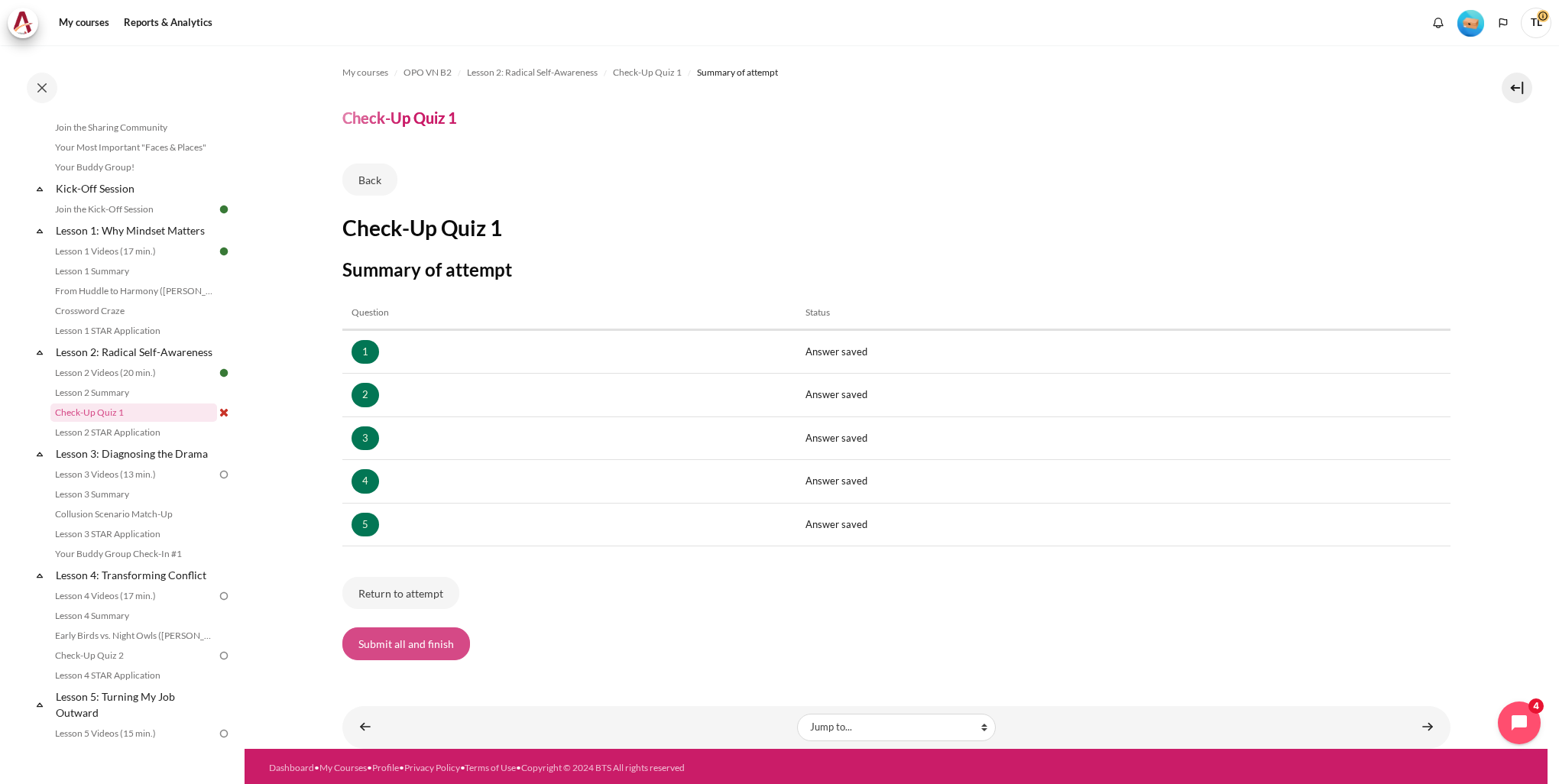
click at [424, 643] on button "Submit all and finish" at bounding box center [406, 643] width 128 height 32
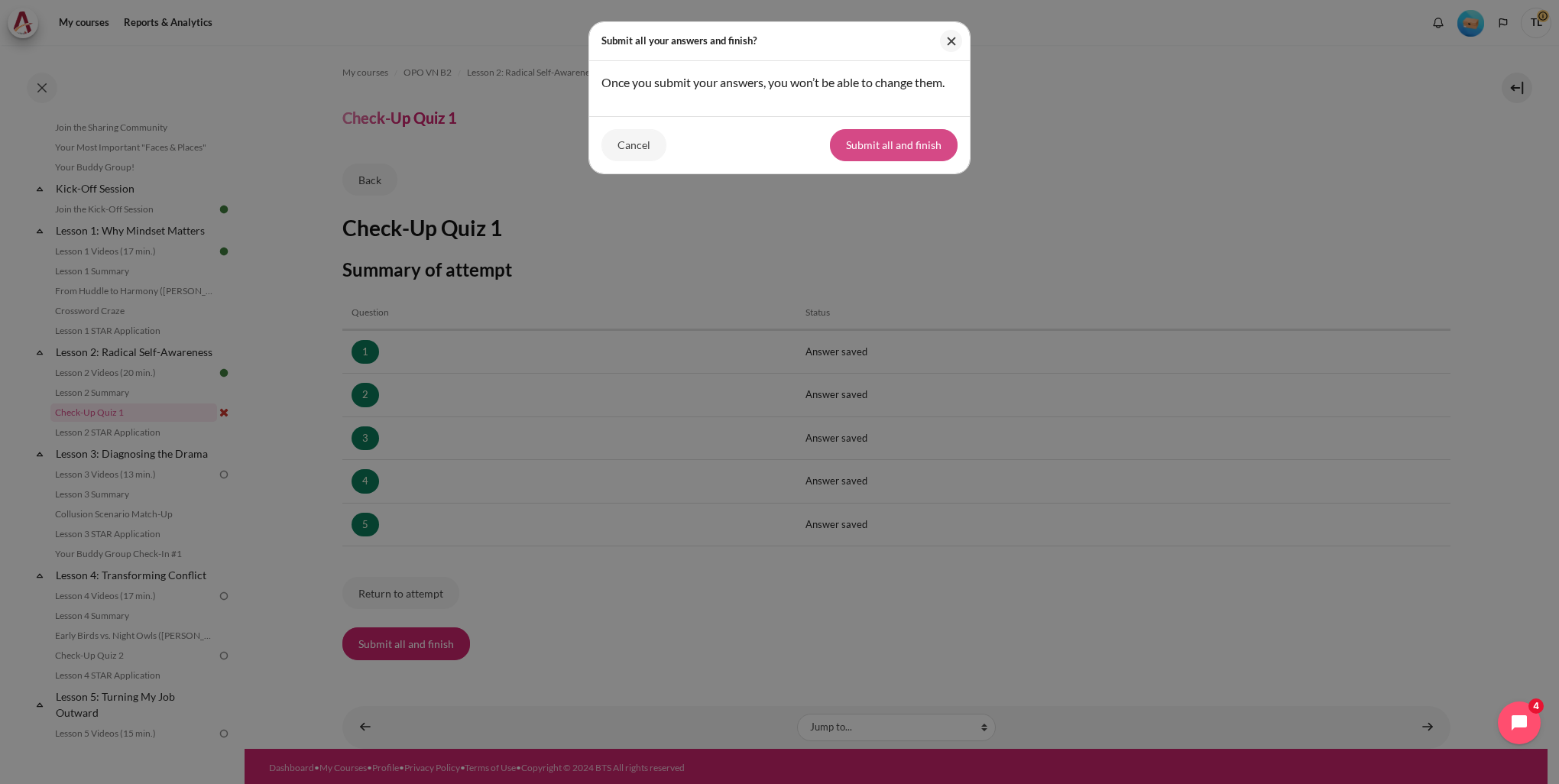
click at [874, 147] on button "Submit all and finish" at bounding box center [894, 145] width 128 height 32
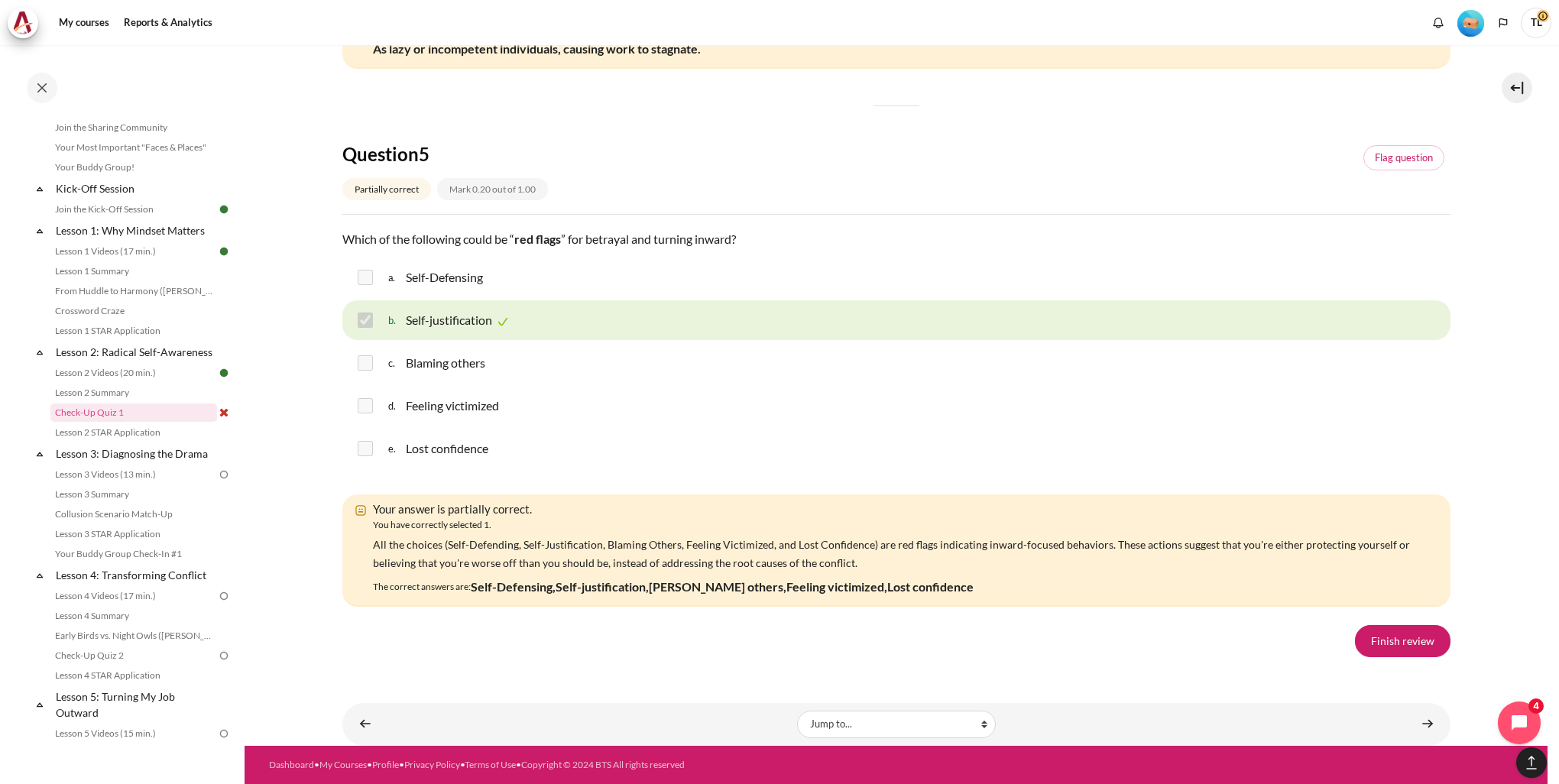
scroll to position [2403, 0]
click at [1422, 644] on link "Finish review" at bounding box center [1402, 640] width 95 height 32
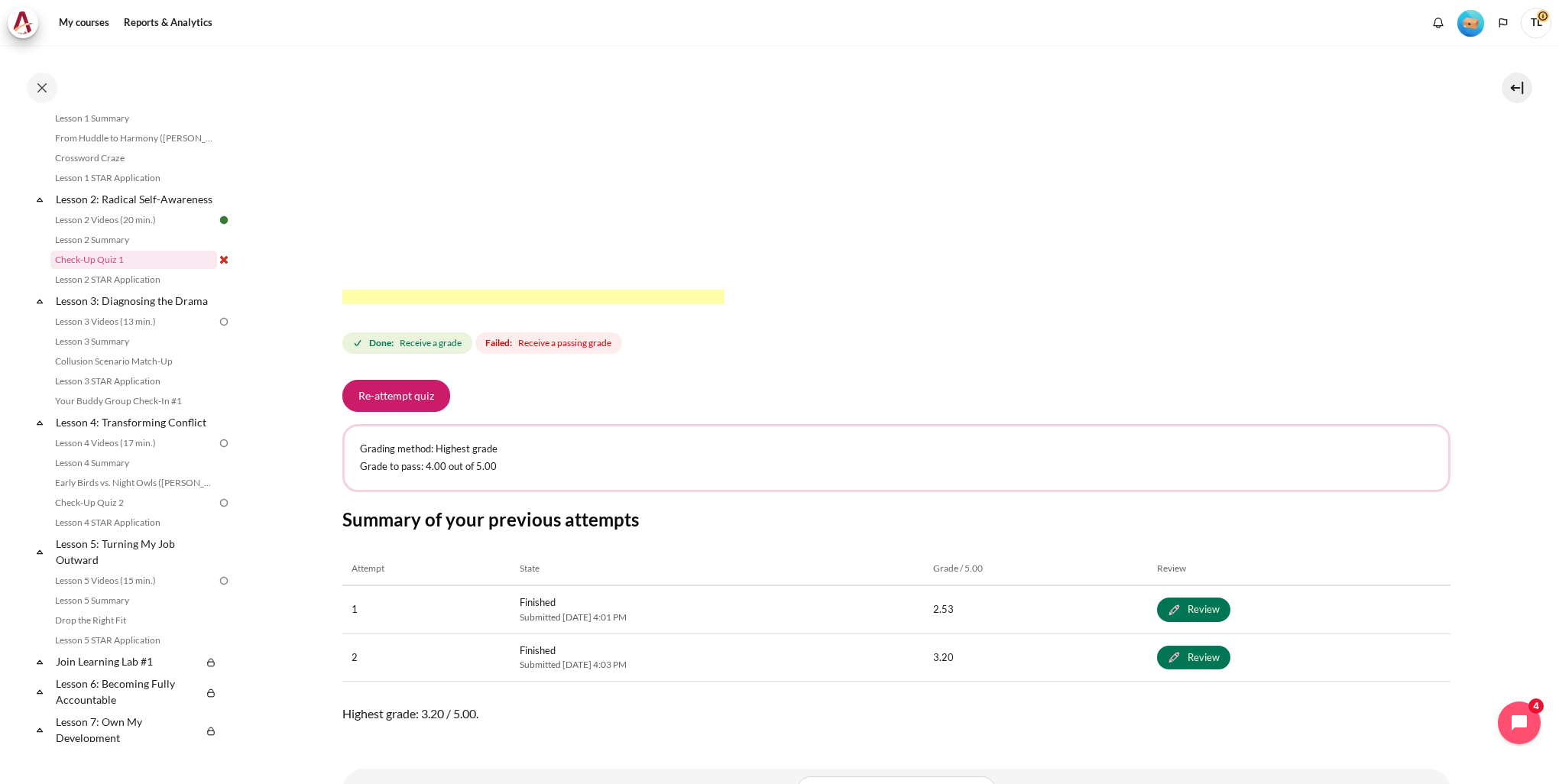
scroll to position [457, 0]
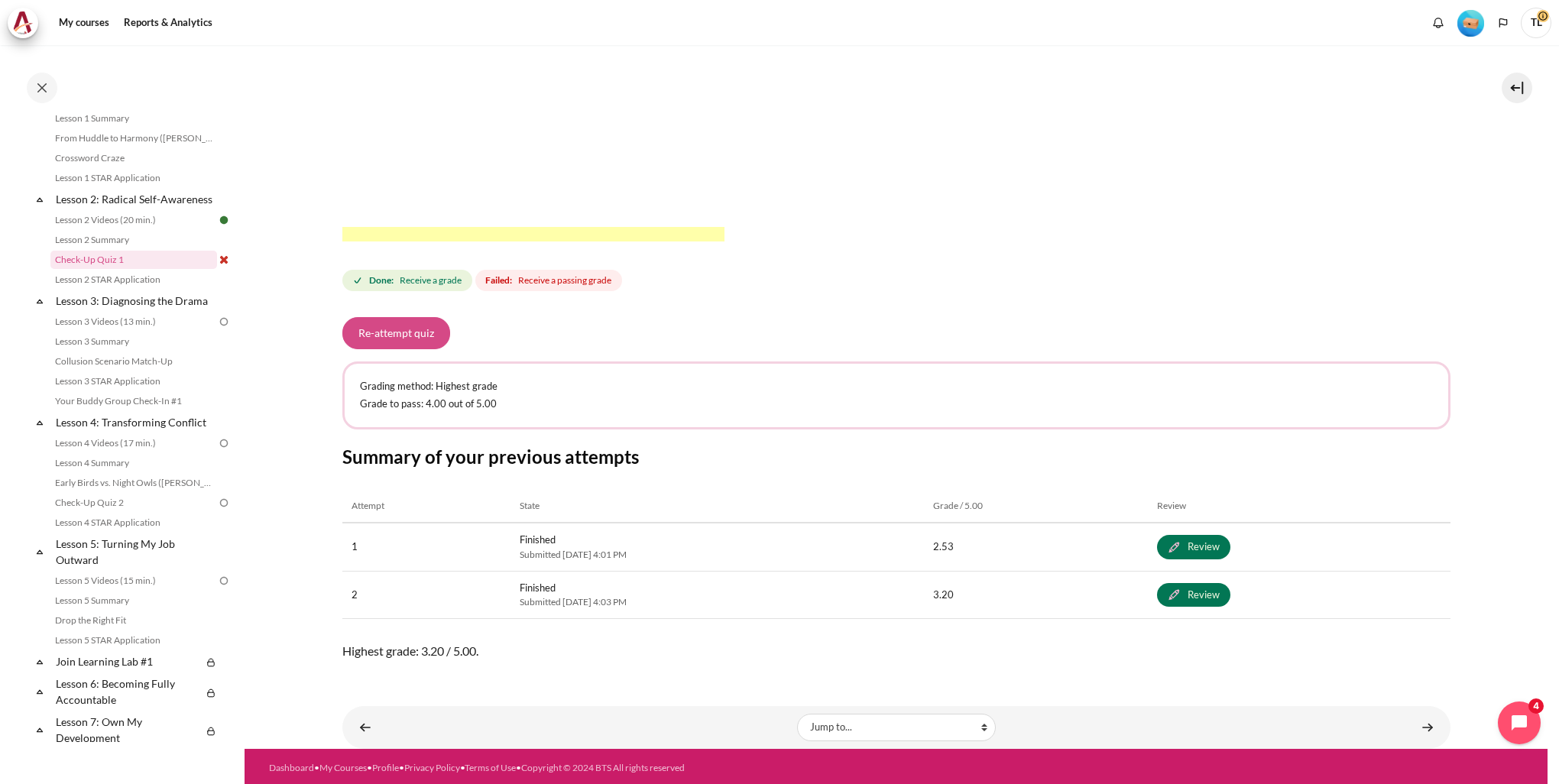
click at [395, 331] on button "Re-attempt quiz" at bounding box center [396, 333] width 108 height 32
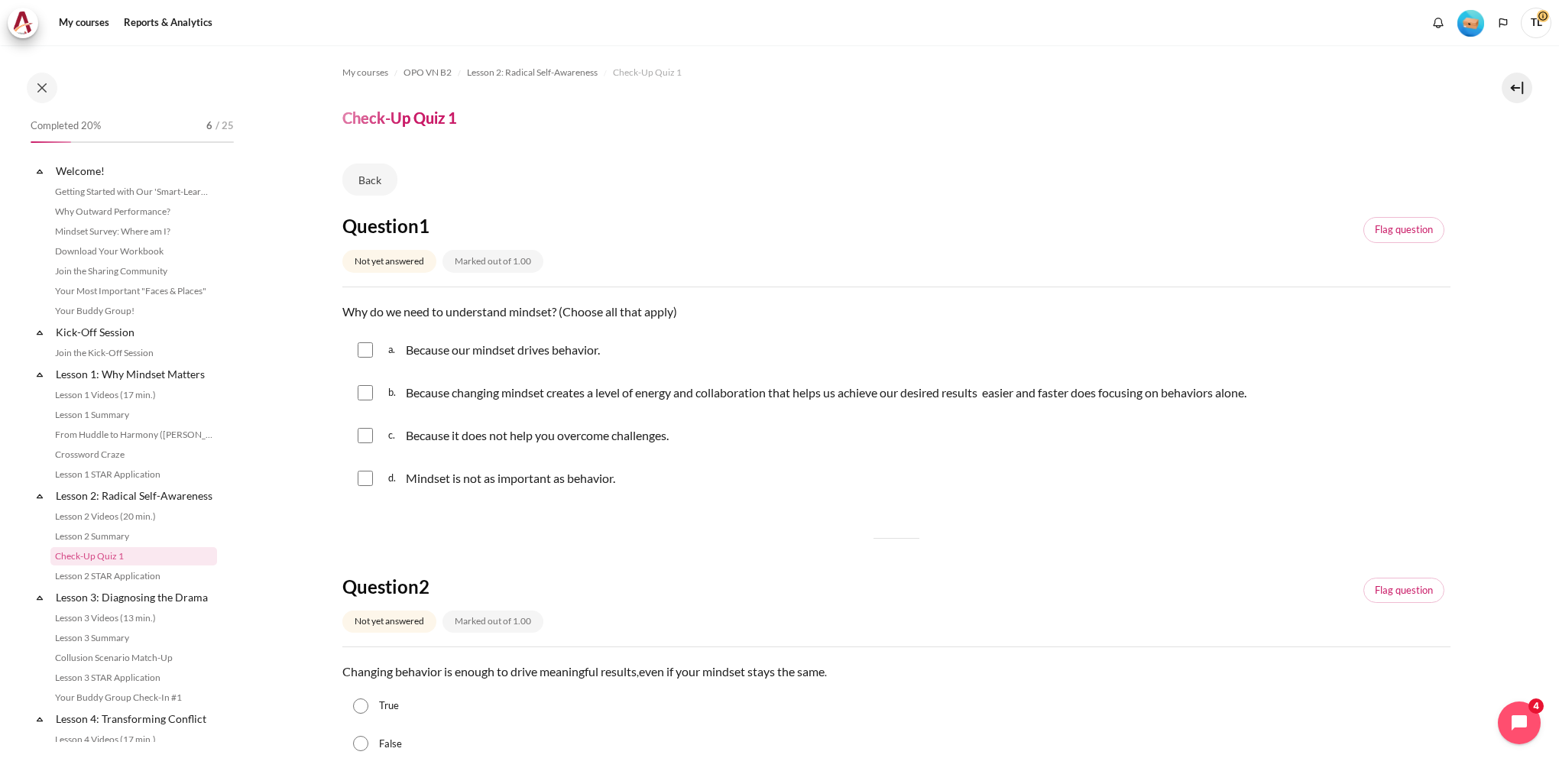
scroll to position [144, 0]
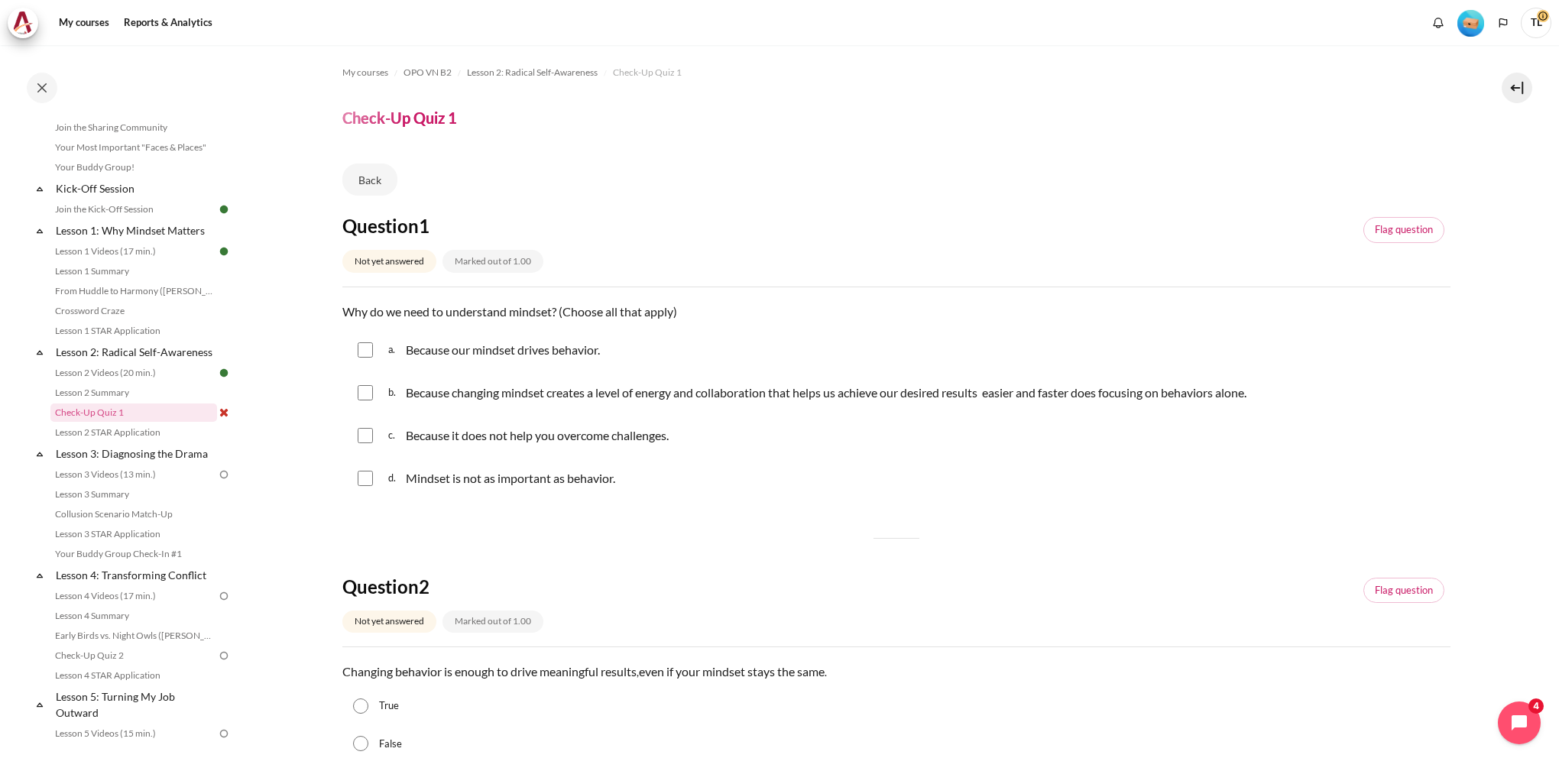
click at [360, 358] on div "a. Because our mindset drives behavior." at bounding box center [896, 350] width 1108 height 40
click at [365, 352] on input "Content" at bounding box center [365, 349] width 15 height 15
checkbox input "true"
click at [364, 396] on input "Content" at bounding box center [365, 392] width 15 height 15
checkbox input "true"
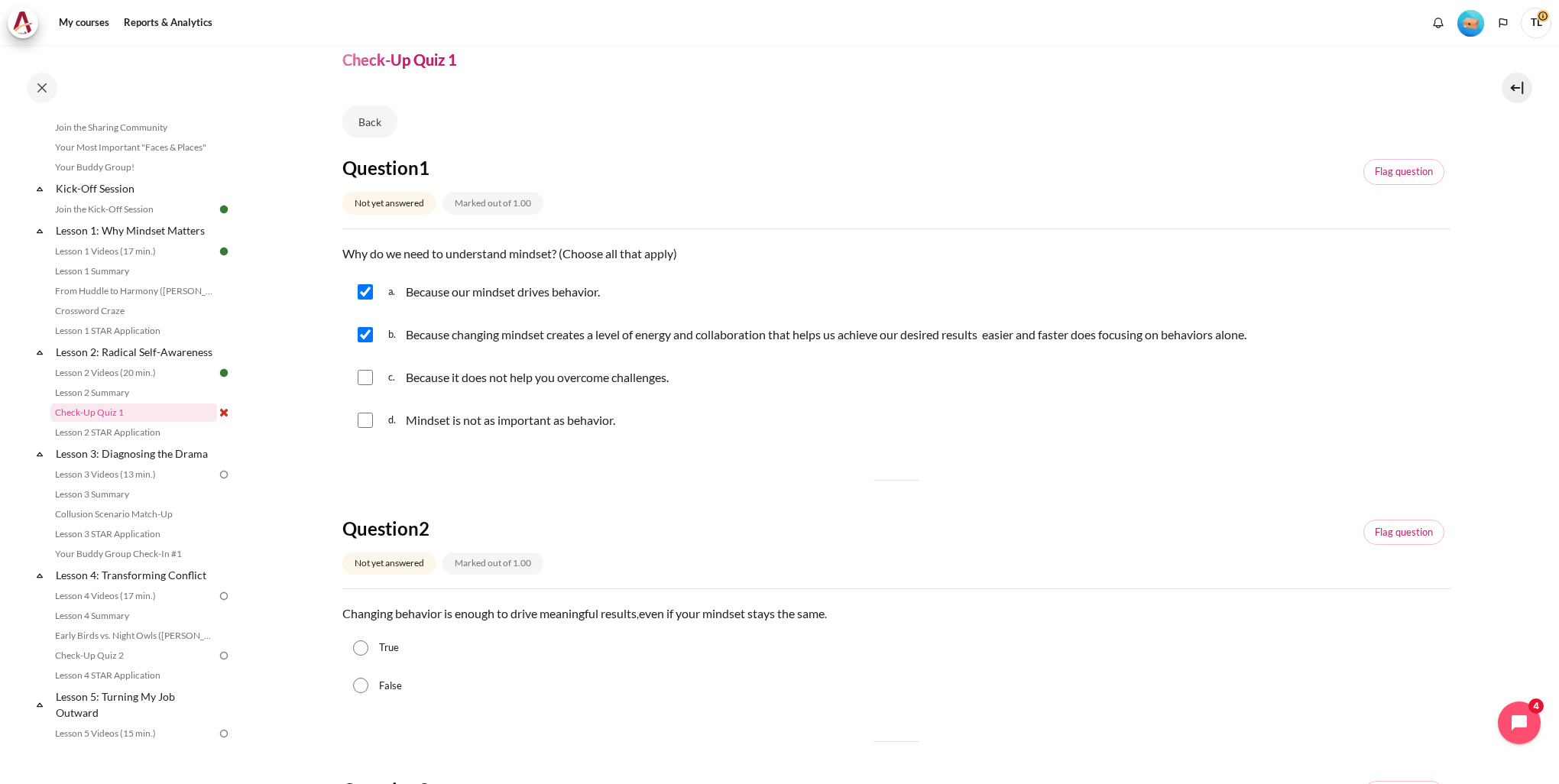
scroll to position [305, 0]
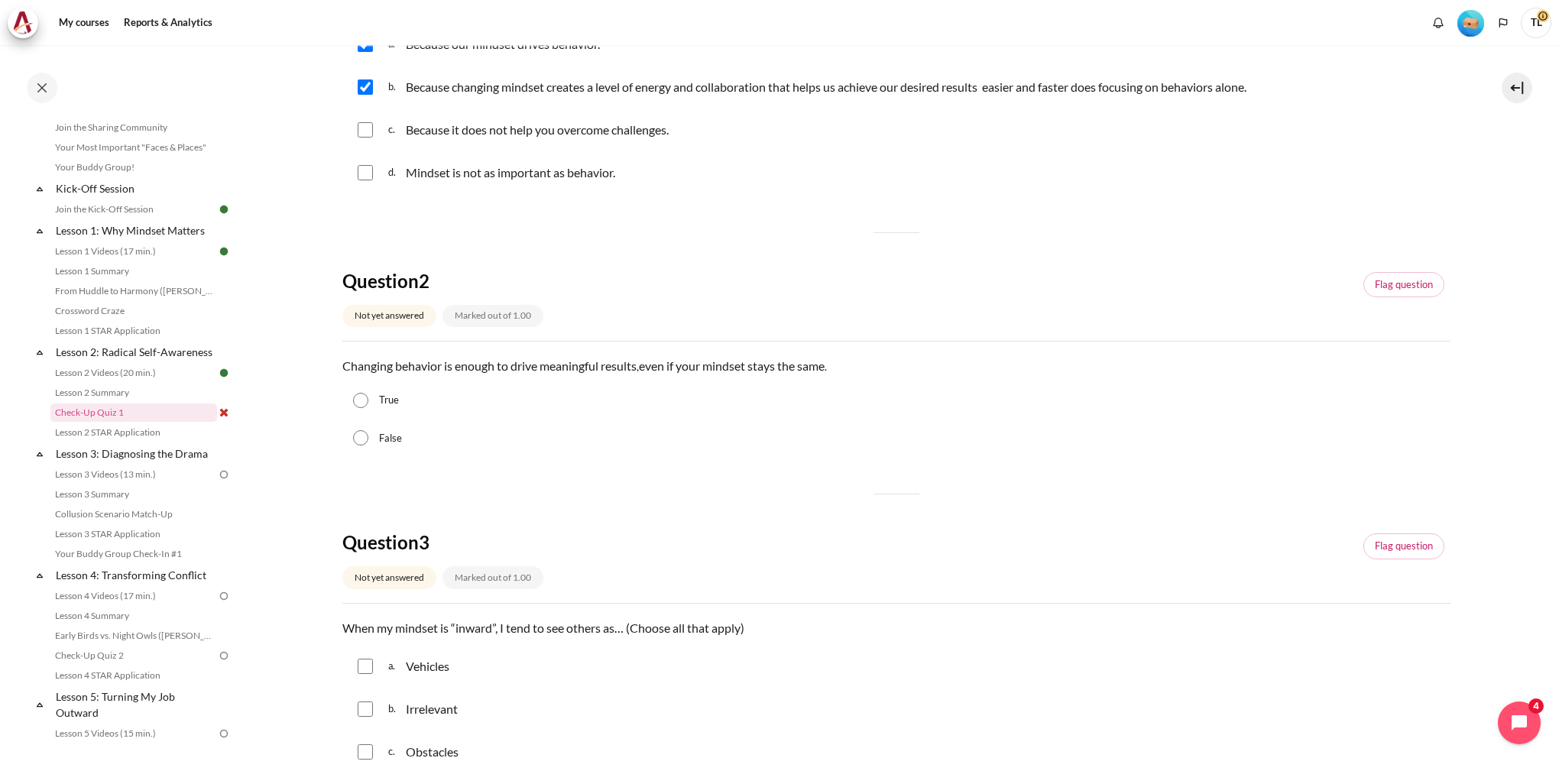
click at [356, 432] on input "False" at bounding box center [360, 437] width 15 height 15
radio input "true"
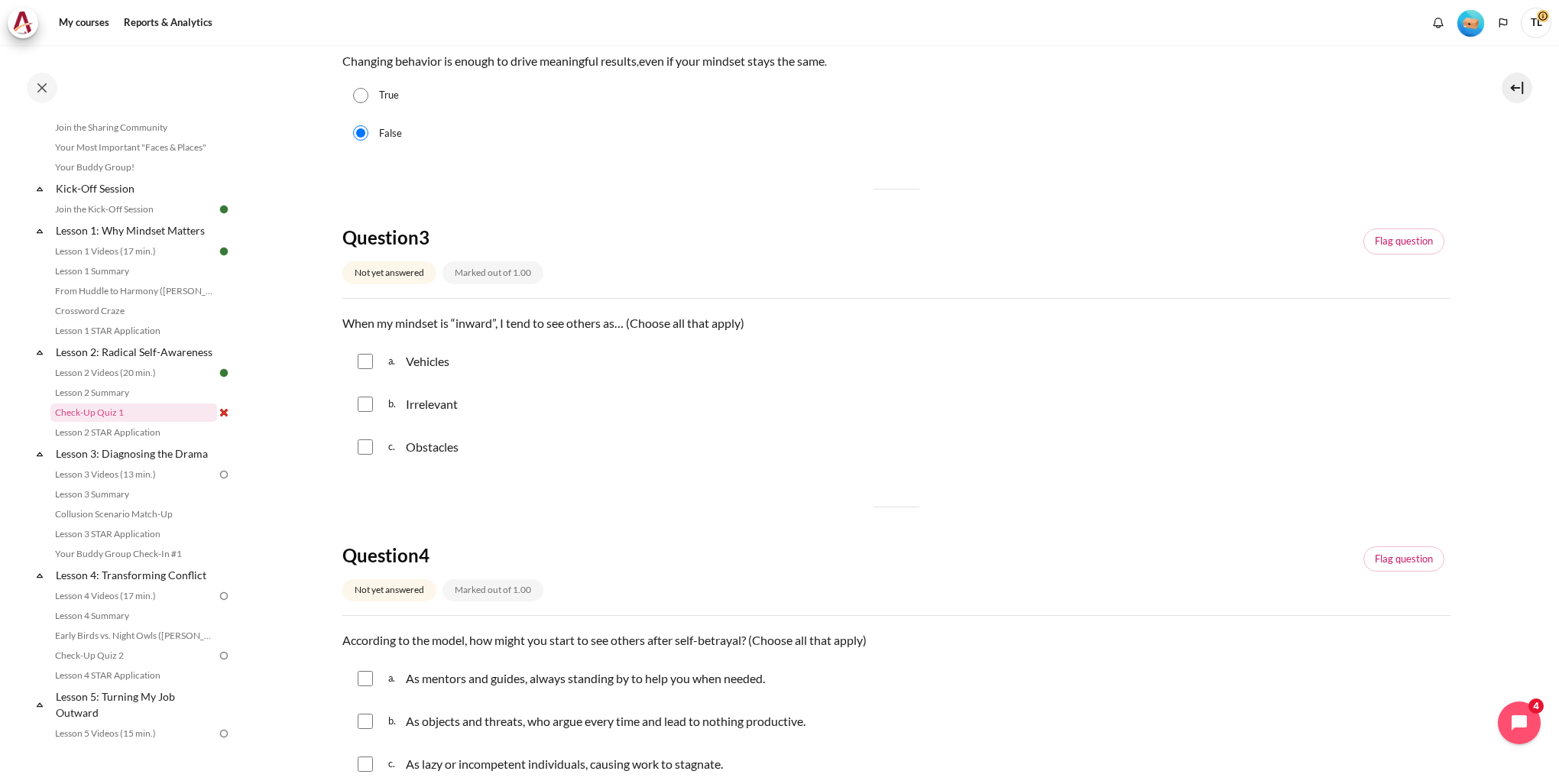
scroll to position [612, 0]
click at [368, 363] on input "Content" at bounding box center [365, 360] width 15 height 15
checkbox input "true"
click at [364, 401] on input "Content" at bounding box center [365, 402] width 15 height 15
checkbox input "true"
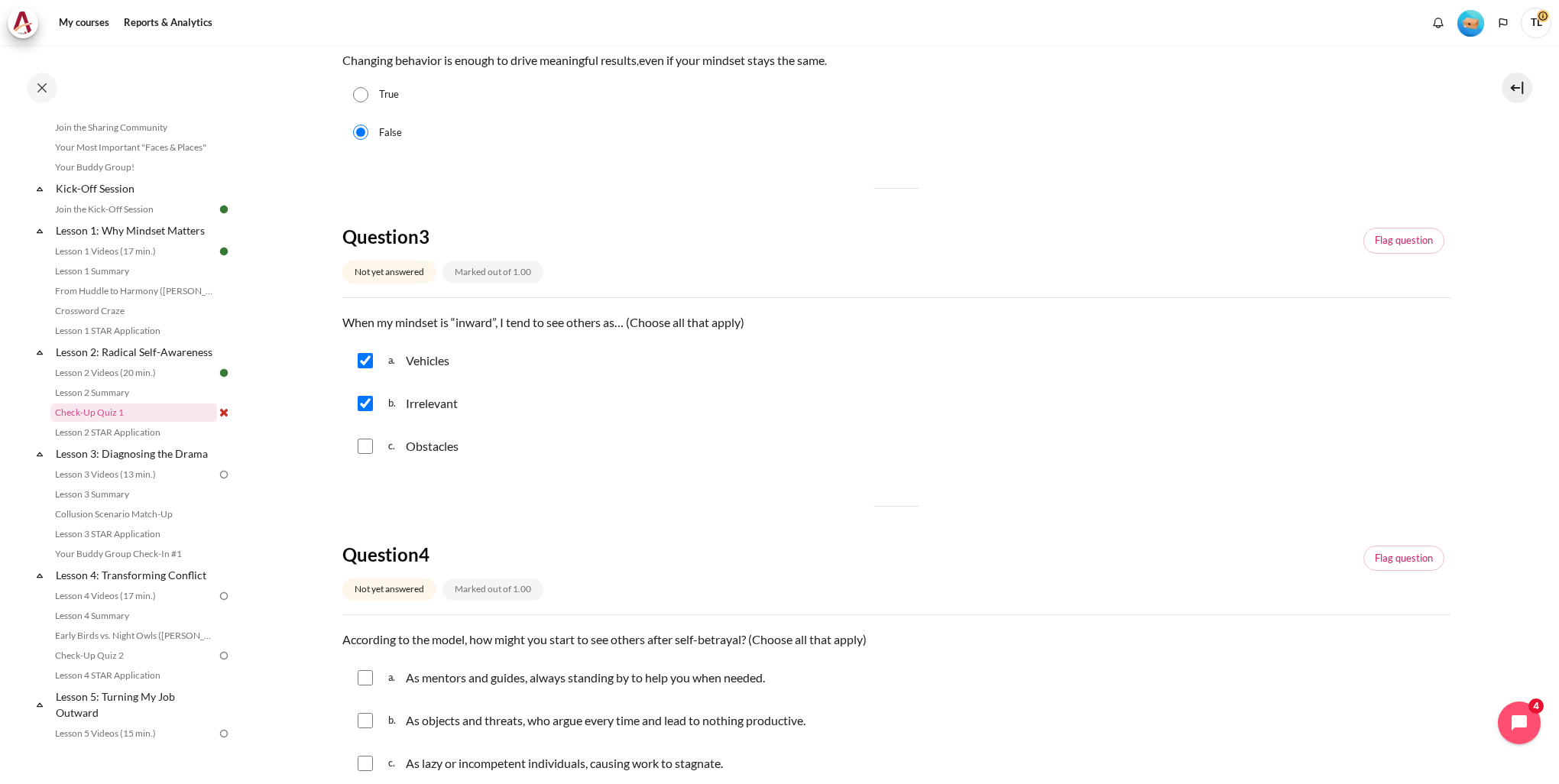
click at [365, 448] on input "Content" at bounding box center [365, 445] width 15 height 15
checkbox input "true"
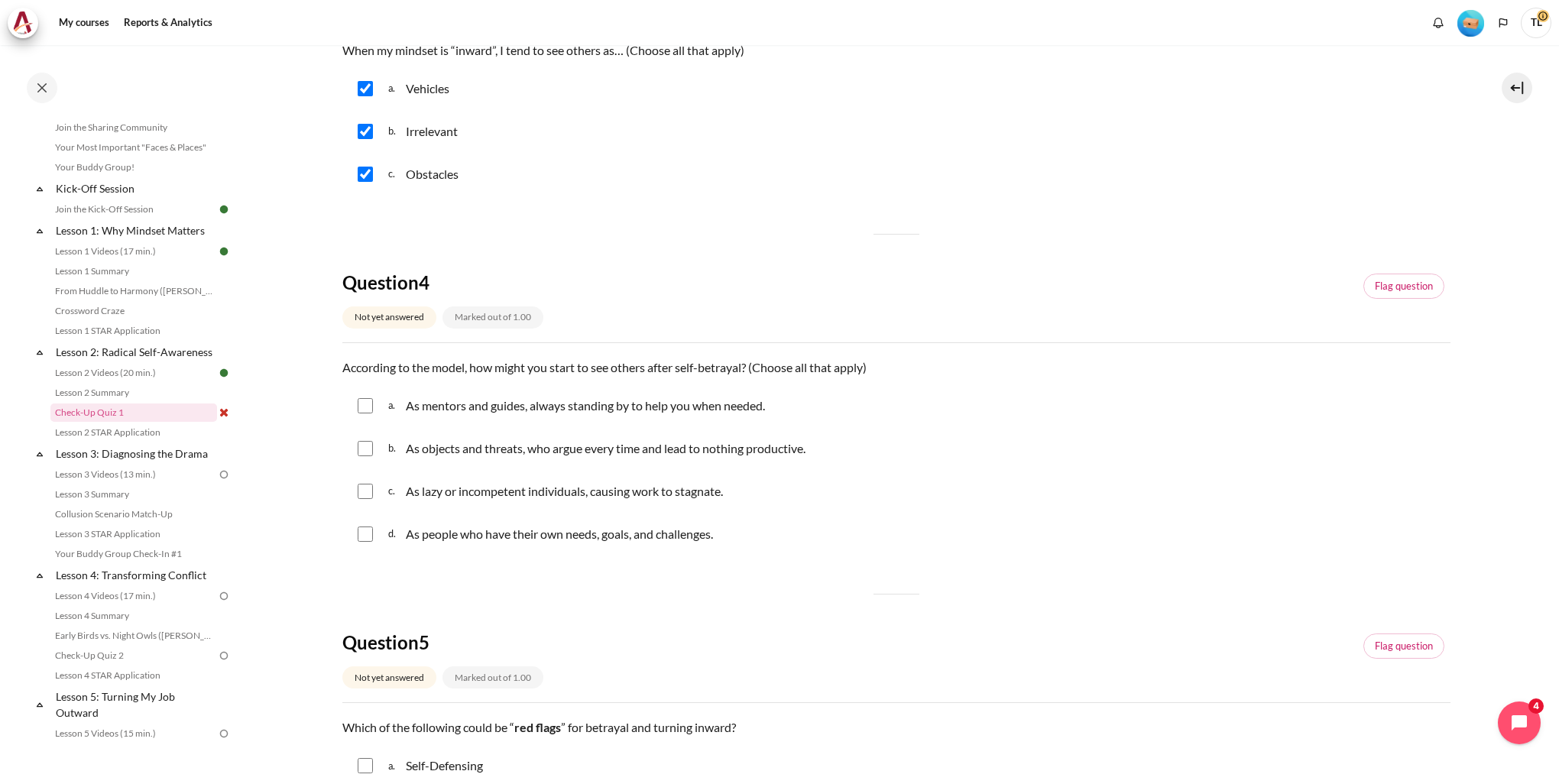
scroll to position [917, 0]
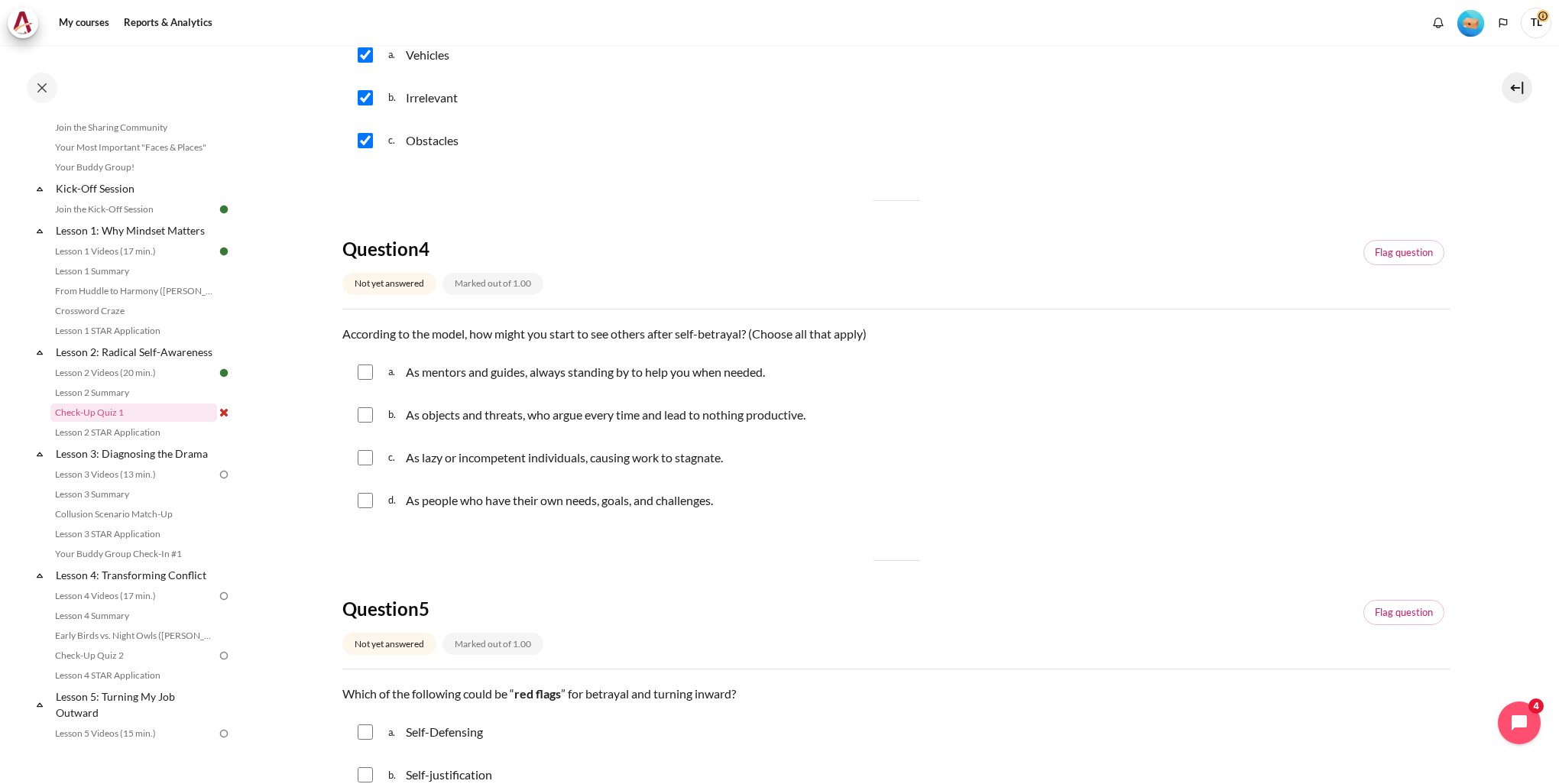
click at [366, 373] on input "Content" at bounding box center [365, 372] width 15 height 15
checkbox input "true"
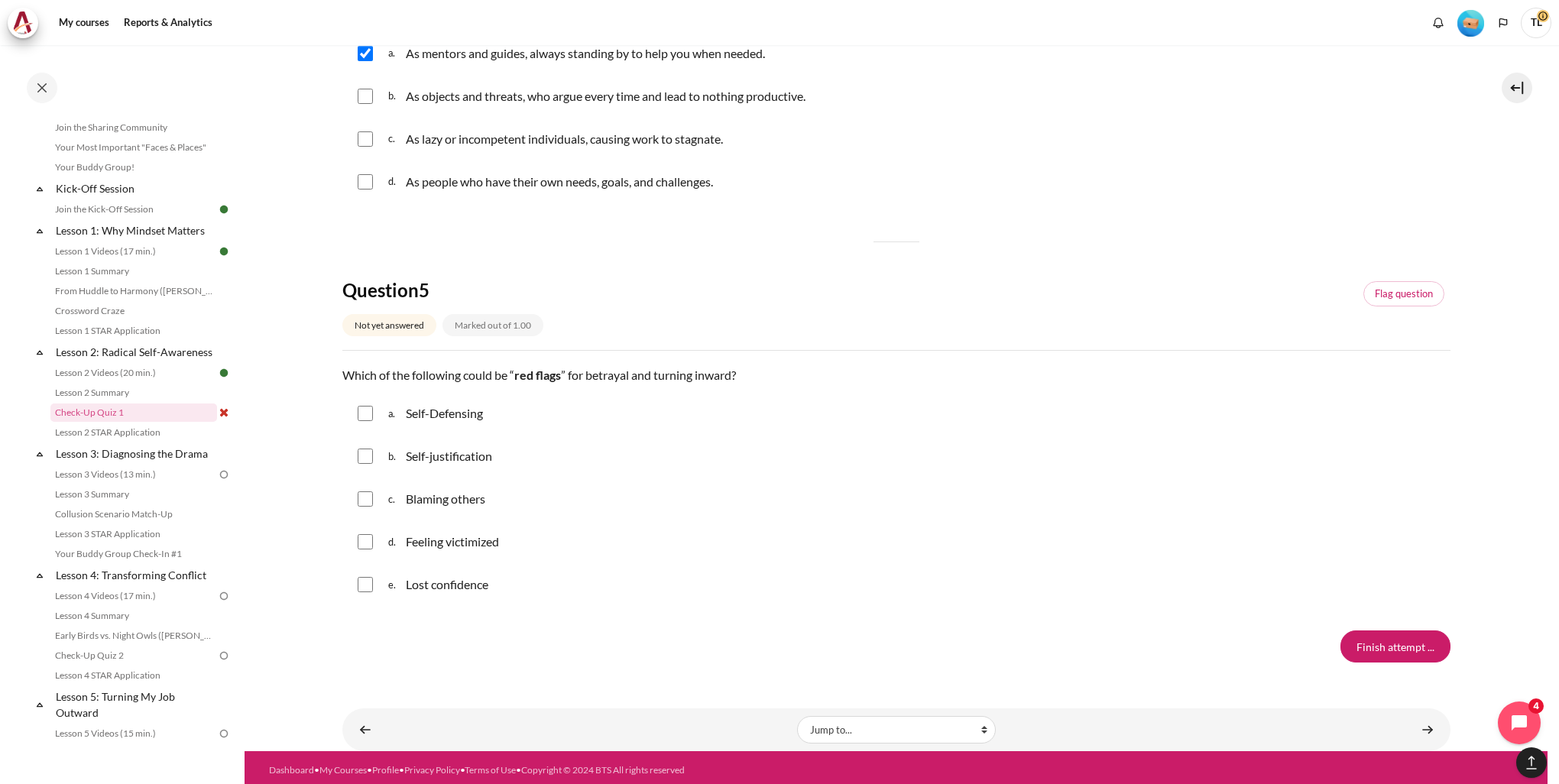
scroll to position [1240, 0]
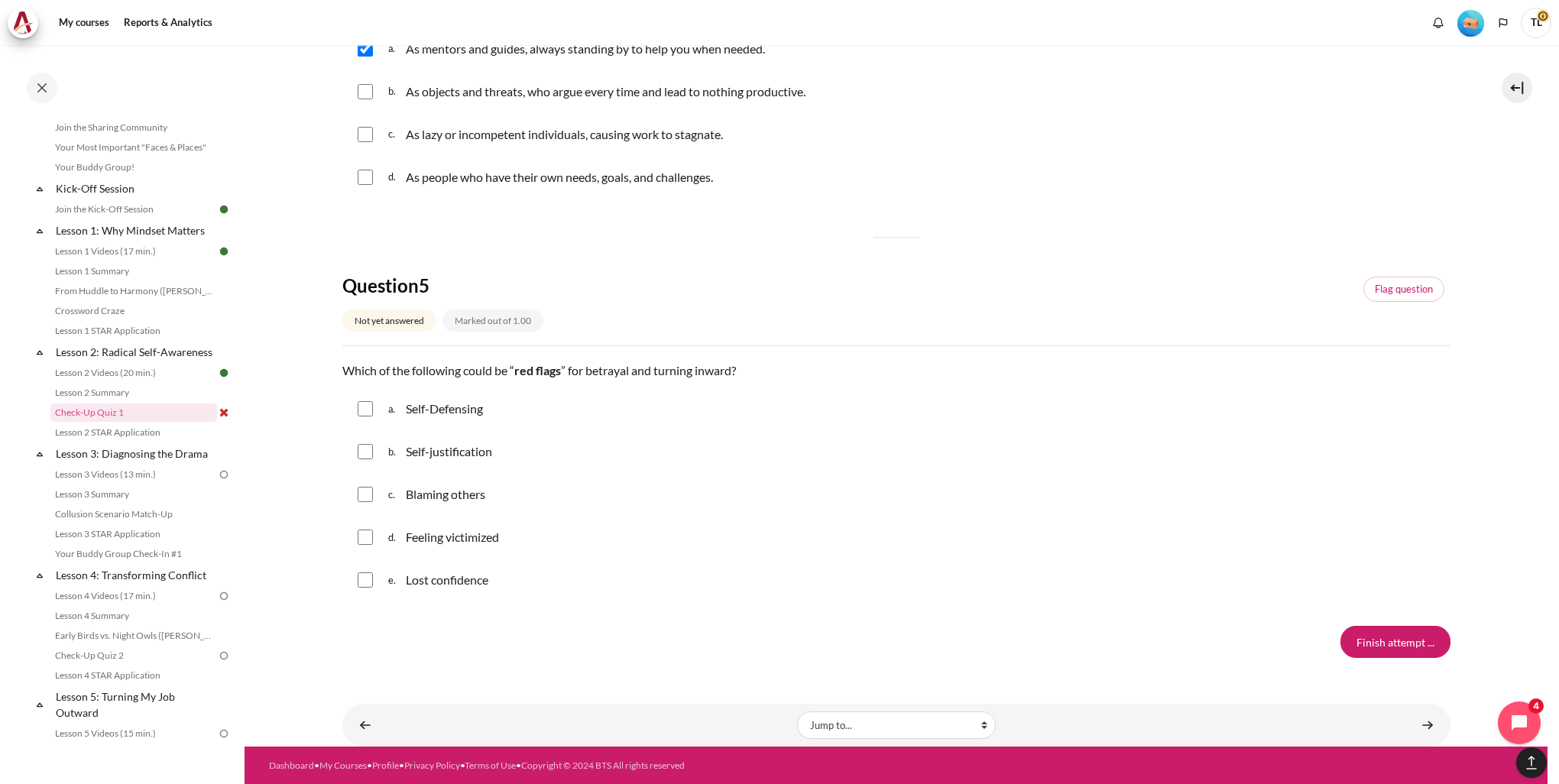
click at [366, 414] on input "Content" at bounding box center [365, 408] width 15 height 15
checkbox input "true"
click at [366, 445] on input "Content" at bounding box center [365, 451] width 15 height 15
checkbox input "true"
click at [362, 502] on div "c. Blaming others" at bounding box center [896, 495] width 1108 height 40
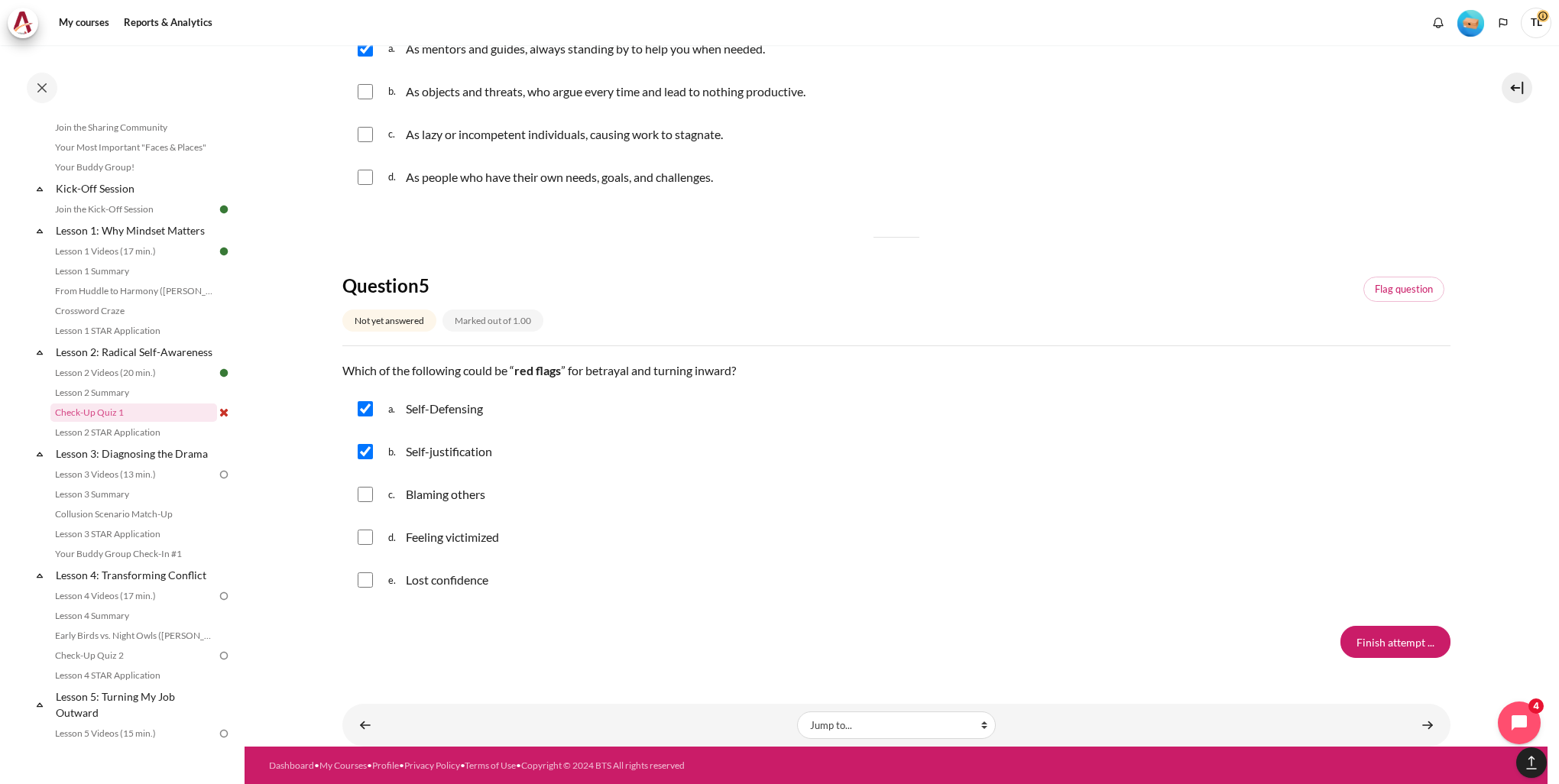
click at [369, 495] on input "Content" at bounding box center [365, 494] width 15 height 15
checkbox input "true"
click at [365, 533] on input "Content" at bounding box center [365, 536] width 15 height 15
checkbox input "true"
click at [365, 571] on div "e. Lost confidence" at bounding box center [896, 580] width 1108 height 40
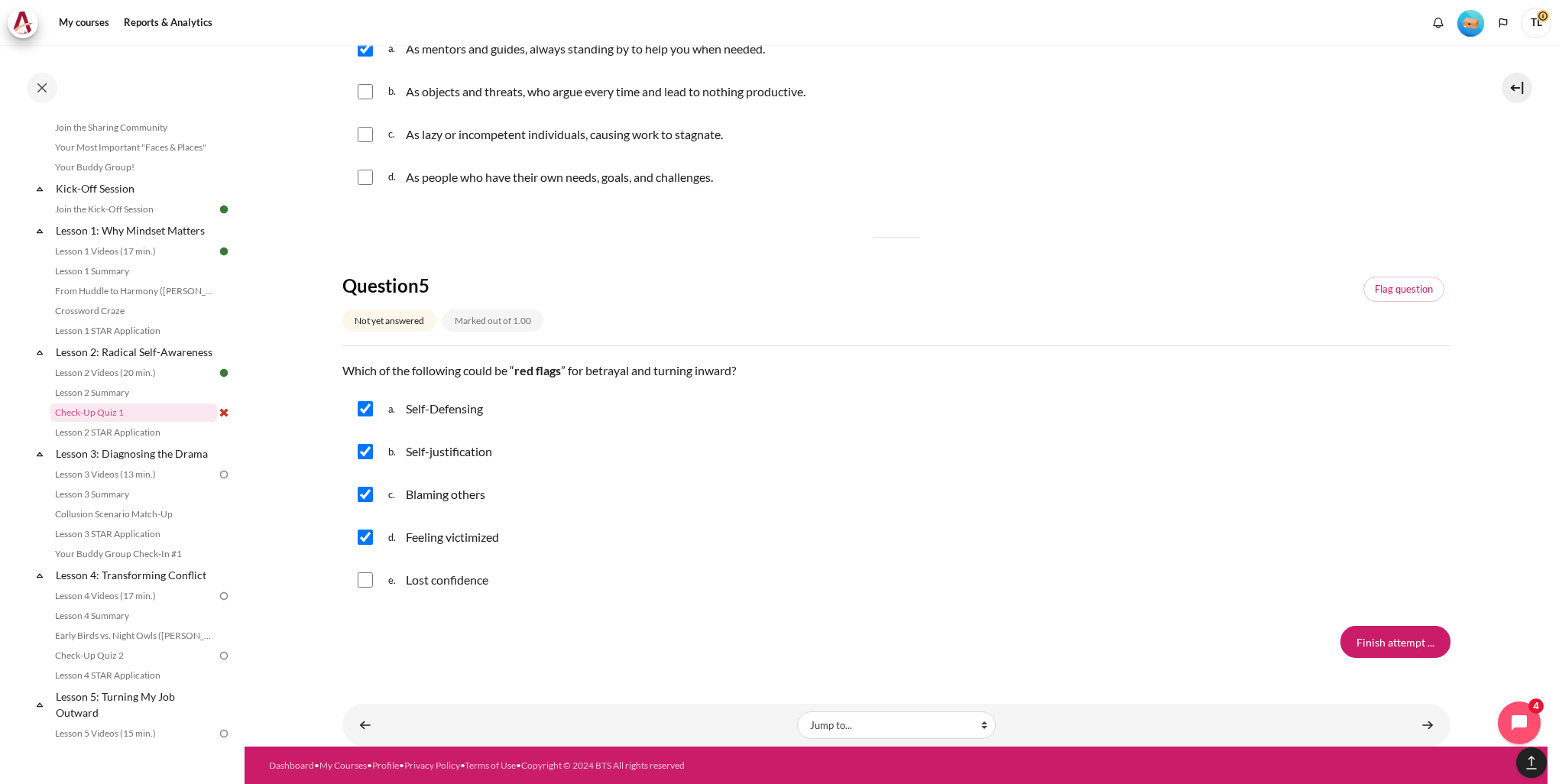
click at [368, 582] on input "Content" at bounding box center [365, 579] width 15 height 15
checkbox input "true"
click at [1361, 639] on input "Finish attempt ..." at bounding box center [1395, 641] width 110 height 32
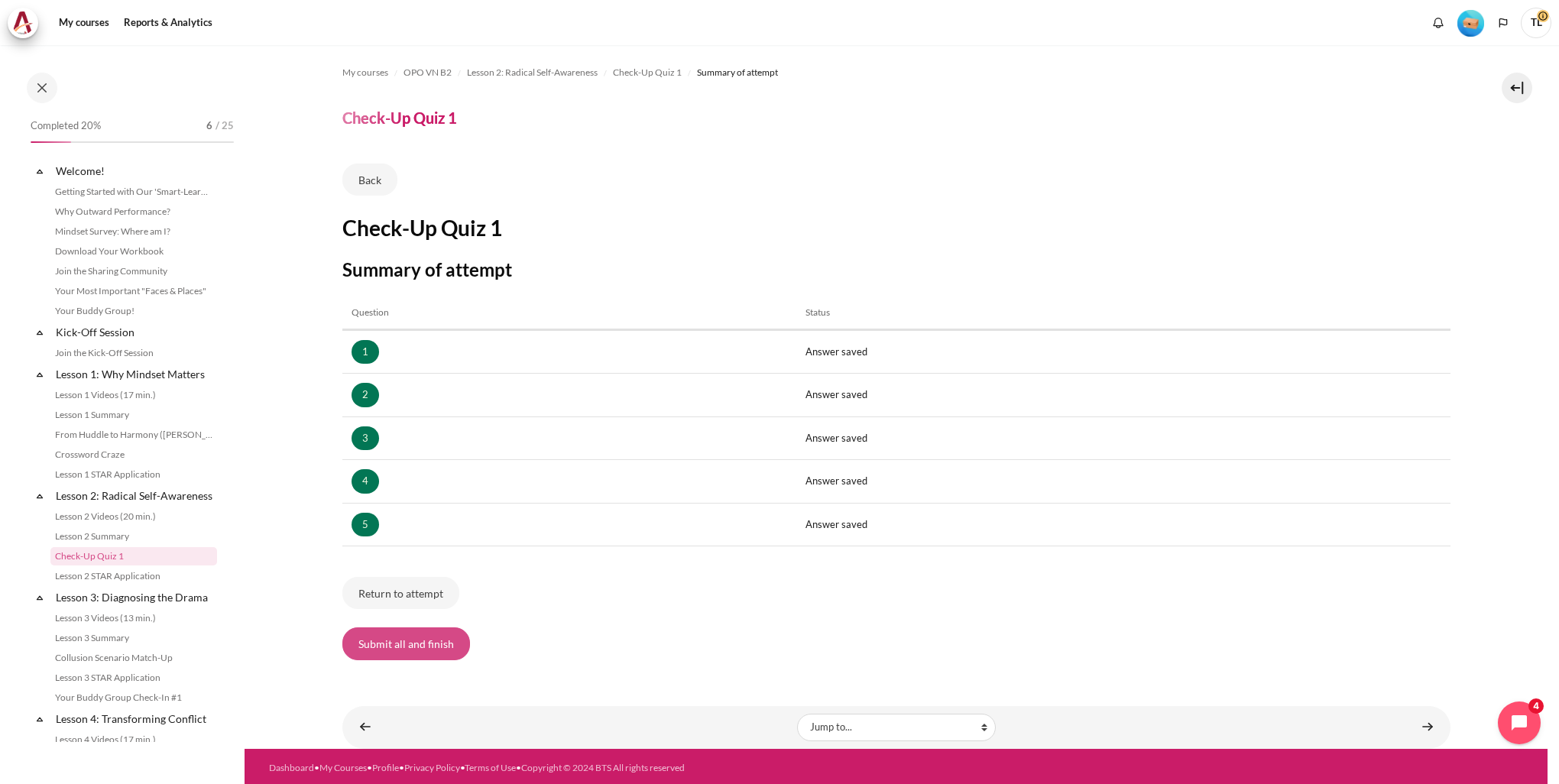
scroll to position [144, 0]
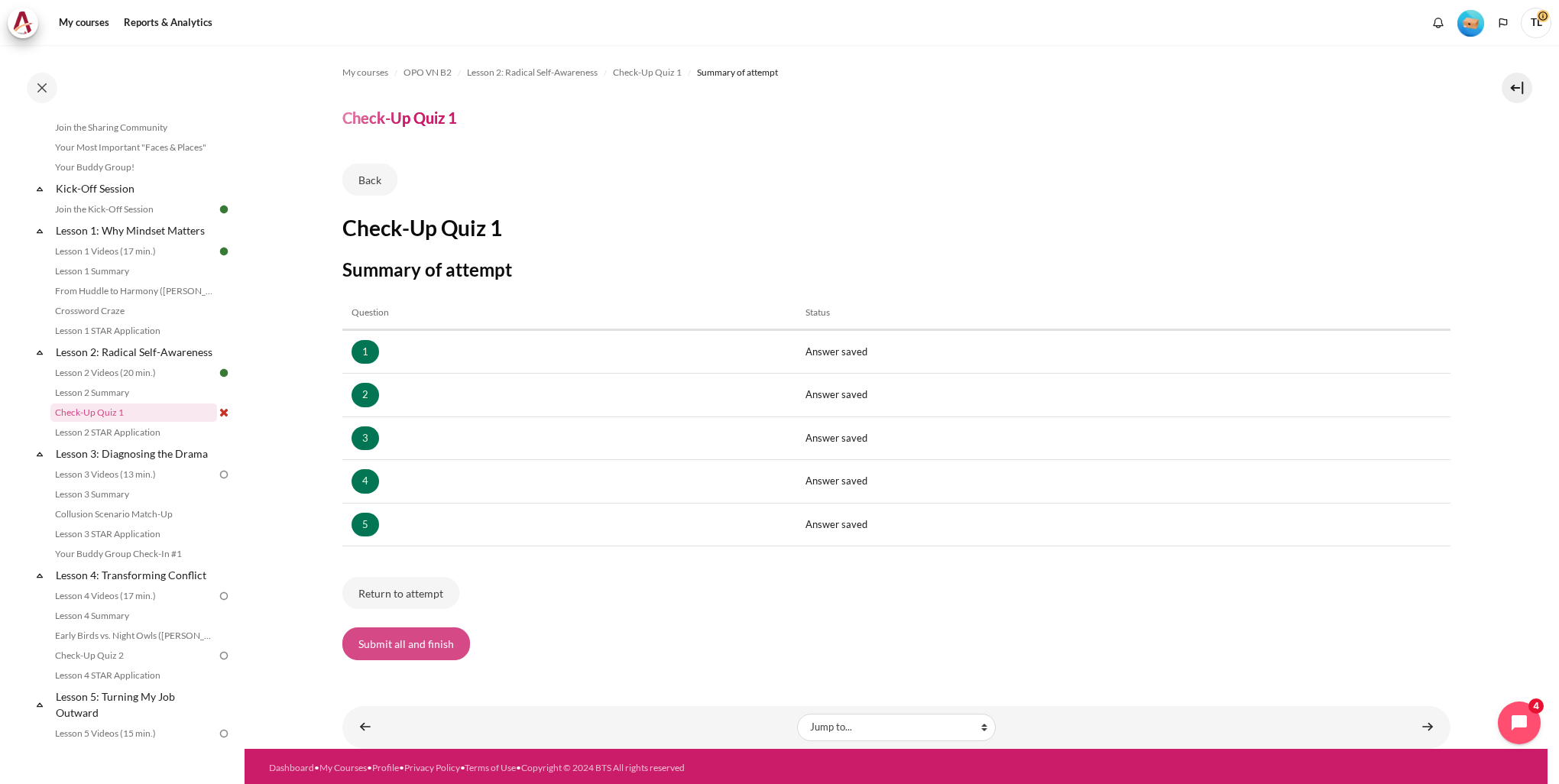
click at [423, 639] on button "Submit all and finish" at bounding box center [406, 643] width 128 height 32
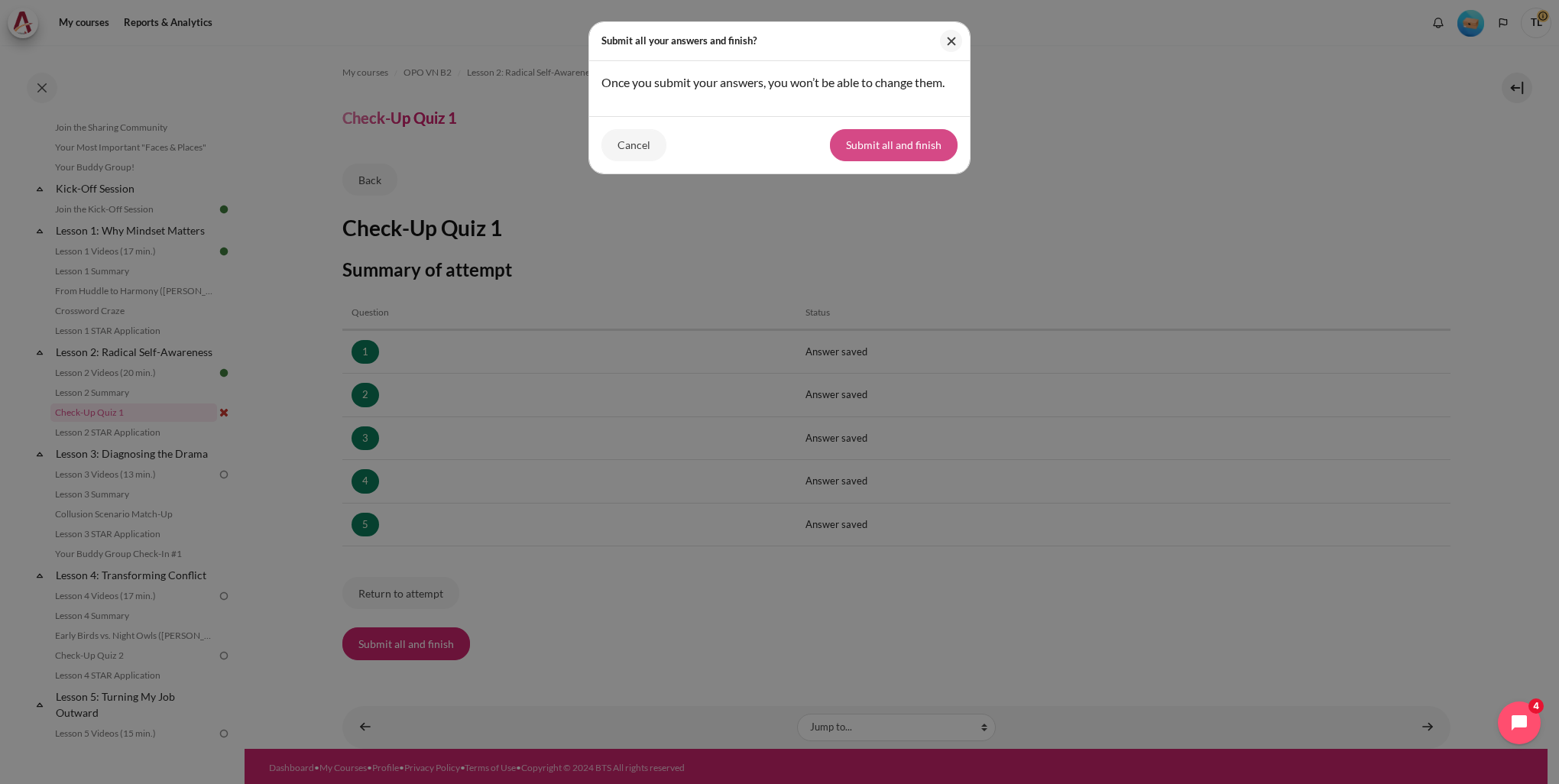
click at [877, 145] on button "Submit all and finish" at bounding box center [894, 145] width 128 height 32
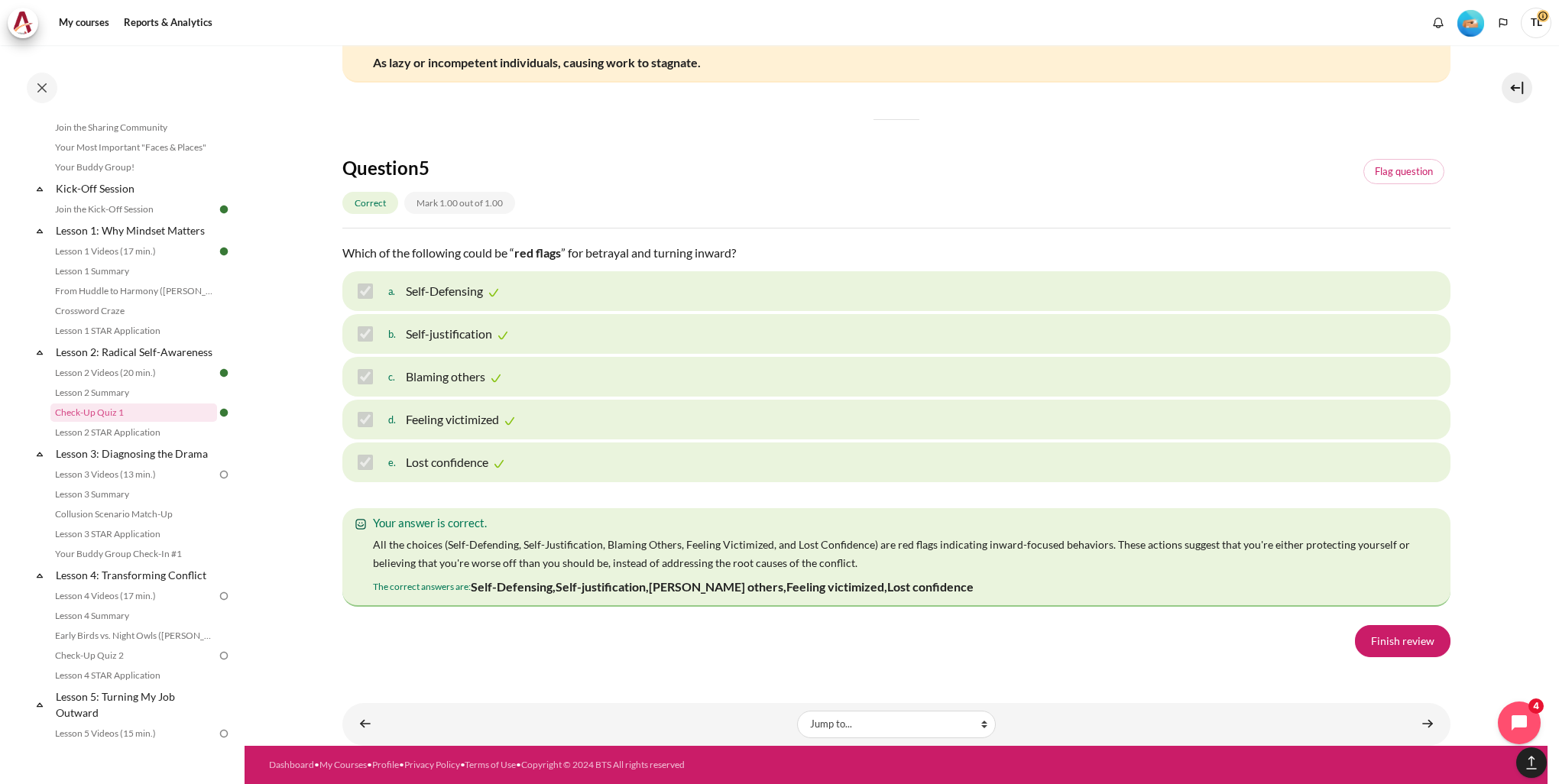
scroll to position [2376, 0]
click at [1374, 640] on link "Finish review" at bounding box center [1402, 640] width 95 height 32
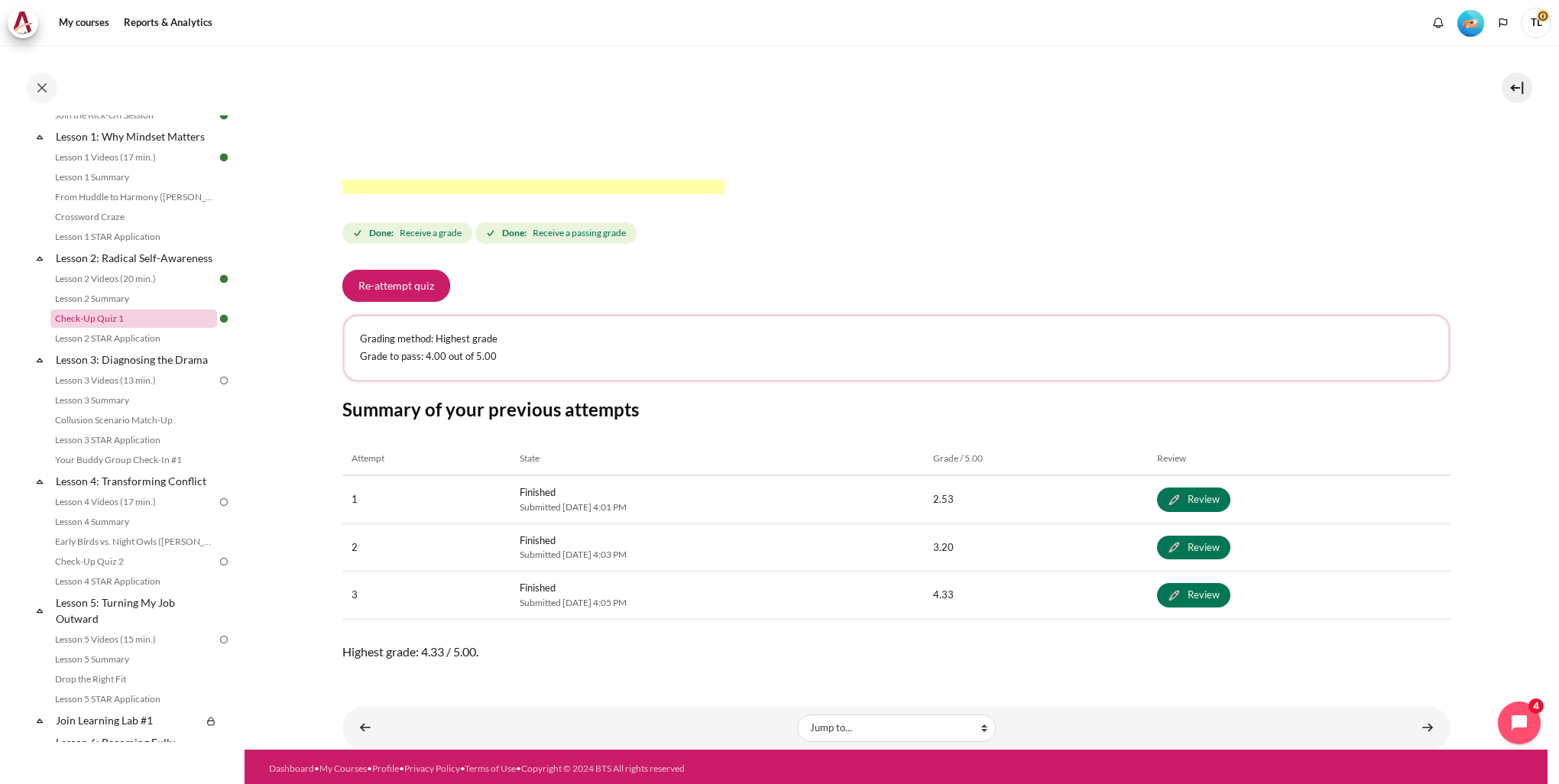
scroll to position [296, 0]
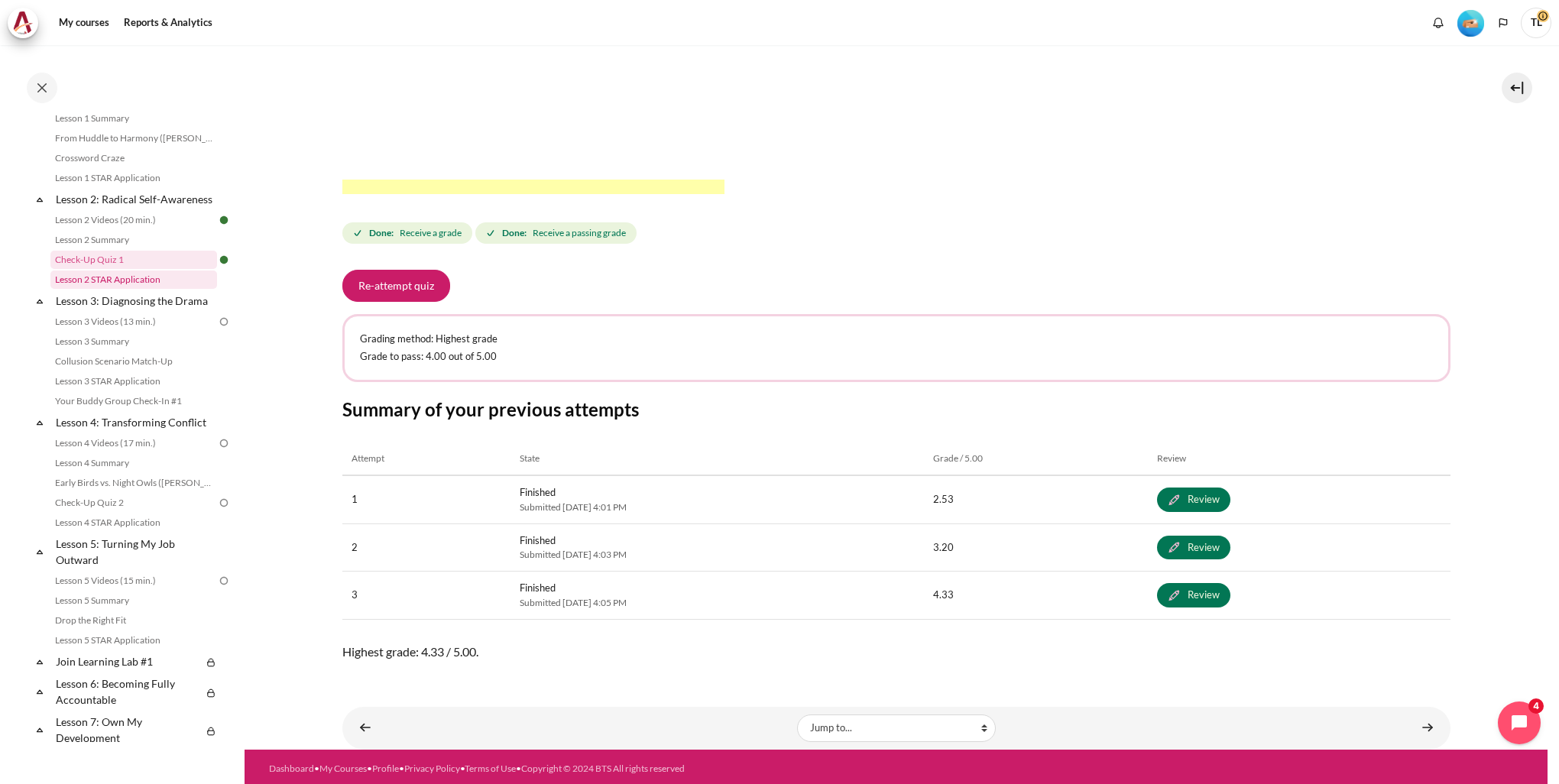
click at [141, 288] on link "Lesson 2 STAR Application" at bounding box center [134, 280] width 167 height 18
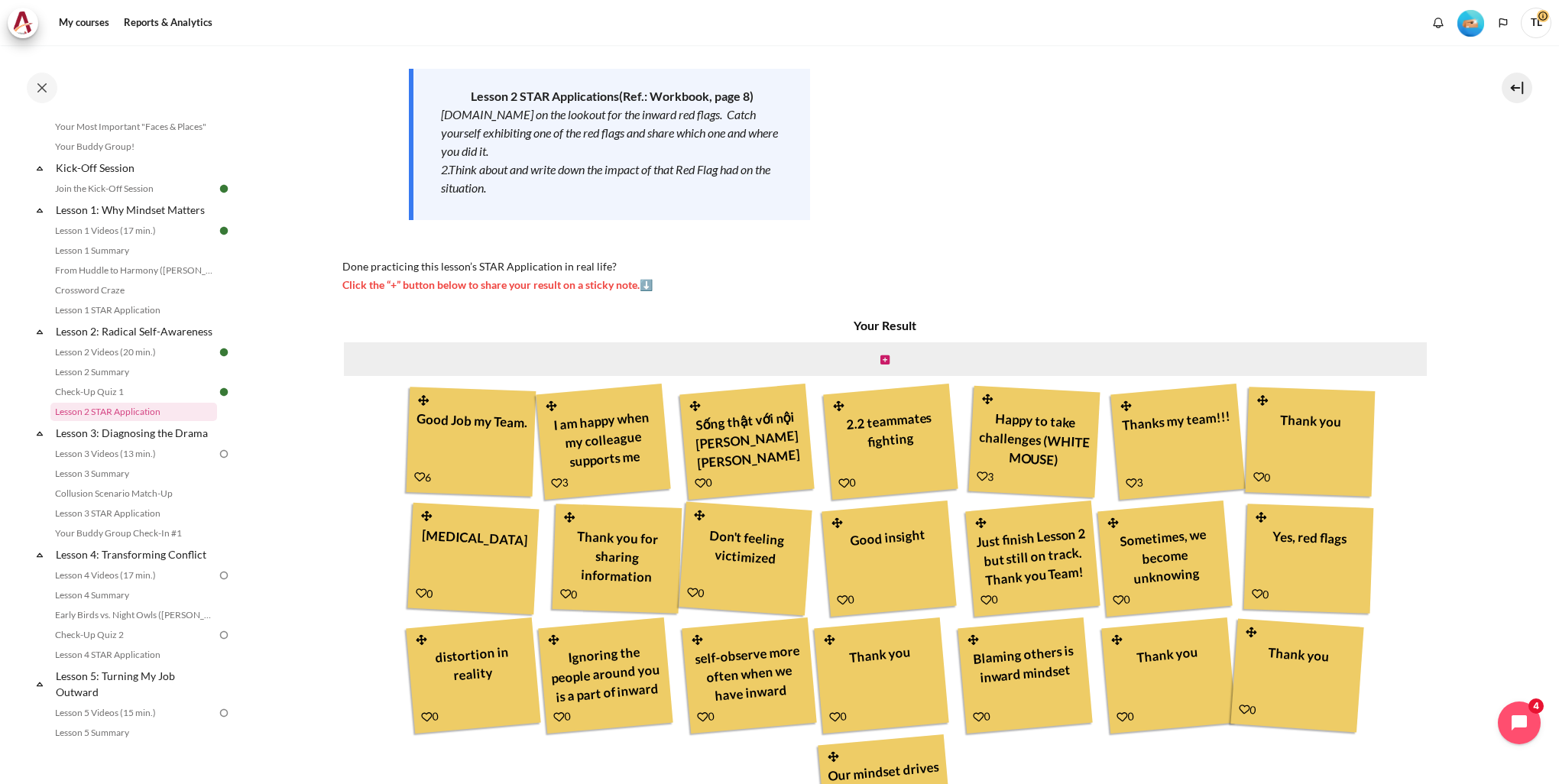
scroll to position [305, 0]
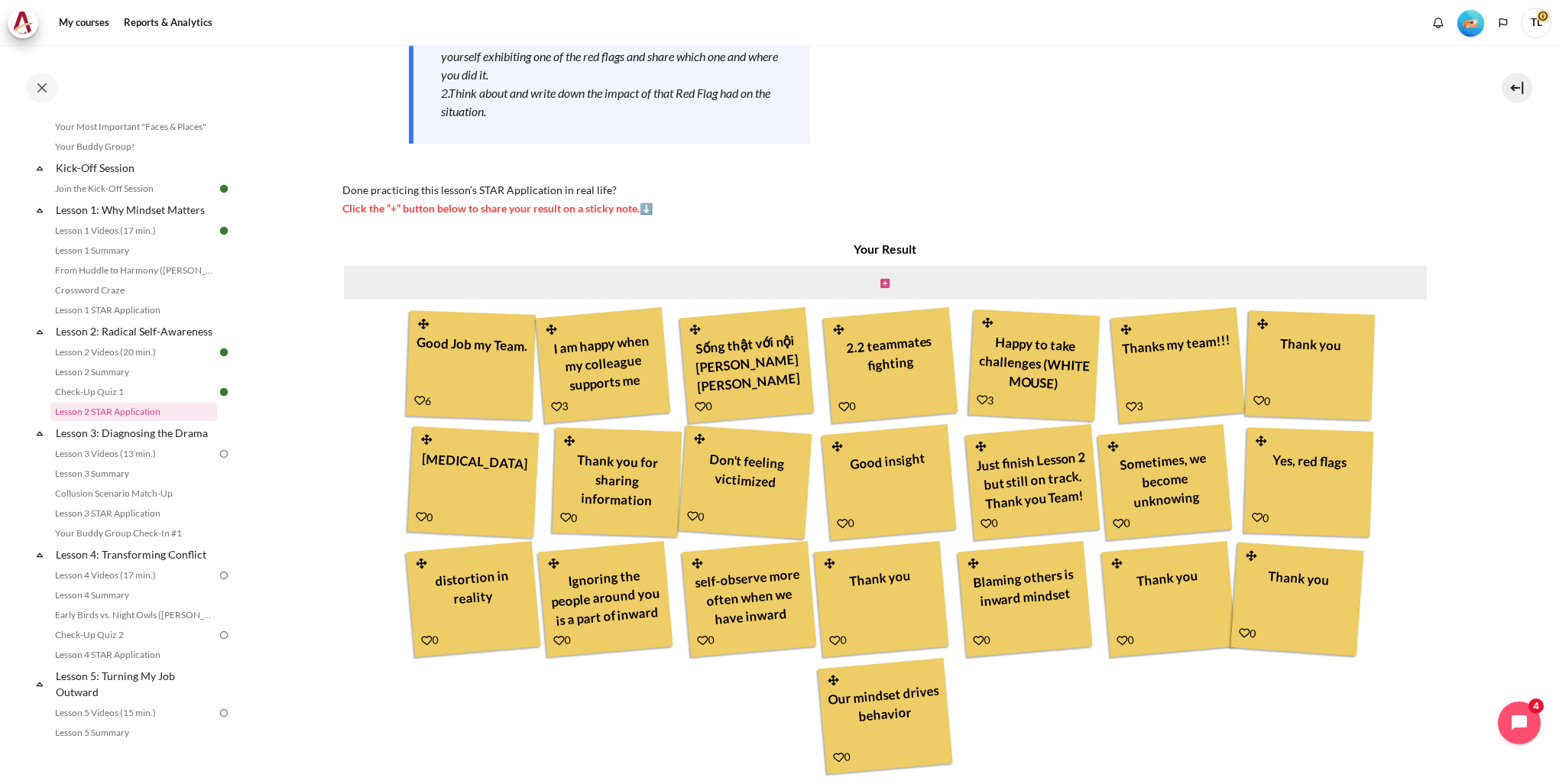
click at [885, 284] on icon "Content" at bounding box center [885, 283] width 9 height 11
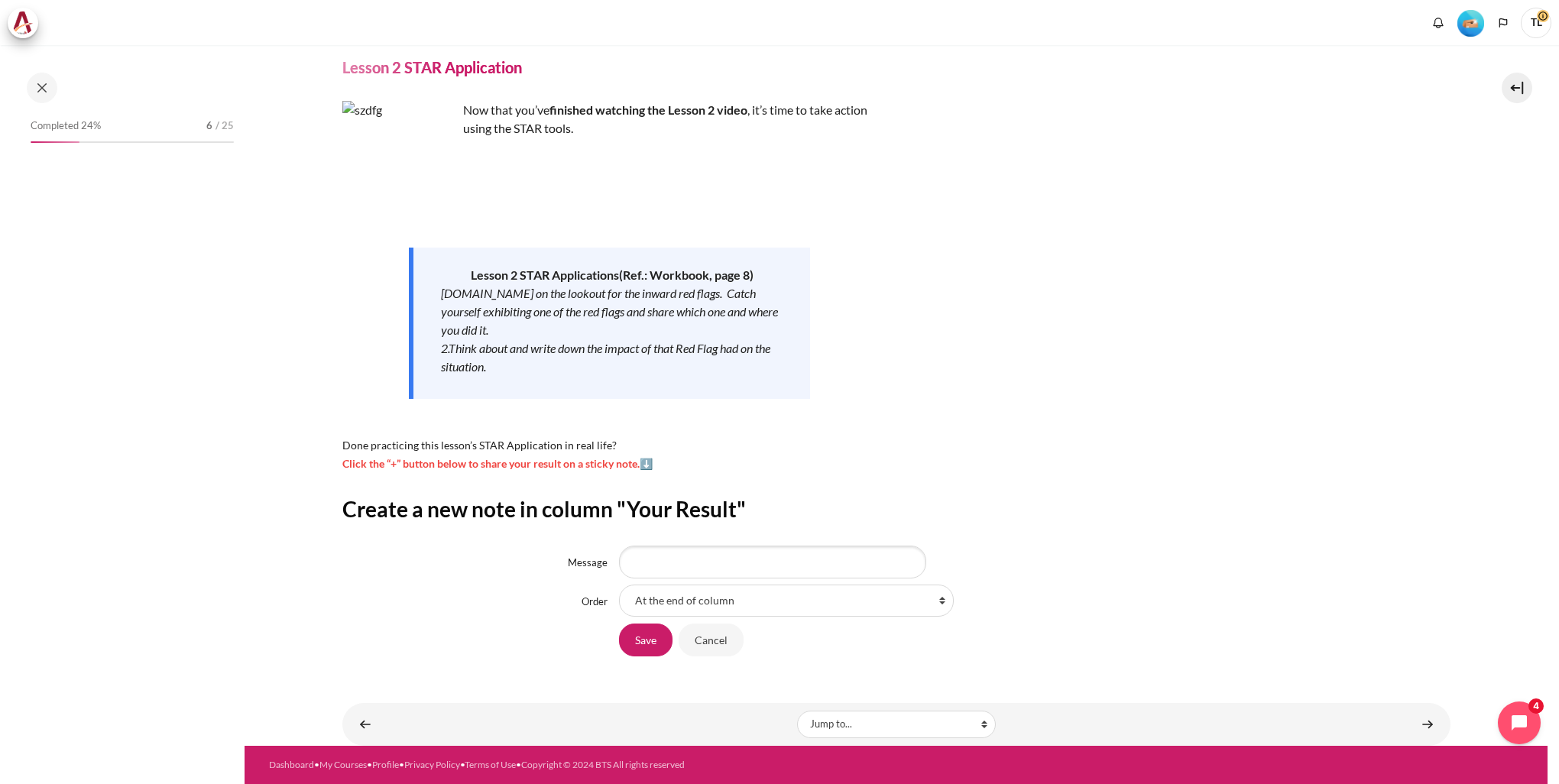
scroll to position [165, 0]
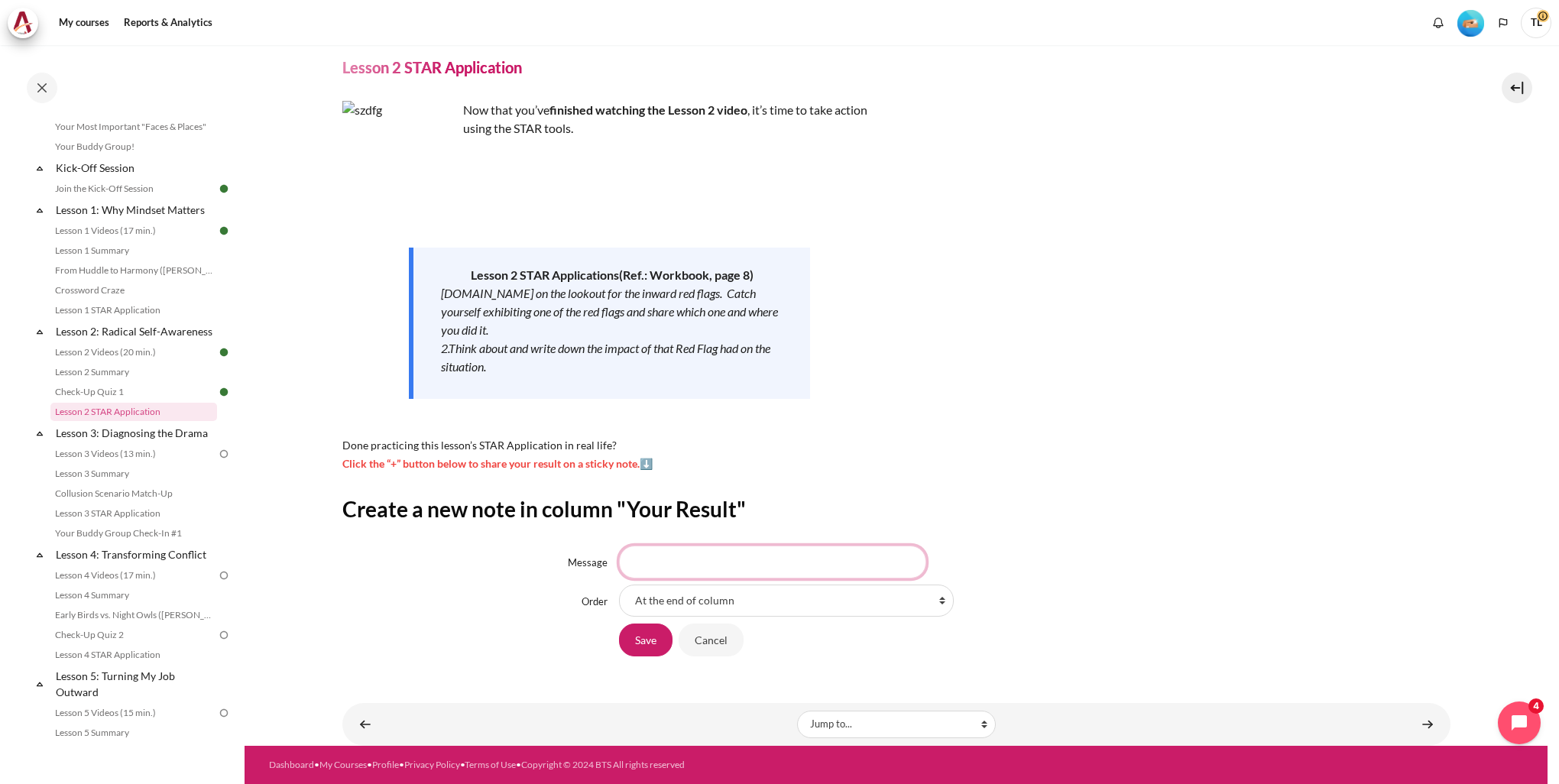
click at [666, 562] on input "Message" at bounding box center [773, 561] width 307 height 32
type input "Mindset drives behaviour"
click at [649, 644] on input "Save" at bounding box center [646, 639] width 54 height 32
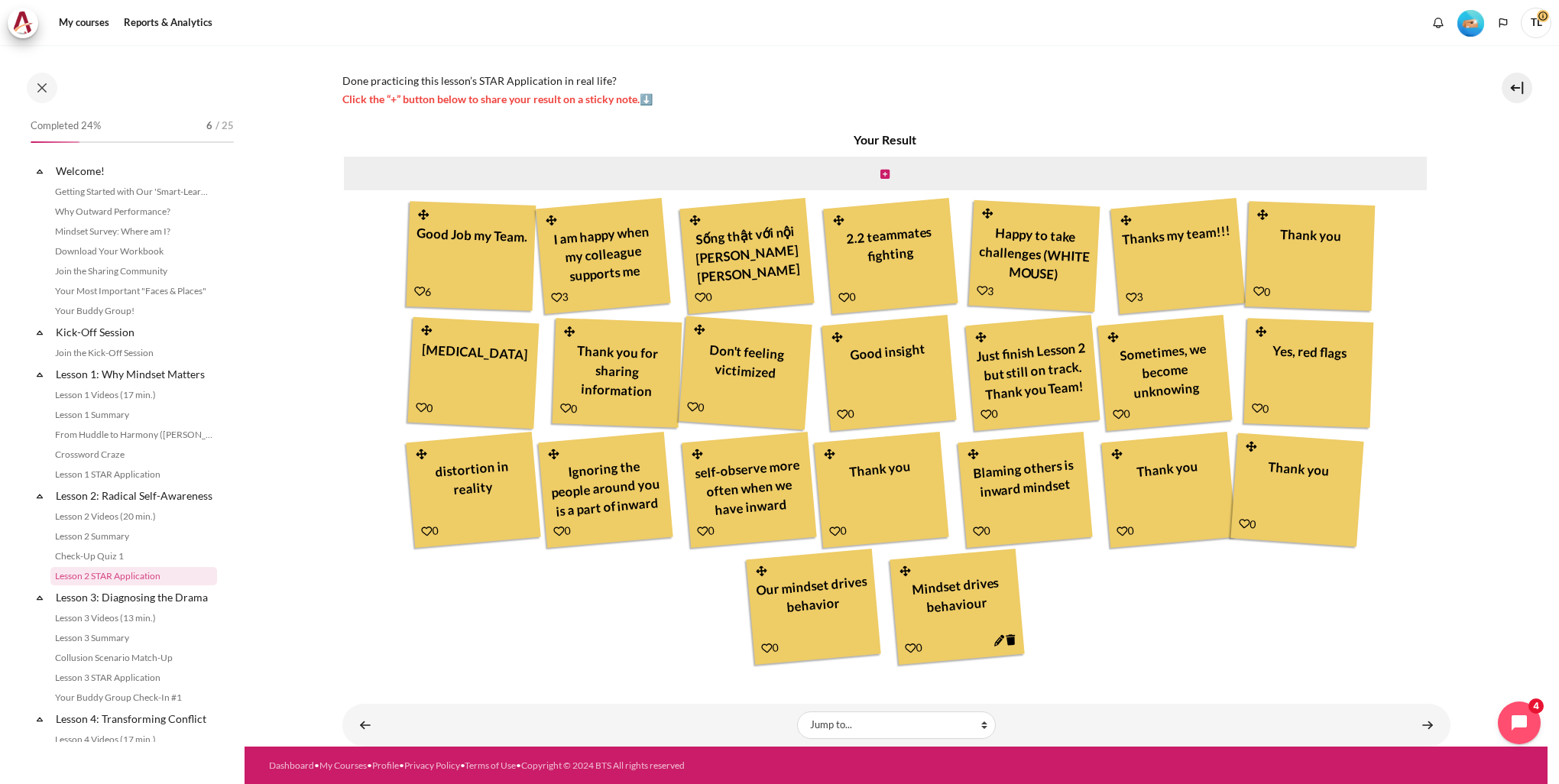
scroll to position [165, 0]
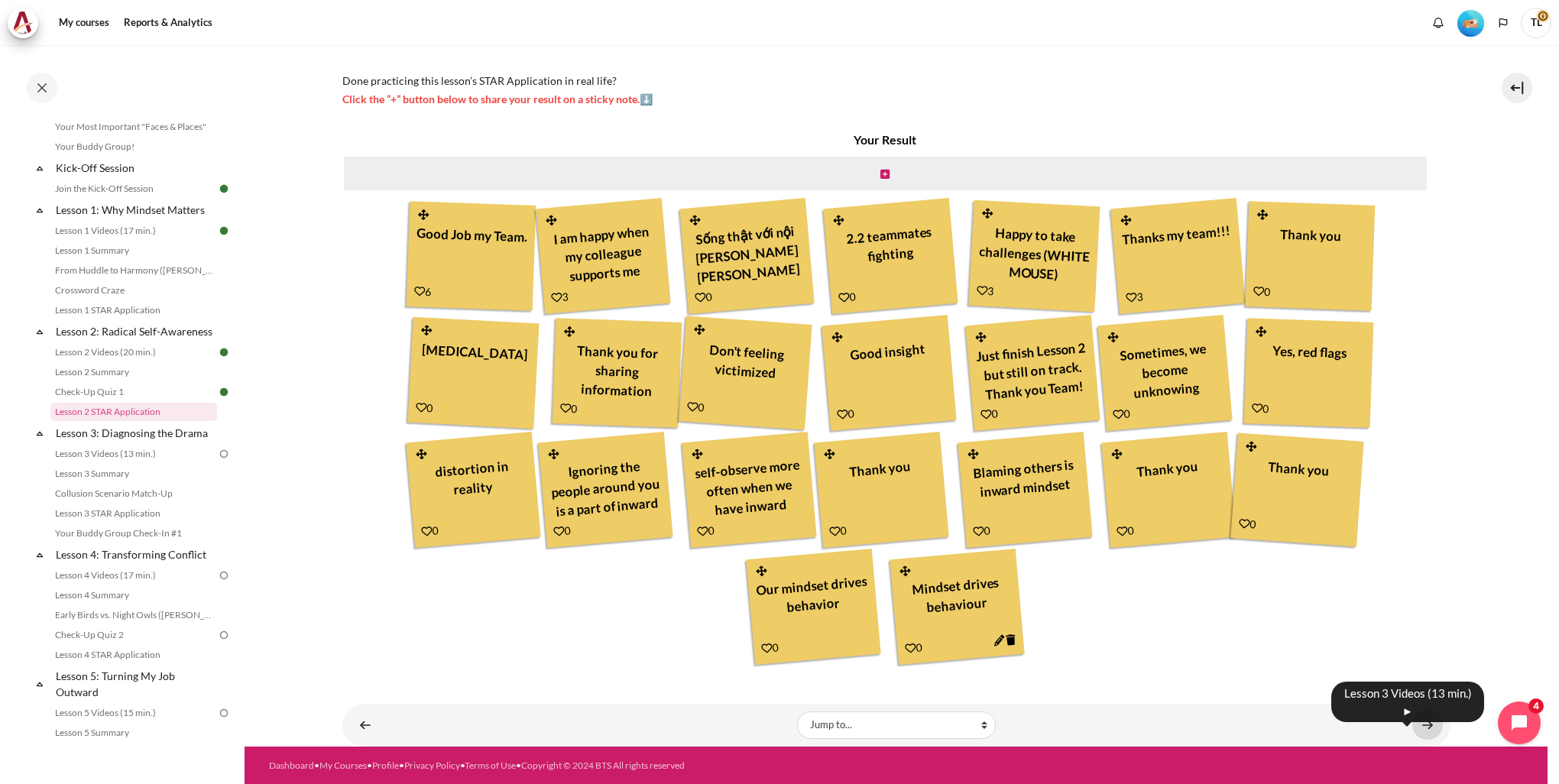
click at [1416, 725] on link "Content" at bounding box center [1427, 725] width 31 height 30
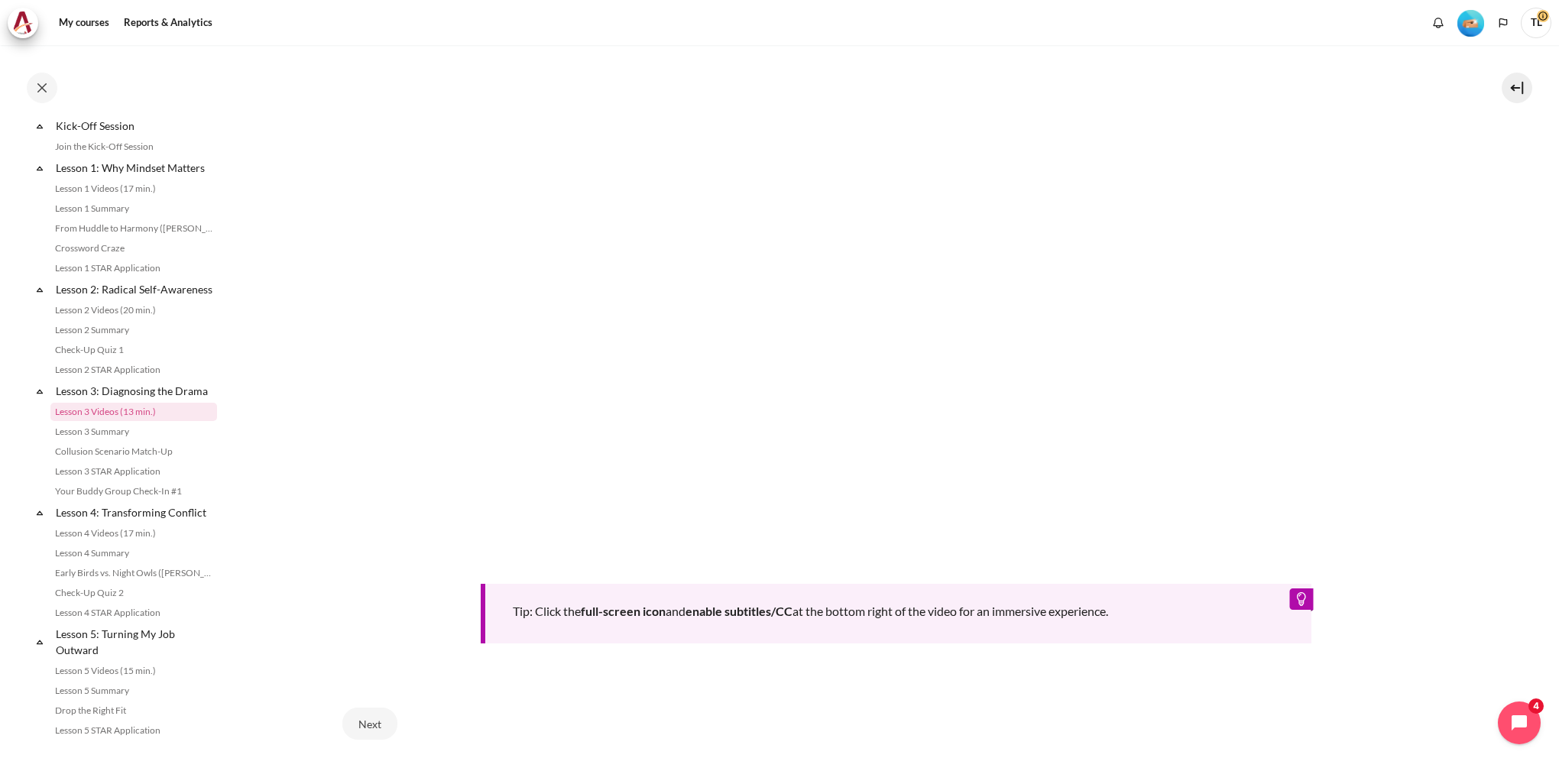
scroll to position [603, 0]
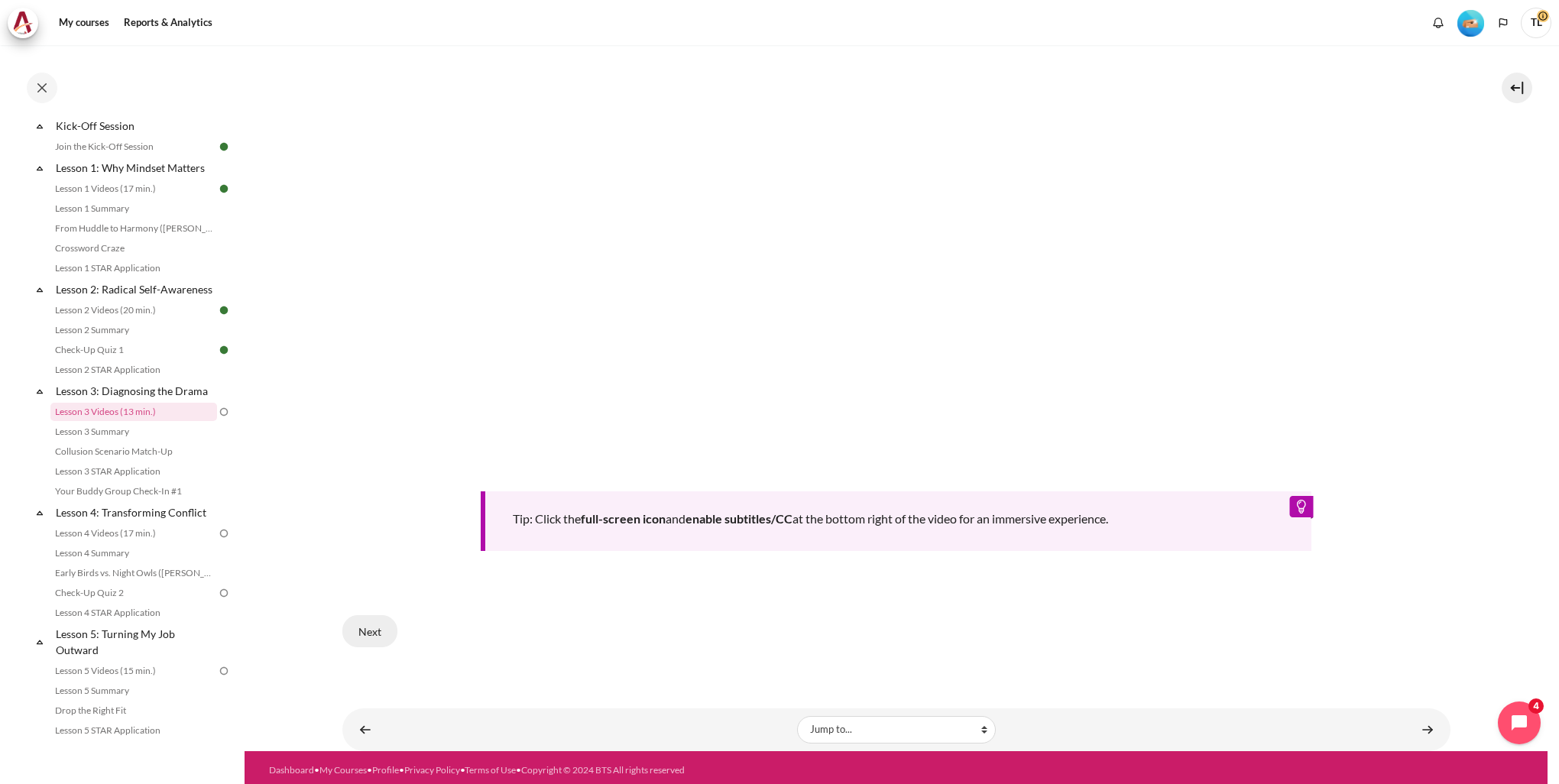
click at [363, 631] on button "Next" at bounding box center [369, 630] width 55 height 32
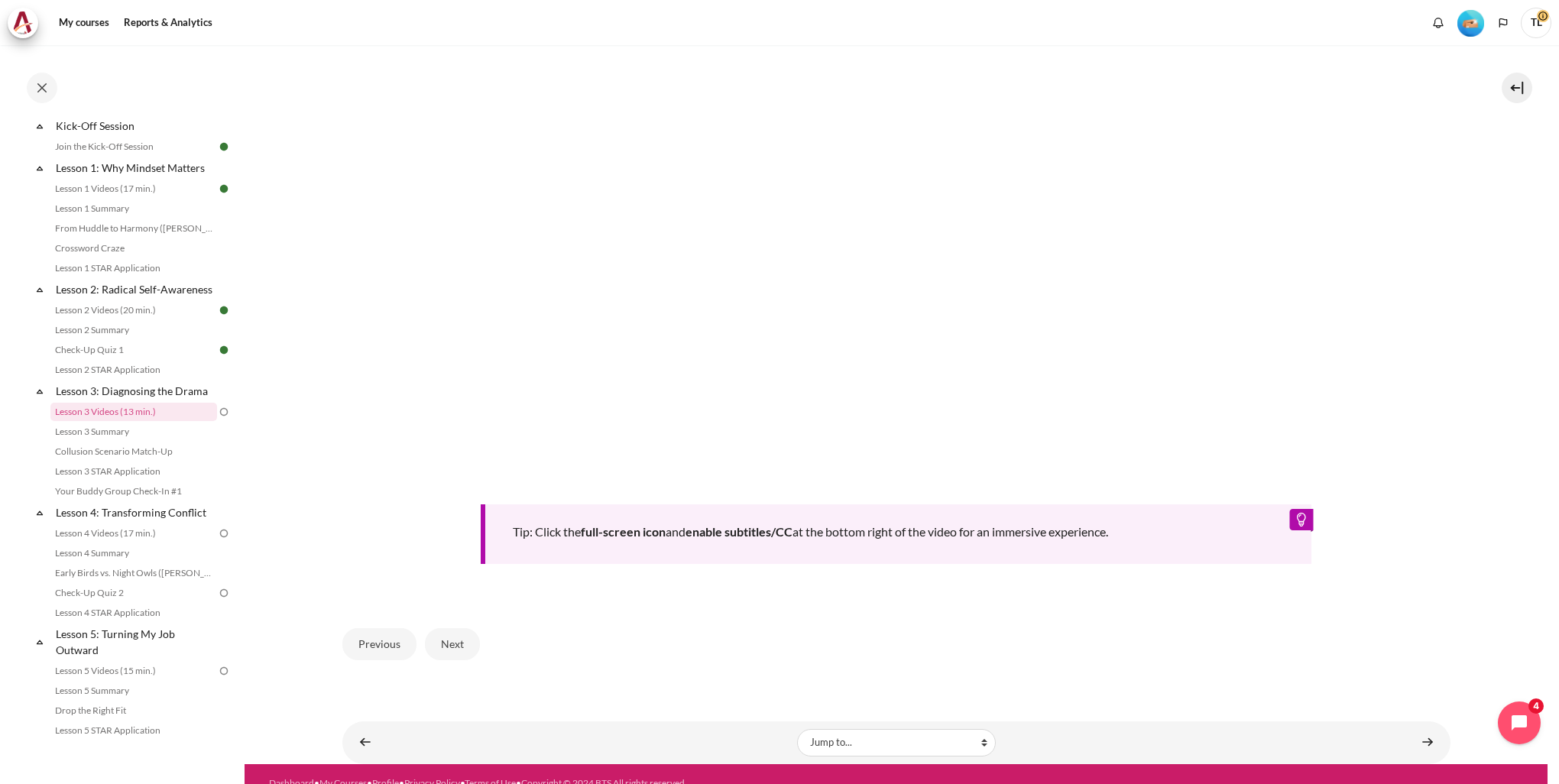
scroll to position [575, 0]
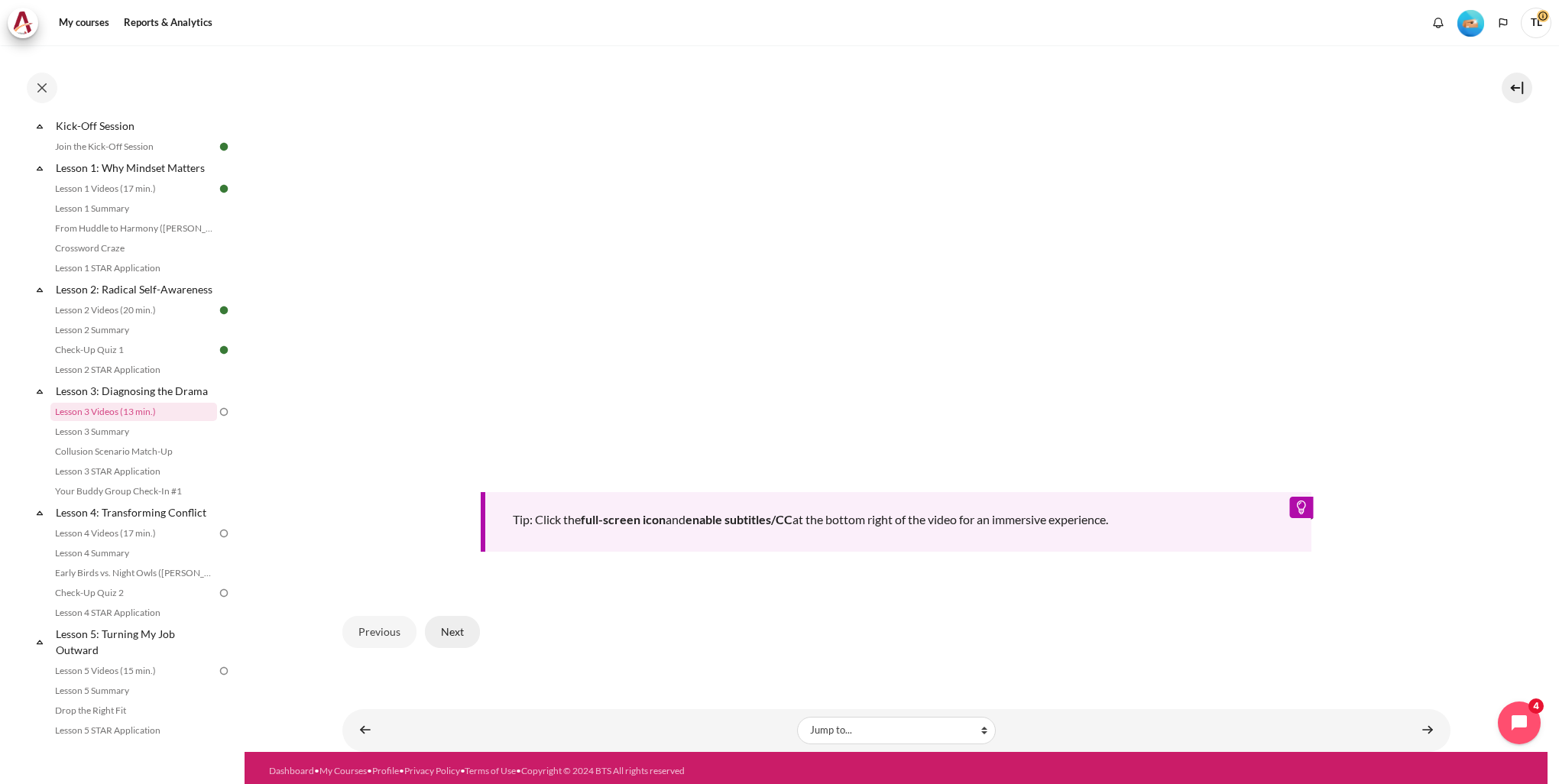
click at [451, 623] on button "Next" at bounding box center [451, 631] width 55 height 32
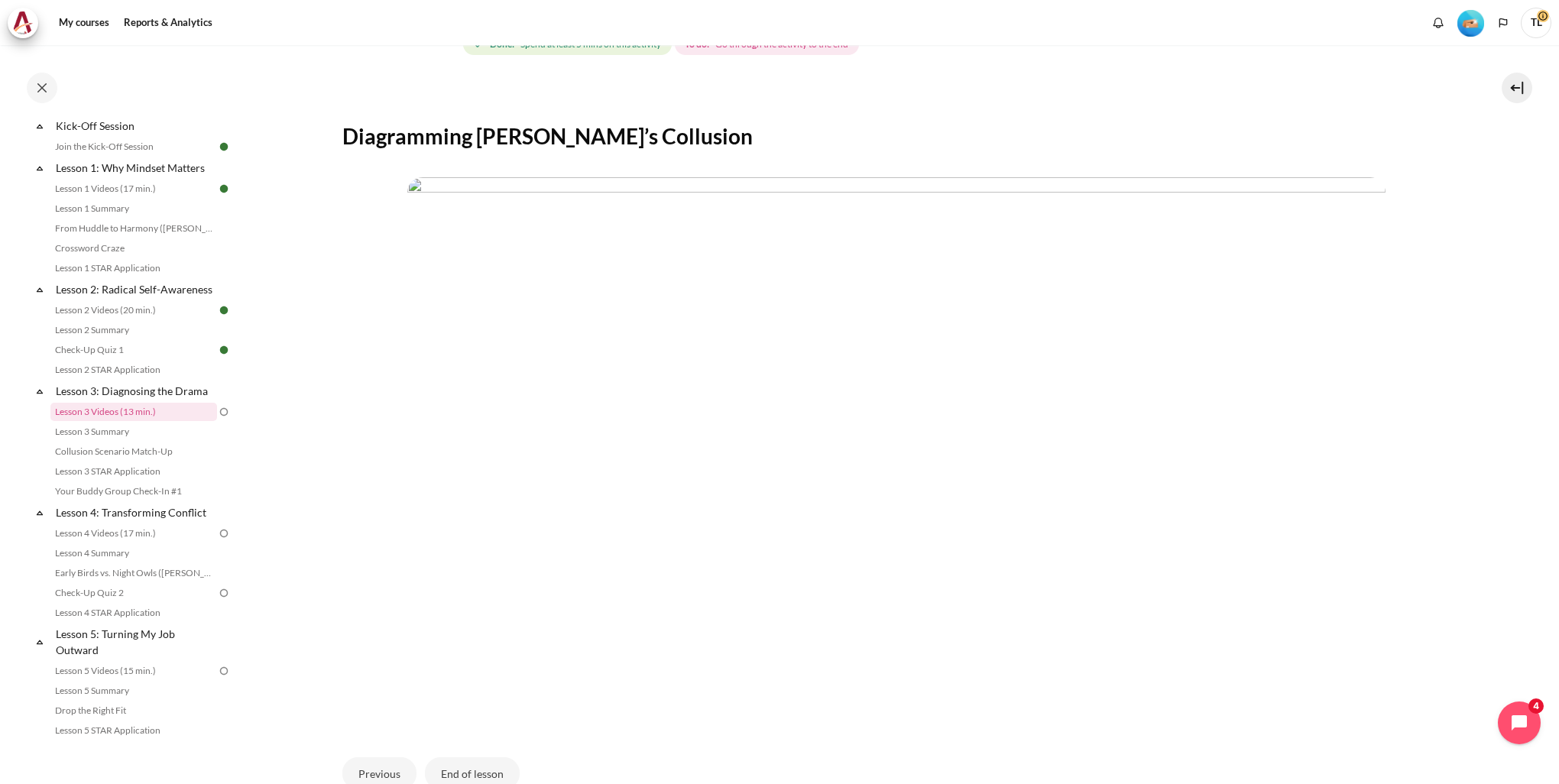
scroll to position [376, 0]
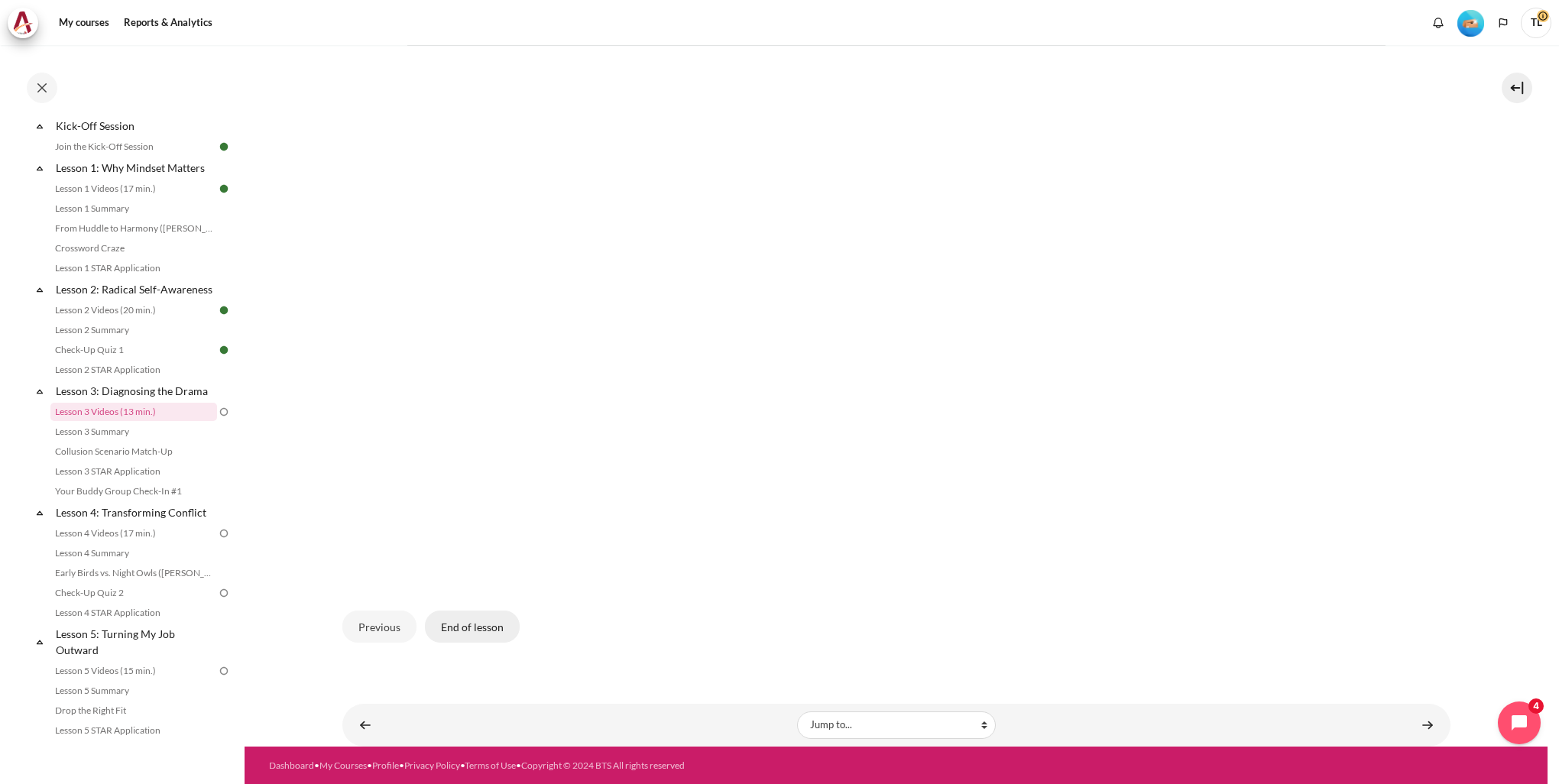
click at [489, 624] on button "End of lesson" at bounding box center [472, 626] width 95 height 32
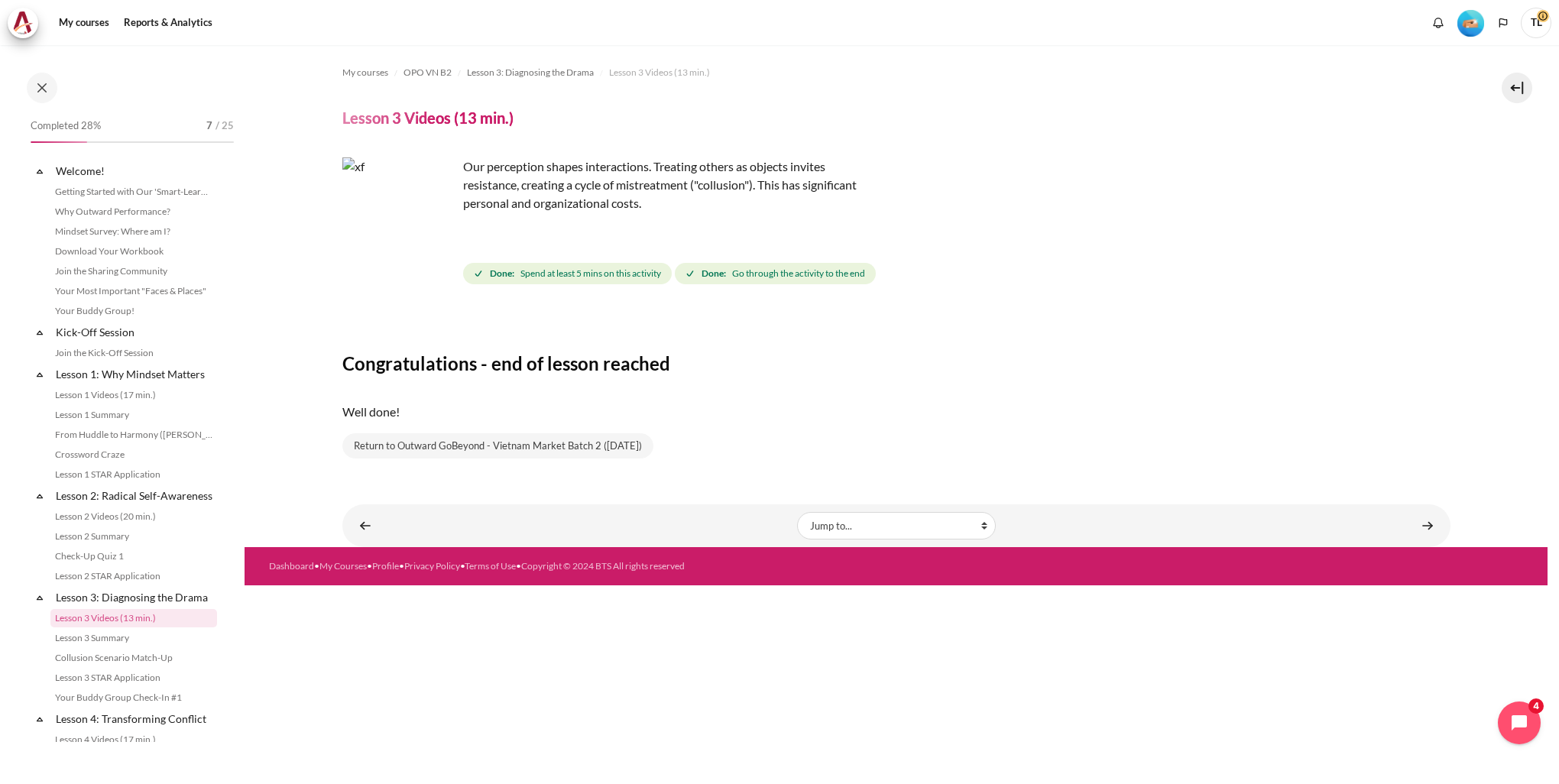
scroll to position [206, 0]
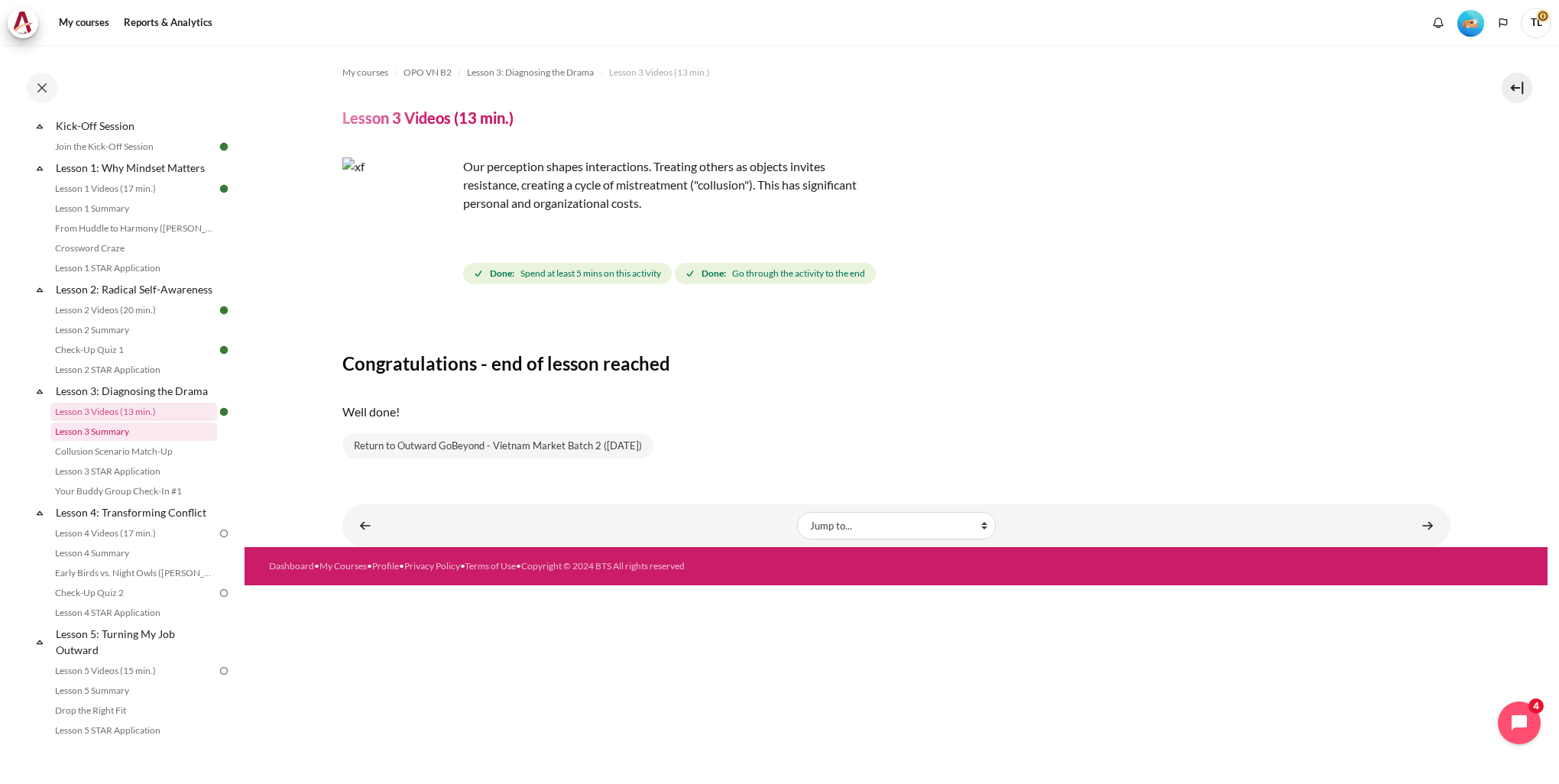
click at [127, 441] on link "Lesson 3 Summary" at bounding box center [134, 431] width 167 height 18
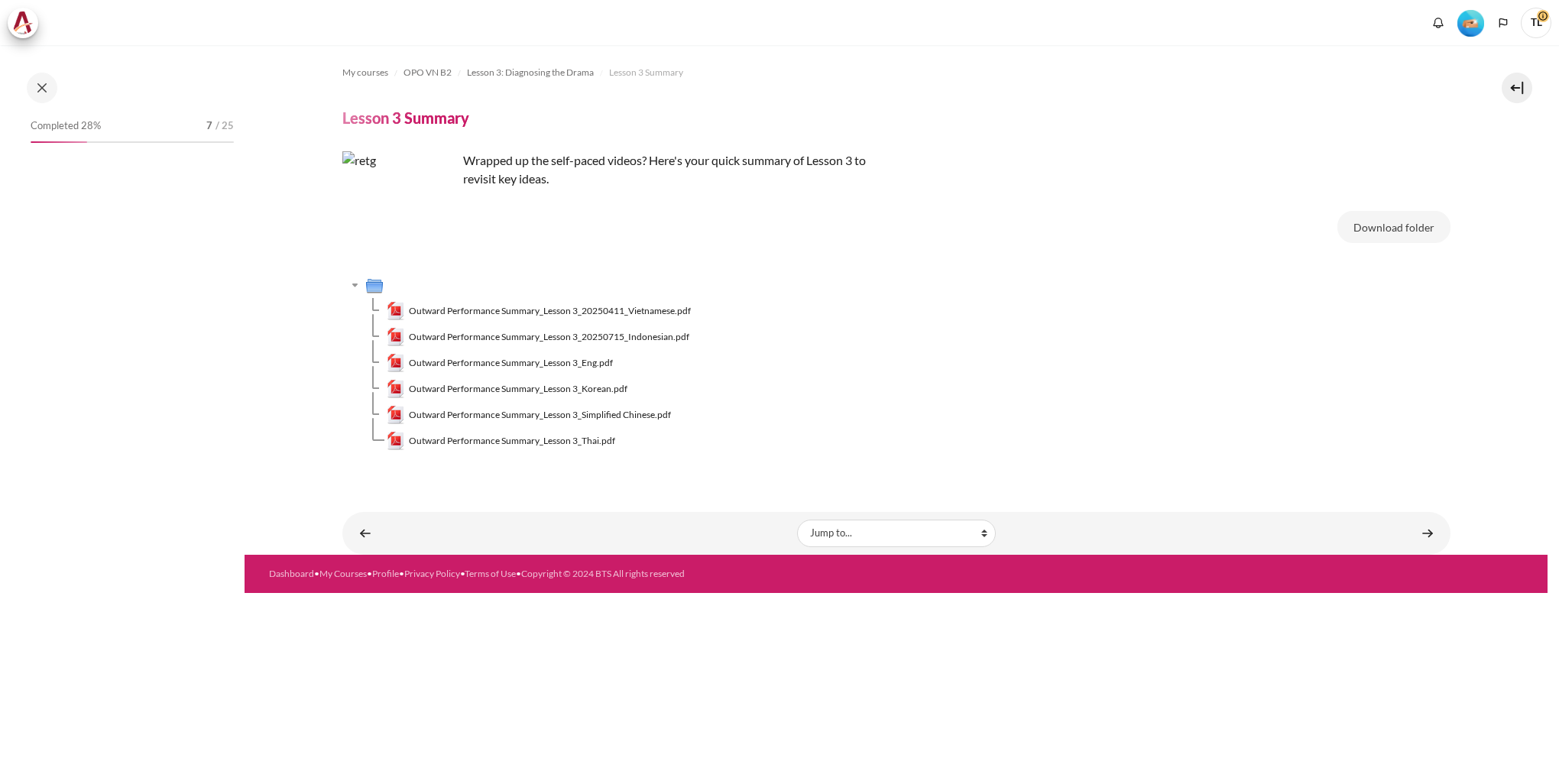
scroll to position [226, 0]
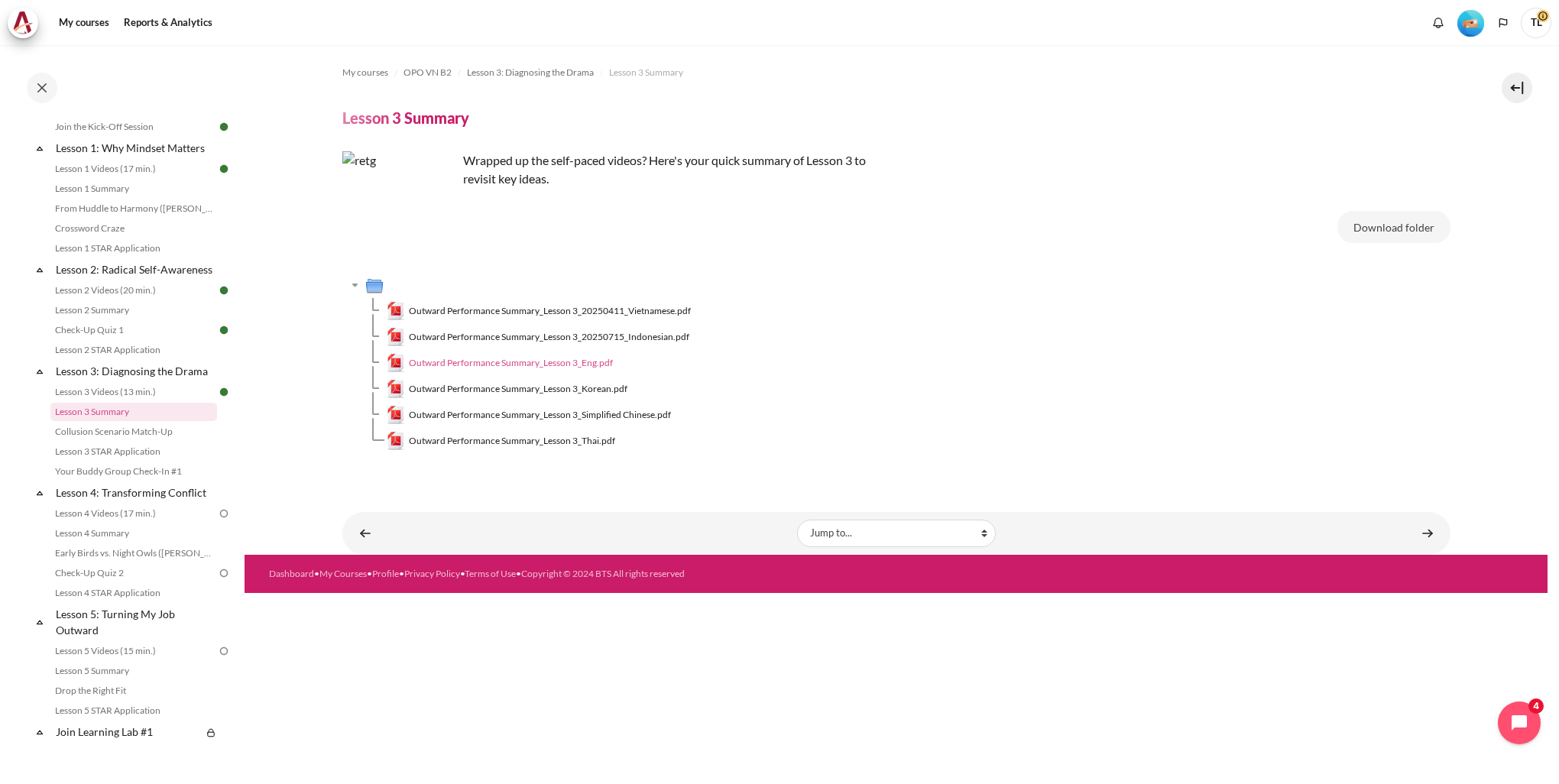
click at [575, 361] on span "Outward Performance Summary_Lesson 3_Eng.pdf" at bounding box center [511, 363] width 204 height 14
click at [1431, 533] on link "Content" at bounding box center [1427, 533] width 31 height 30
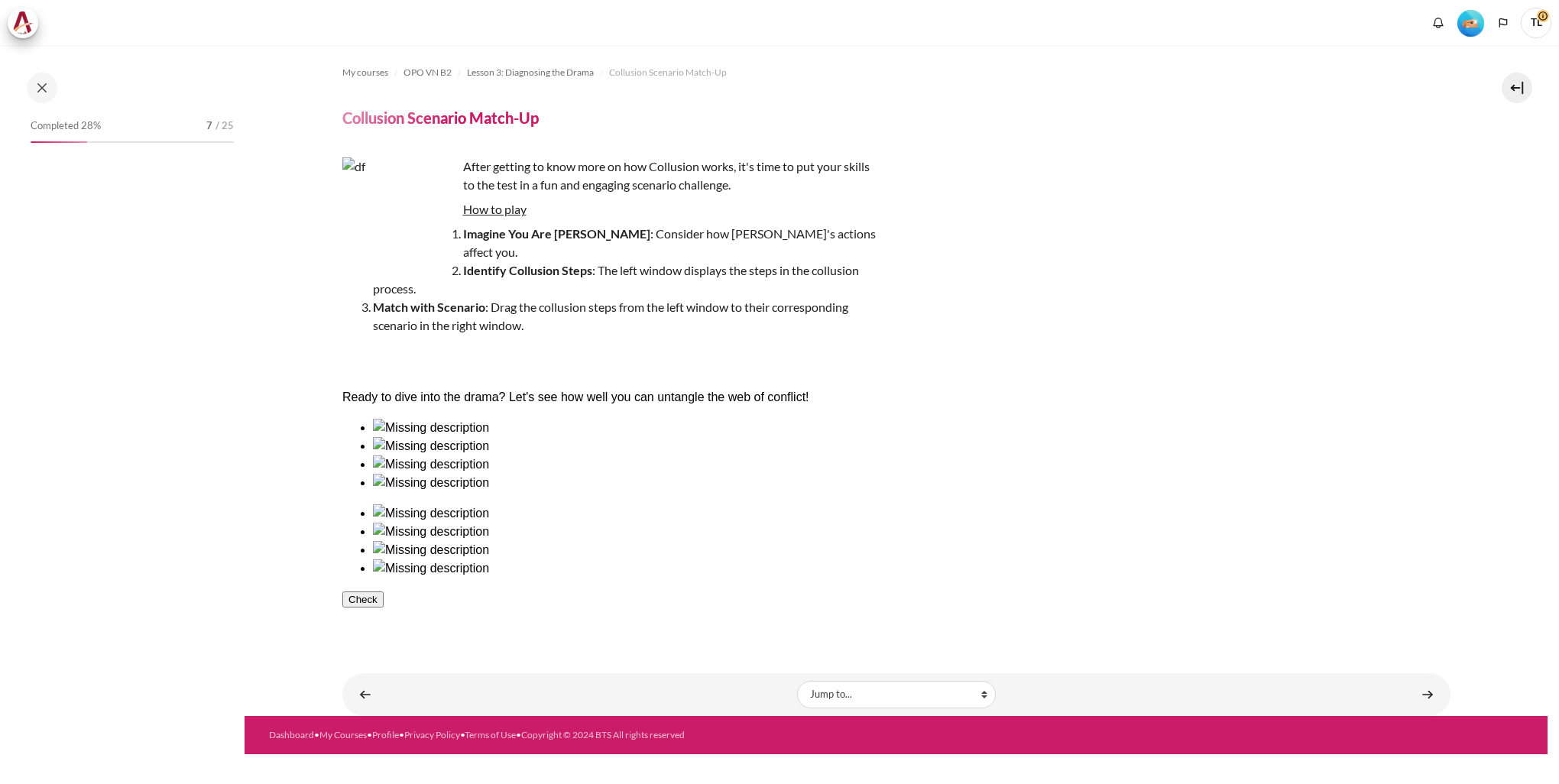
scroll to position [246, 0]
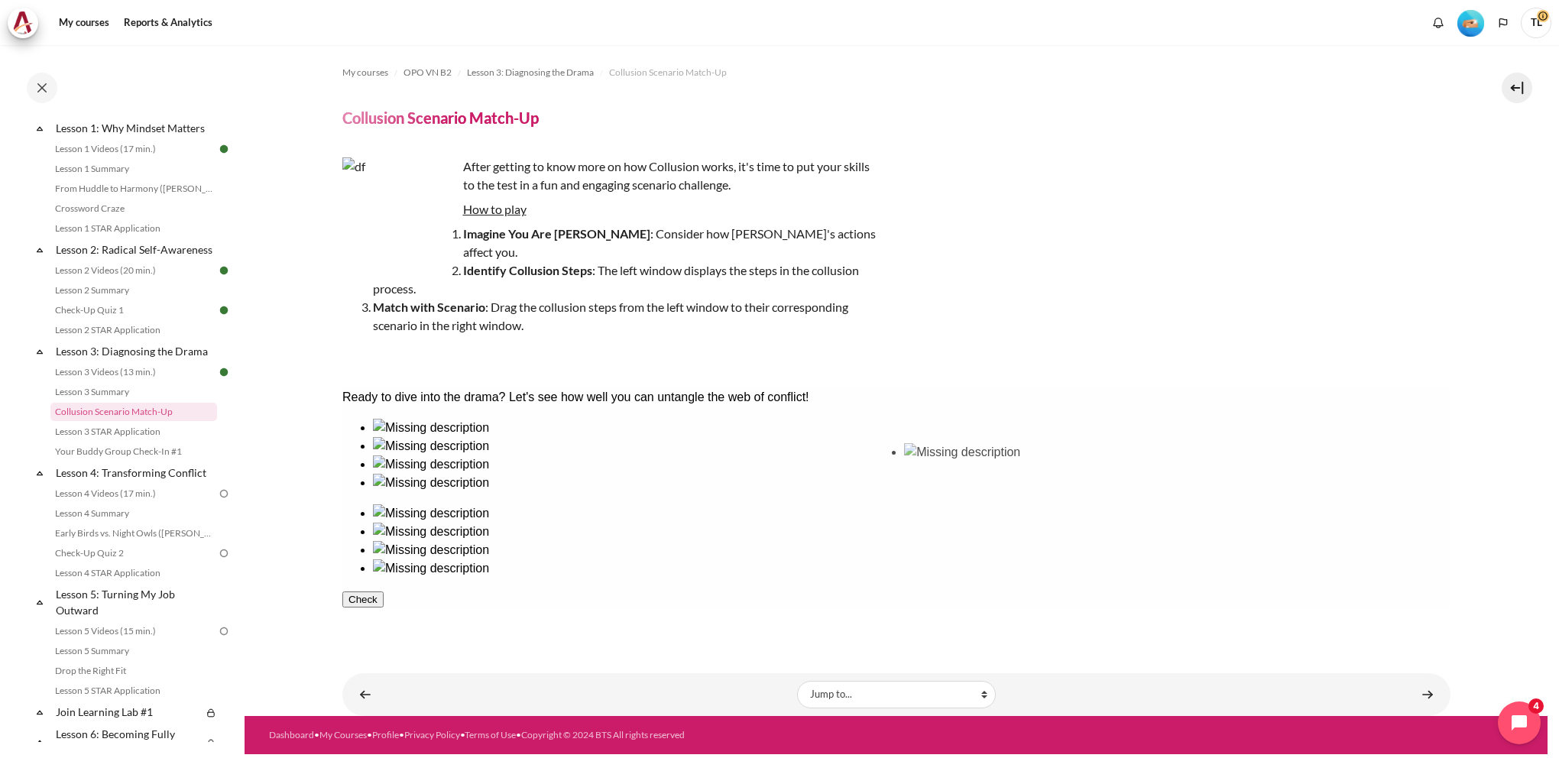
drag, startPoint x: 524, startPoint y: 511, endPoint x: 972, endPoint y: 511, distance: 448.0
drag, startPoint x: 682, startPoint y: 502, endPoint x: 1240, endPoint y: 501, distance: 558.0
click at [597, 474] on div at bounding box center [910, 474] width 1078 height 0
drag, startPoint x: 422, startPoint y: 497, endPoint x: 1072, endPoint y: 493, distance: 650.0
drag, startPoint x: 617, startPoint y: 491, endPoint x: 1164, endPoint y: 488, distance: 547.0
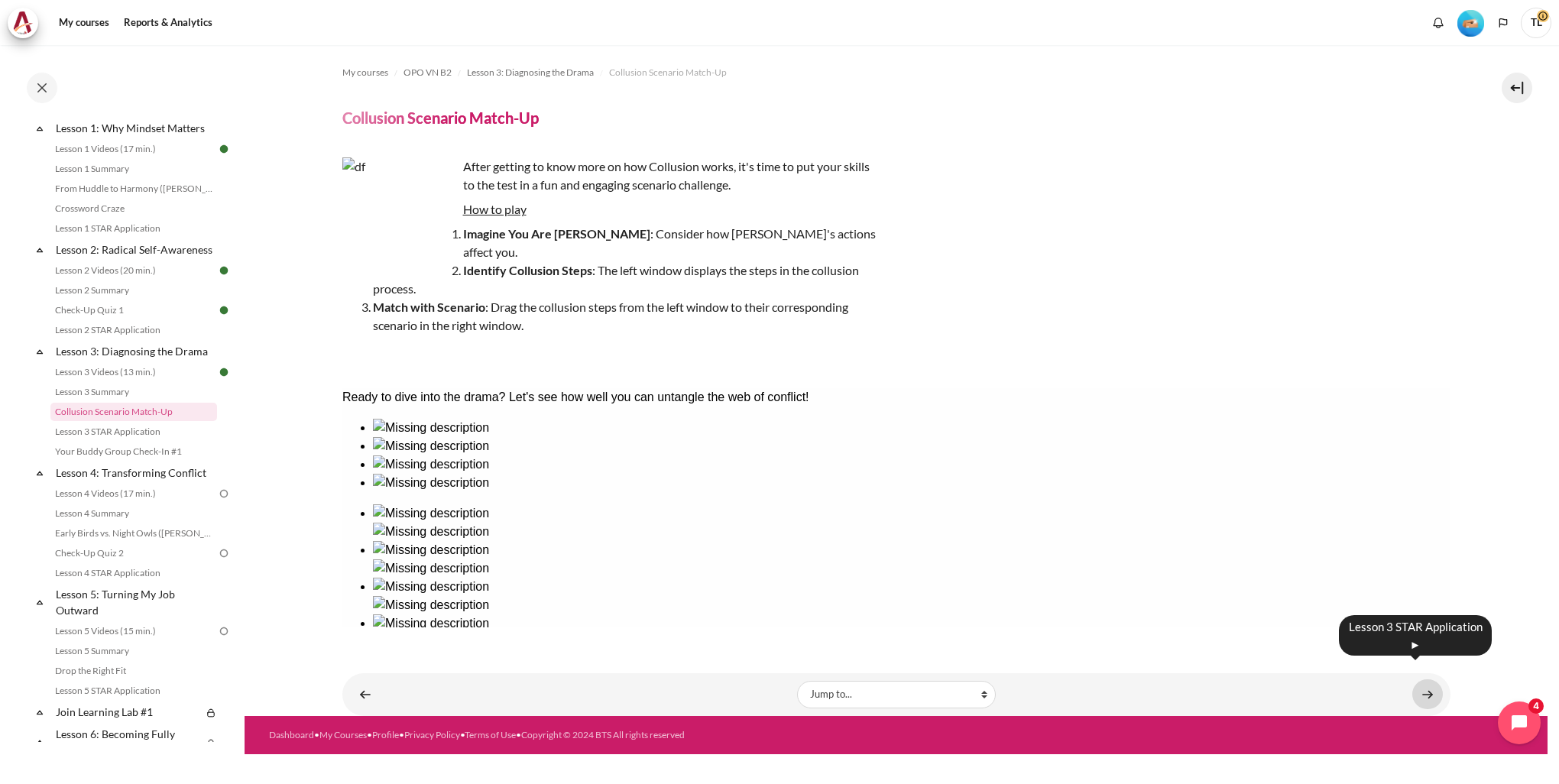
click at [1425, 679] on link "Content" at bounding box center [1427, 694] width 31 height 30
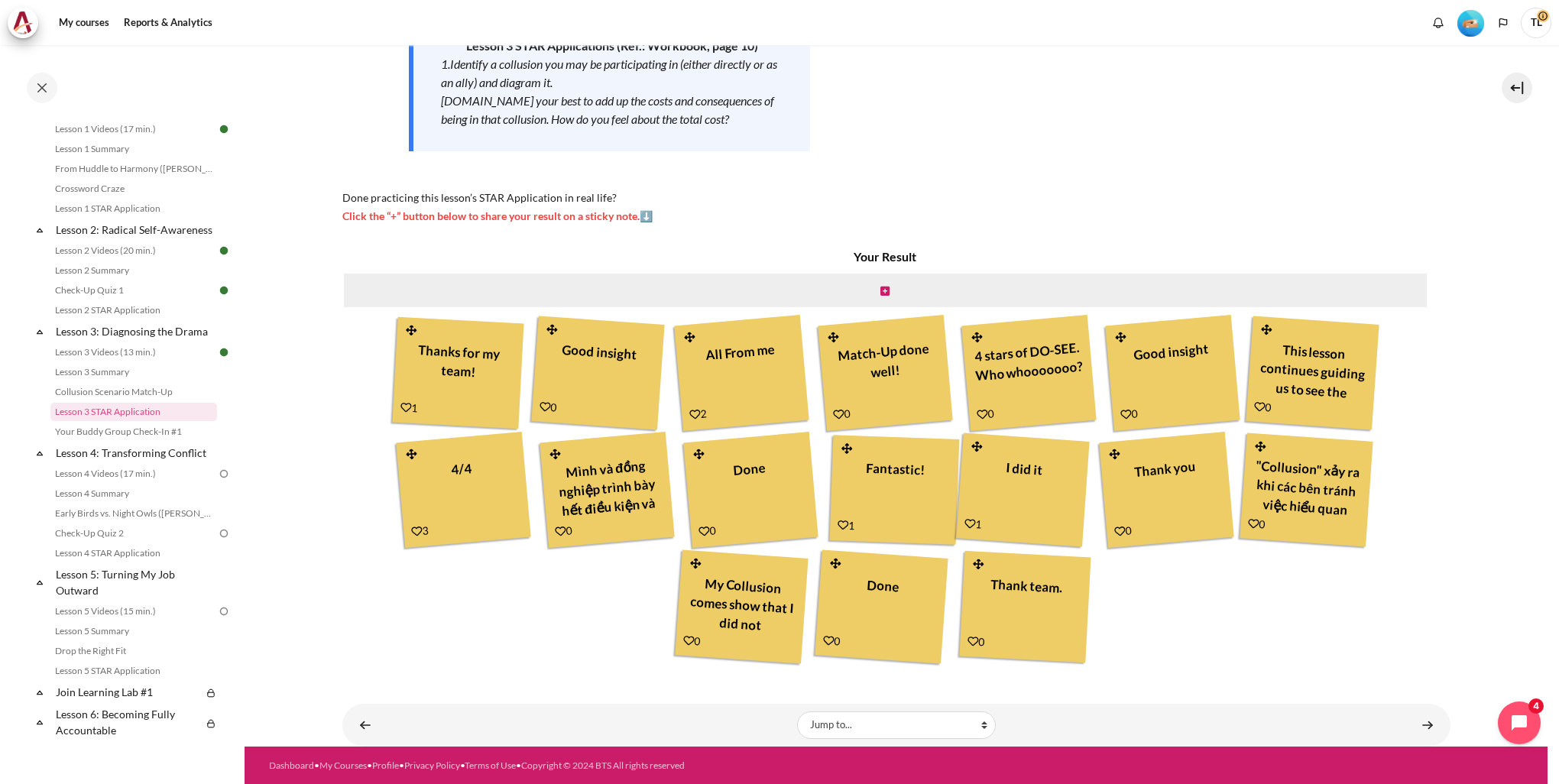
scroll to position [127, 0]
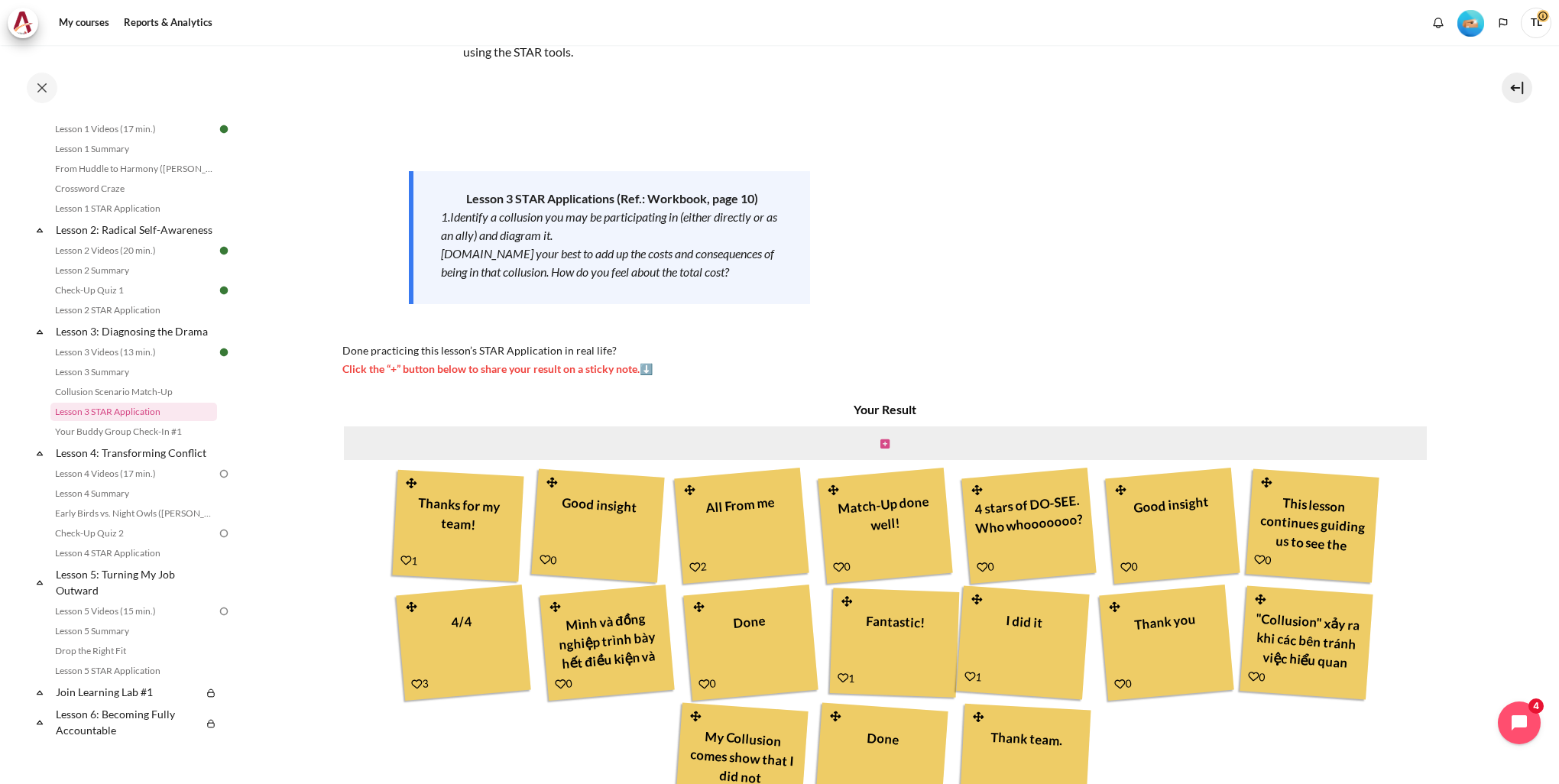
click at [881, 445] on icon "Content" at bounding box center [885, 443] width 9 height 11
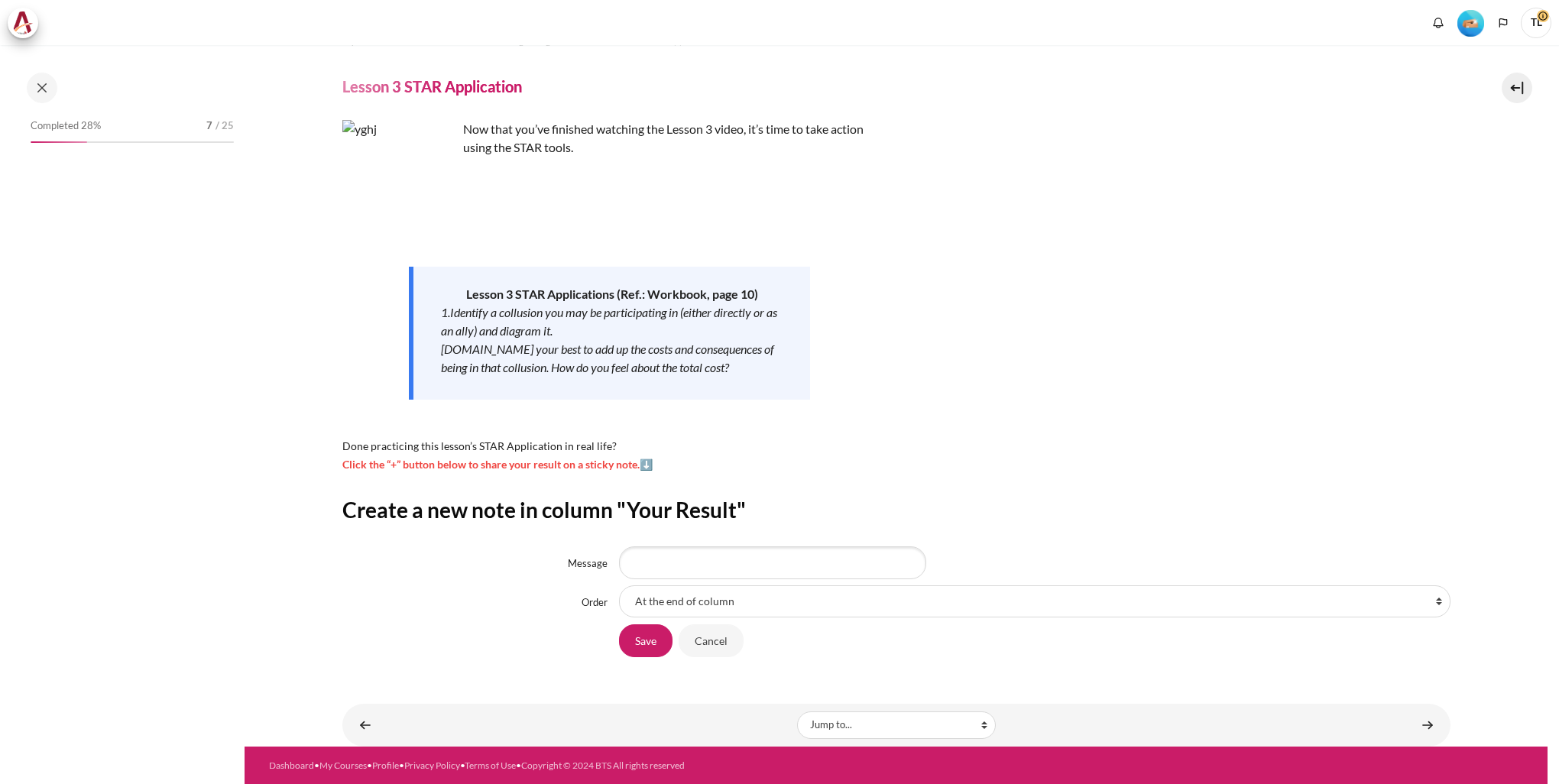
scroll to position [266, 0]
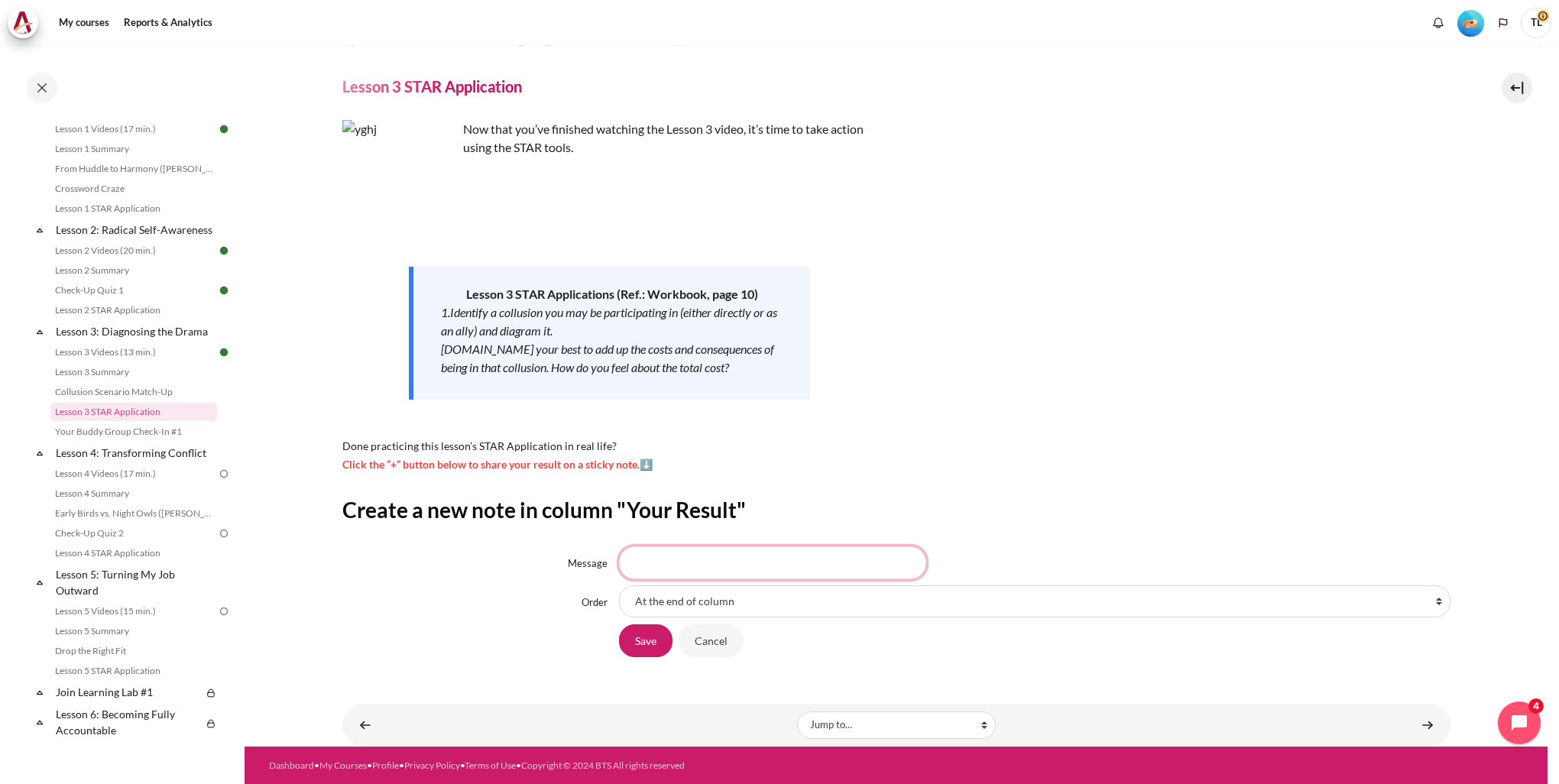
click at [715, 566] on input "Message" at bounding box center [773, 562] width 307 height 32
type input "I do, they see. They do, I see"
click at [654, 643] on input "Save" at bounding box center [646, 640] width 54 height 32
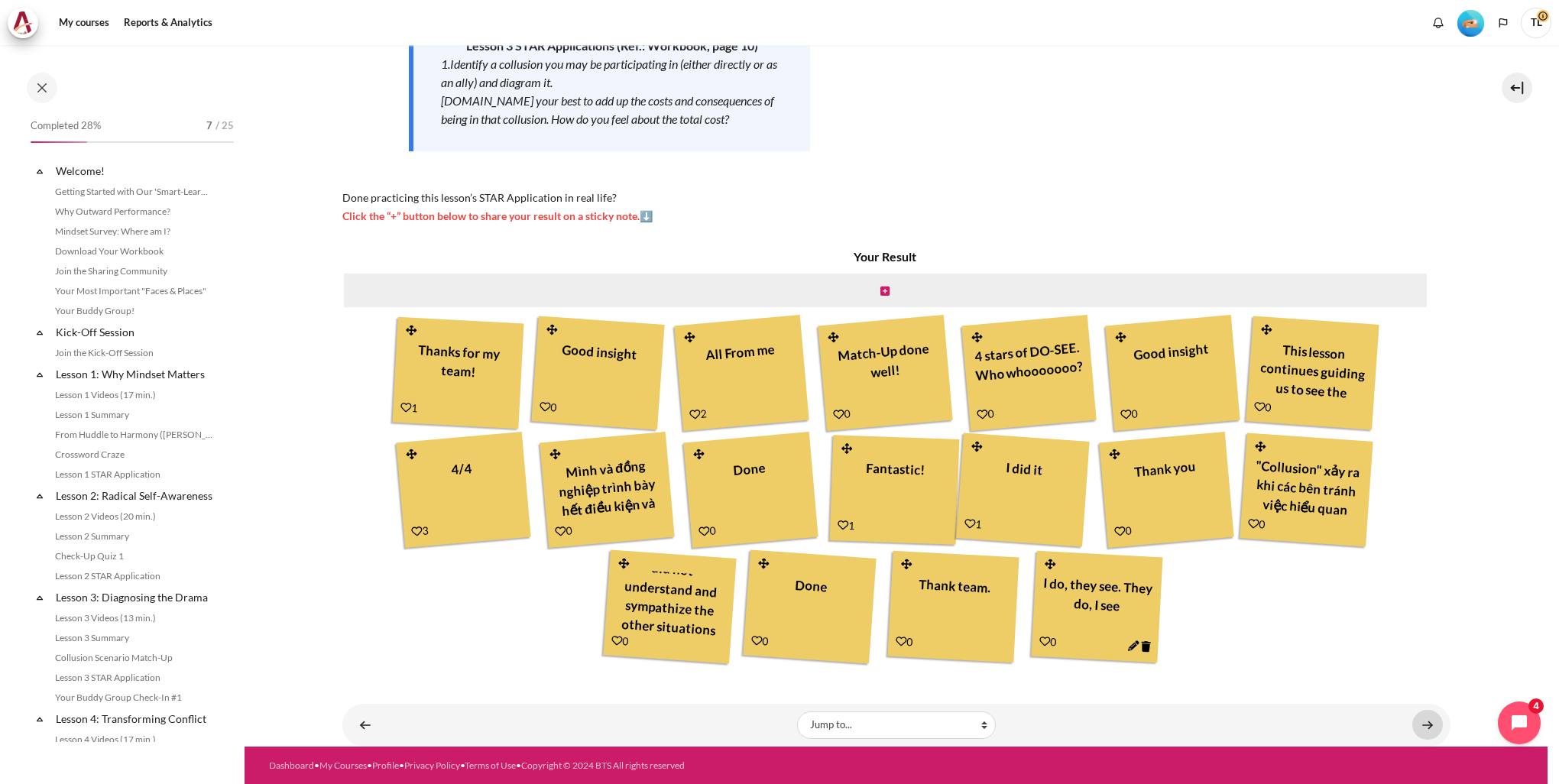
scroll to position [266, 0]
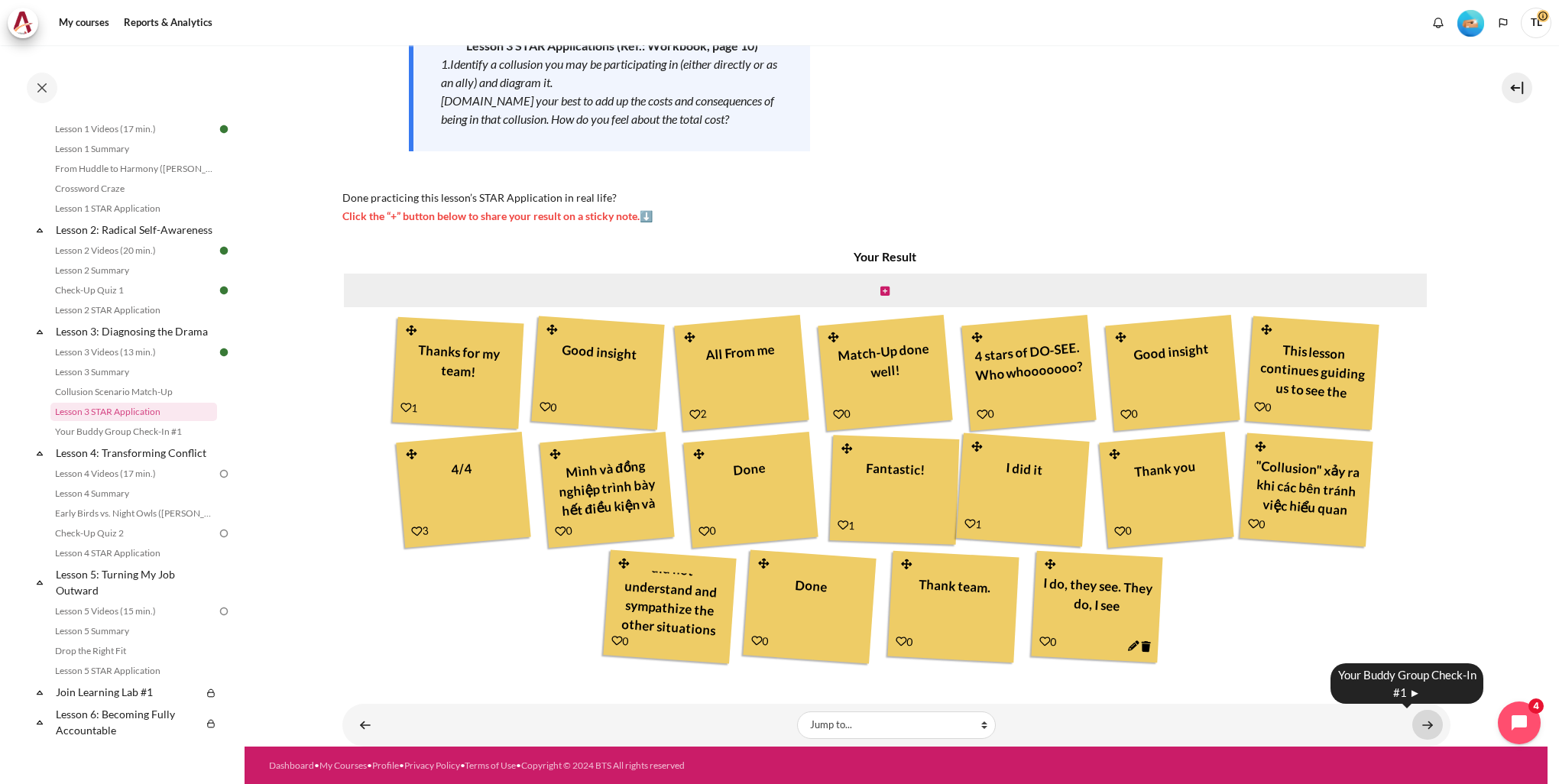
click at [1425, 723] on link "Content" at bounding box center [1427, 725] width 31 height 30
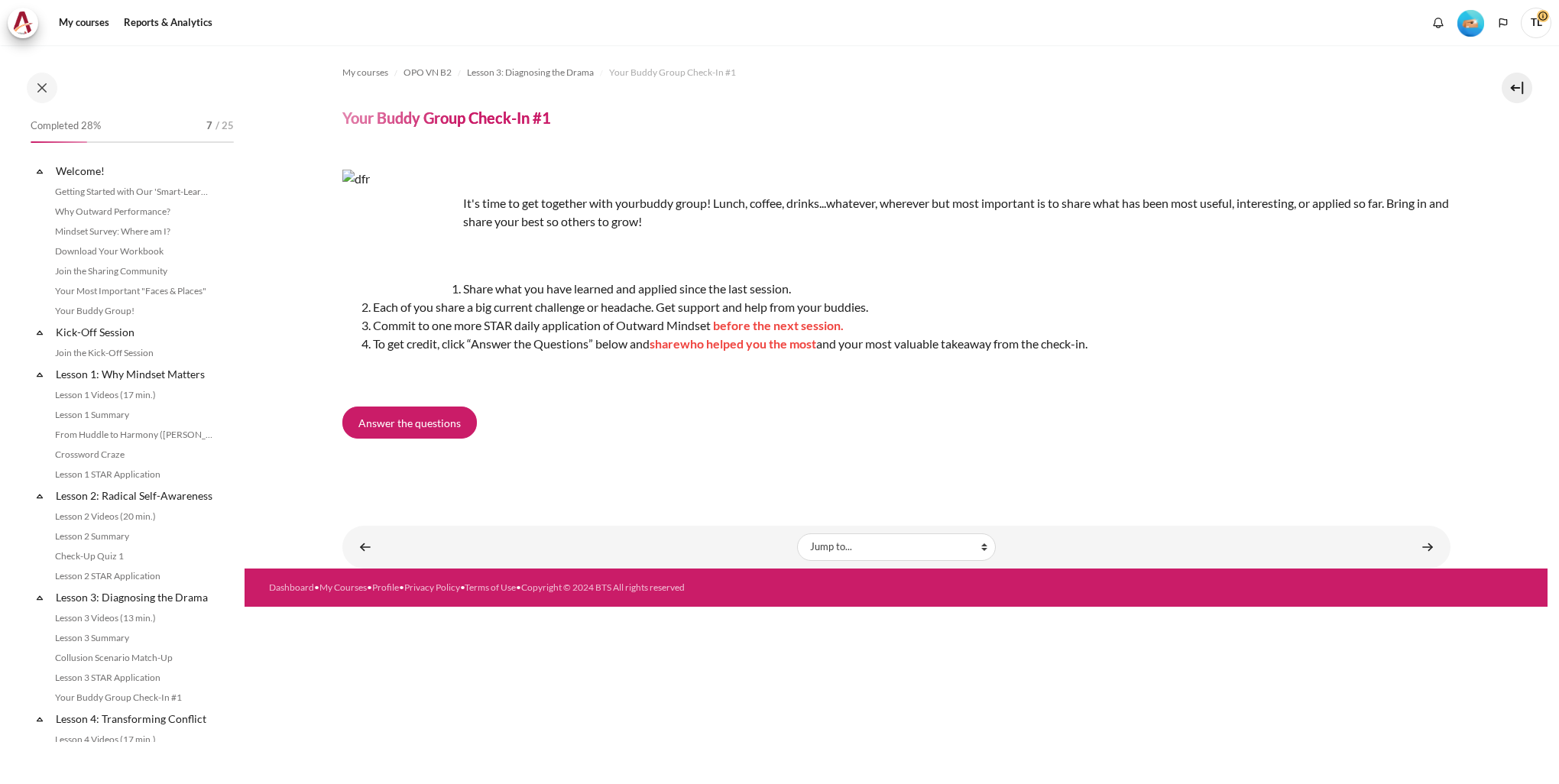
scroll to position [285, 0]
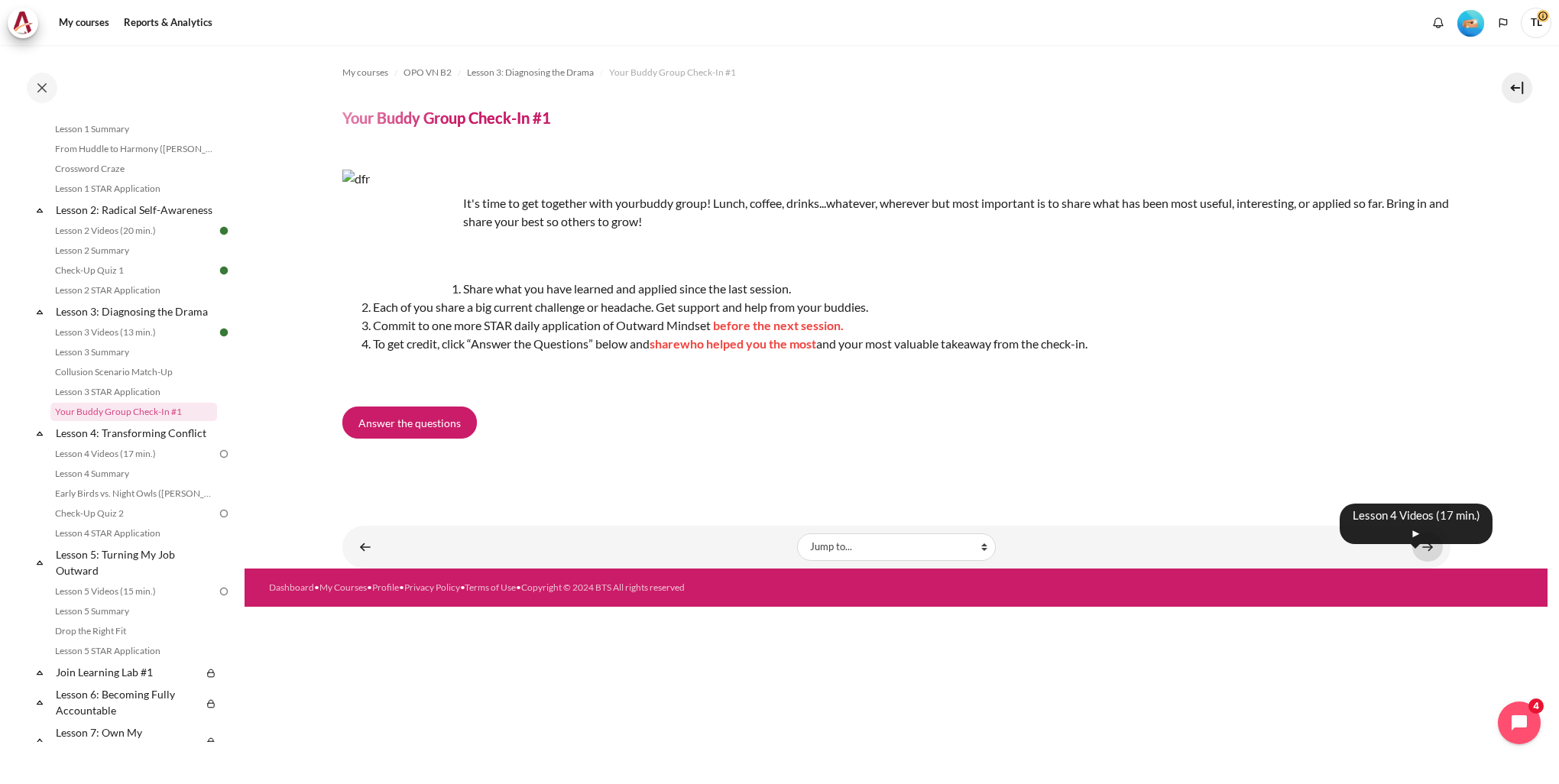
click at [1424, 549] on link "Content" at bounding box center [1427, 546] width 31 height 30
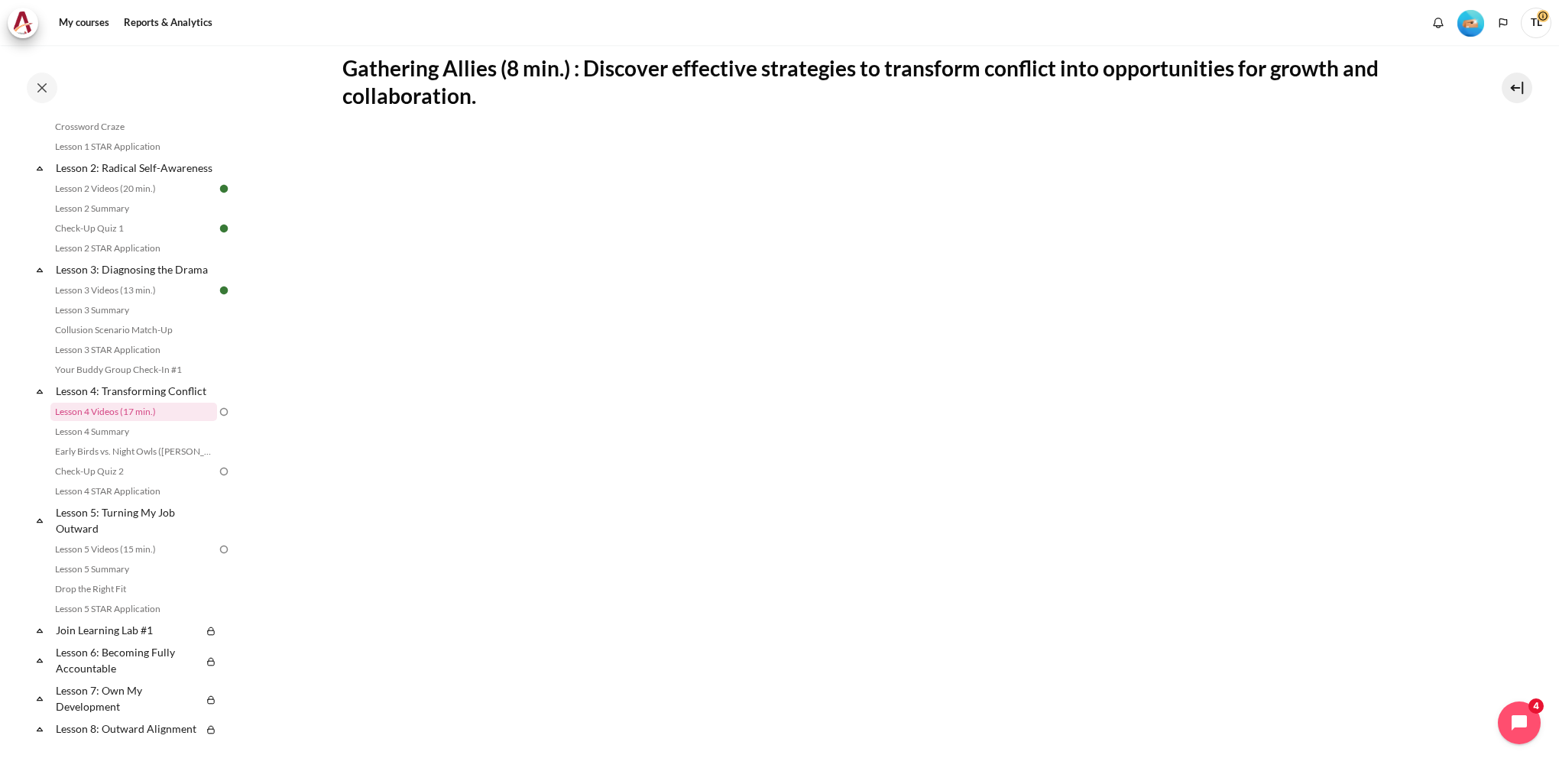
scroll to position [585, 0]
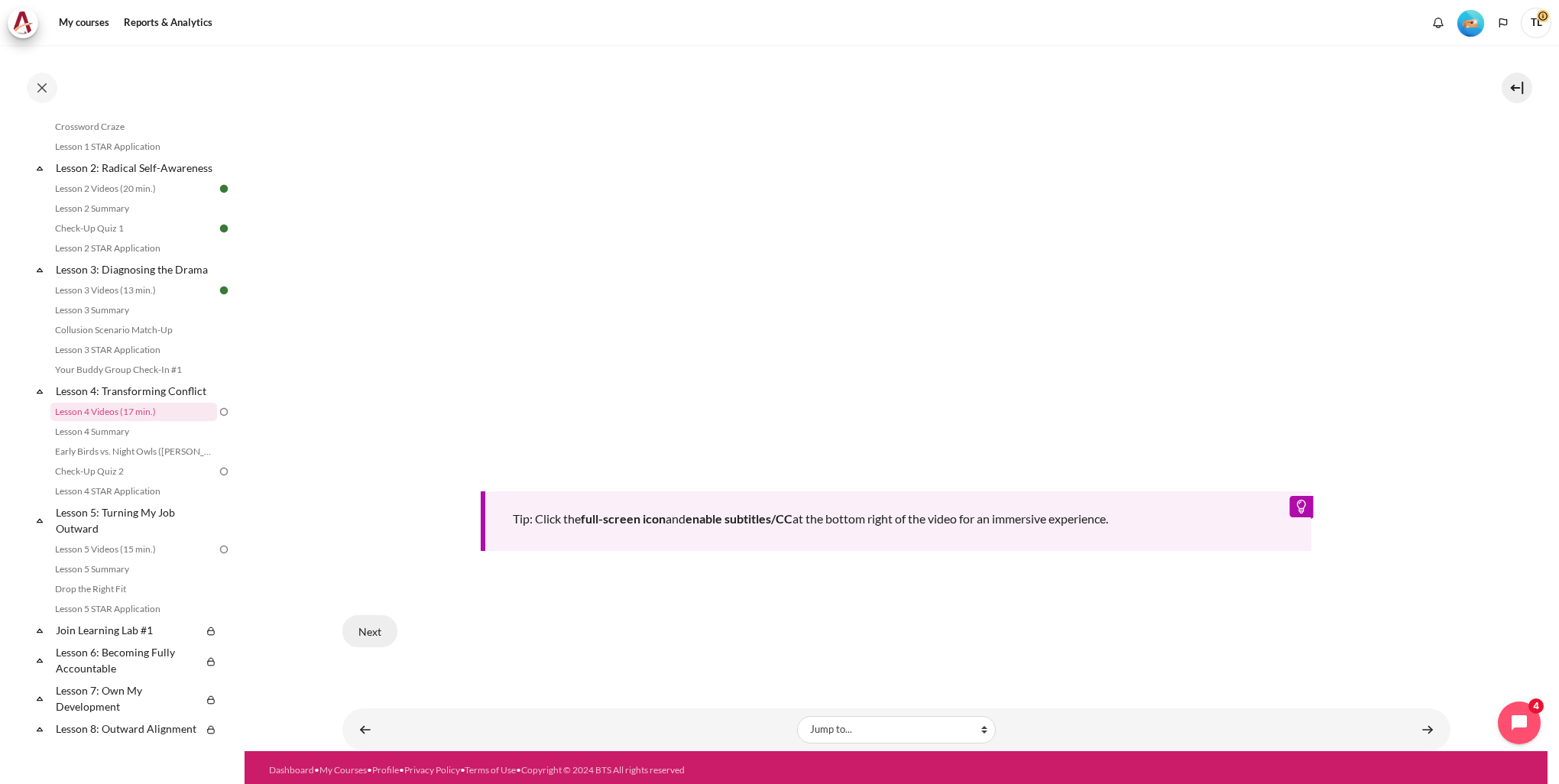
click at [385, 625] on button "Next" at bounding box center [369, 630] width 55 height 32
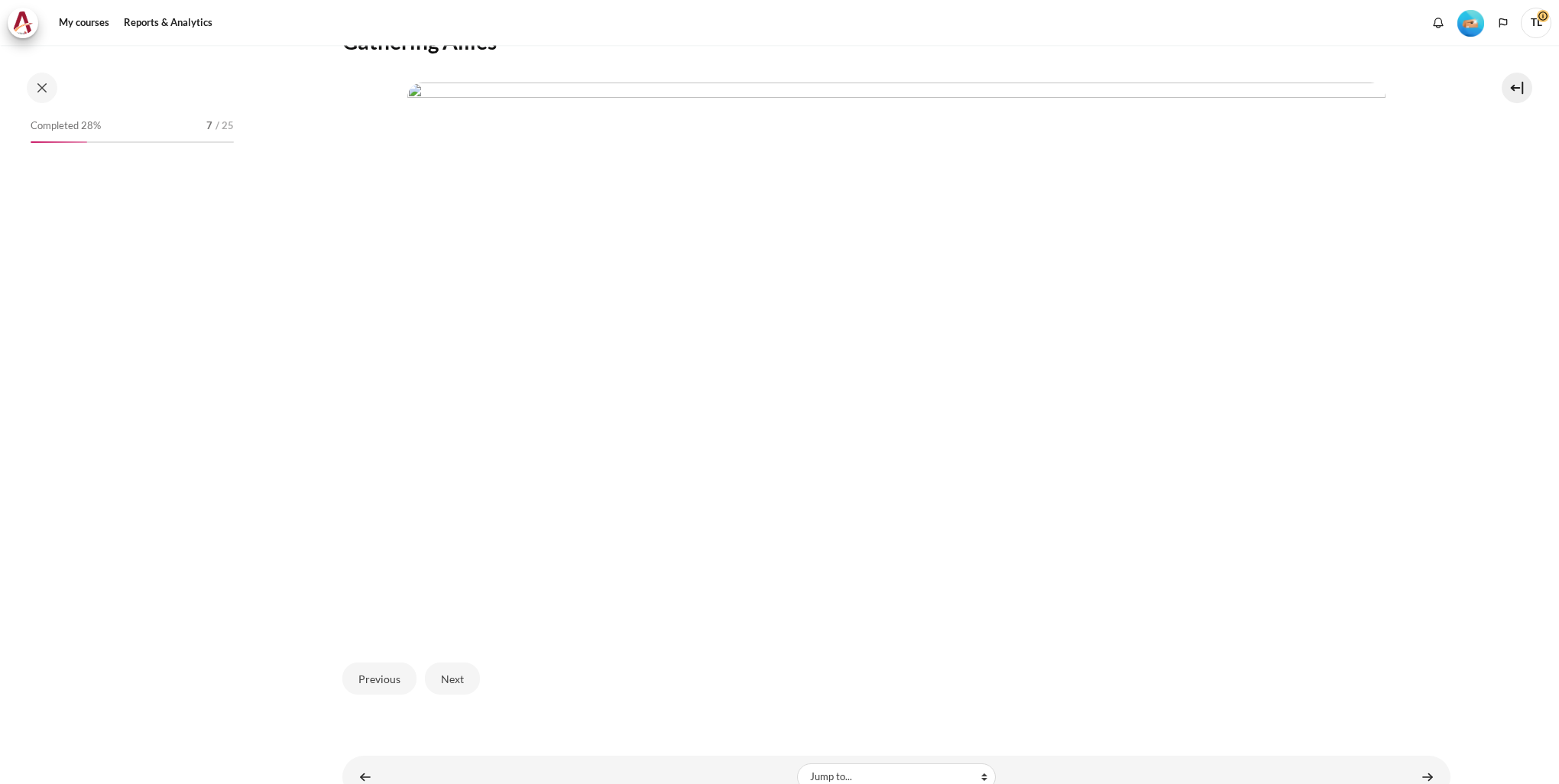
scroll to position [328, 0]
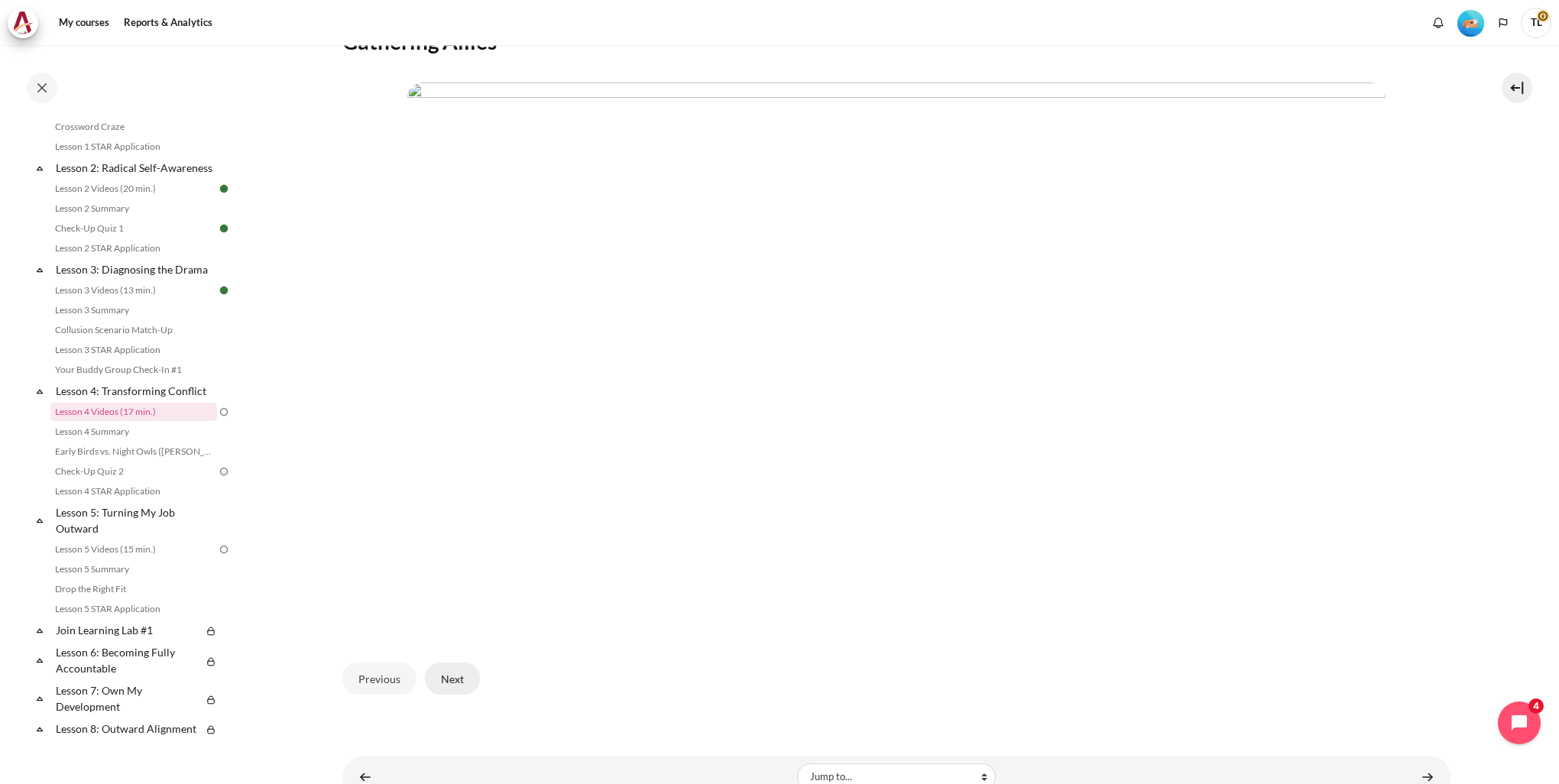
click at [458, 683] on button "Next" at bounding box center [451, 678] width 55 height 32
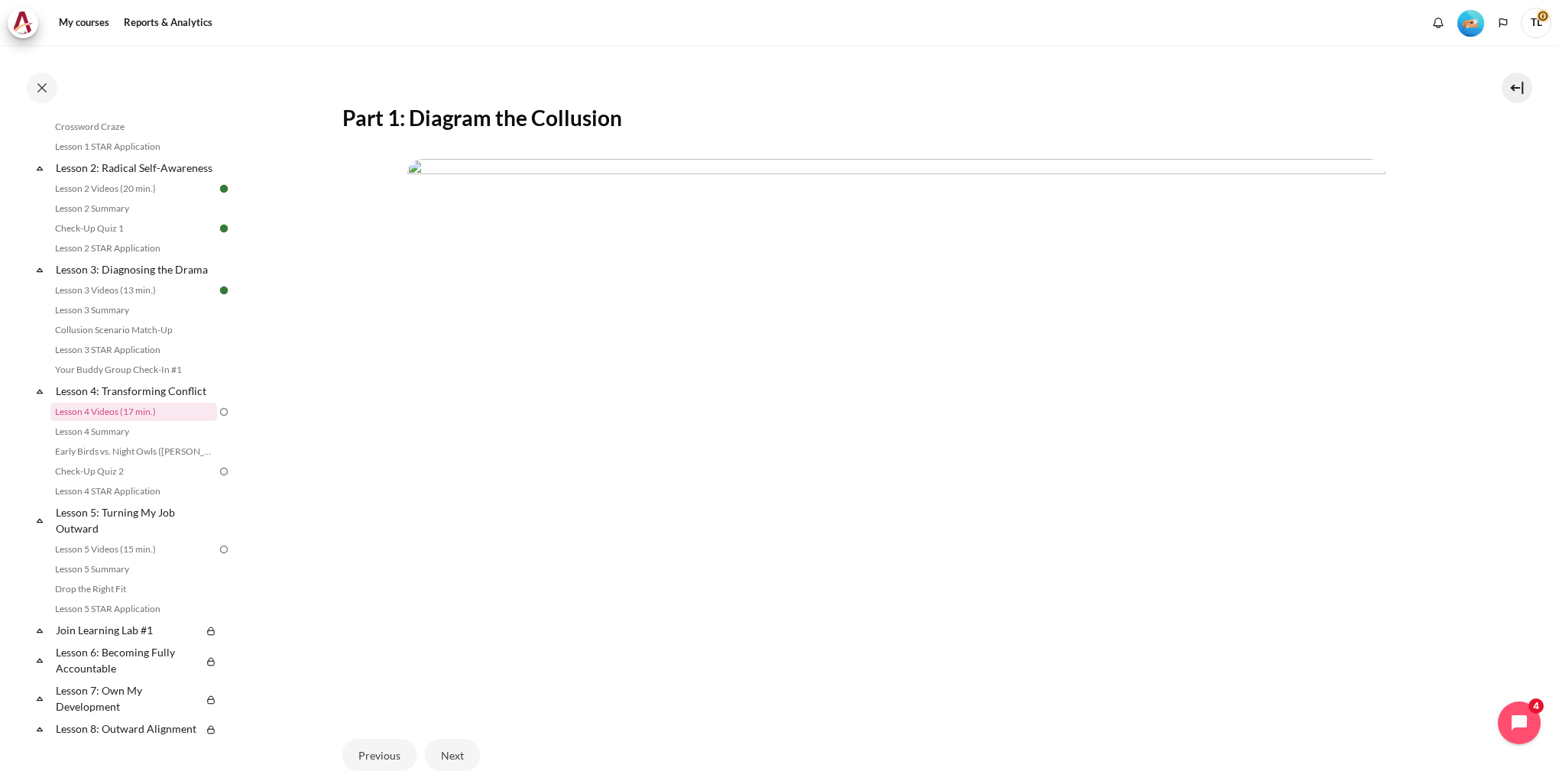
scroll to position [358, 0]
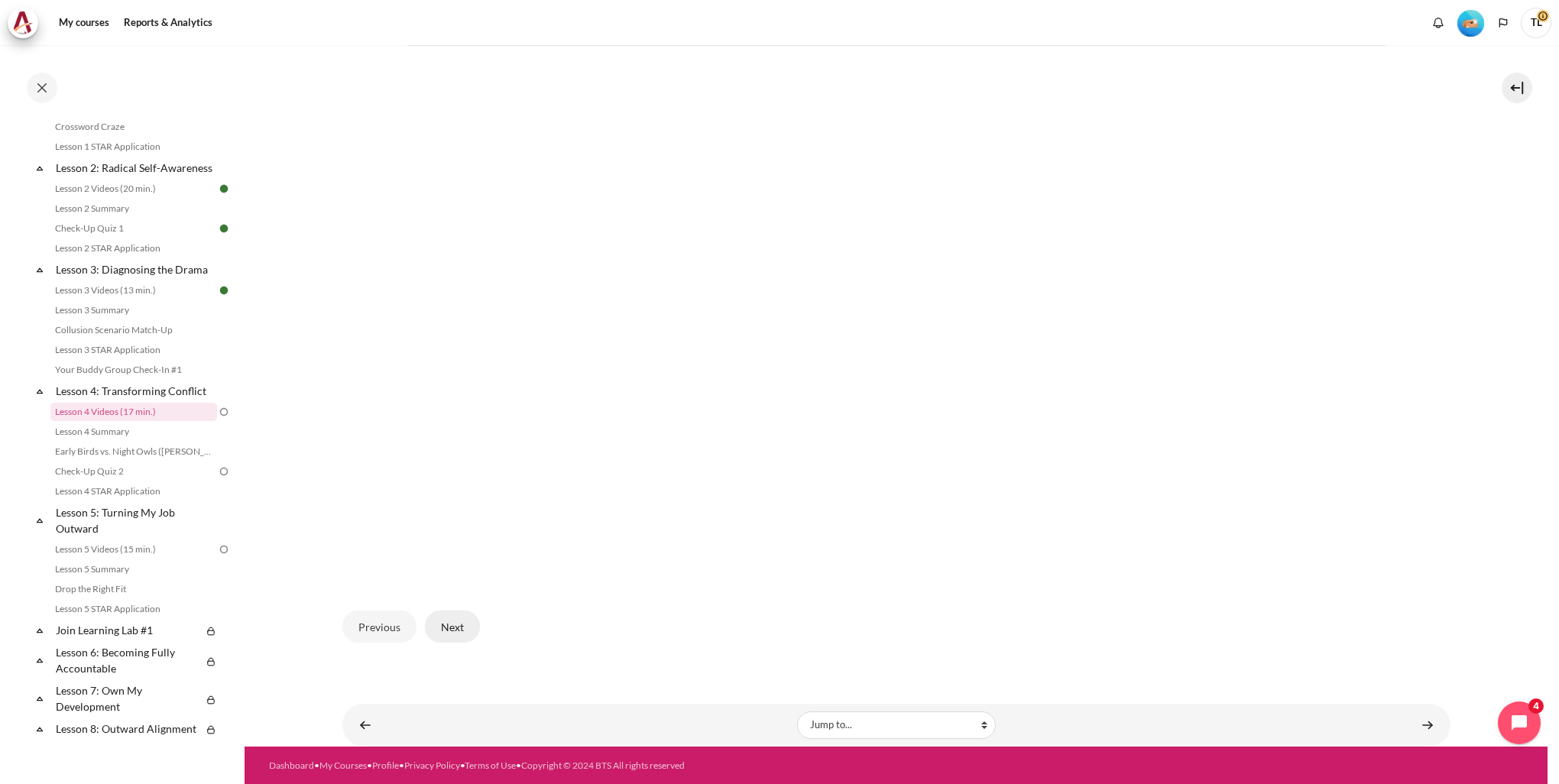
click at [471, 627] on button "Next" at bounding box center [451, 626] width 55 height 32
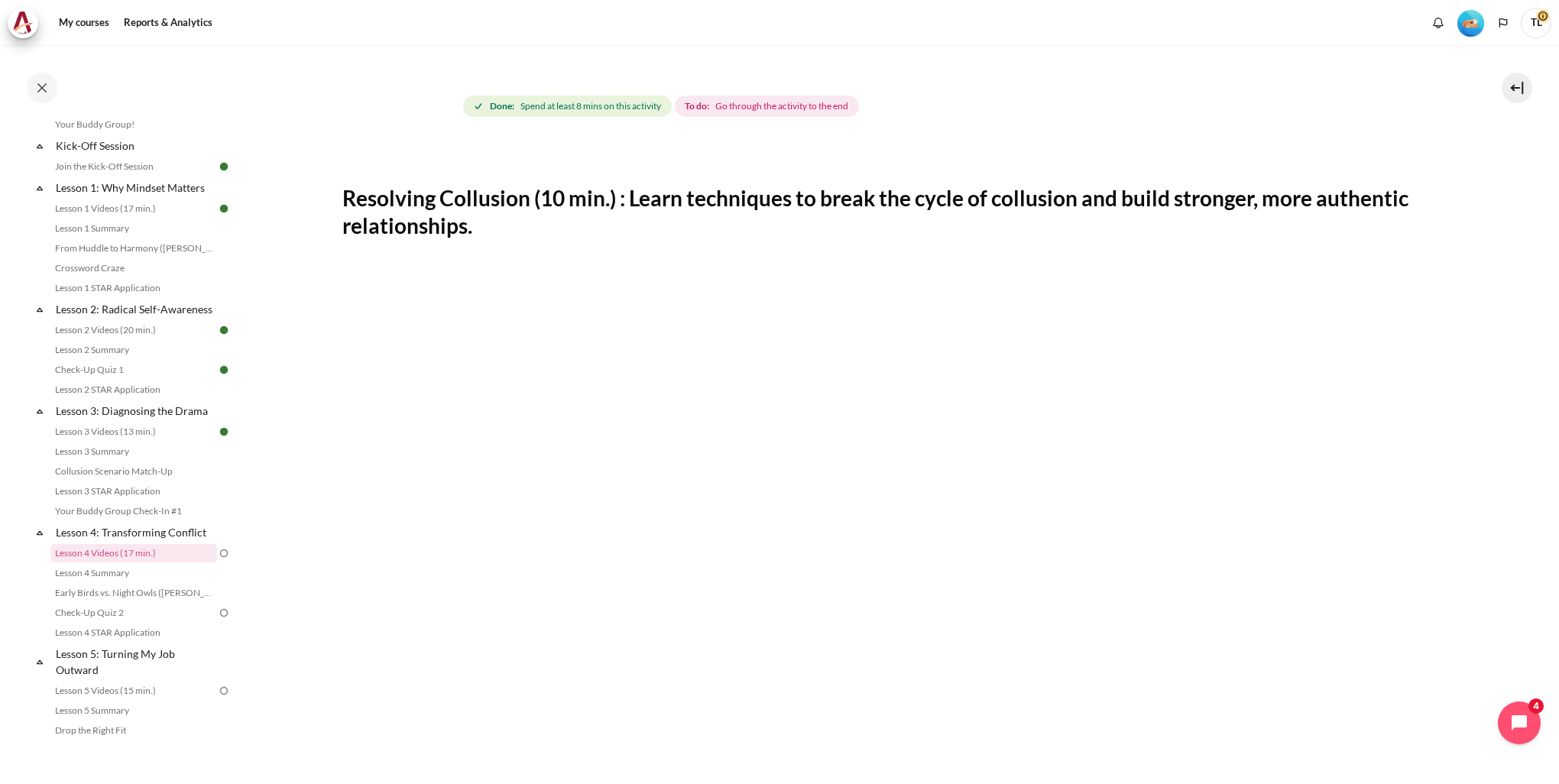
scroll to position [126, 0]
